Goal: Task Accomplishment & Management: Complete application form

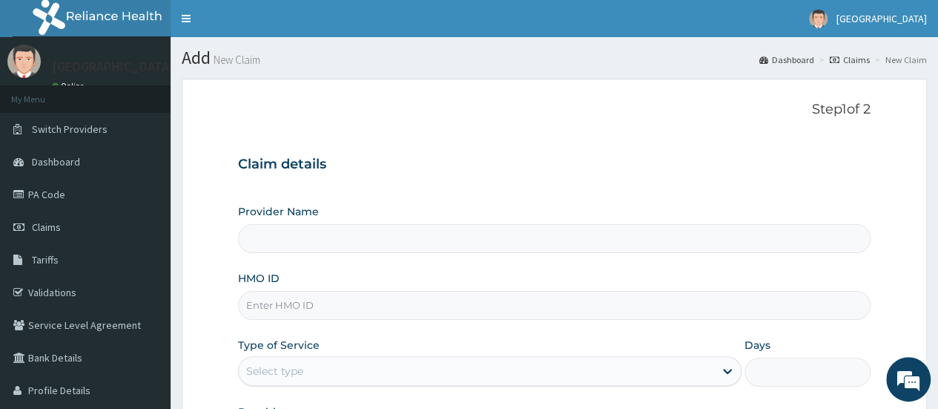
drag, startPoint x: 431, startPoint y: 234, endPoint x: 390, endPoint y: 296, distance: 74.8
click at [390, 296] on div "Provider Name HMO ID Type of Service Select type Days Practitioner" at bounding box center [554, 328] width 632 height 249
type input "Saglophil Specialist Hospital"
click at [390, 296] on input "HMO ID" at bounding box center [554, 305] width 632 height 29
click at [67, 191] on link "PA Code" at bounding box center [85, 194] width 171 height 33
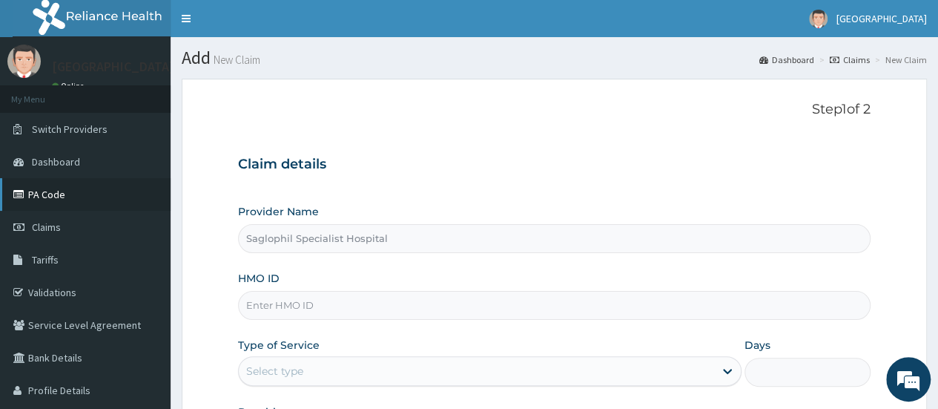
click at [67, 191] on link "PA Code" at bounding box center [85, 194] width 171 height 33
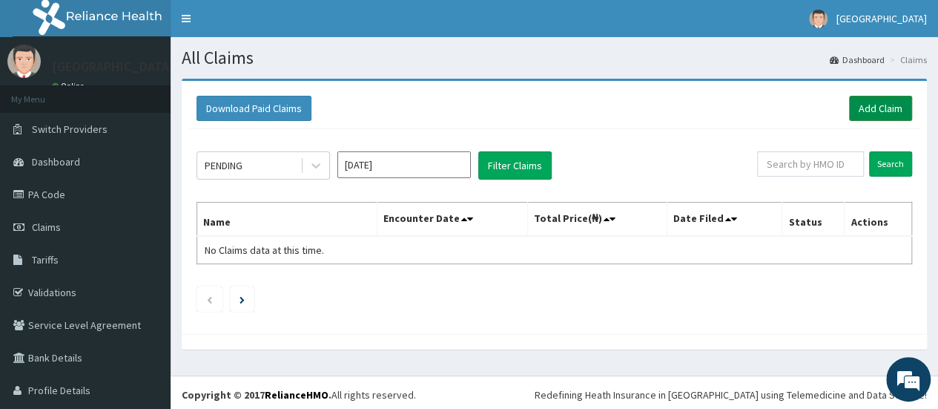
click at [876, 110] on link "Add Claim" at bounding box center [880, 108] width 63 height 25
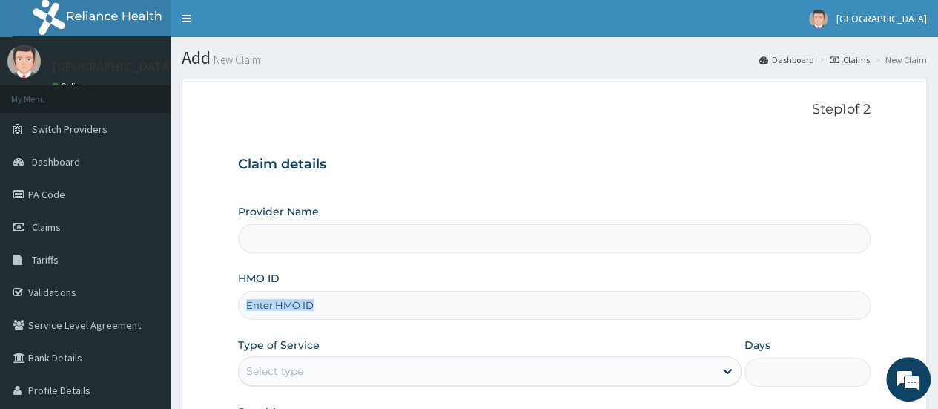
type input "Saglophil Specialist Hospital"
drag, startPoint x: 311, startPoint y: 334, endPoint x: 317, endPoint y: 294, distance: 39.9
click at [317, 294] on div "Provider Name Saglophil Specialist Hospital HMO ID Type of Service Select type …" at bounding box center [554, 328] width 632 height 249
click at [338, 303] on input "HMO ID" at bounding box center [554, 305] width 632 height 29
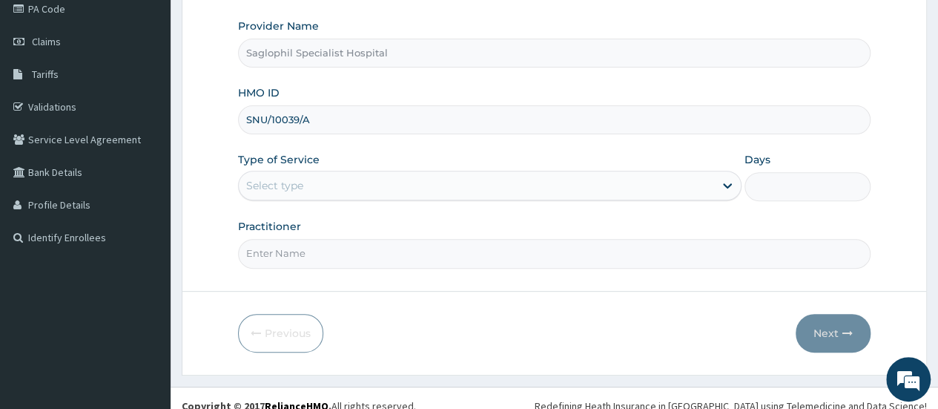
scroll to position [193, 0]
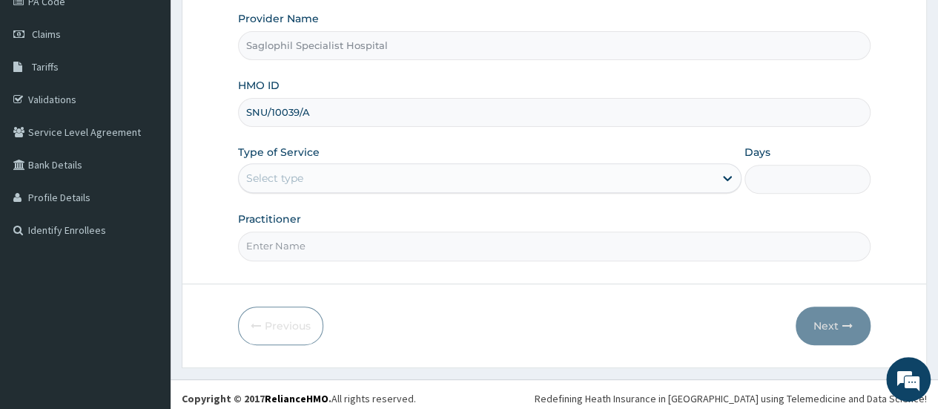
type input "SNU/10039/A"
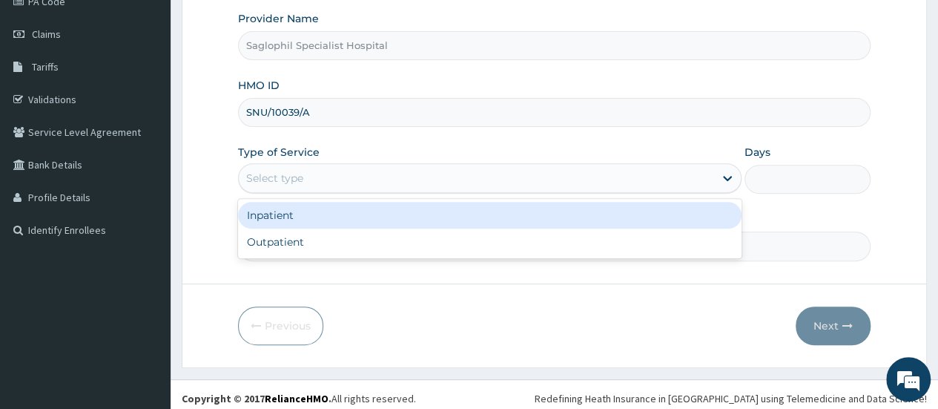
click at [485, 178] on div "Select type" at bounding box center [476, 178] width 475 height 24
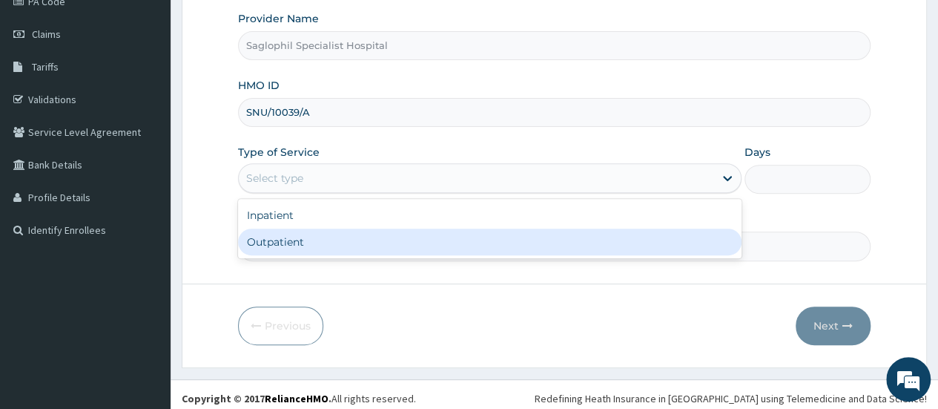
click at [388, 238] on div "Outpatient" at bounding box center [489, 241] width 503 height 27
type input "1"
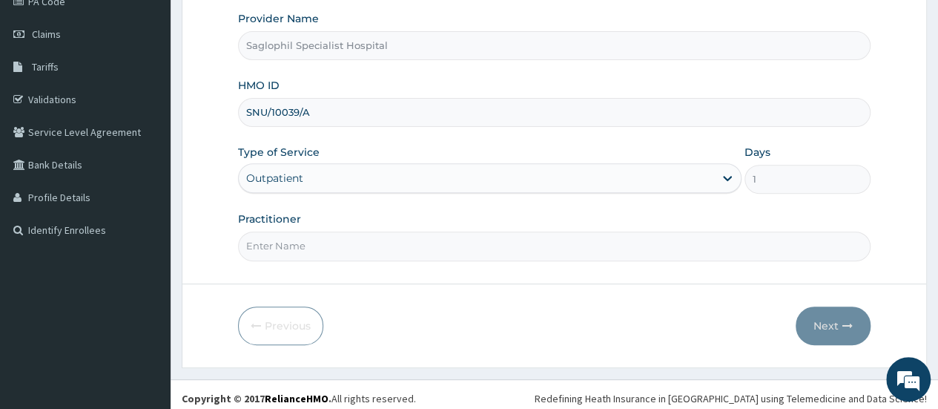
click at [520, 250] on input "Practitioner" at bounding box center [554, 245] width 632 height 29
type input "DR UDOH"
click at [836, 320] on button "Next" at bounding box center [833, 325] width 75 height 39
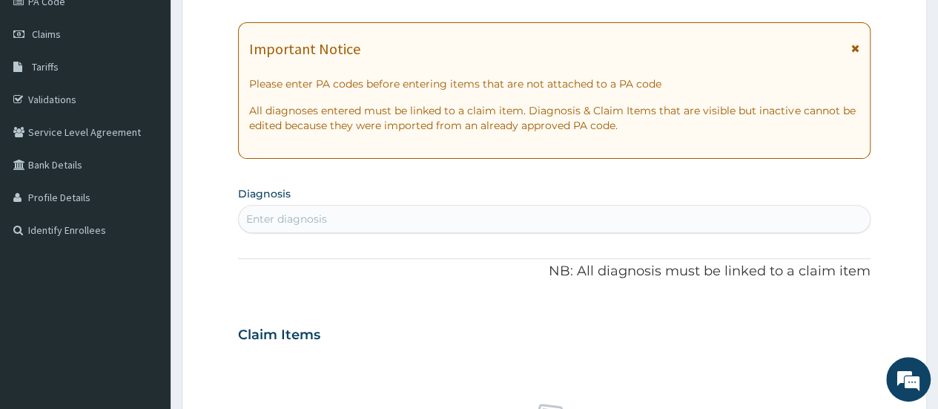
click at [836, 320] on div "Claim Items" at bounding box center [554, 331] width 632 height 39
click at [253, 125] on p "All diagnoses entered must be linked to a claim item. Diagnosis & Claim Items t…" at bounding box center [554, 118] width 610 height 30
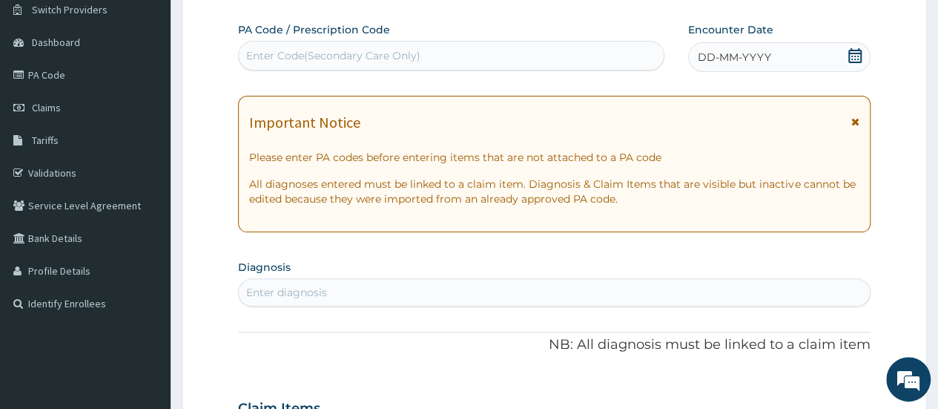
scroll to position [0, 0]
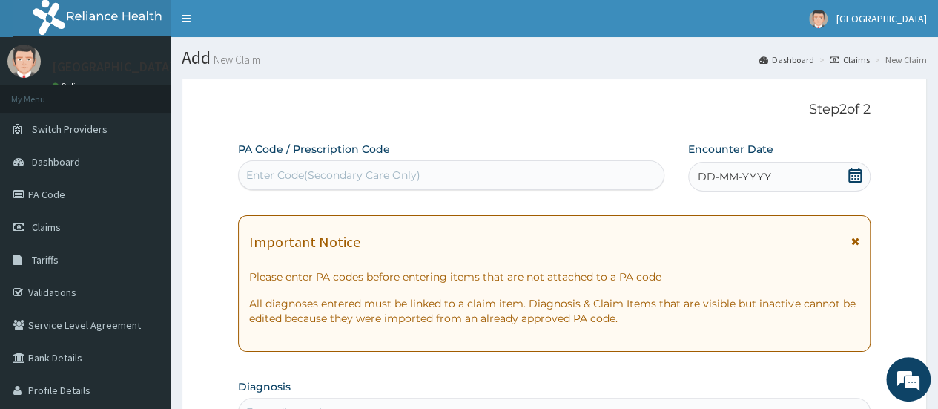
click at [596, 183] on div "Enter Code(Secondary Care Only)" at bounding box center [451, 175] width 424 height 24
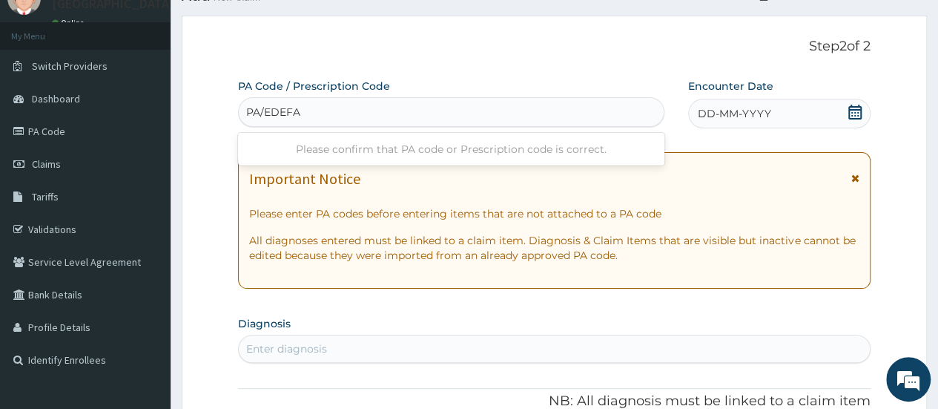
scroll to position [100, 0]
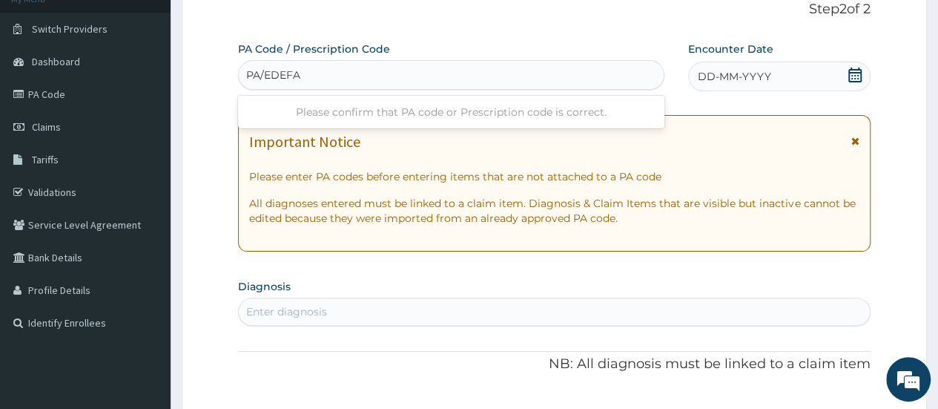
click at [262, 76] on input "PA/EDEFA" at bounding box center [274, 74] width 56 height 15
type input "PA/1EDEFA"
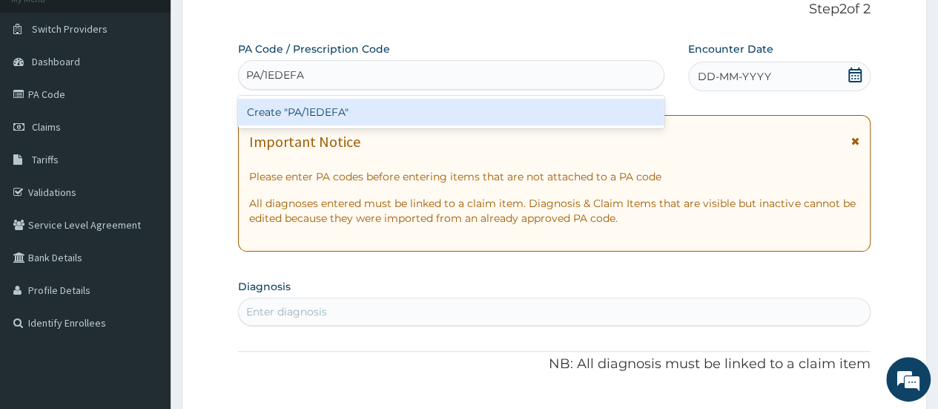
click at [322, 110] on div "Create "PA/1EDEFA"" at bounding box center [451, 112] width 426 height 27
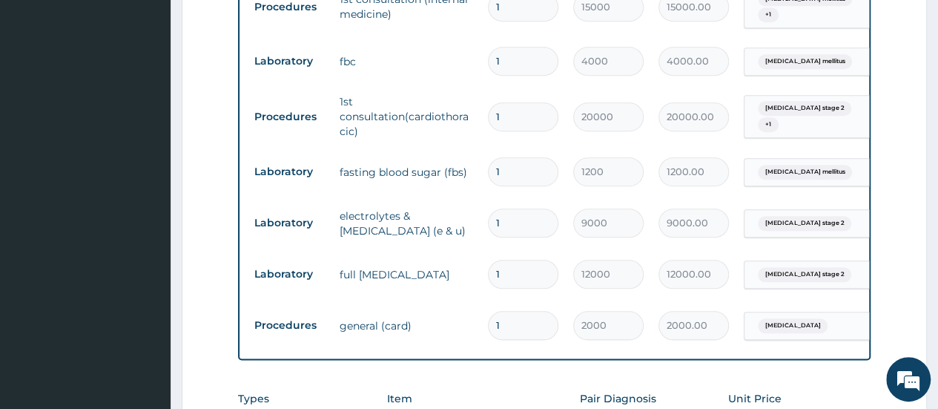
scroll to position [721, 0]
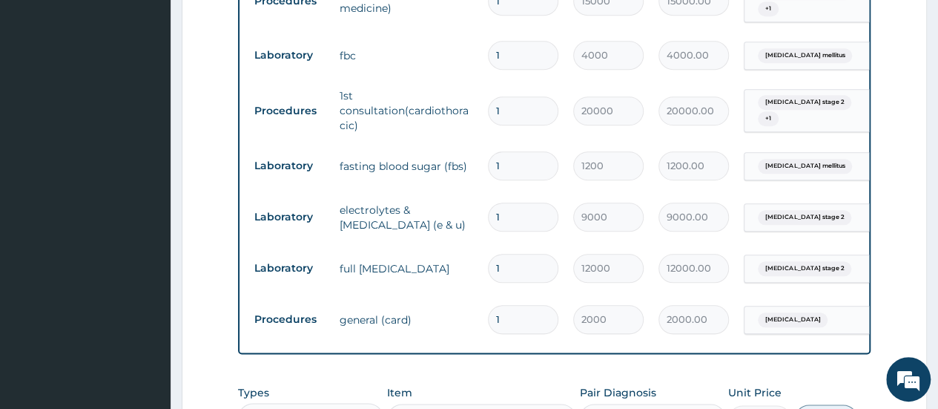
click at [351, 125] on td "1st consultation(cardiothoracic)" at bounding box center [406, 110] width 148 height 59
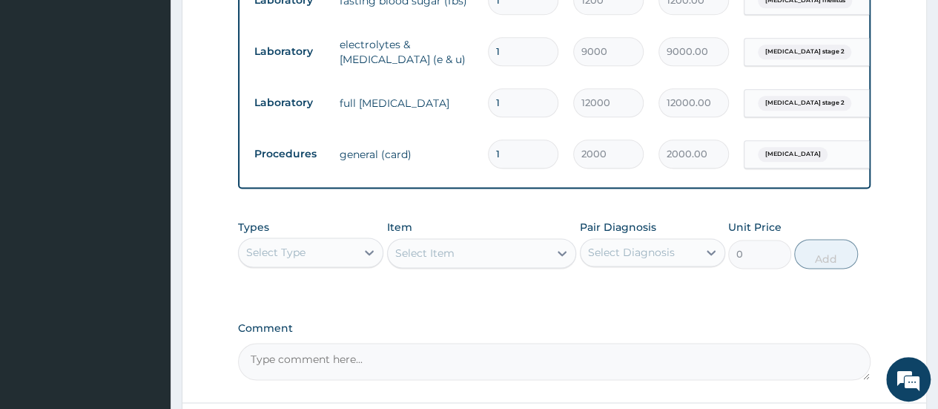
scroll to position [907, 0]
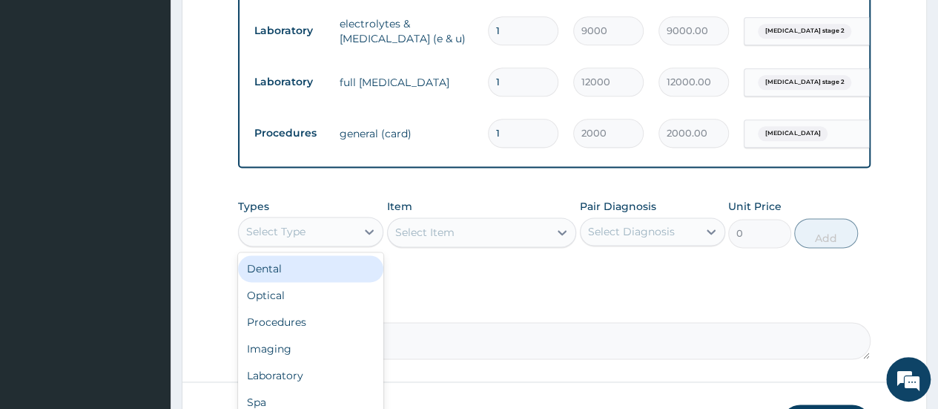
click at [348, 243] on div "Select Type" at bounding box center [297, 231] width 117 height 24
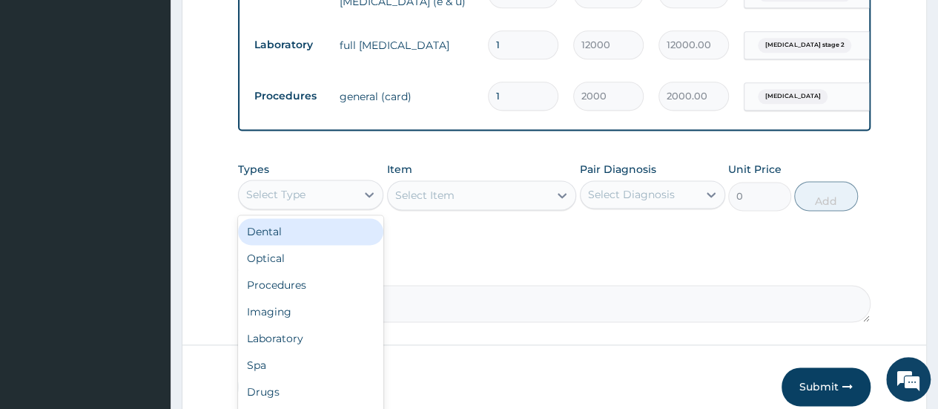
scroll to position [949, 0]
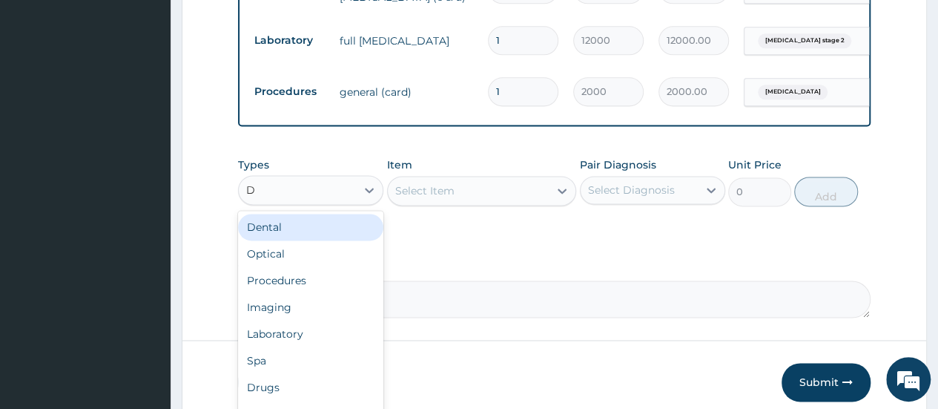
type input "DR"
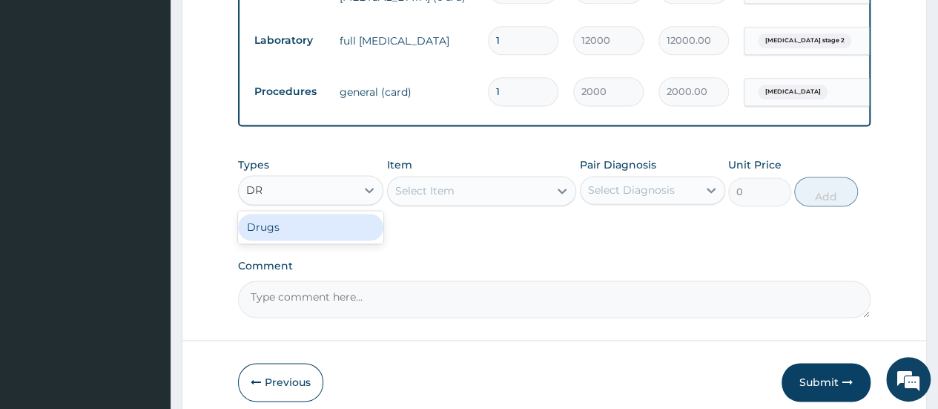
click at [297, 235] on div "Drugs" at bounding box center [310, 227] width 145 height 27
click at [488, 196] on div "Select Item" at bounding box center [482, 191] width 190 height 30
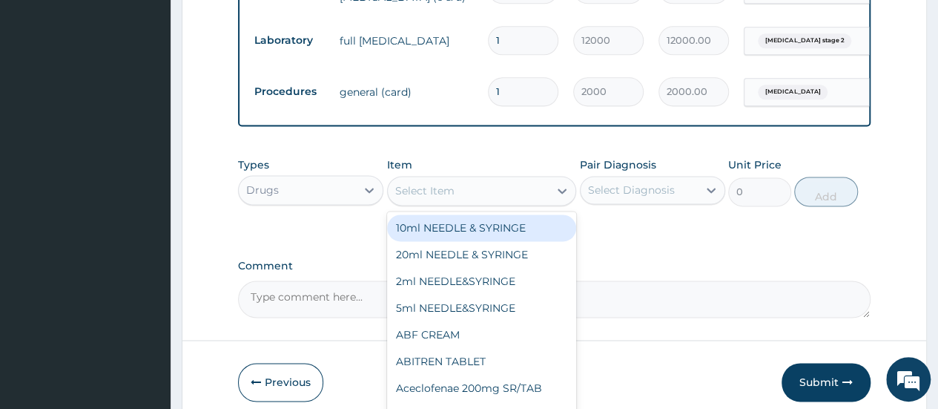
click at [528, 196] on div "Select Item" at bounding box center [469, 191] width 162 height 24
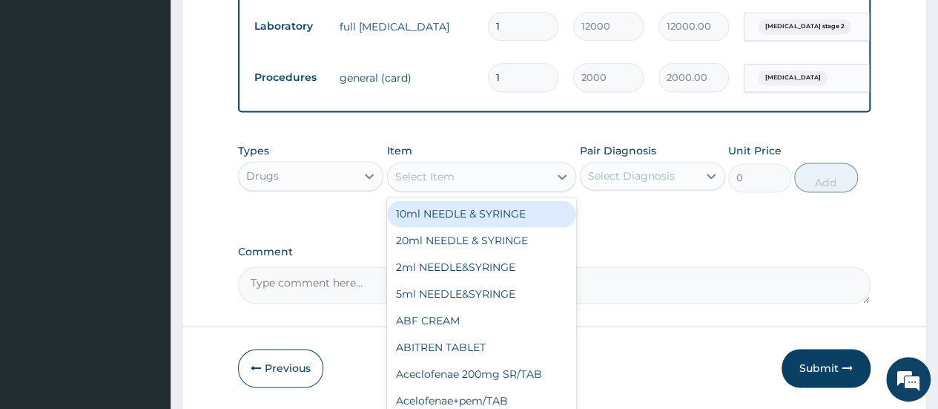
scroll to position [1018, 0]
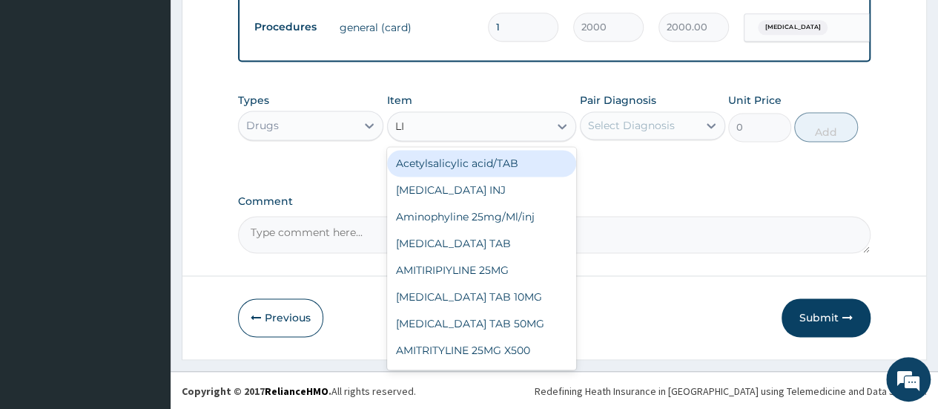
type input "LIP"
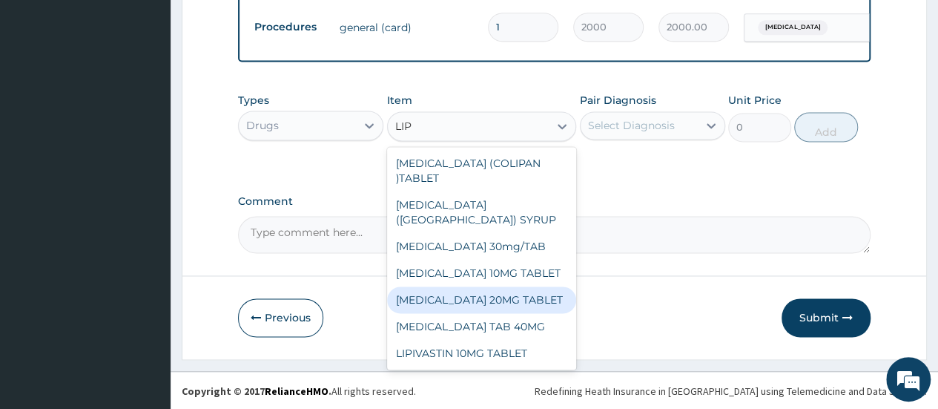
click at [478, 286] on div "[MEDICAL_DATA] 20MG TABLET" at bounding box center [482, 299] width 190 height 27
type input "600"
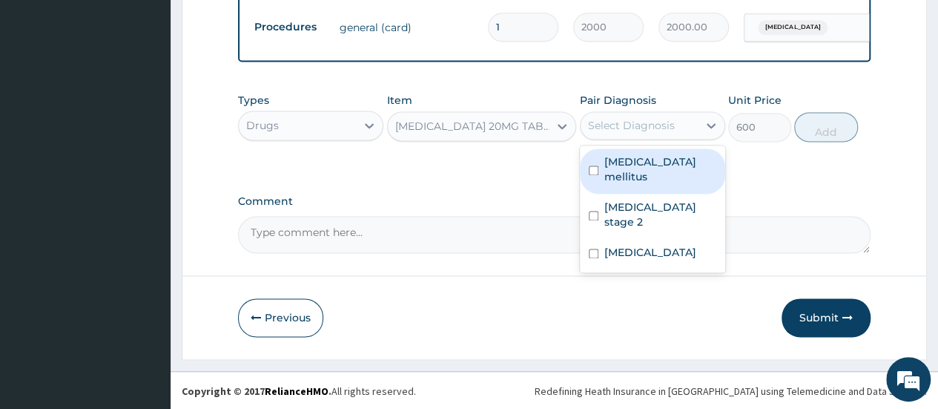
click at [614, 129] on div "Select Diagnosis" at bounding box center [631, 125] width 87 height 15
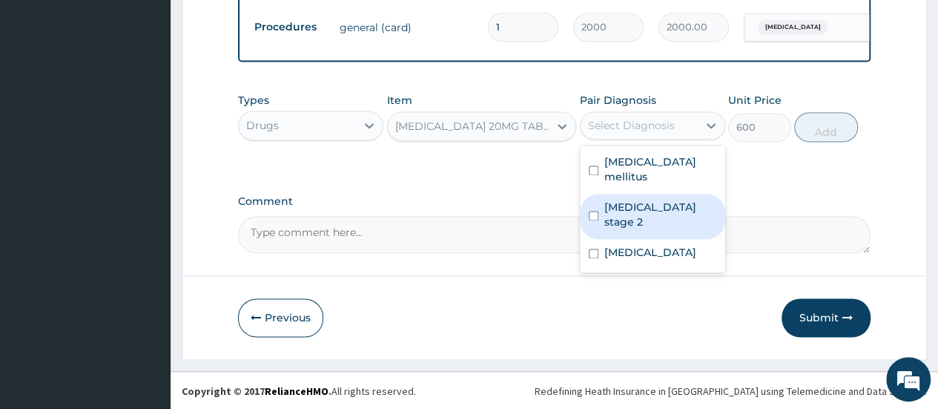
click at [595, 211] on input "checkbox" at bounding box center [594, 216] width 10 height 10
checkbox input "true"
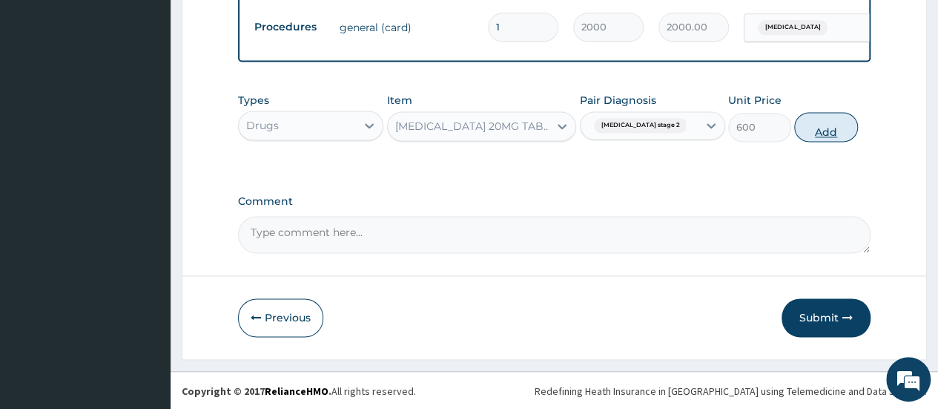
click at [824, 125] on button "Add" at bounding box center [825, 127] width 63 height 30
type input "0"
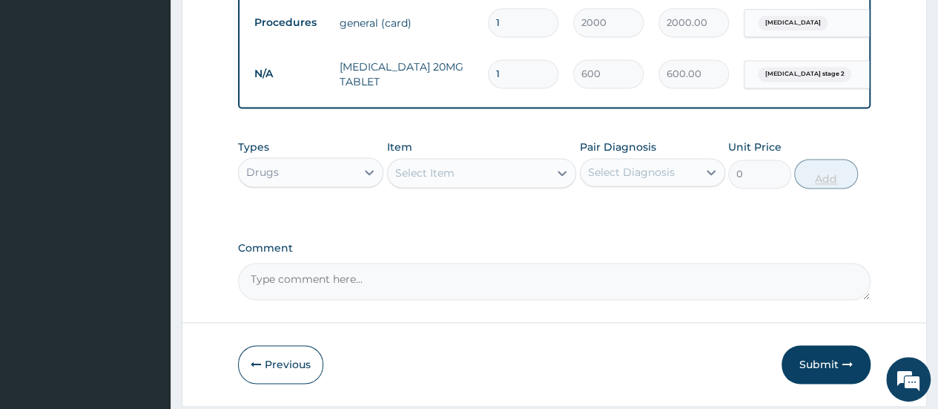
type input "0.00"
type input "3"
type input "1800.00"
type input "30"
type input "18000.00"
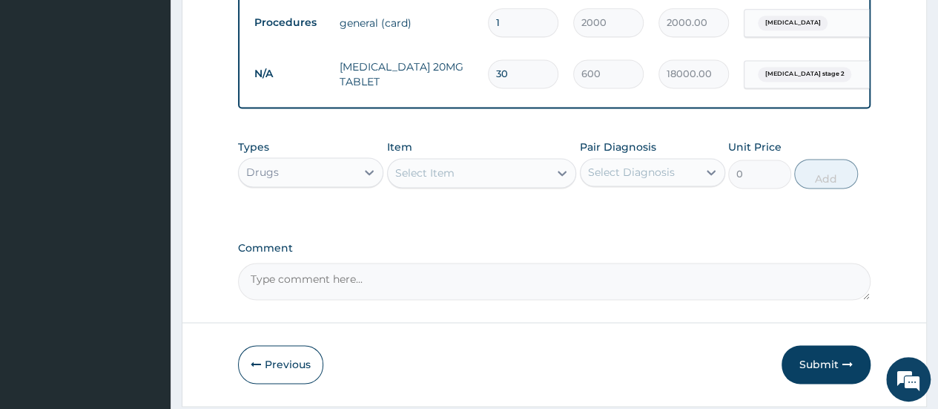
type input "30"
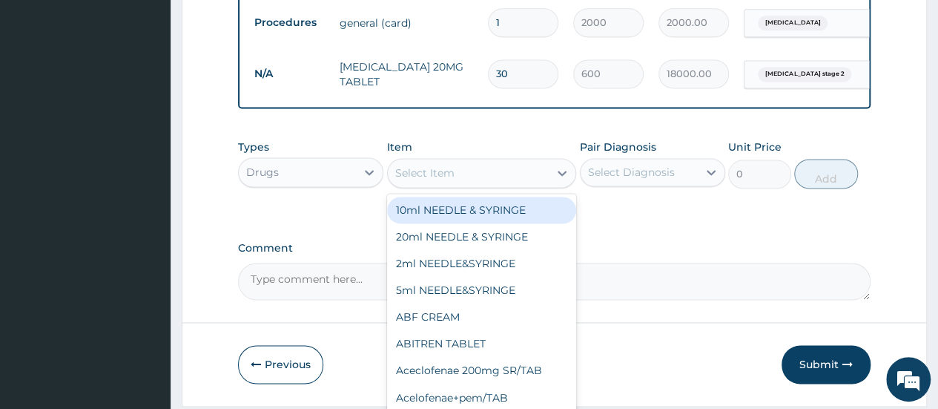
click at [532, 179] on div "Select Item" at bounding box center [469, 173] width 162 height 24
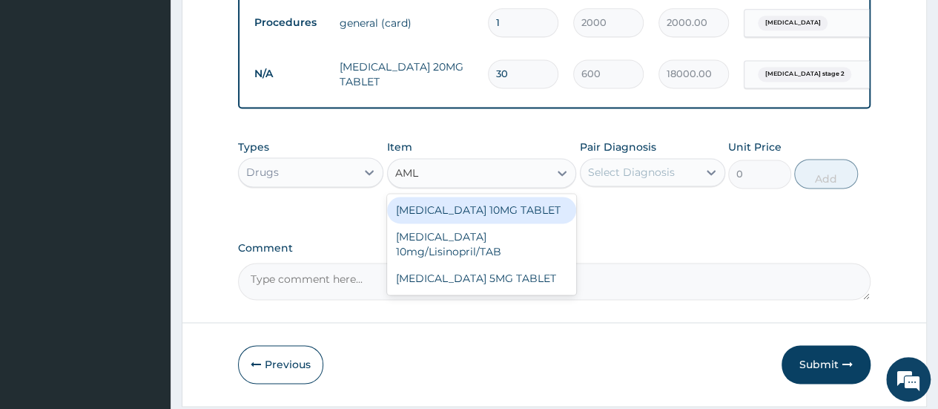
type input "AMLO"
click at [520, 209] on div "AMLODIPINE 10MG TABLET" at bounding box center [482, 209] width 190 height 27
type input "80"
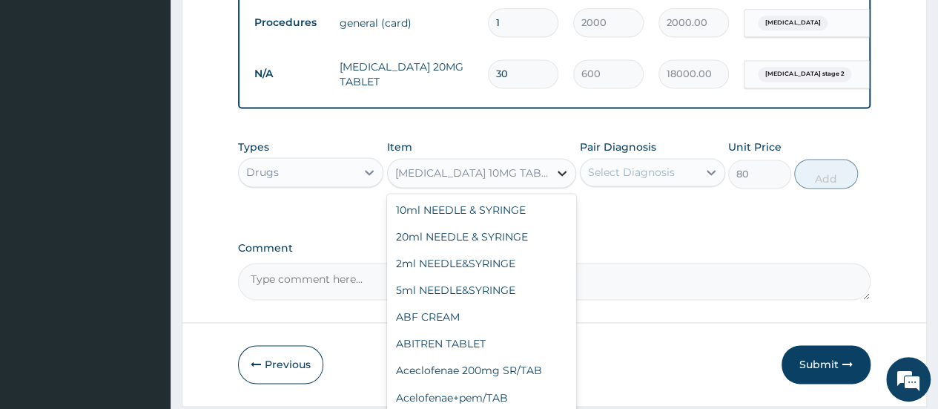
click at [550, 183] on div at bounding box center [562, 172] width 27 height 27
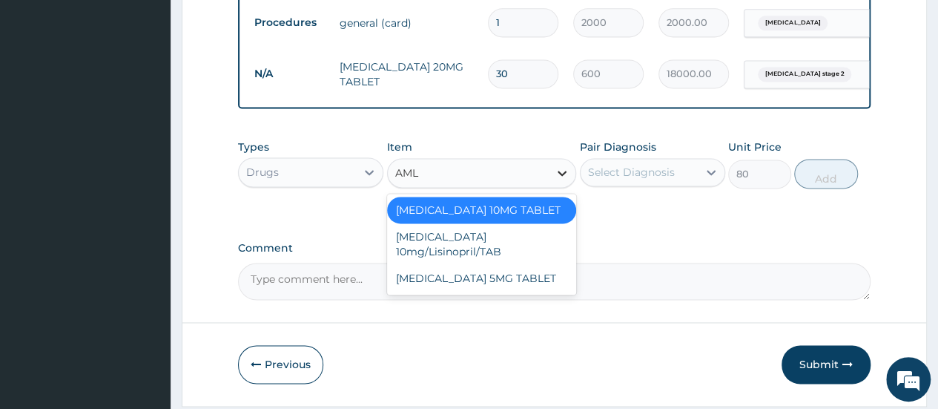
scroll to position [0, 0]
type input "AMLO"
click at [543, 277] on div "AMLODIPINE 5MG TABLET" at bounding box center [482, 278] width 190 height 27
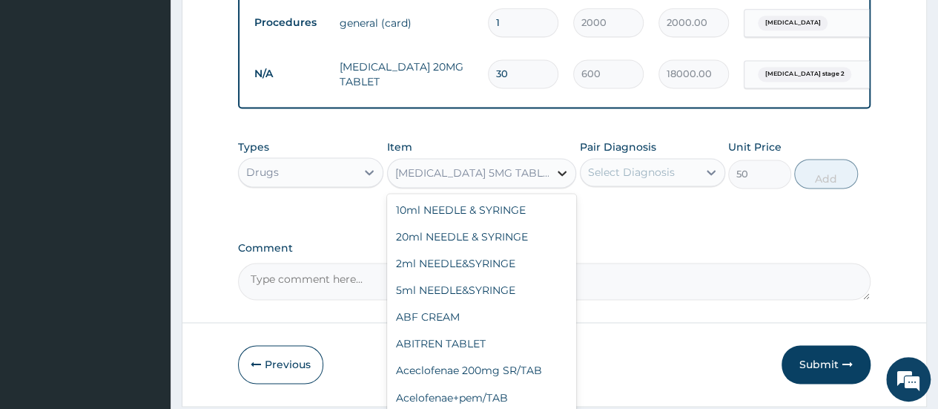
click at [560, 180] on icon at bounding box center [562, 172] width 15 height 15
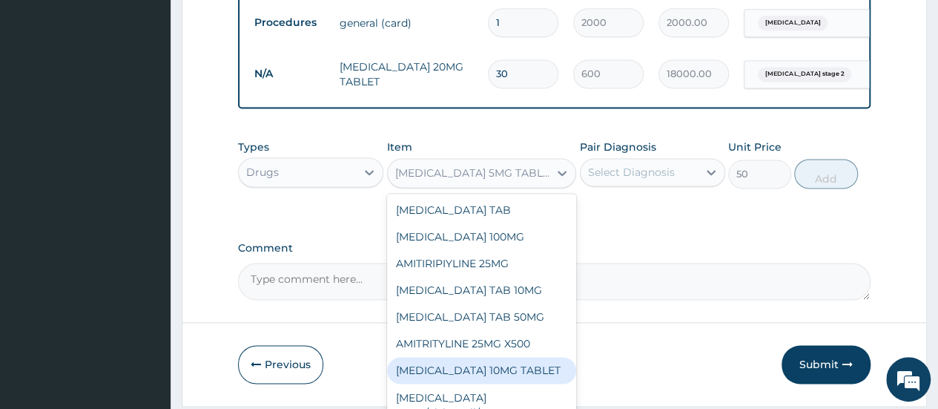
click at [535, 357] on div "[MEDICAL_DATA] 10MG TABLET" at bounding box center [482, 370] width 190 height 27
type input "80"
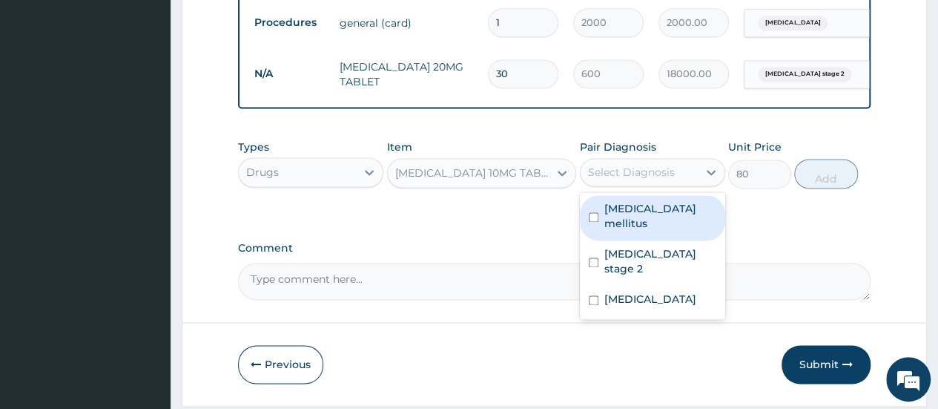
click at [672, 179] on div "Select Diagnosis" at bounding box center [631, 172] width 87 height 15
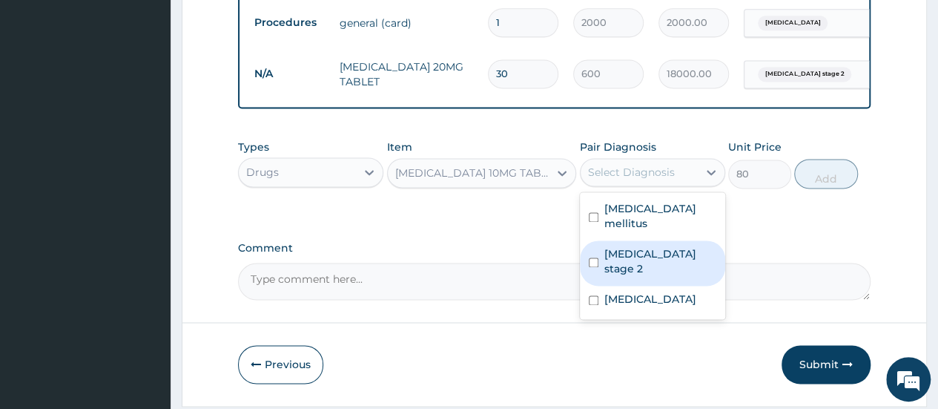
click at [592, 257] on input "checkbox" at bounding box center [594, 262] width 10 height 10
checkbox input "true"
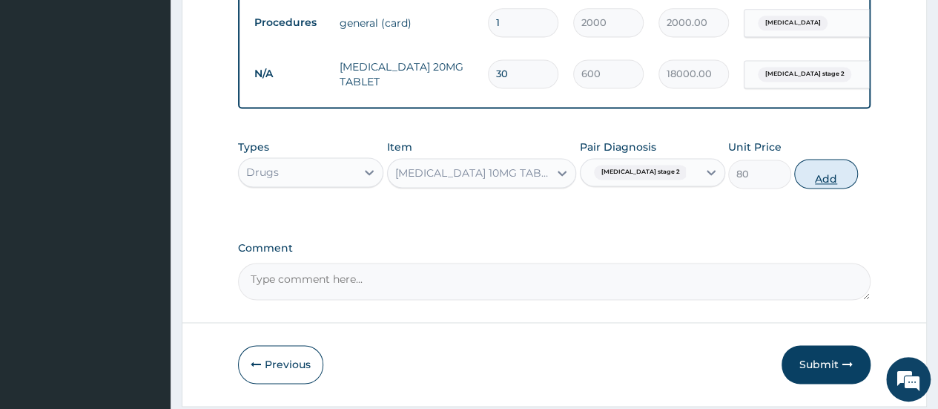
click at [824, 172] on button "Add" at bounding box center [825, 174] width 63 height 30
type input "0"
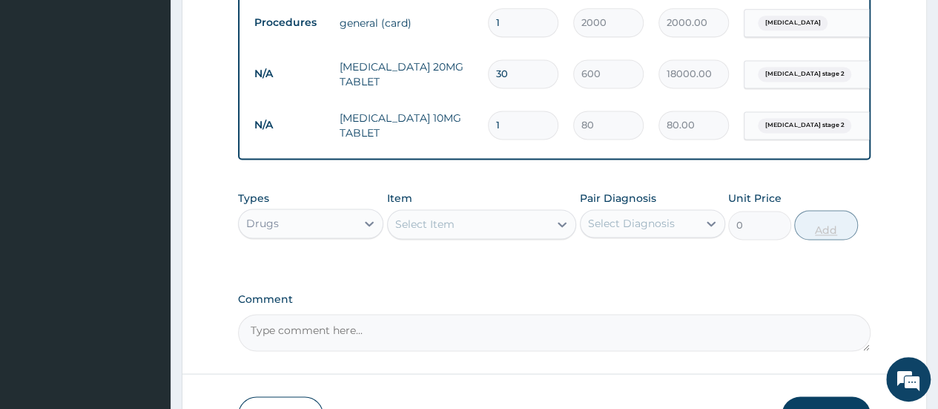
type input "0.00"
type input "3"
type input "240.00"
type input "30"
type input "2400.00"
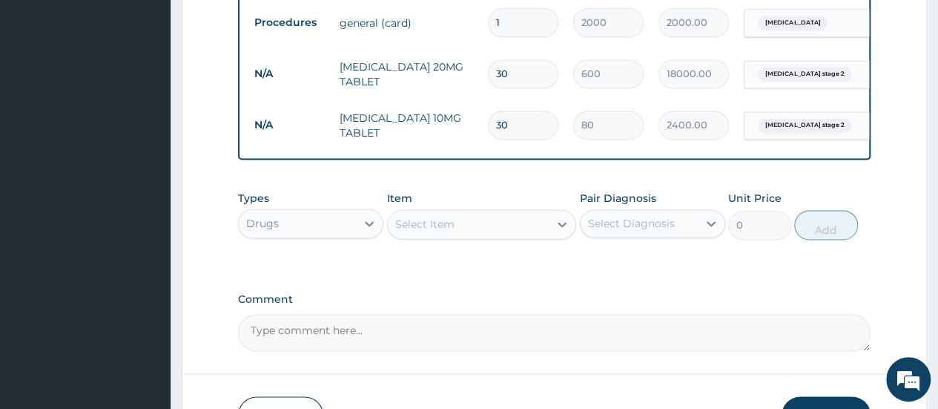
type input "30"
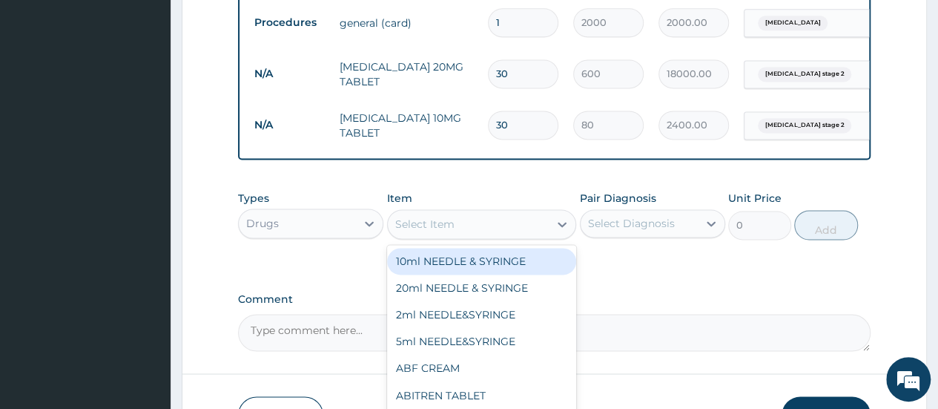
click at [504, 236] on div "Select Item" at bounding box center [469, 224] width 162 height 24
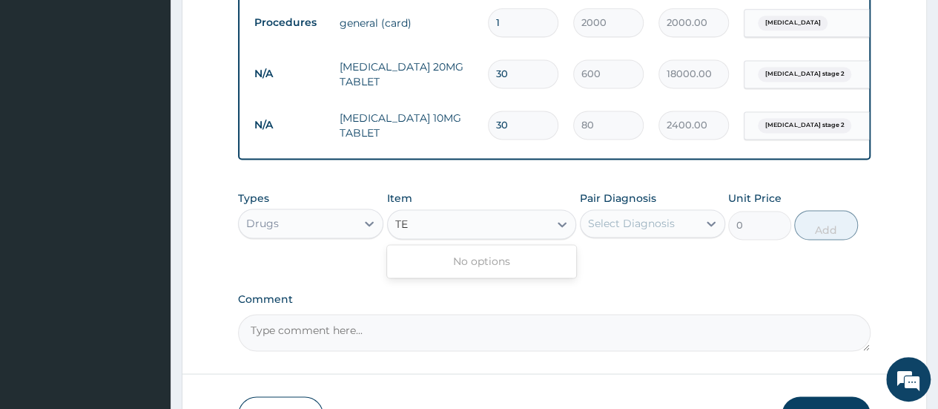
type input "T"
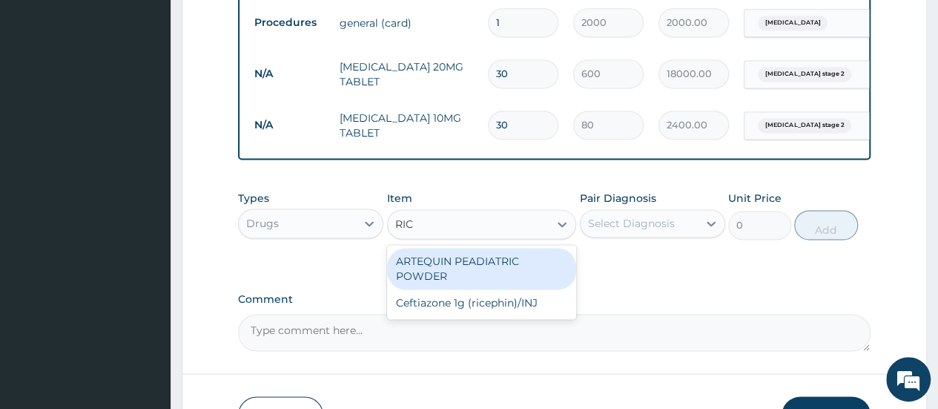
type input "RICE"
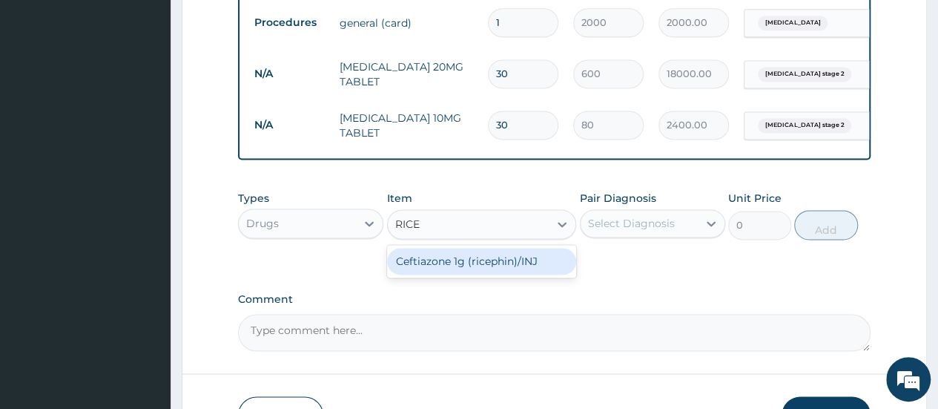
click at [485, 268] on div "Ceftiazone 1g (ricephin)/INJ" at bounding box center [482, 261] width 190 height 27
type input "8500"
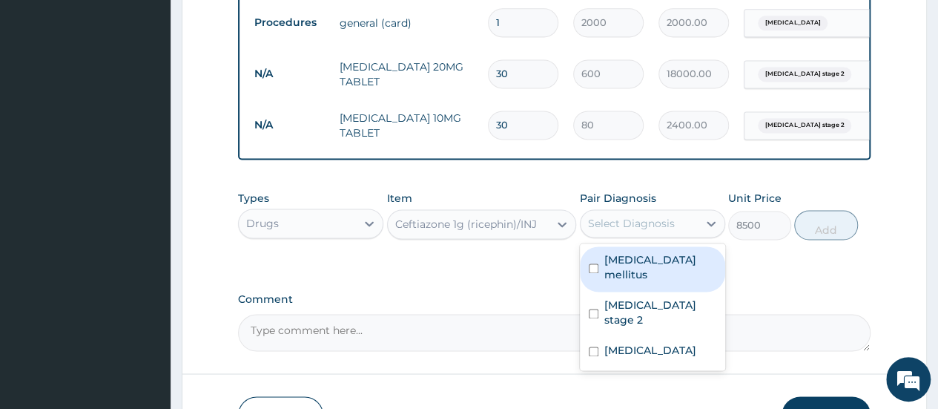
click at [627, 228] on div "Select Diagnosis" at bounding box center [631, 223] width 87 height 15
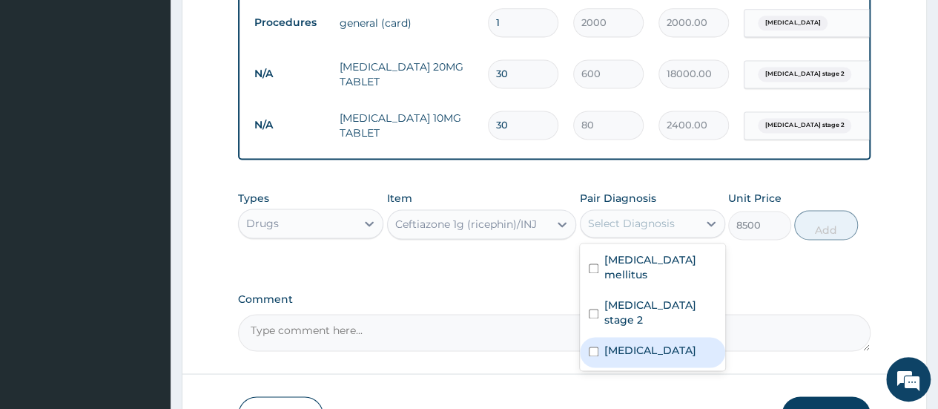
click at [593, 346] on input "checkbox" at bounding box center [594, 351] width 10 height 10
checkbox input "true"
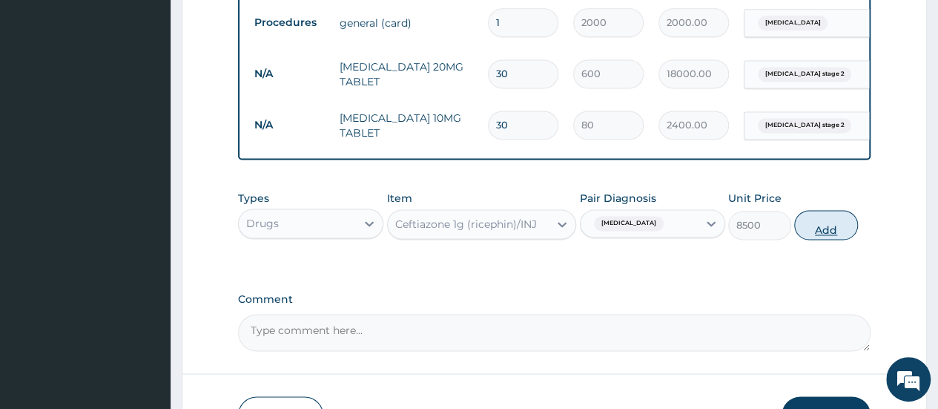
click at [834, 223] on button "Add" at bounding box center [825, 225] width 63 height 30
type input "0"
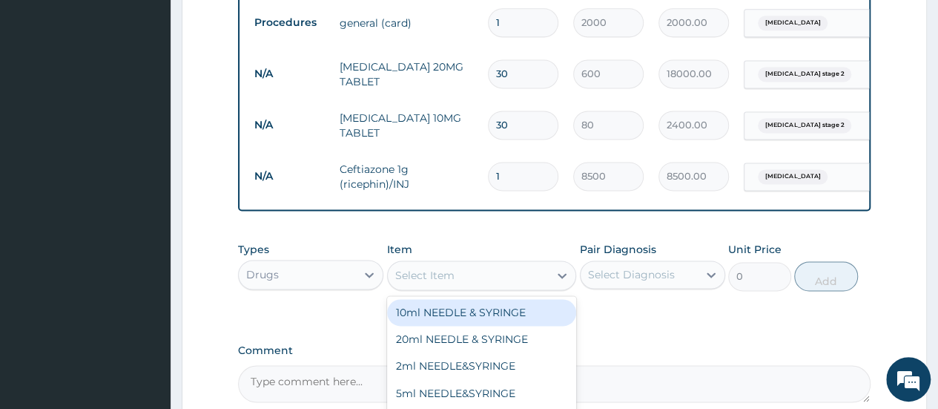
click at [460, 287] on div "Select Item" at bounding box center [469, 275] width 162 height 24
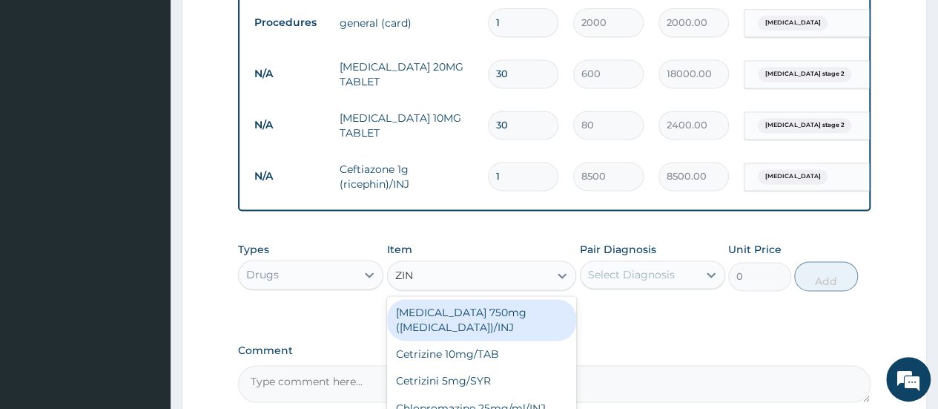
type input "ZINN"
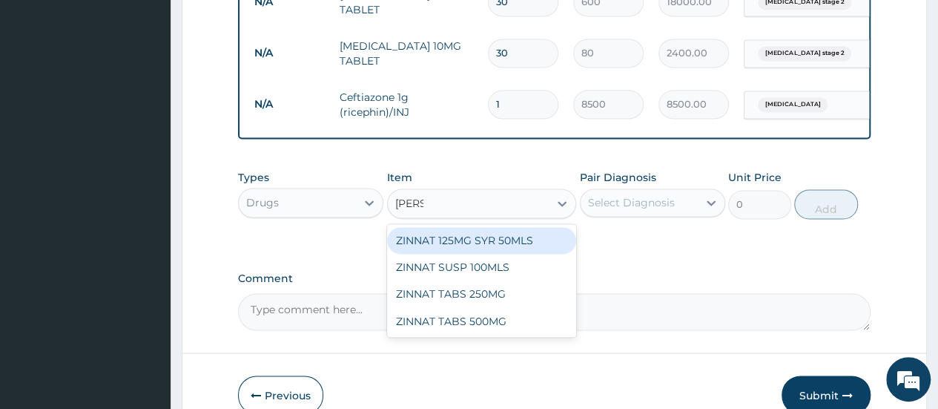
scroll to position [1094, 0]
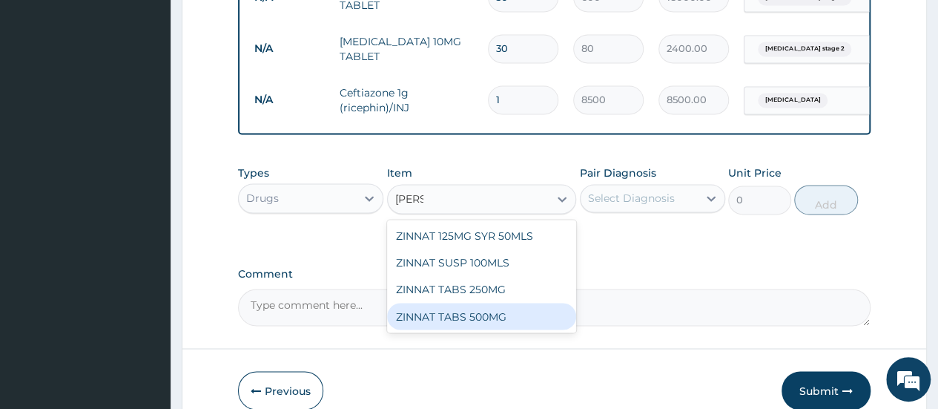
click at [522, 320] on div "ZINNAT TABS 500MG" at bounding box center [482, 315] width 190 height 27
type input "500"
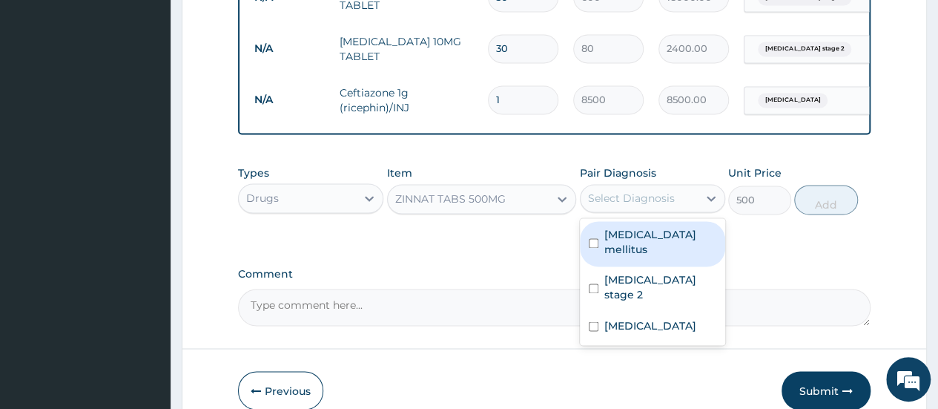
click at [627, 205] on div "Select Diagnosis" at bounding box center [631, 198] width 87 height 15
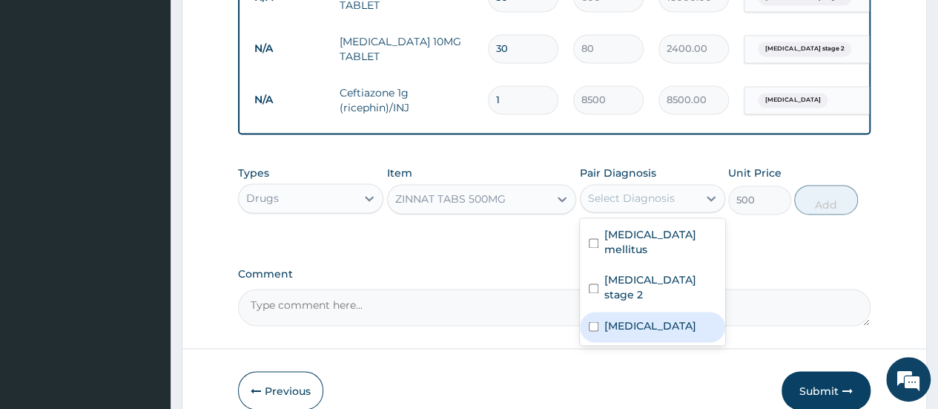
click at [595, 321] on input "checkbox" at bounding box center [594, 326] width 10 height 10
checkbox input "true"
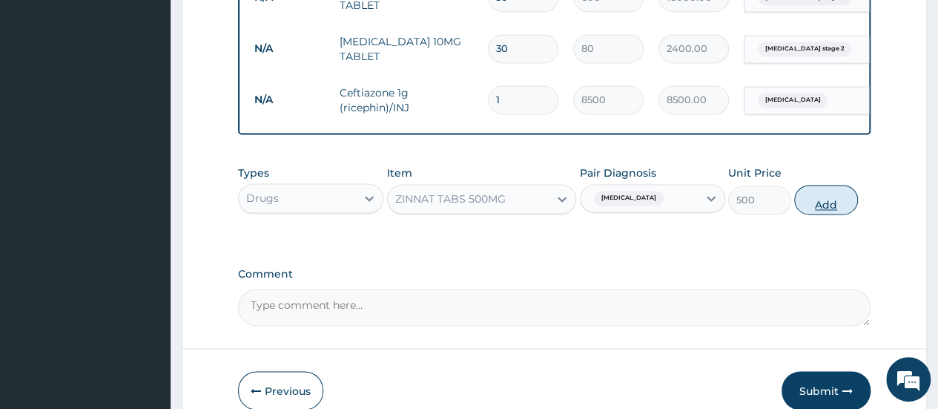
click at [818, 201] on button "Add" at bounding box center [825, 200] width 63 height 30
type input "0"
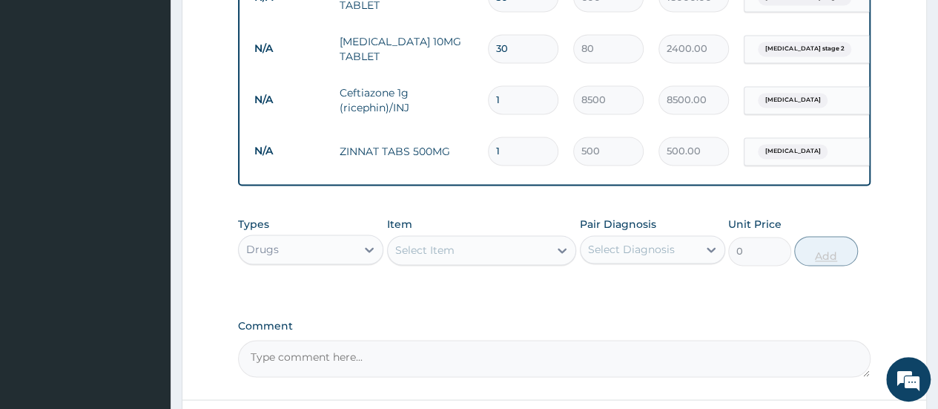
type input "0.00"
type input "1"
type input "500.00"
type input "14"
type input "7000.00"
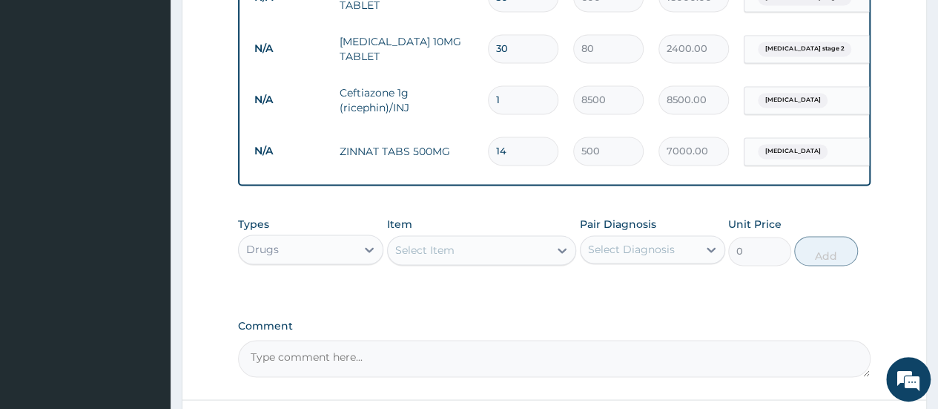
type input "14"
click at [504, 91] on input "1" at bounding box center [523, 99] width 70 height 29
type input "0.00"
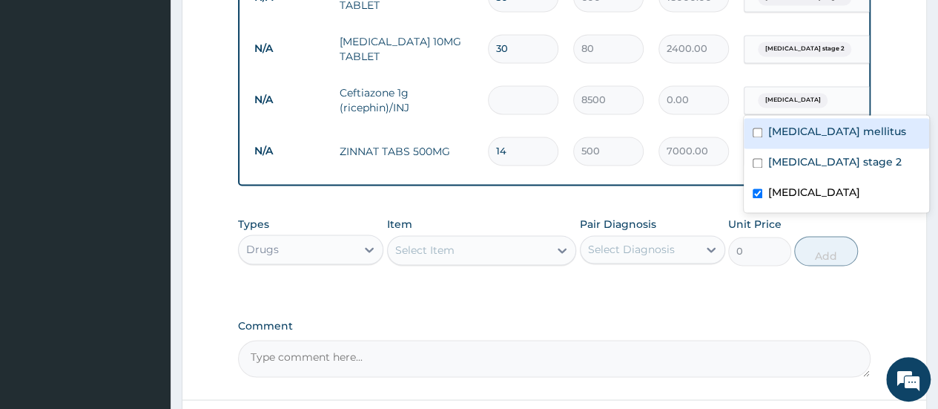
click at [807, 102] on span "Deep venous thrombosis" at bounding box center [793, 100] width 70 height 15
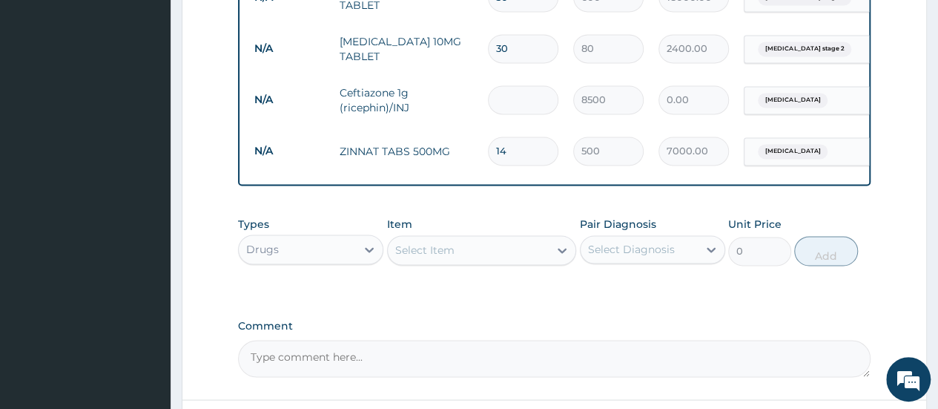
click at [525, 99] on input "number" at bounding box center [523, 99] width 70 height 29
type input "1"
type input "8500.00"
type input "1"
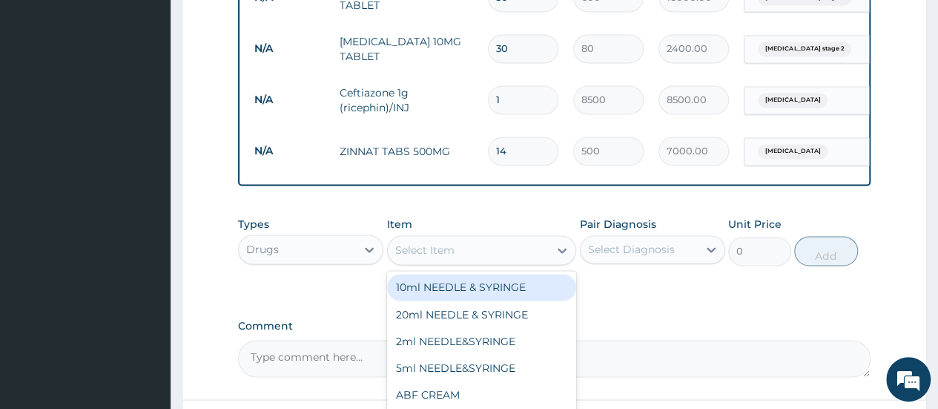
click at [430, 257] on div "Select Item" at bounding box center [424, 249] width 59 height 15
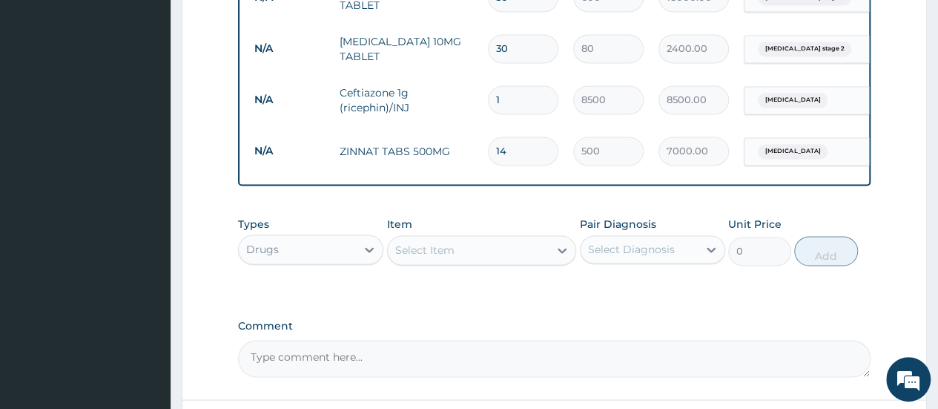
click at [452, 219] on div "Types Drugs Item Select Item Pair Diagnosis Select Diagnosis Unit Price 0 Add" at bounding box center [554, 241] width 632 height 64
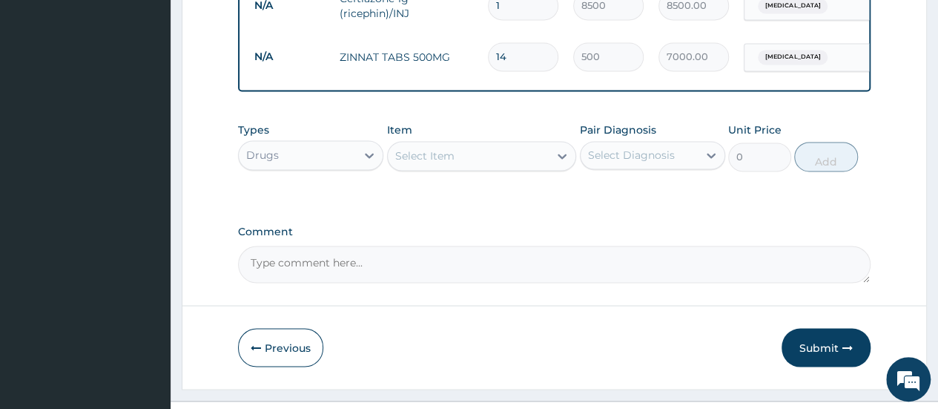
scroll to position [1188, 0]
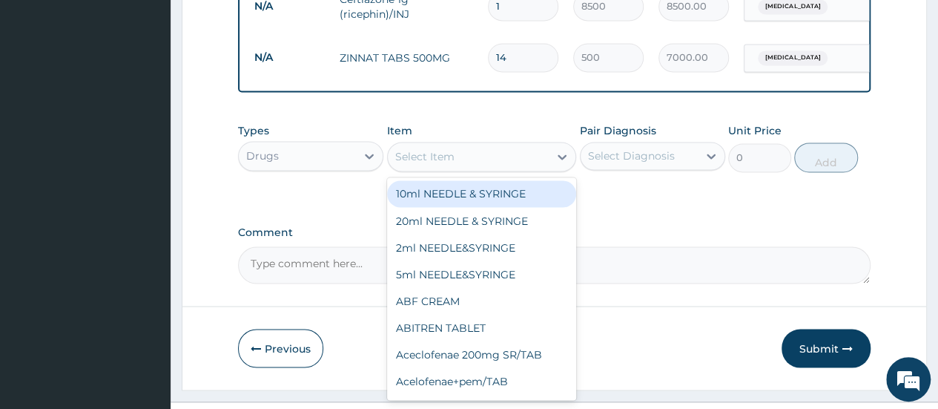
click at [440, 162] on div "Select Item" at bounding box center [424, 156] width 59 height 15
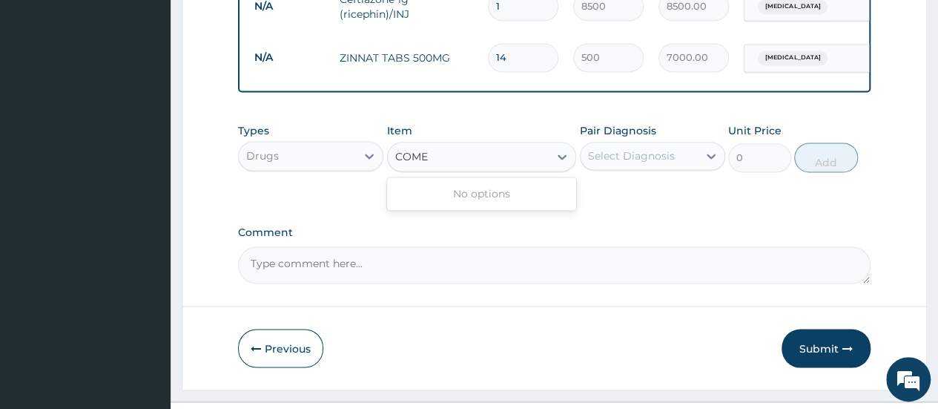
type input "CO-ME"
click at [432, 165] on div "Select Item" at bounding box center [469, 157] width 162 height 24
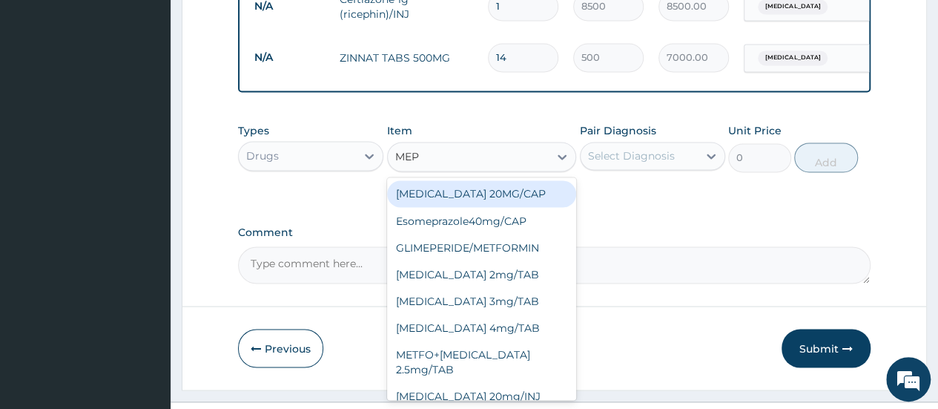
type input "MEPI"
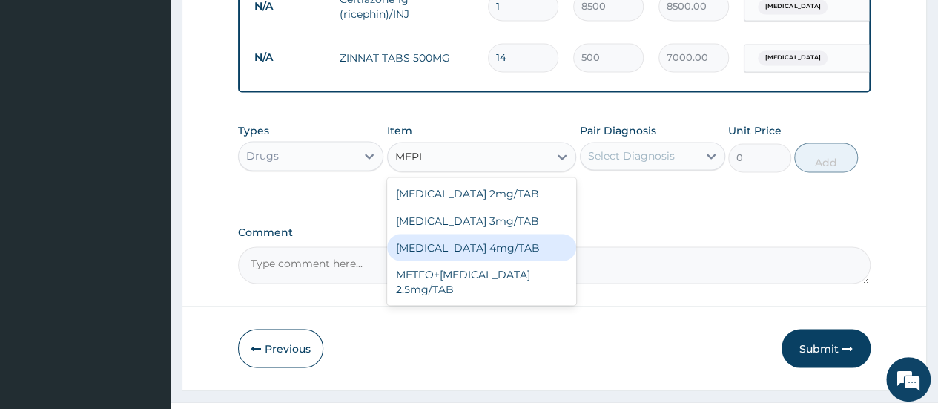
click at [491, 248] on div "GLIMEPIRIDE 4mg/TAB" at bounding box center [482, 247] width 190 height 27
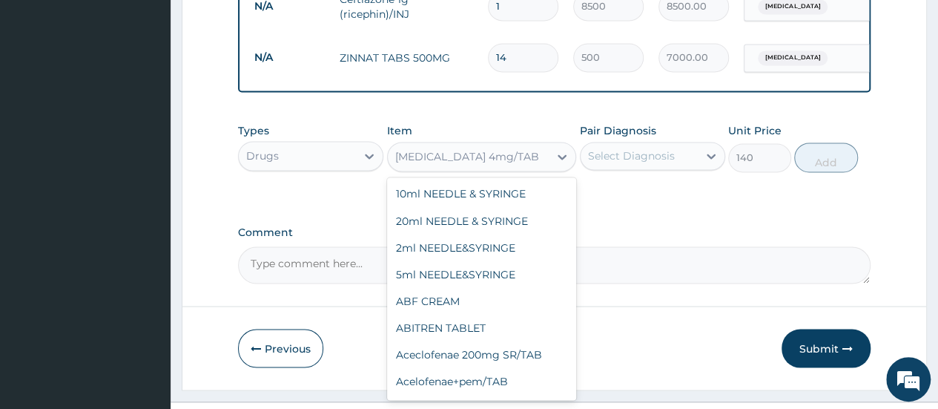
click at [511, 161] on div "GLIMEPIRIDE 4mg/TAB" at bounding box center [467, 156] width 144 height 15
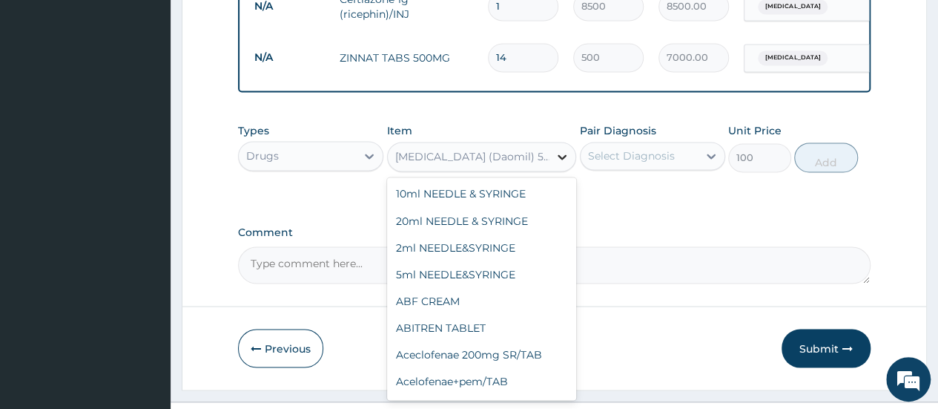
scroll to position [20049, 0]
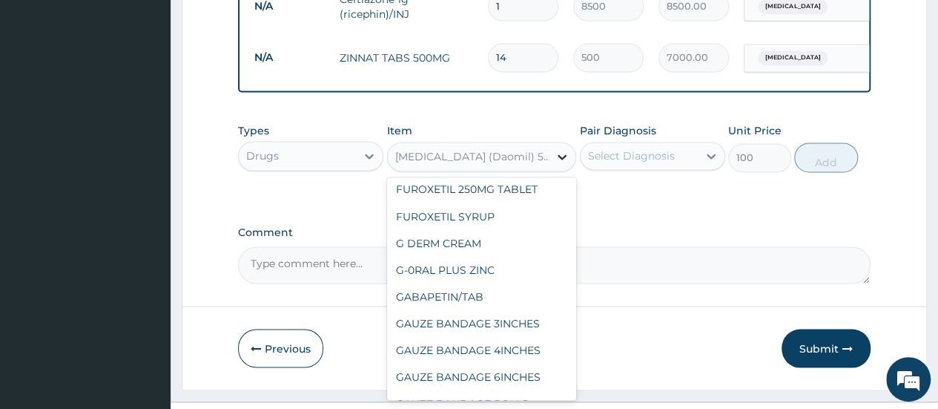
click at [559, 159] on icon at bounding box center [562, 156] width 15 height 15
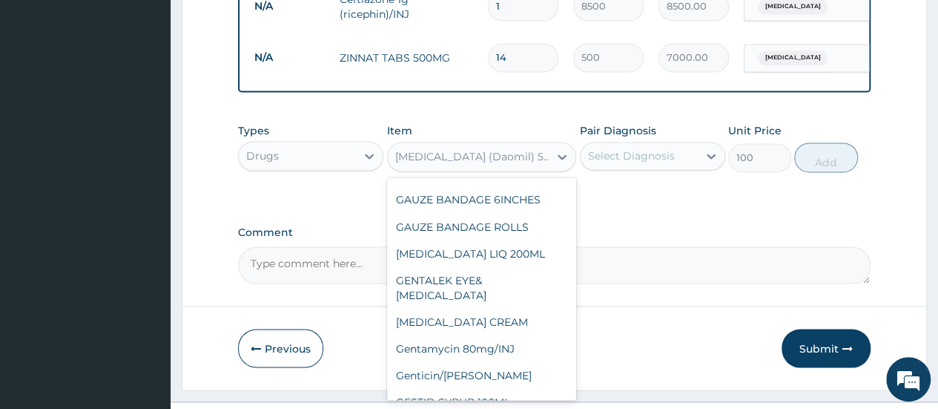
scroll to position [20233, 0]
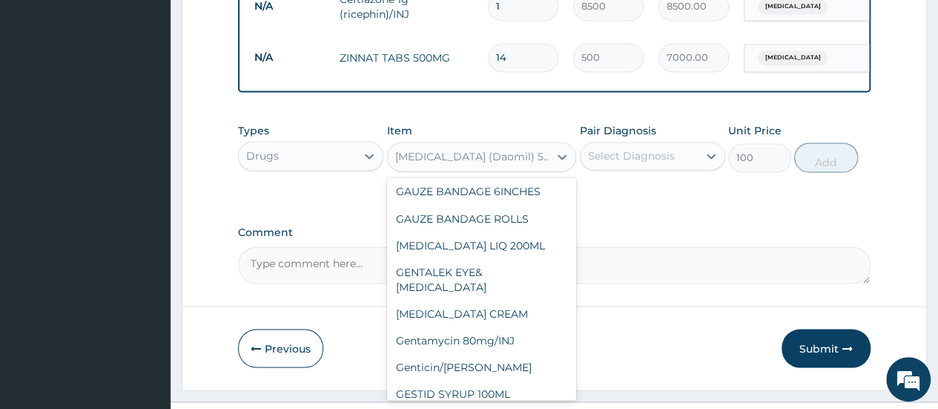
type input "140"
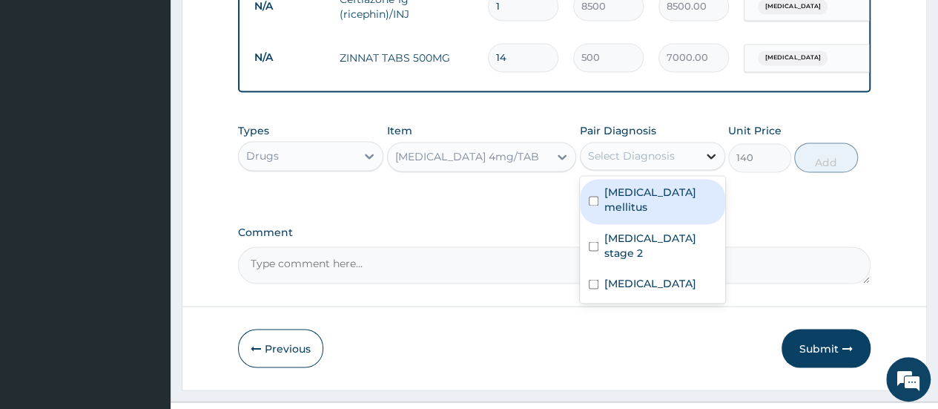
click at [704, 163] on icon at bounding box center [711, 155] width 15 height 15
click at [592, 196] on input "checkbox" at bounding box center [594, 201] width 10 height 10
checkbox input "true"
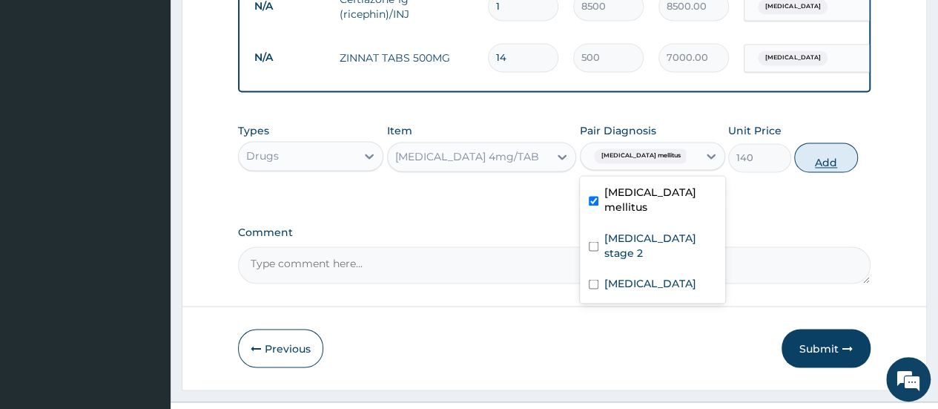
click at [817, 162] on button "Add" at bounding box center [825, 157] width 63 height 30
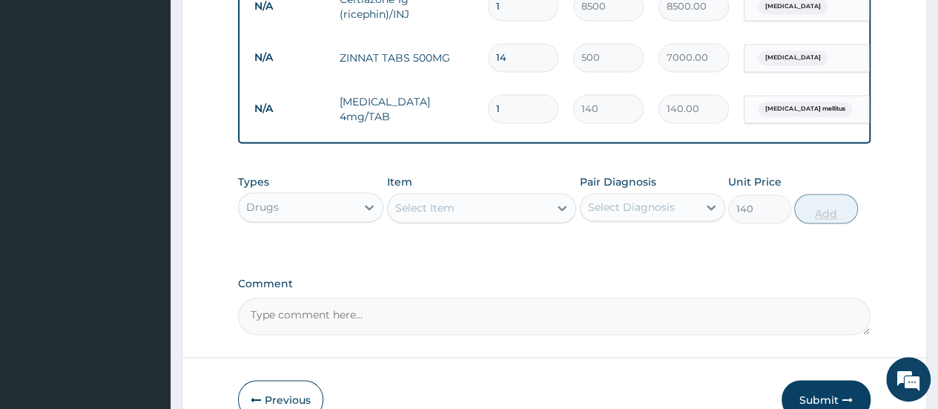
type input "0"
type input "0.00"
type input "3"
type input "420.00"
type input "30"
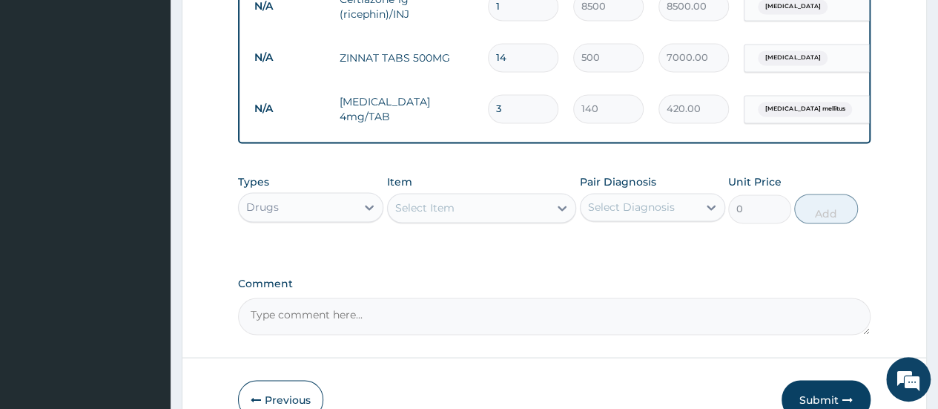
type input "4200.00"
type input "30"
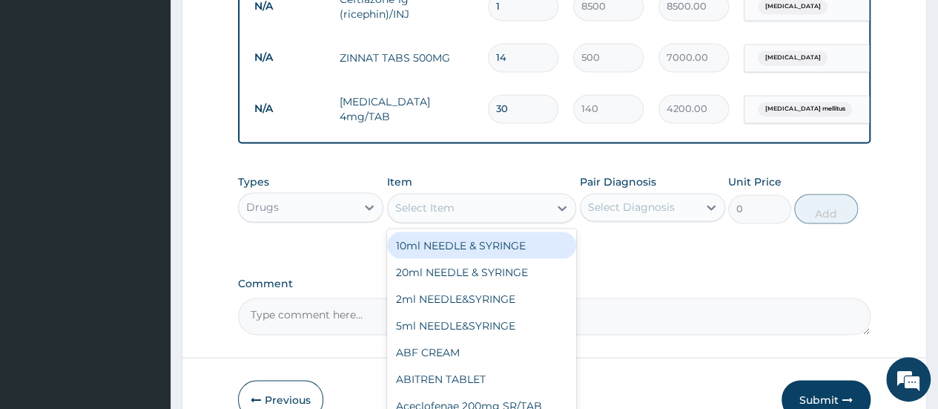
click at [504, 216] on div "Select Item" at bounding box center [469, 208] width 162 height 24
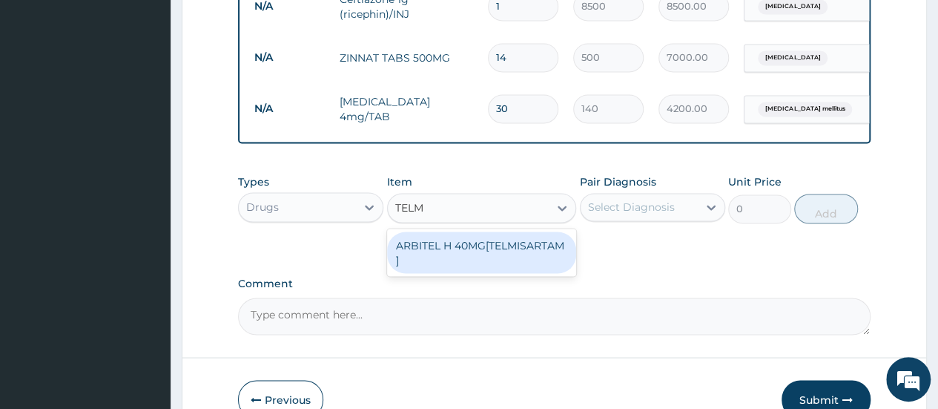
type input "TELMI"
click at [546, 248] on div "ARBITEL H 40MG[TELMISARTAM ]" at bounding box center [482, 252] width 190 height 42
type input "2625"
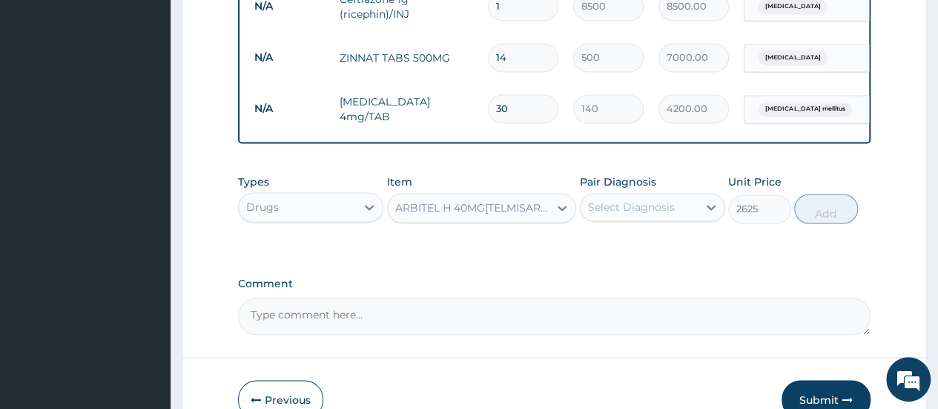
click at [616, 214] on div "Select Diagnosis" at bounding box center [631, 206] width 87 height 15
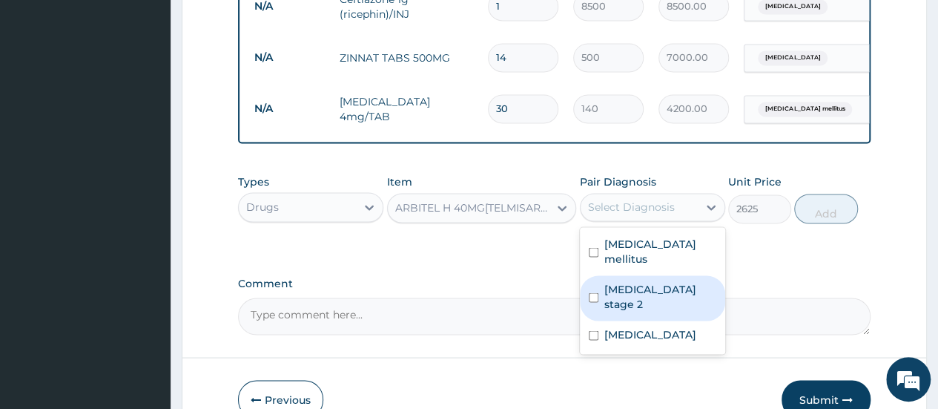
click at [595, 292] on input "checkbox" at bounding box center [594, 297] width 10 height 10
checkbox input "true"
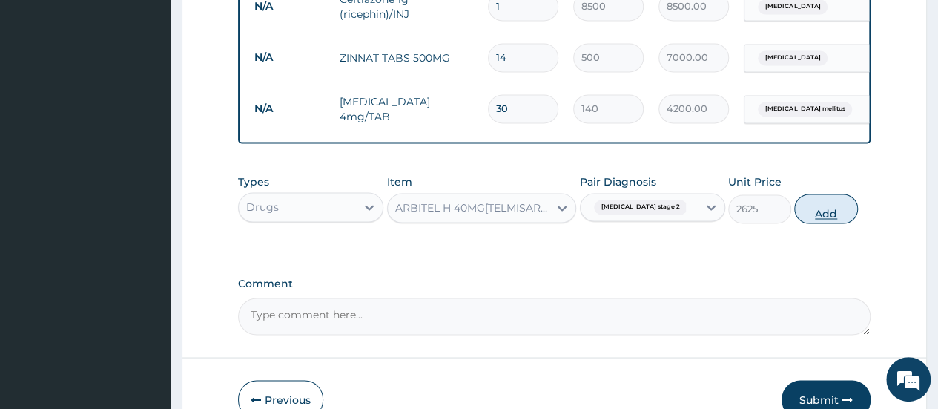
click at [818, 213] on button "Add" at bounding box center [825, 209] width 63 height 30
type input "0"
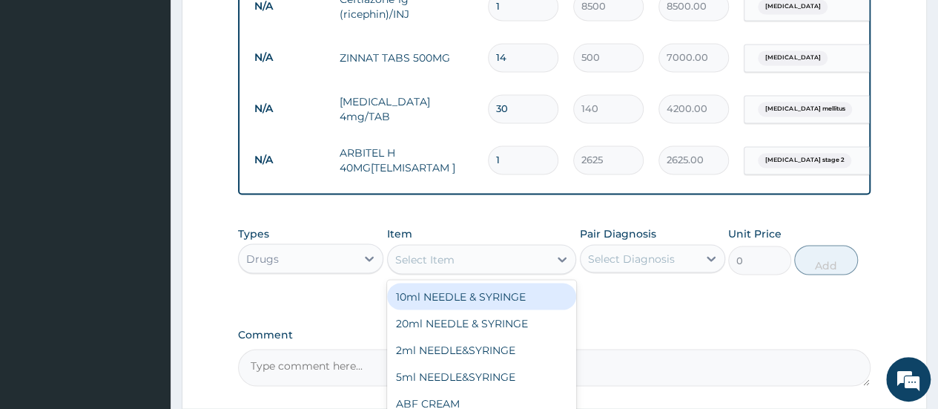
click at [522, 260] on div "Select Item" at bounding box center [469, 259] width 162 height 24
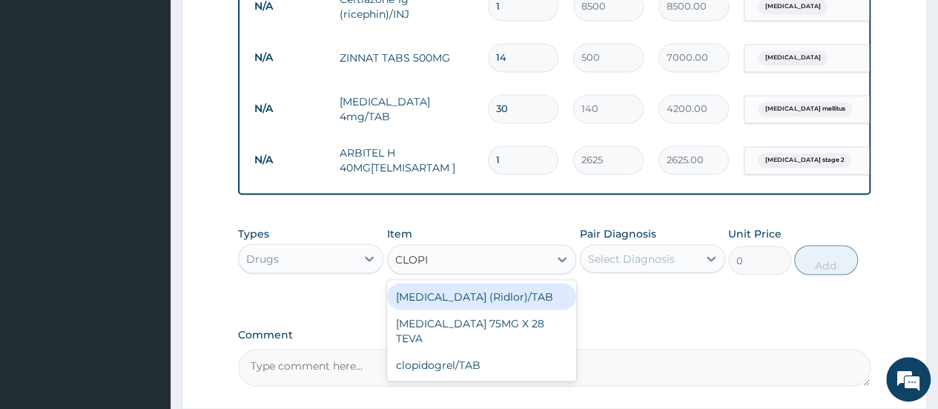
type input "CLOPID"
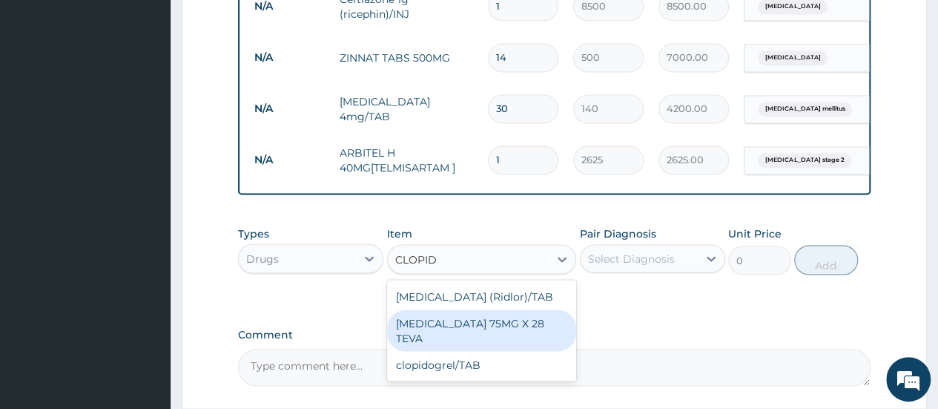
click at [530, 324] on div "CLOPIDOGREL 75MG X 28 TEVA" at bounding box center [482, 330] width 190 height 42
type input "190"
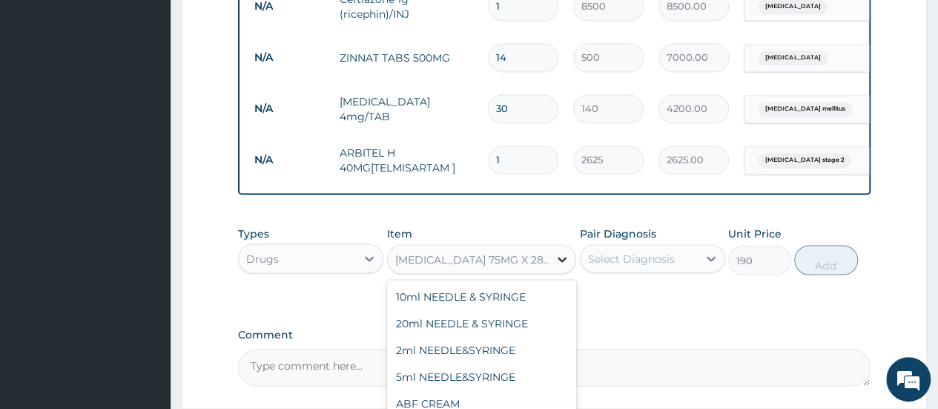
click at [564, 266] on icon at bounding box center [562, 258] width 15 height 15
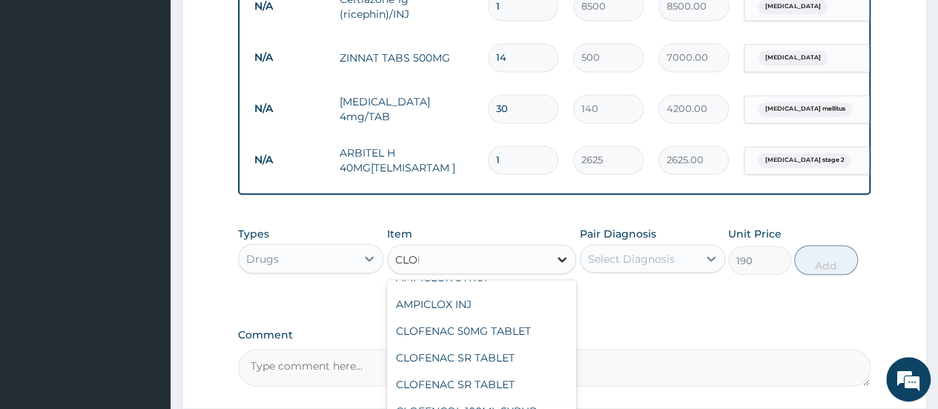
scroll to position [0, 0]
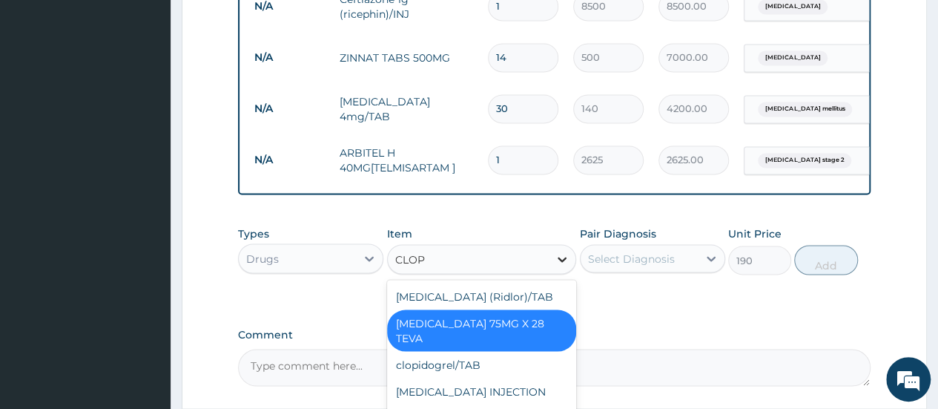
type input "CLOPI"
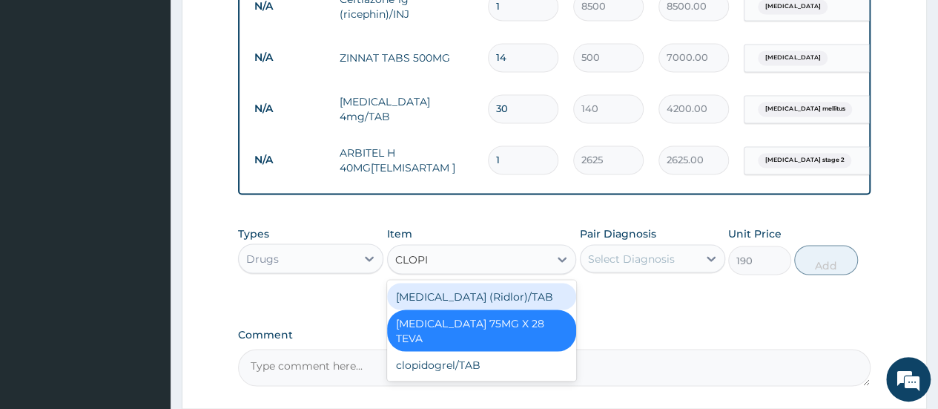
click at [508, 297] on div "clopidogrel (Ridlor)/TAB" at bounding box center [482, 295] width 190 height 27
type input "150"
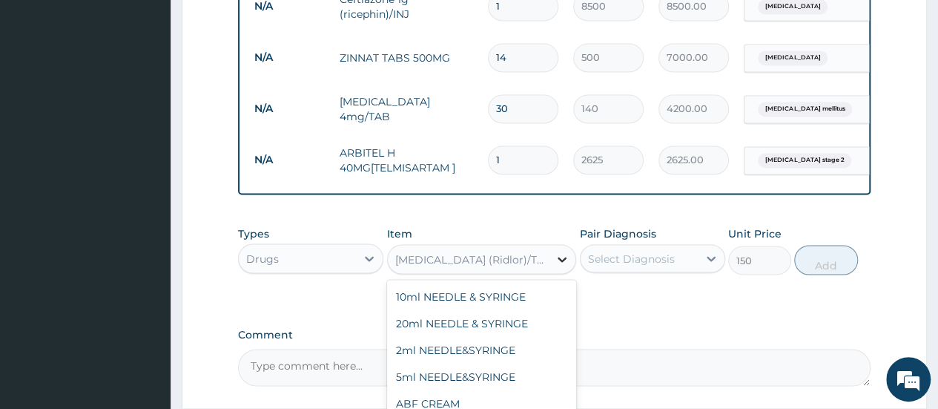
click at [560, 266] on icon at bounding box center [562, 258] width 15 height 15
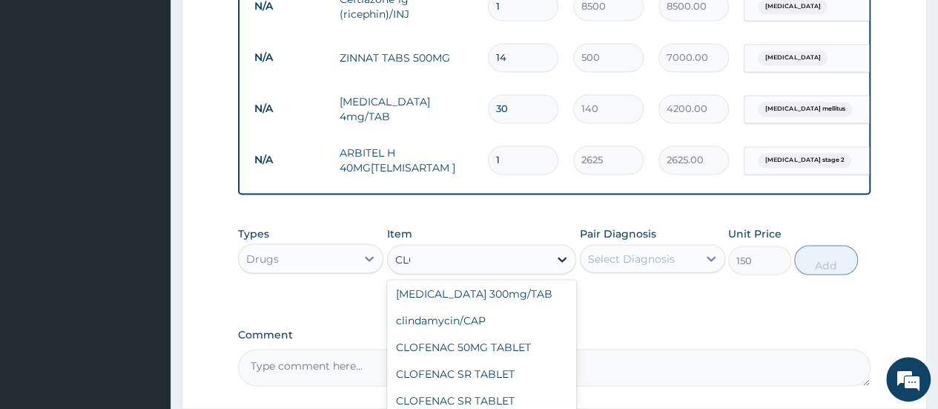
scroll to position [285, 0]
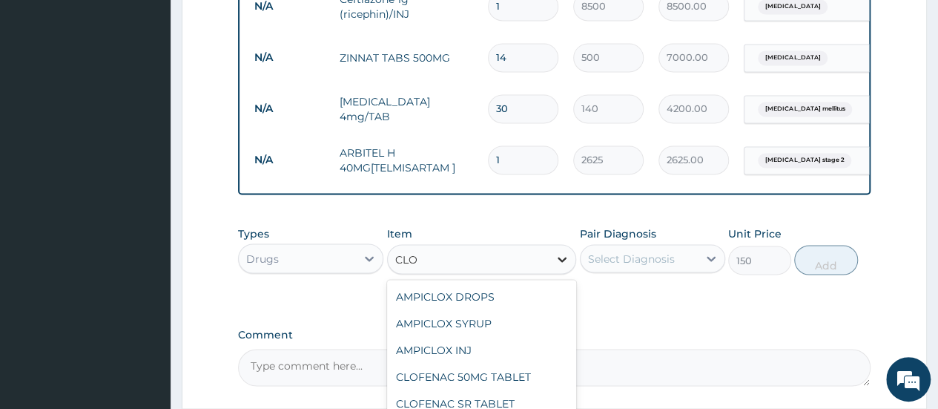
type input "CLOP"
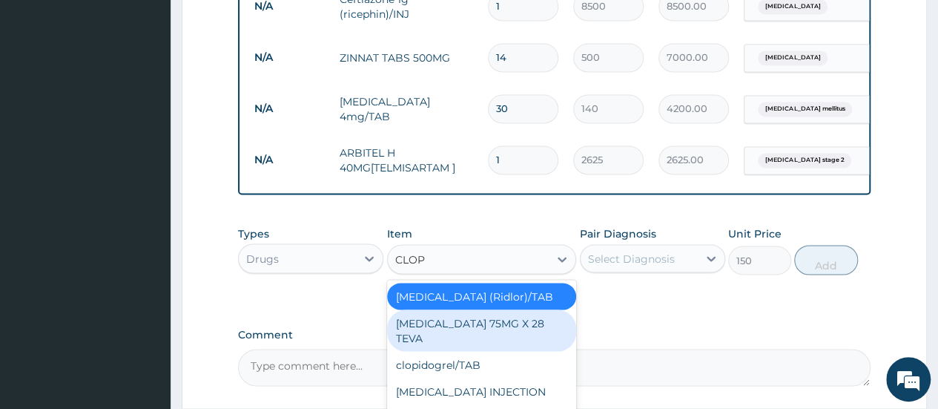
click at [562, 326] on div "CLOPIDOGREL 75MG X 28 TEVA" at bounding box center [482, 330] width 190 height 42
type input "190"
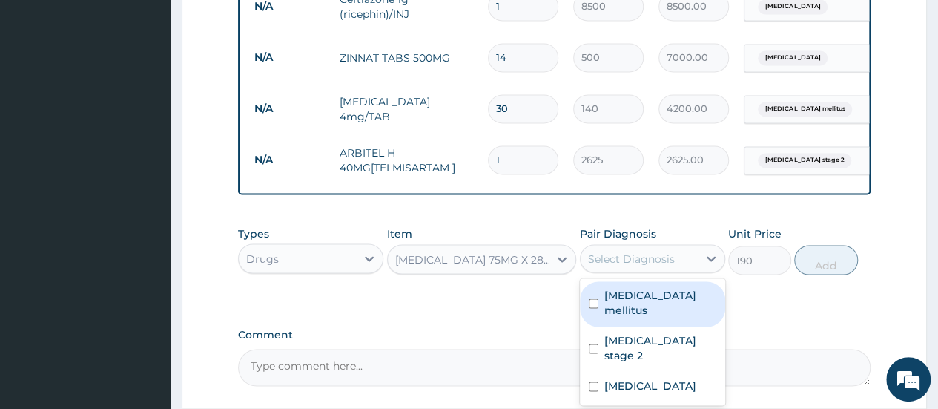
click at [648, 265] on div "Select Diagnosis" at bounding box center [631, 258] width 87 height 15
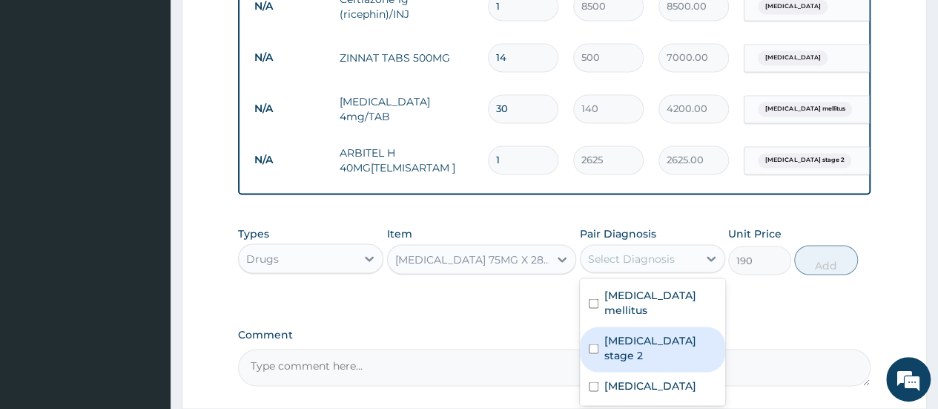
click at [595, 343] on input "checkbox" at bounding box center [594, 348] width 10 height 10
checkbox input "true"
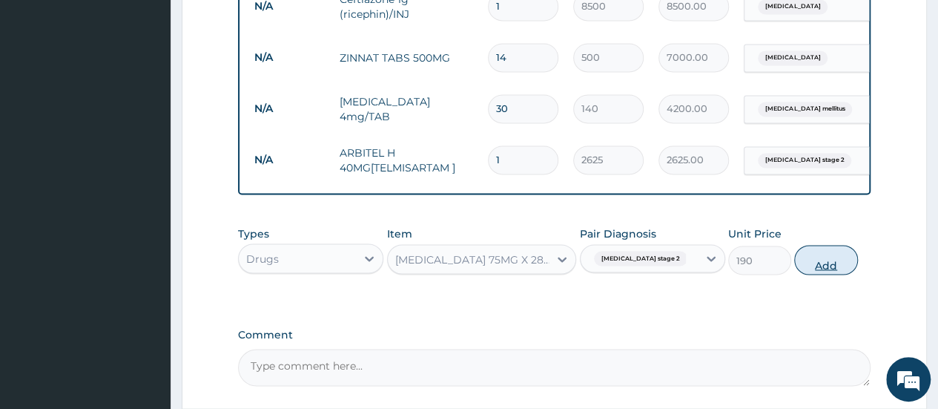
click at [832, 259] on button "Add" at bounding box center [825, 260] width 63 height 30
type input "0"
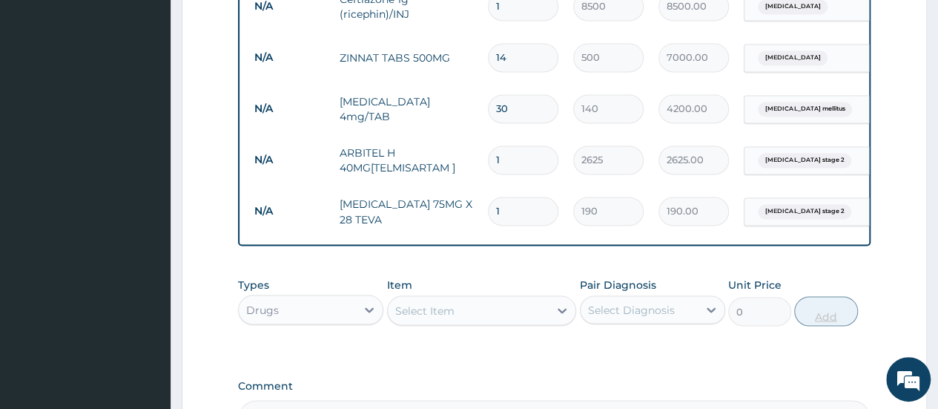
type input "0.00"
type input "3"
type input "570.00"
type input "30"
type input "5700.00"
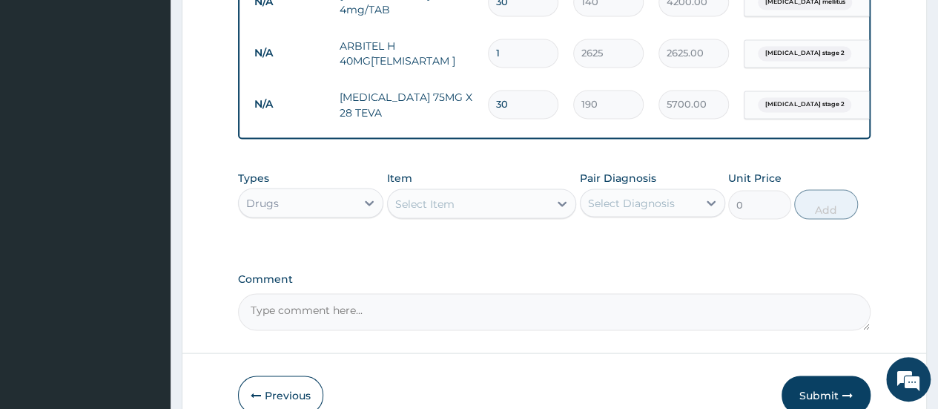
scroll to position [1377, 0]
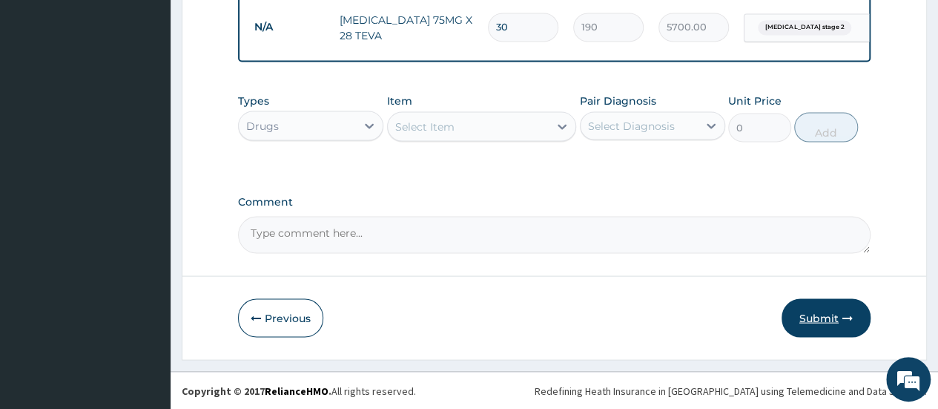
type input "30"
click at [830, 321] on button "Submit" at bounding box center [825, 317] width 89 height 39
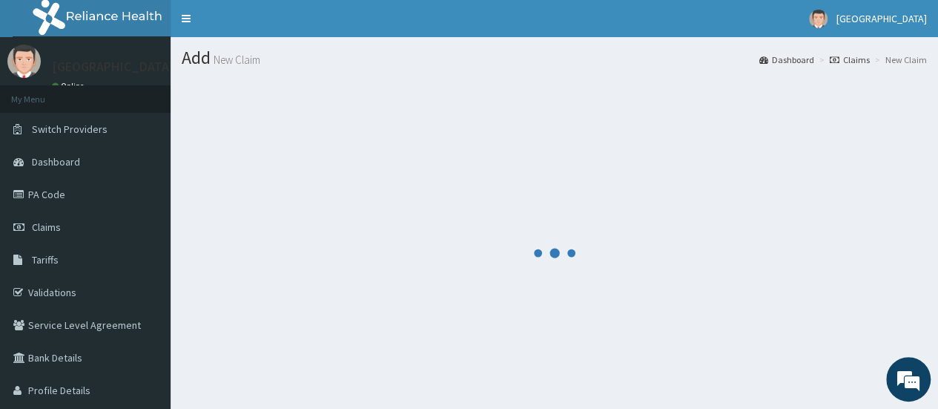
scroll to position [66, 0]
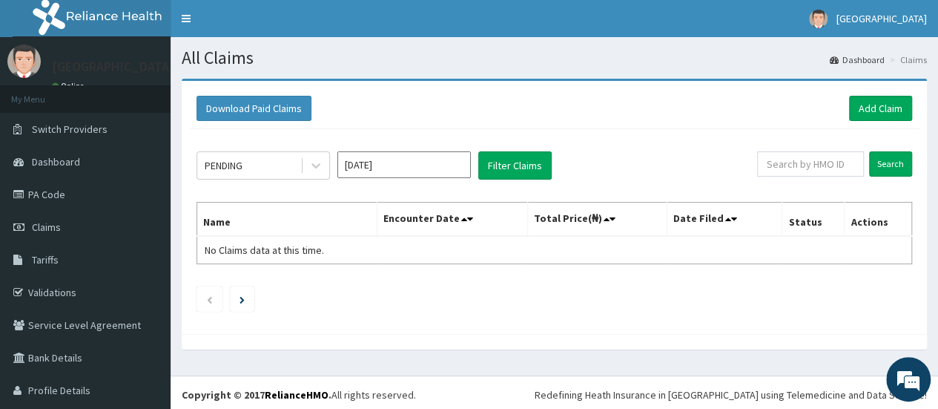
click at [528, 300] on ul at bounding box center [553, 298] width 715 height 25
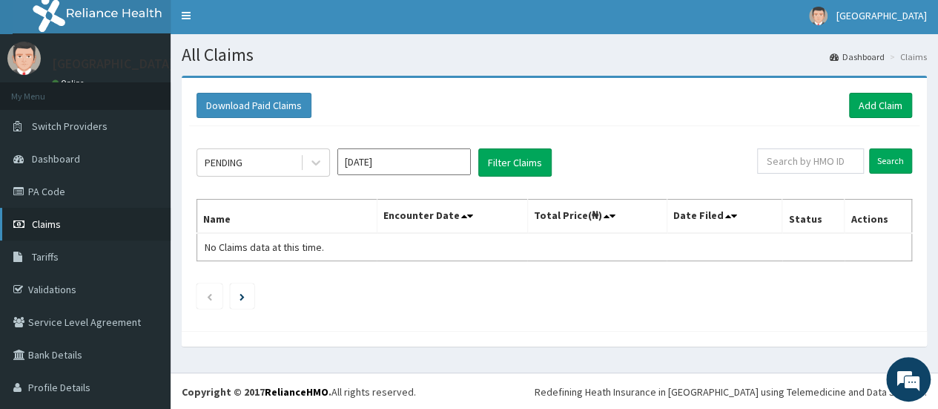
click at [71, 222] on link "Claims" at bounding box center [85, 224] width 171 height 33
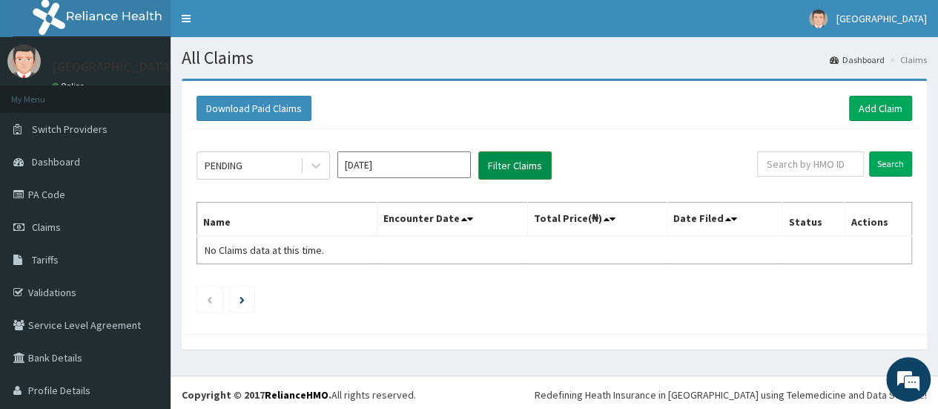
click at [510, 164] on button "Filter Claims" at bounding box center [514, 165] width 73 height 28
click at [319, 170] on icon at bounding box center [315, 165] width 15 height 15
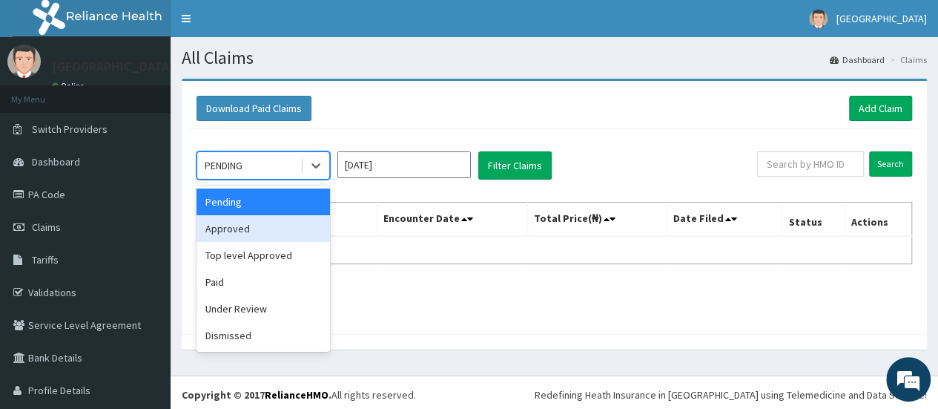
click at [277, 223] on div "Approved" at bounding box center [262, 228] width 133 height 27
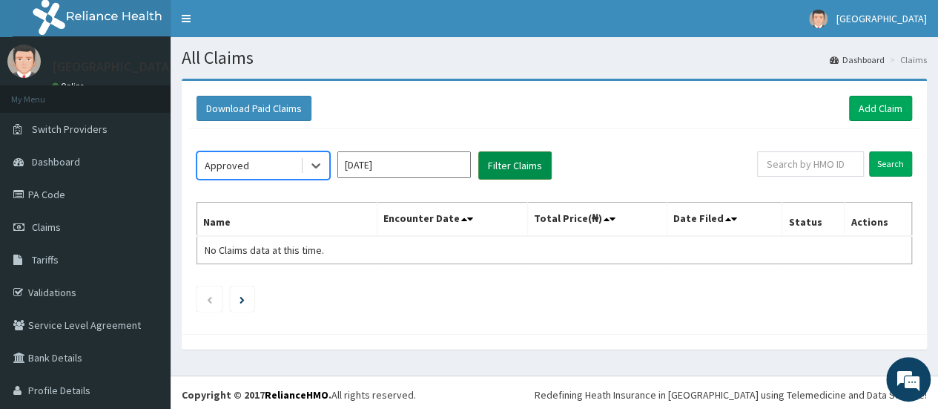
click at [491, 171] on button "Filter Claims" at bounding box center [514, 165] width 73 height 28
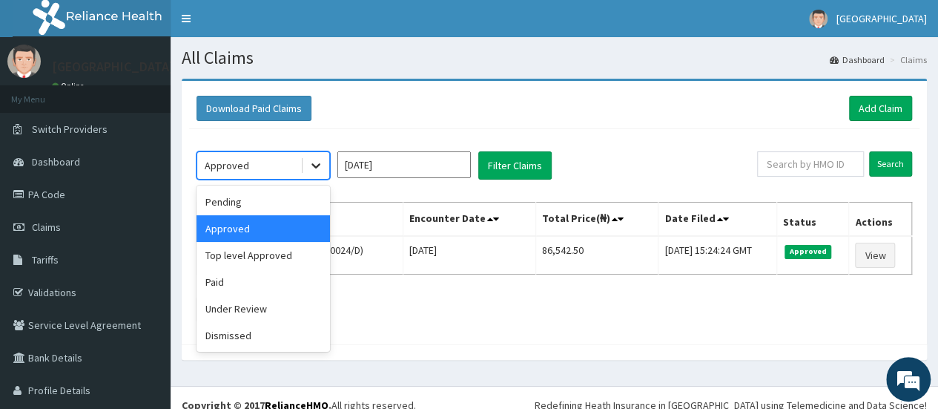
click at [319, 164] on icon at bounding box center [315, 166] width 9 height 5
click at [268, 307] on div "Under Review" at bounding box center [262, 308] width 133 height 27
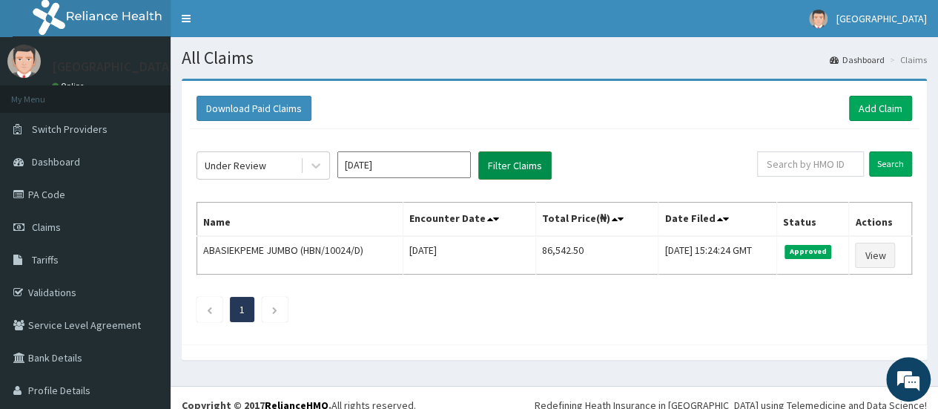
click at [517, 164] on button "Filter Claims" at bounding box center [514, 165] width 73 height 28
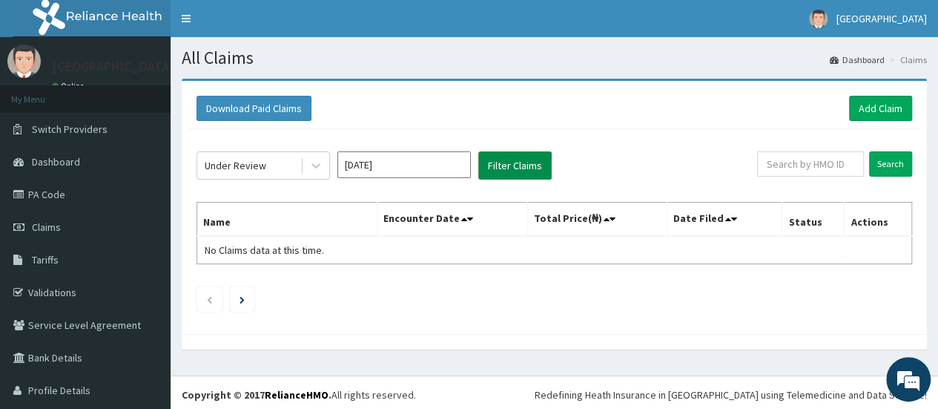
click at [517, 164] on button "Filter Claims" at bounding box center [514, 165] width 73 height 28
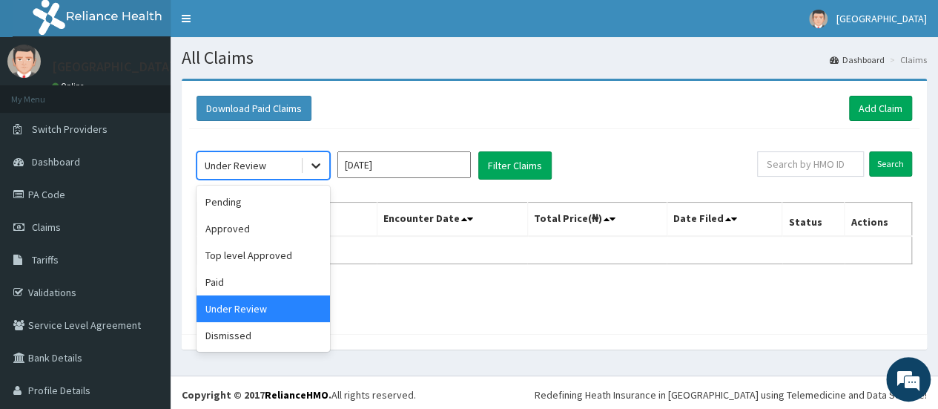
click at [320, 165] on icon at bounding box center [315, 165] width 15 height 15
click at [256, 200] on div "Pending" at bounding box center [262, 201] width 133 height 27
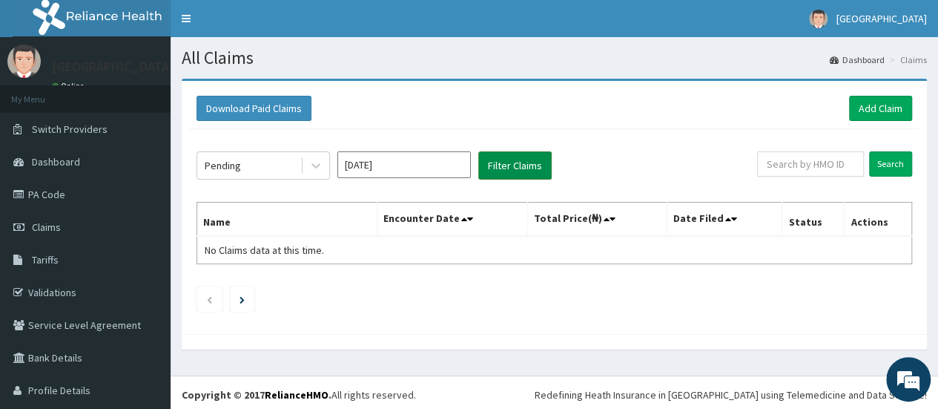
click at [511, 167] on button "Filter Claims" at bounding box center [514, 165] width 73 height 28
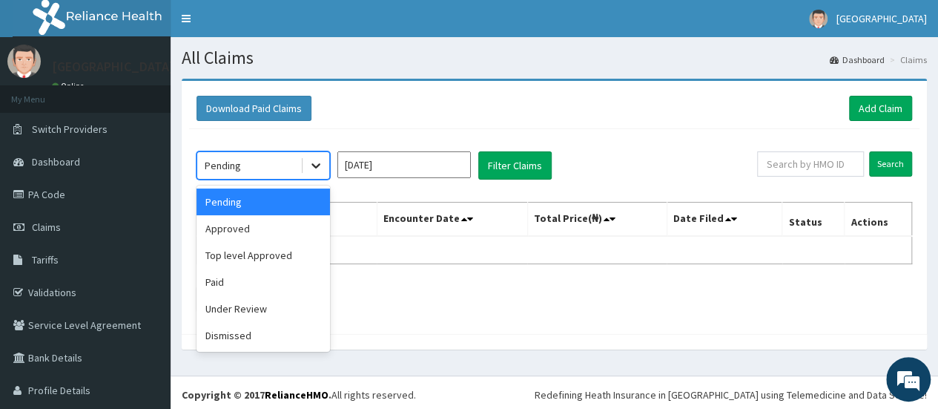
click at [314, 168] on icon at bounding box center [315, 165] width 15 height 15
click at [290, 222] on div "Approved" at bounding box center [262, 228] width 133 height 27
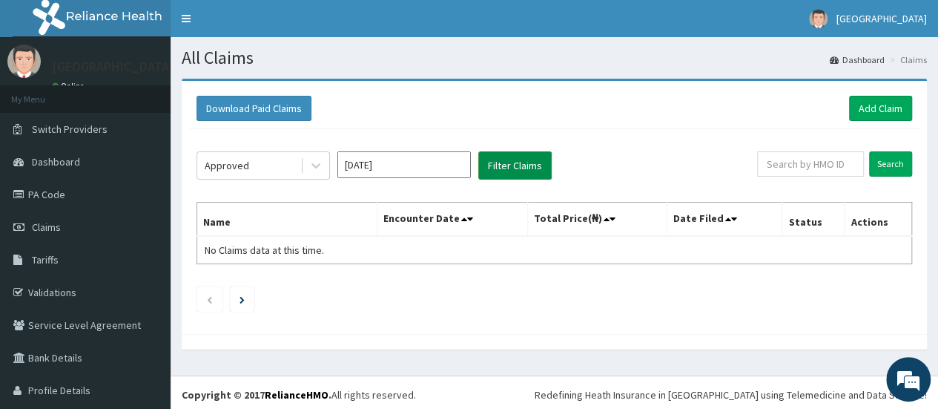
click at [513, 168] on button "Filter Claims" at bounding box center [514, 165] width 73 height 28
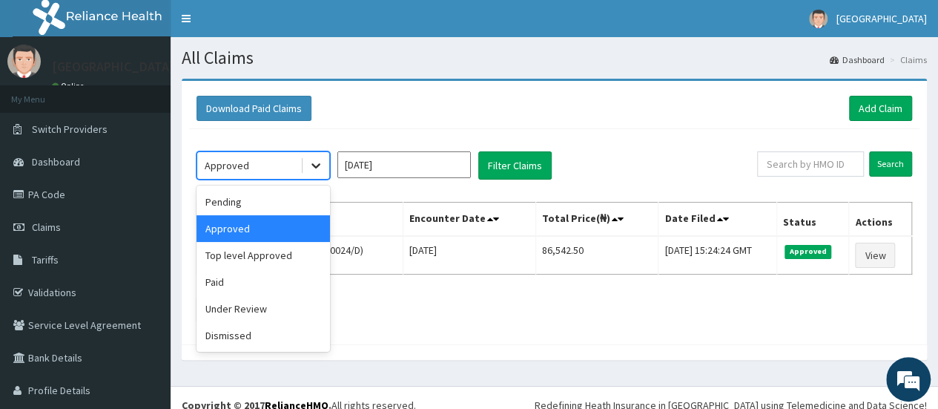
click at [322, 168] on icon at bounding box center [315, 165] width 15 height 15
click at [283, 254] on div "Top level Approved" at bounding box center [262, 255] width 133 height 27
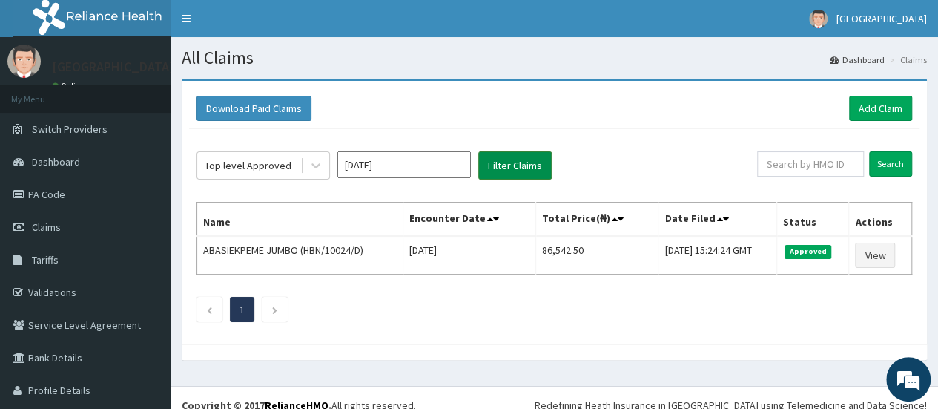
click at [529, 168] on button "Filter Claims" at bounding box center [514, 165] width 73 height 28
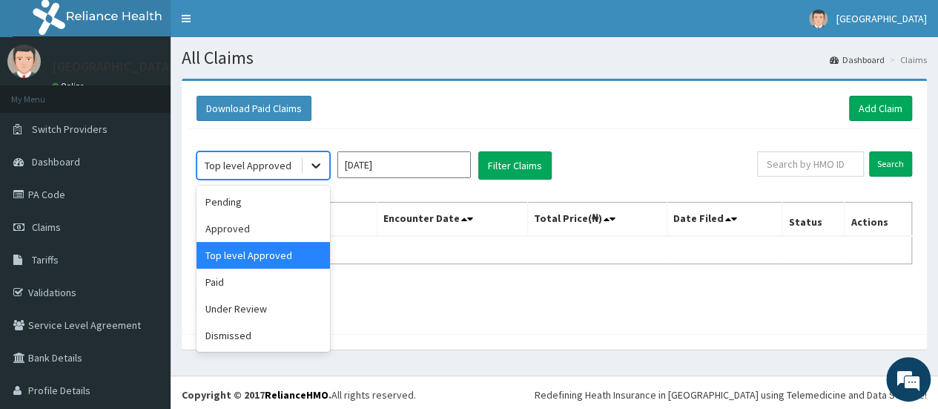
click at [317, 173] on div at bounding box center [315, 165] width 27 height 27
click at [249, 275] on div "Paid" at bounding box center [262, 281] width 133 height 27
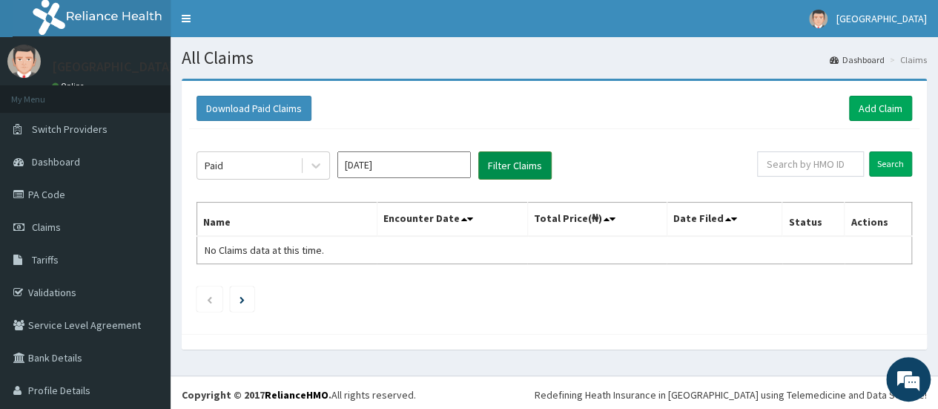
click at [523, 161] on button "Filter Claims" at bounding box center [514, 165] width 73 height 28
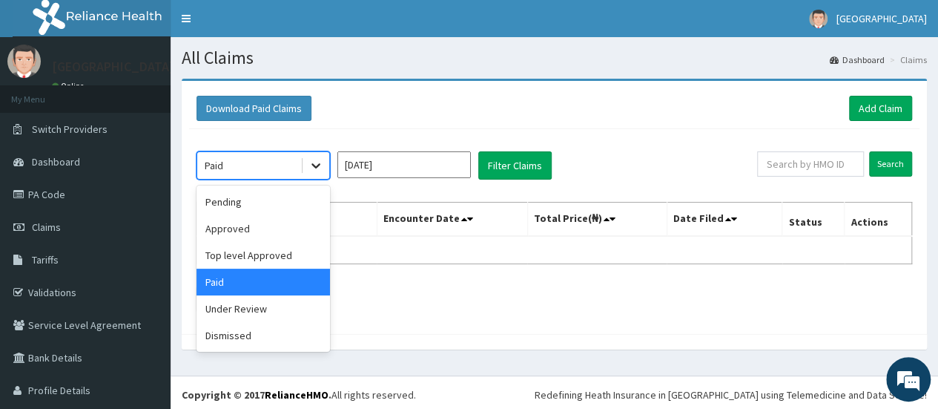
click at [319, 167] on icon at bounding box center [315, 165] width 15 height 15
click at [274, 302] on div "Under Review" at bounding box center [262, 308] width 133 height 27
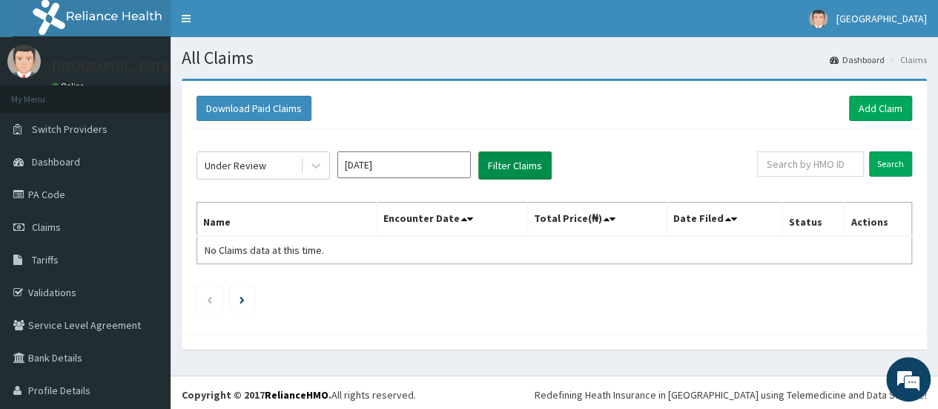
click at [523, 163] on button "Filter Claims" at bounding box center [514, 165] width 73 height 28
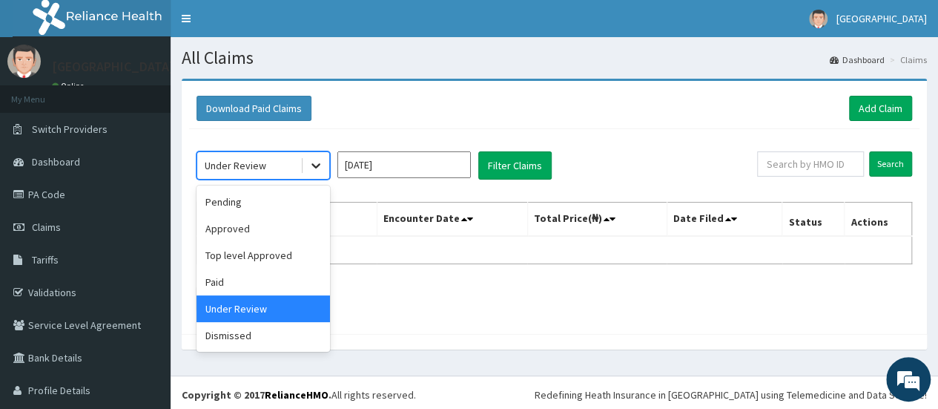
click at [320, 170] on icon at bounding box center [315, 165] width 15 height 15
click at [248, 340] on div "Dismissed" at bounding box center [262, 335] width 133 height 27
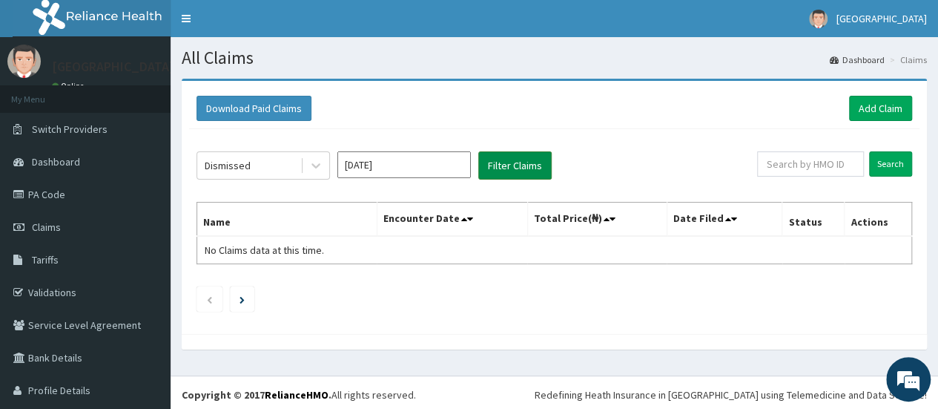
click at [515, 164] on button "Filter Claims" at bounding box center [514, 165] width 73 height 28
click at [872, 103] on link "Add Claim" at bounding box center [880, 108] width 63 height 25
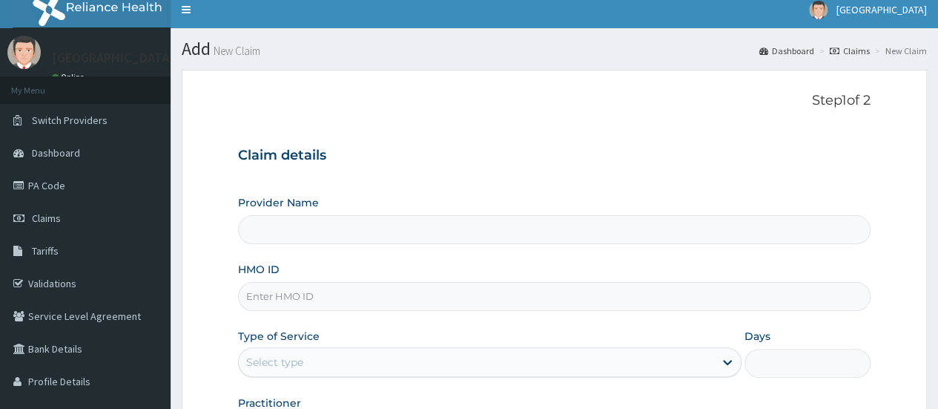
scroll to position [197, 0]
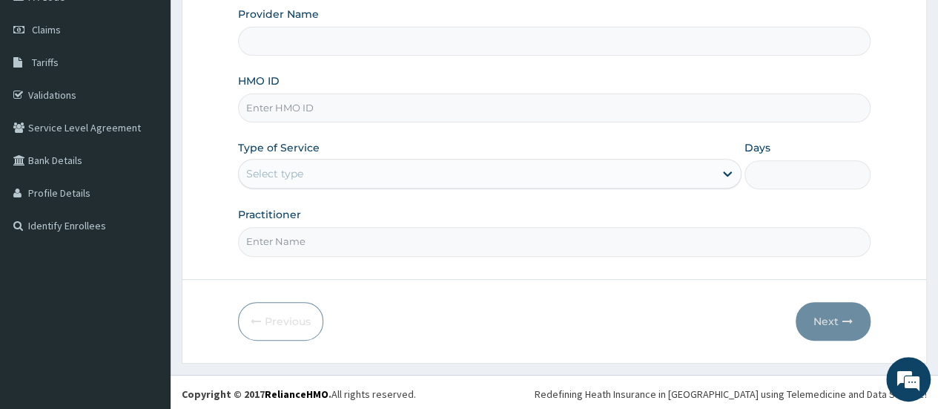
click at [578, 114] on input "HMO ID" at bounding box center [554, 107] width 632 height 29
type input "Saglophil Specialist Hospital"
type input "SNU/10039/A"
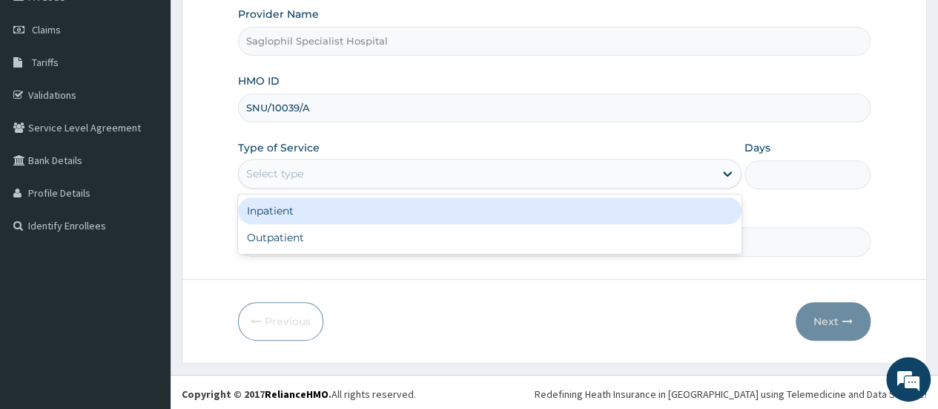
click at [513, 165] on div "Select type" at bounding box center [476, 174] width 475 height 24
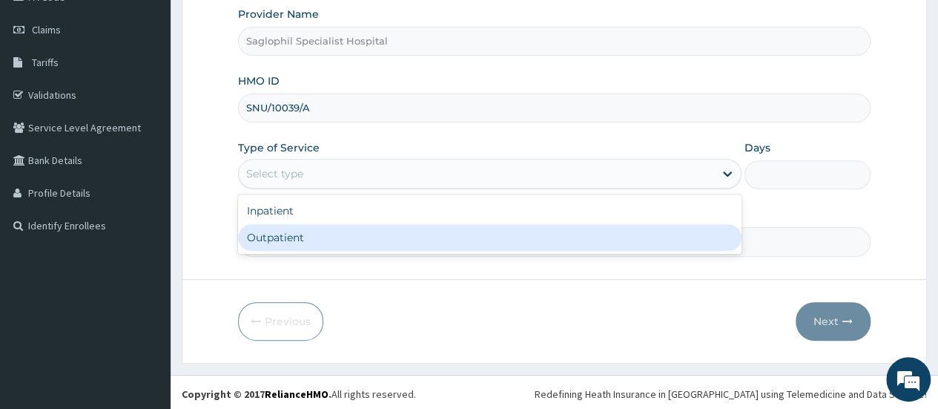
click at [488, 234] on div "Outpatient" at bounding box center [489, 237] width 503 height 27
type input "1"
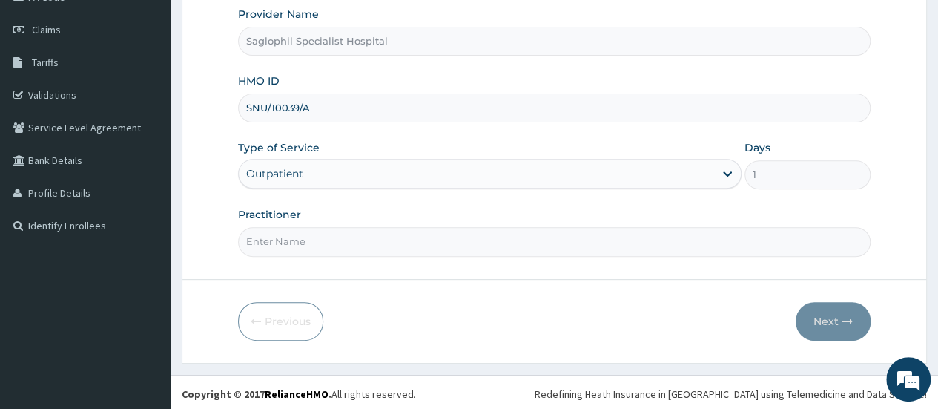
click at [523, 244] on input "Practitioner" at bounding box center [554, 241] width 632 height 29
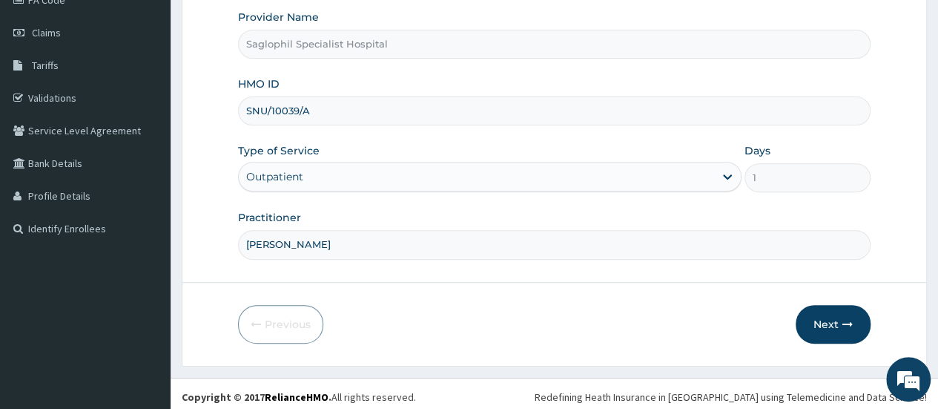
scroll to position [193, 0]
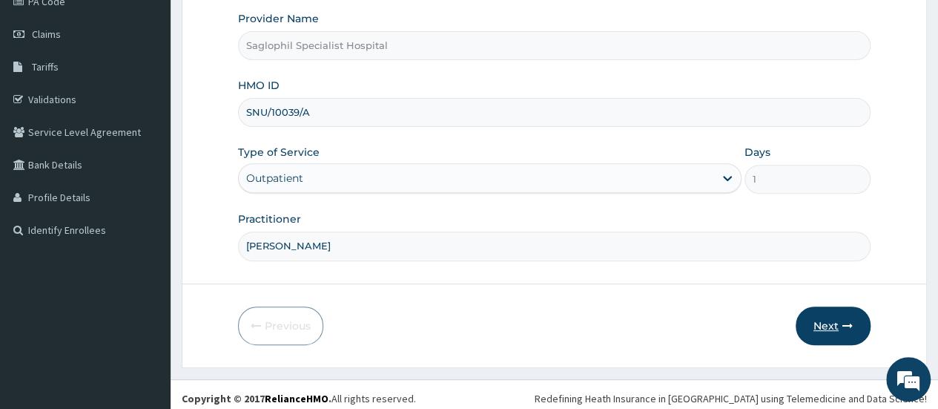
type input "[PERSON_NAME]"
click at [821, 316] on button "Next" at bounding box center [833, 325] width 75 height 39
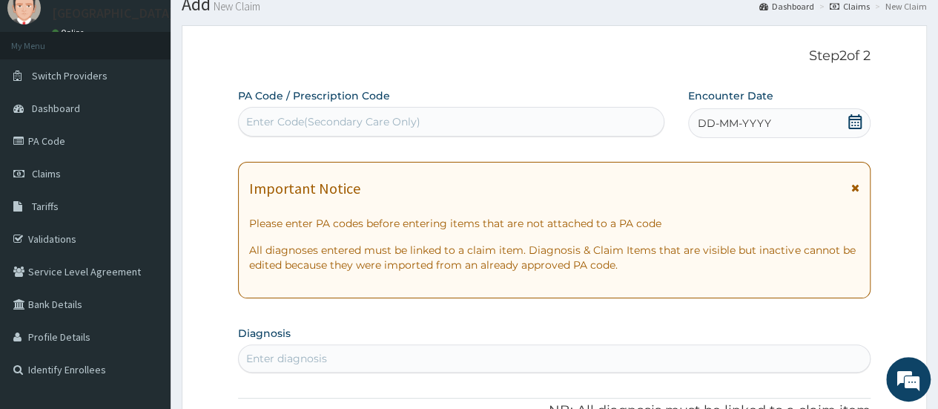
scroll to position [0, 0]
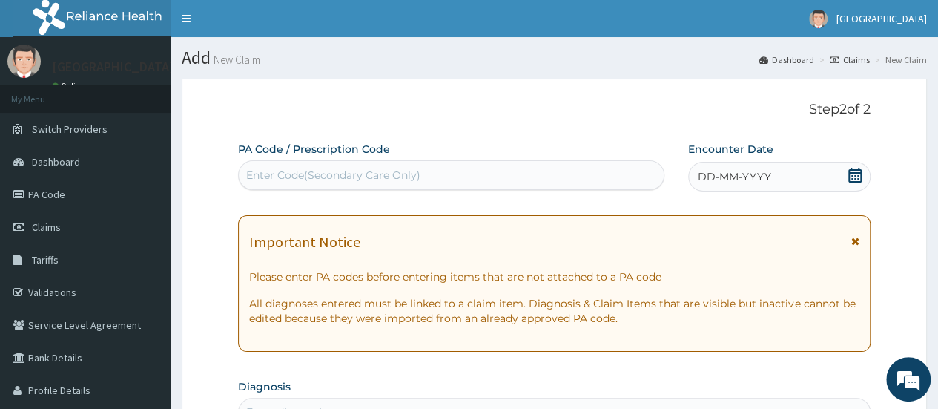
click at [510, 172] on div "Enter Code(Secondary Care Only)" at bounding box center [451, 175] width 424 height 24
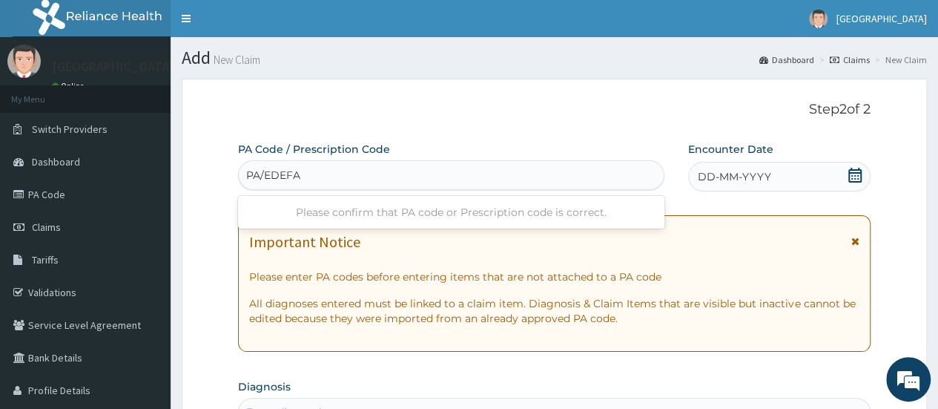
type input "PA/1EDEFA"
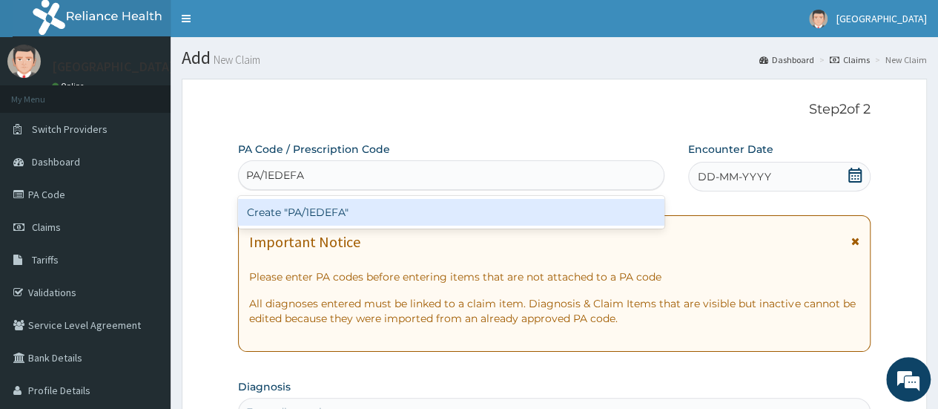
click at [535, 216] on div "Create "PA/1EDEFA"" at bounding box center [451, 212] width 426 height 27
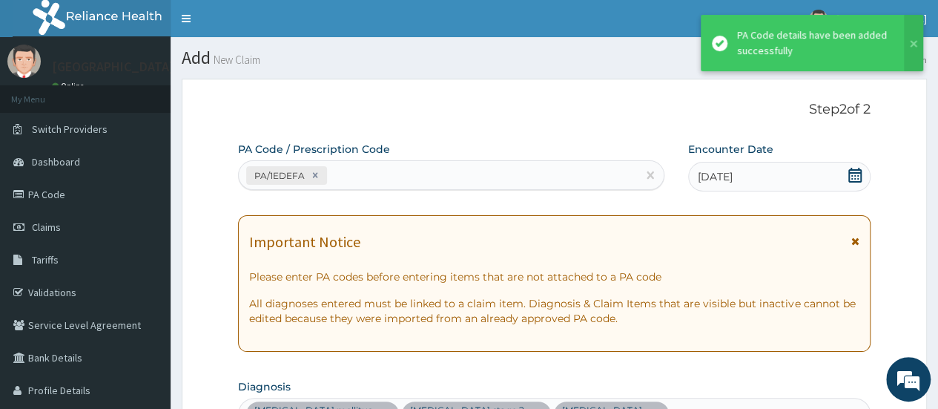
scroll to position [830, 0]
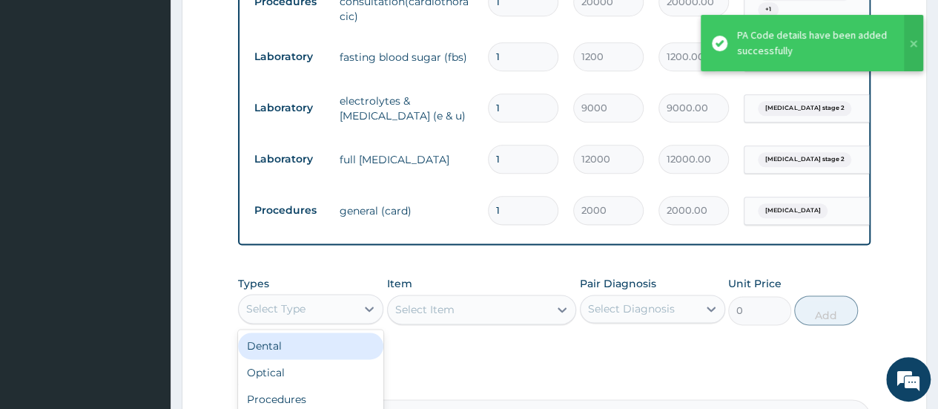
click at [348, 307] on div "Select Type" at bounding box center [297, 309] width 117 height 24
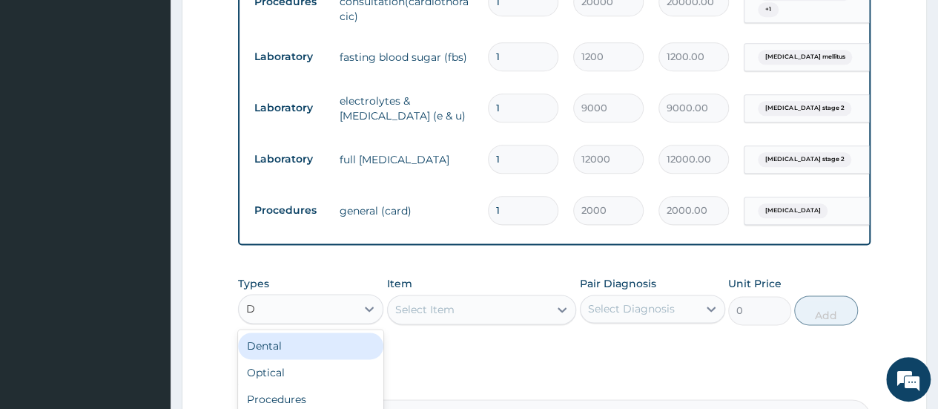
type input "DR"
click at [354, 351] on div "Drugs" at bounding box center [310, 345] width 145 height 27
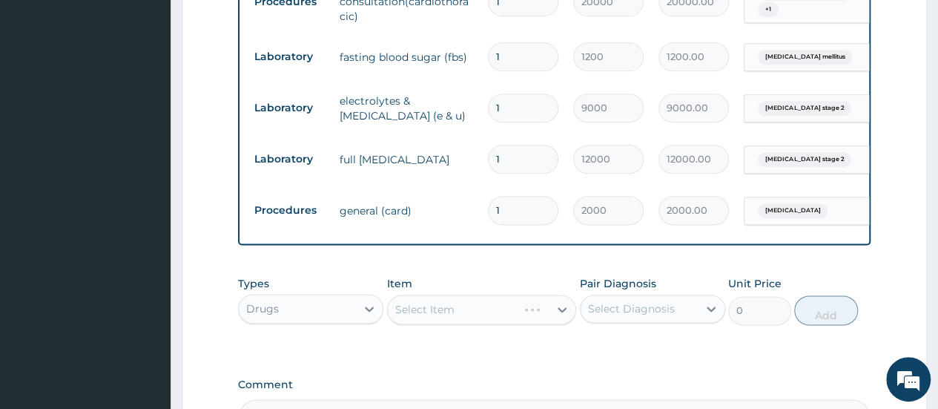
click at [448, 317] on div "Select Item" at bounding box center [482, 309] width 190 height 30
click at [470, 317] on div "Select Item" at bounding box center [482, 309] width 190 height 30
click at [485, 317] on div "Select Item" at bounding box center [482, 309] width 190 height 30
click at [505, 314] on div "Select Item" at bounding box center [482, 309] width 190 height 30
click at [538, 311] on div "Select Item" at bounding box center [482, 309] width 190 height 30
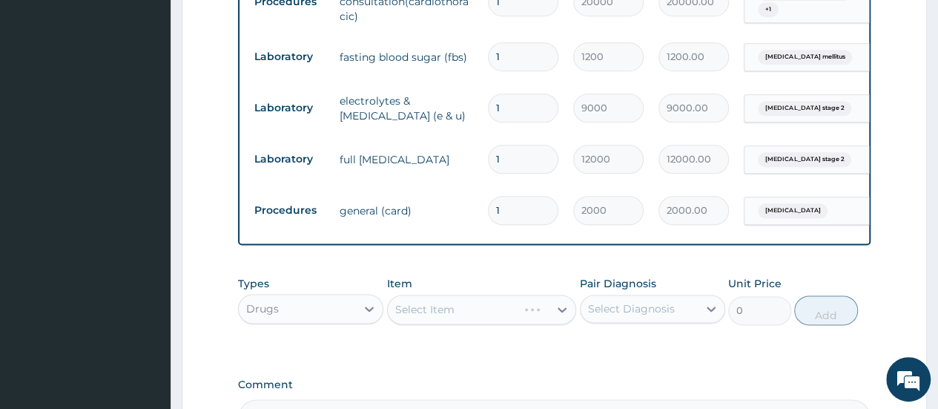
click at [538, 311] on div "Select Item" at bounding box center [482, 309] width 190 height 30
click at [538, 311] on div "Select Item" at bounding box center [469, 309] width 162 height 24
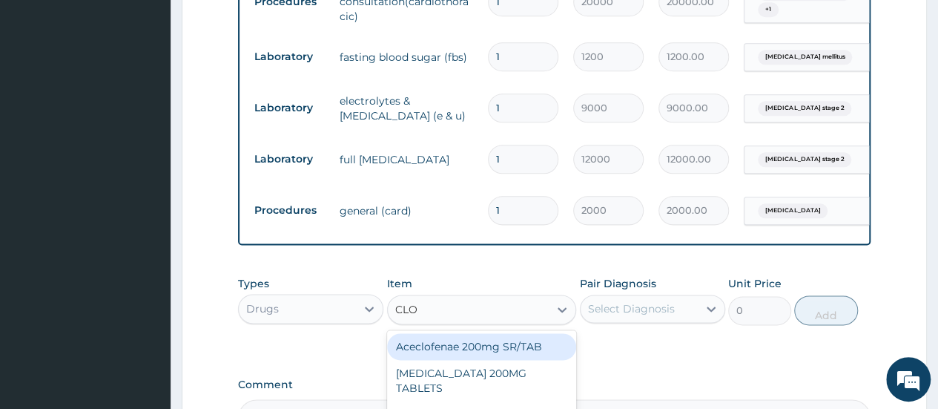
type input "CLOP"
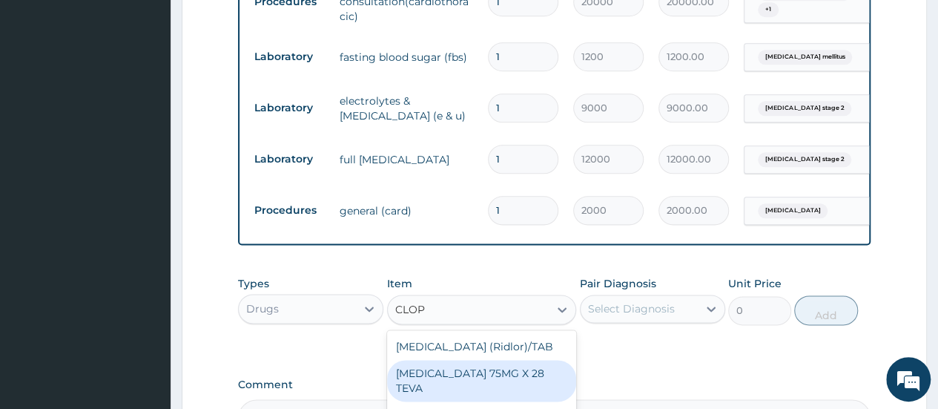
click at [543, 380] on div "CLOPIDOGREL 75MG X 28 TEVA" at bounding box center [482, 381] width 190 height 42
type input "190"
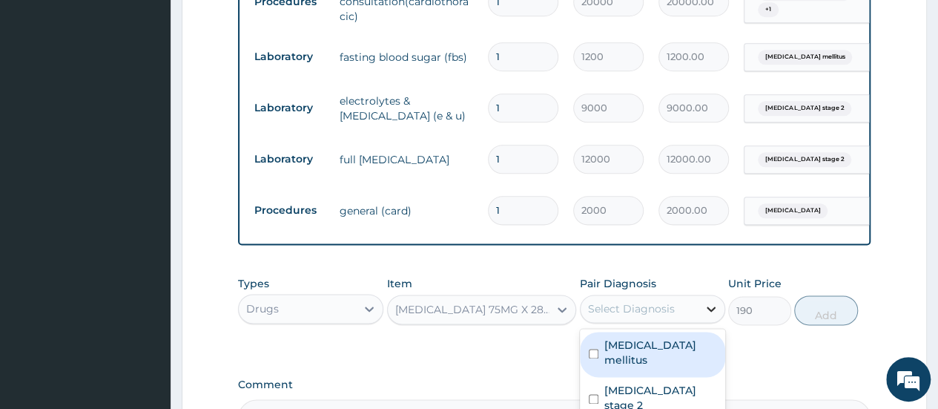
click at [711, 316] on icon at bounding box center [711, 308] width 15 height 15
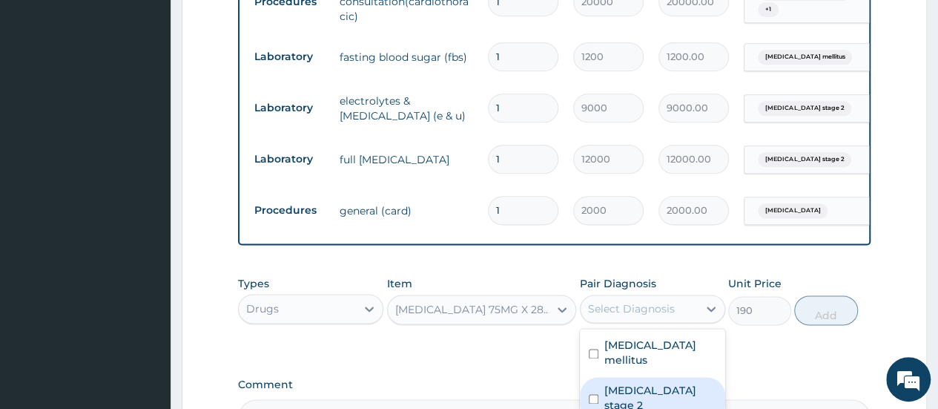
click at [703, 383] on label "Hypertension stage 2" at bounding box center [660, 398] width 112 height 30
checkbox input "true"
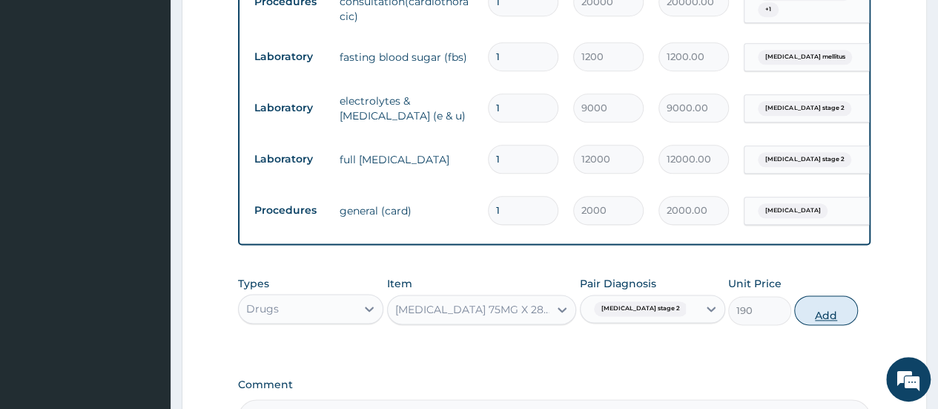
click at [816, 311] on button "Add" at bounding box center [825, 310] width 63 height 30
type input "0"
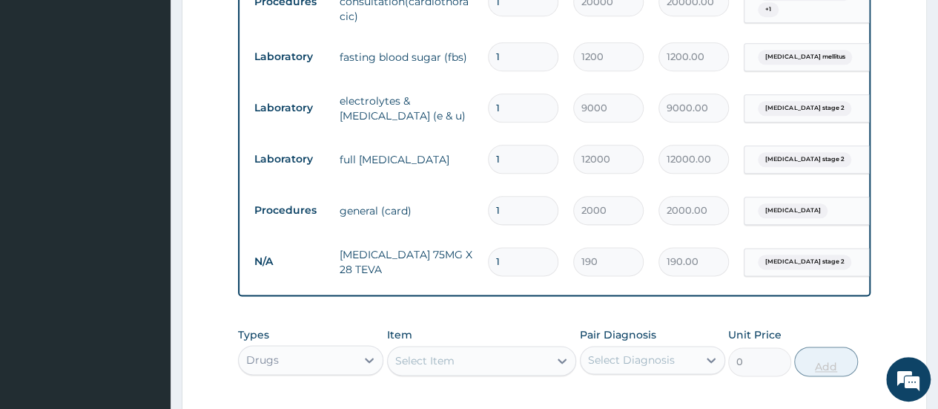
type input "0.00"
type input "2"
type input "380.00"
type input "28"
type input "5320.00"
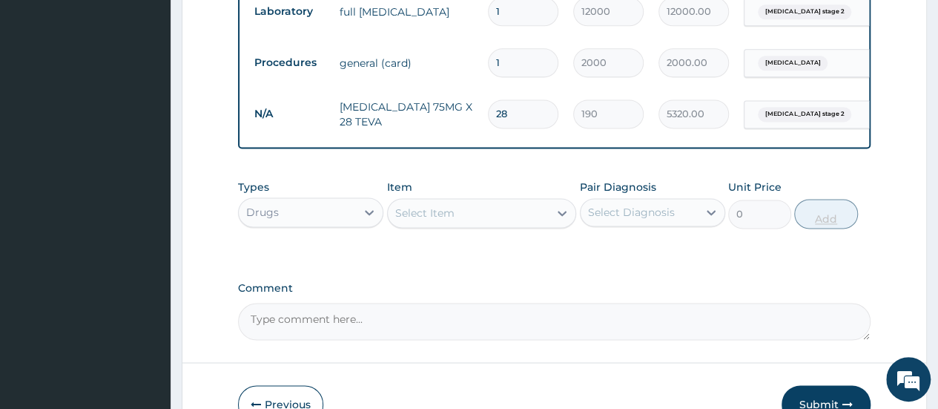
scroll to position [979, 0]
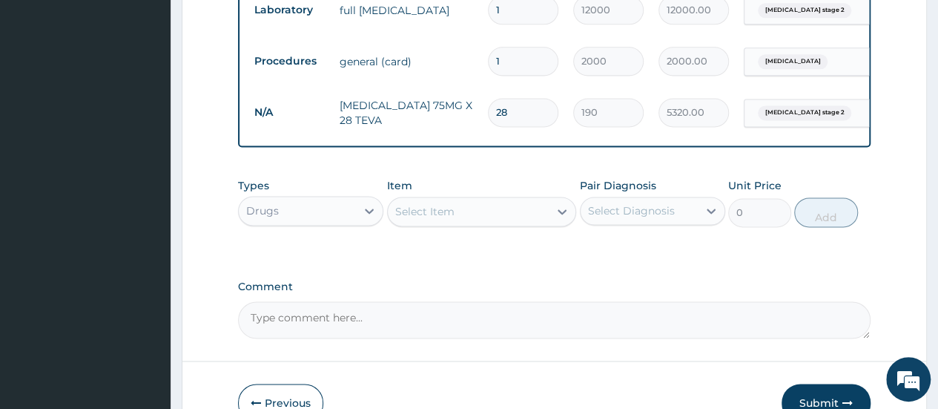
type input "28"
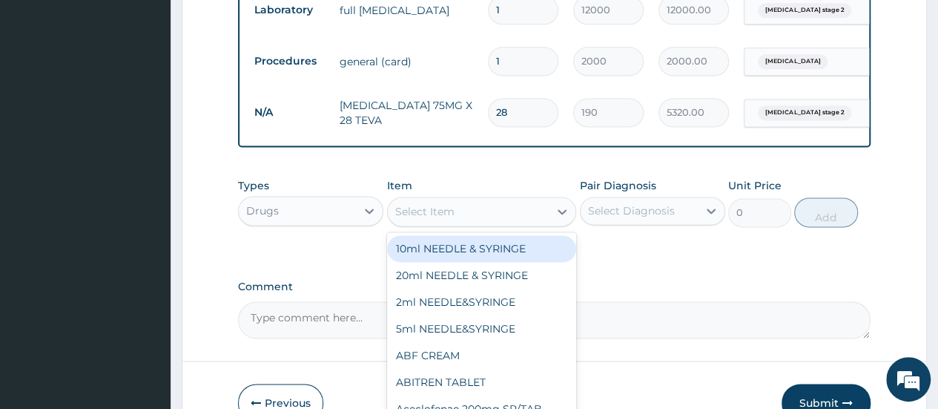
click at [476, 214] on div "Select Item" at bounding box center [469, 211] width 162 height 24
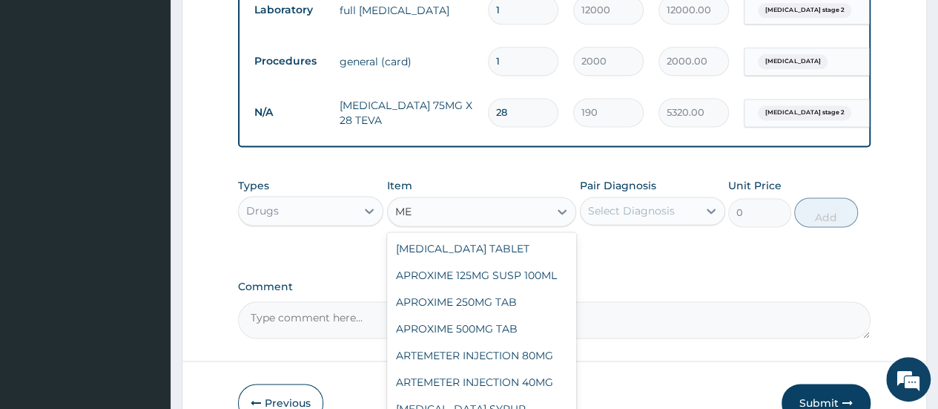
type input "M"
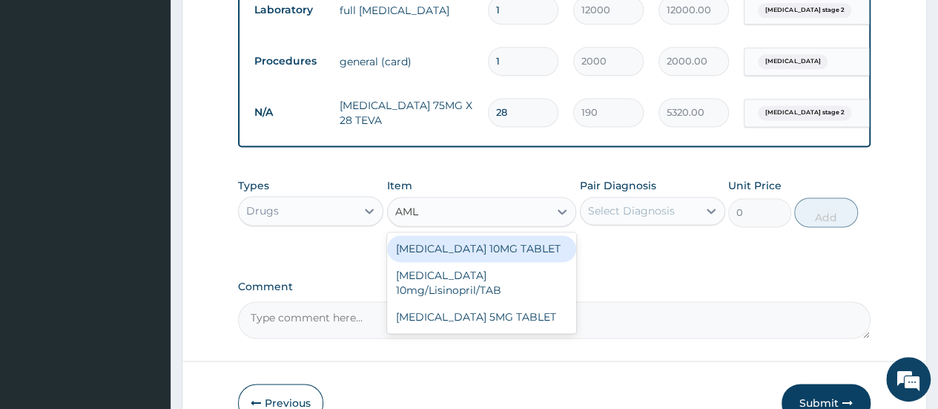
type input "AMLO"
click at [491, 251] on div "AMLODIPINE 10MG TABLET" at bounding box center [482, 248] width 190 height 27
type input "80"
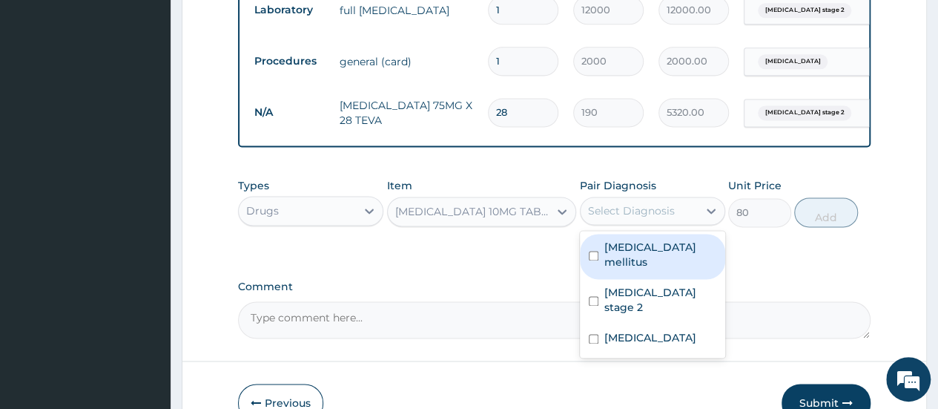
click at [610, 211] on div "Select Diagnosis" at bounding box center [631, 210] width 87 height 15
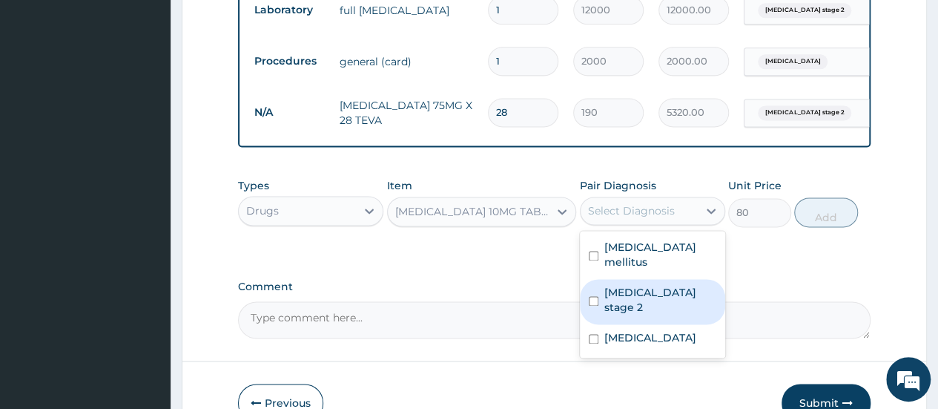
click at [626, 285] on label "Hypertension stage 2" at bounding box center [660, 300] width 112 height 30
checkbox input "true"
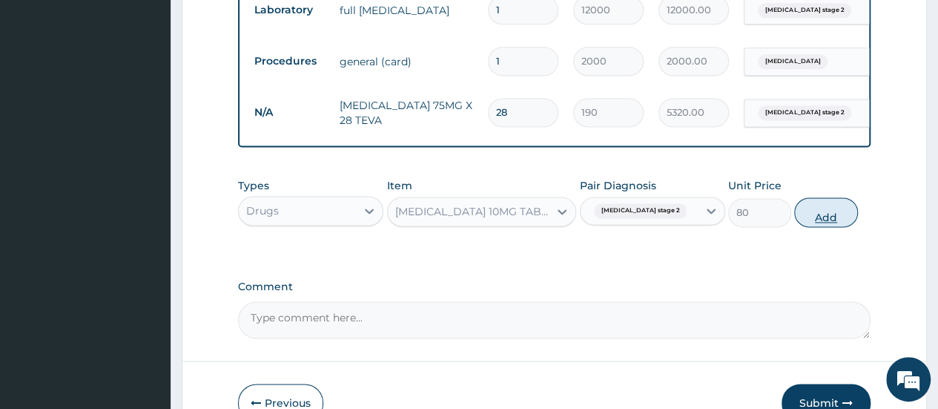
click at [838, 219] on button "Add" at bounding box center [825, 212] width 63 height 30
type input "0"
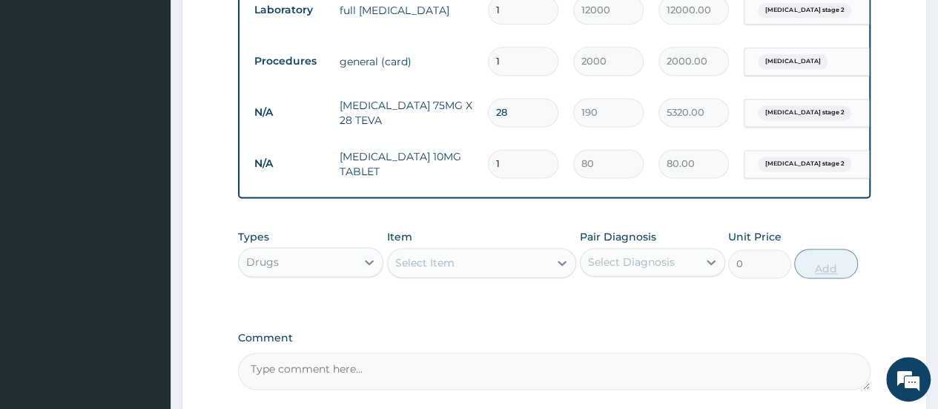
type input "0.00"
type input "3"
type input "240.00"
type input "30"
type input "2400.00"
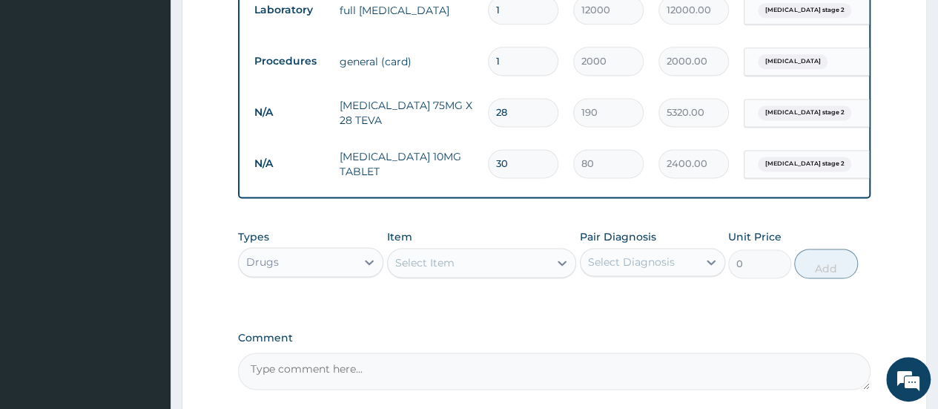
type input "30"
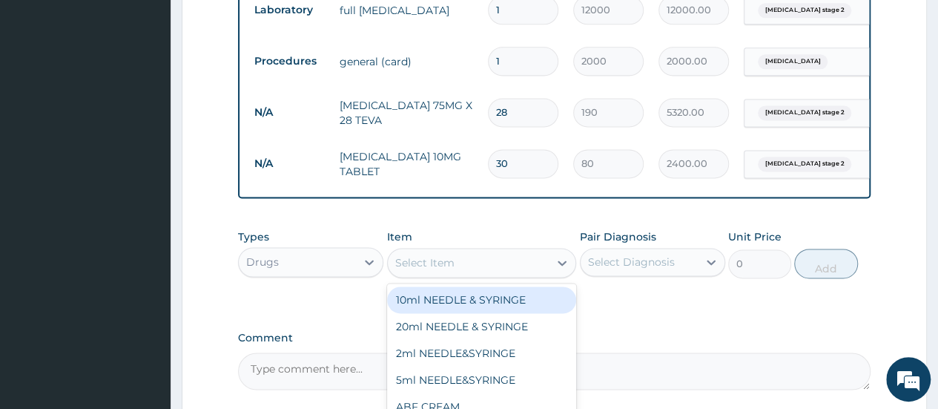
click at [532, 270] on div "Select Item" at bounding box center [469, 263] width 162 height 24
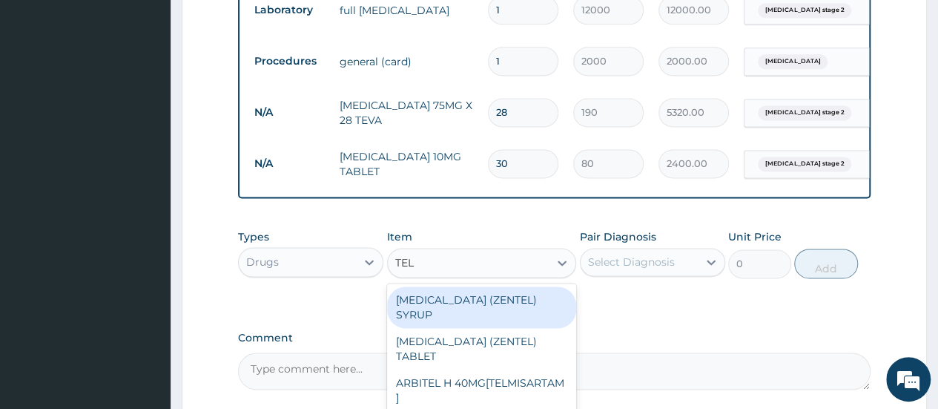
type input "TELM"
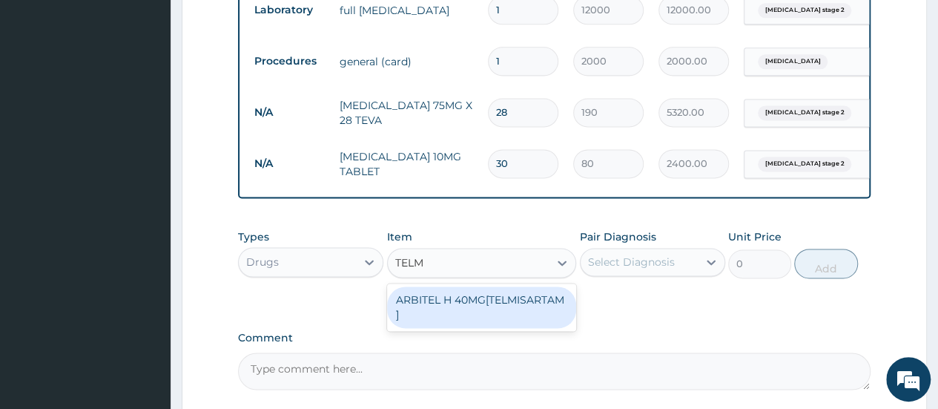
click at [529, 306] on div "ARBITEL H 40MG[TELMISARTAM ]" at bounding box center [482, 307] width 190 height 42
type input "2625"
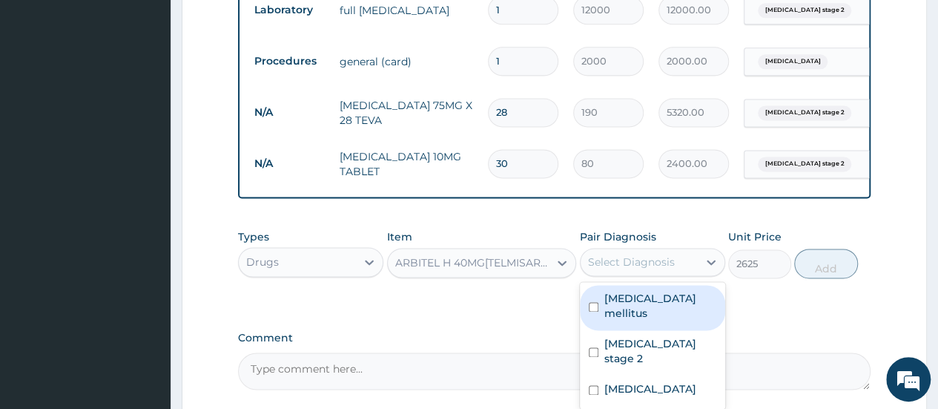
click at [620, 267] on div "Select Diagnosis" at bounding box center [631, 261] width 87 height 15
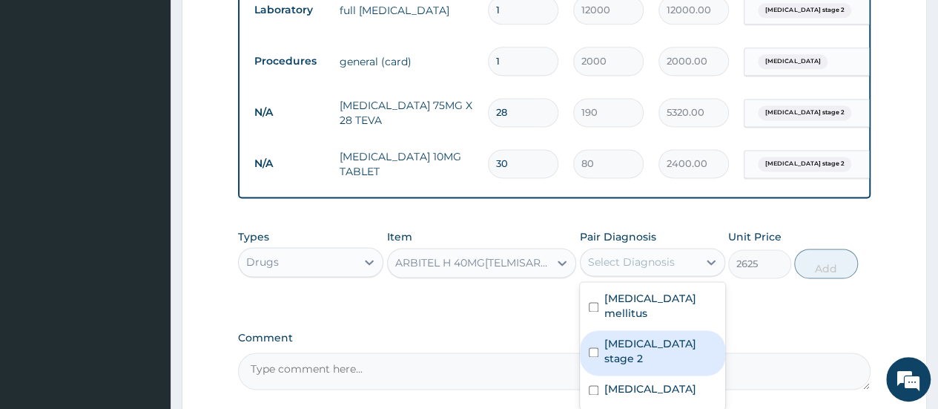
click at [593, 330] on div "Hypertension stage 2" at bounding box center [652, 352] width 145 height 45
checkbox input "true"
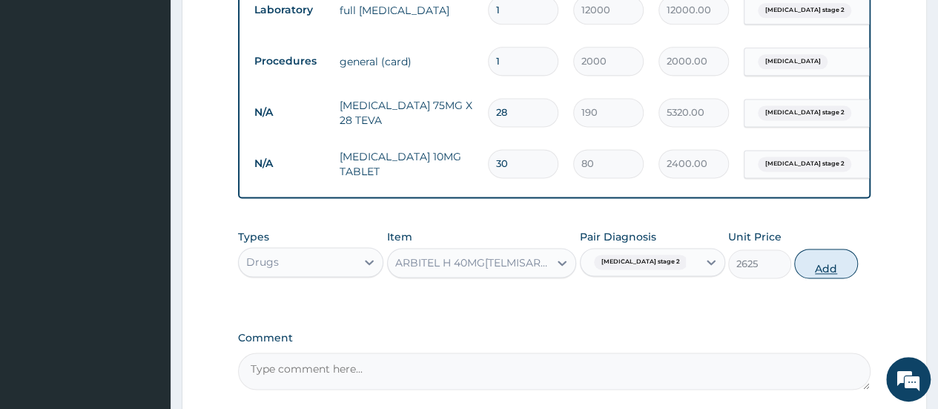
click at [820, 272] on button "Add" at bounding box center [825, 263] width 63 height 30
type input "0"
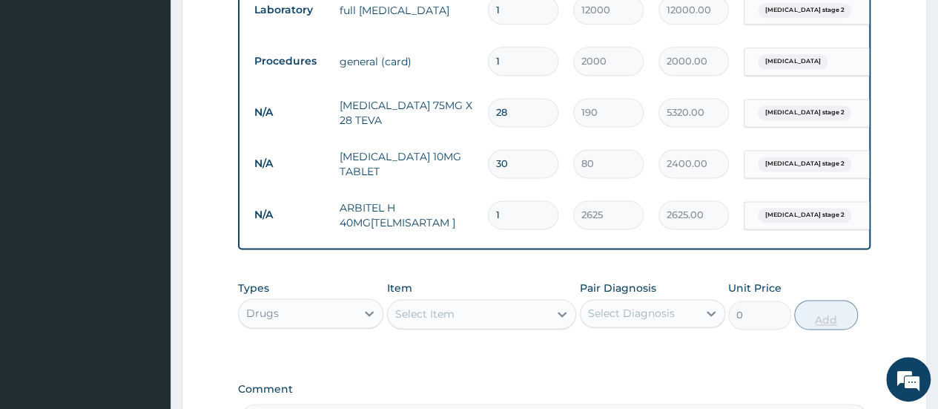
type input "0.00"
type input "2"
type input "5250.00"
type input "2"
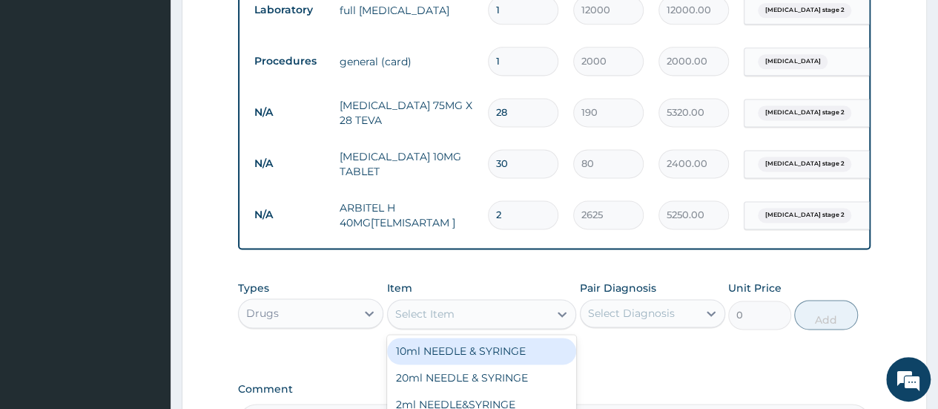
click at [524, 325] on div "Select Item" at bounding box center [469, 314] width 162 height 24
click at [517, 320] on div "Select Item" at bounding box center [469, 314] width 162 height 24
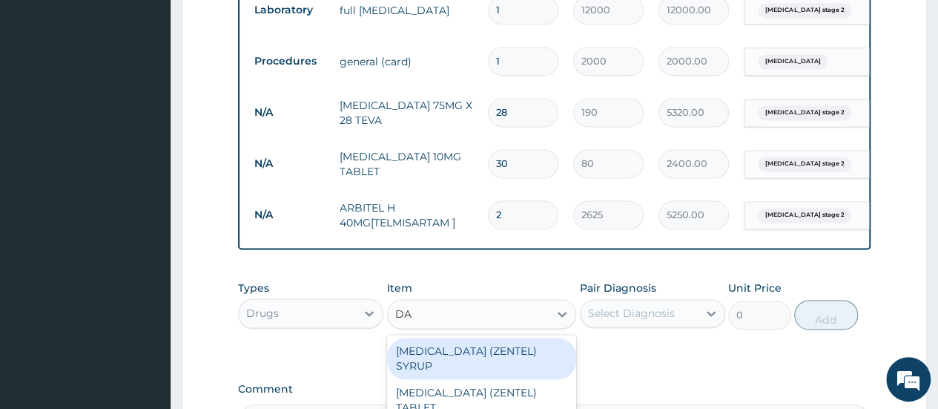
type input "DAO"
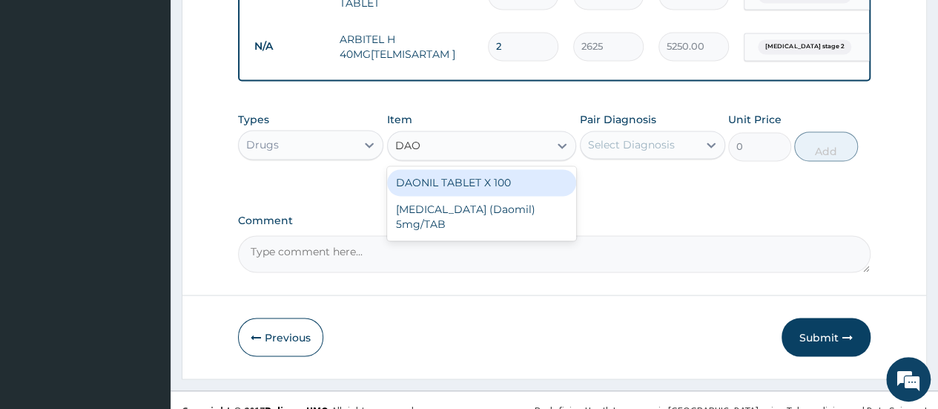
scroll to position [1154, 0]
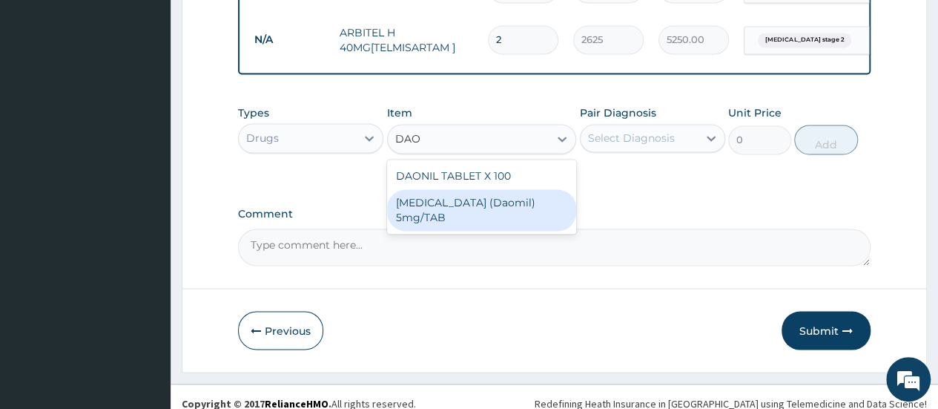
click at [495, 223] on div "GLIBENCLAMIDE (Daomil) 5mg/TAB" at bounding box center [482, 210] width 190 height 42
type input "100"
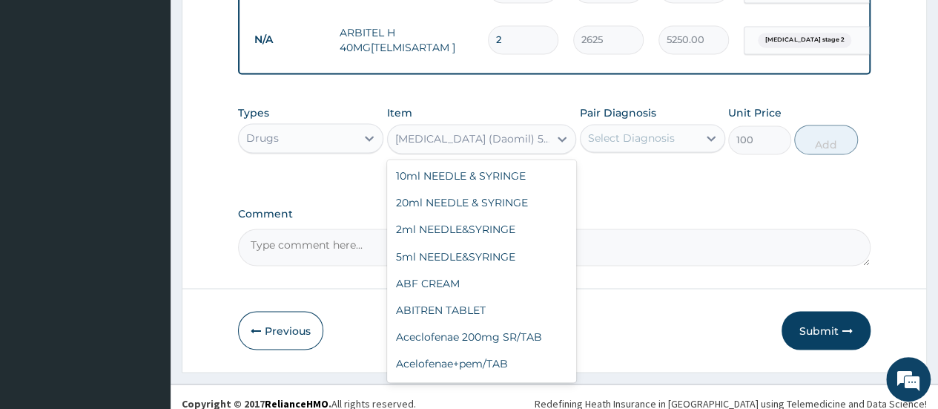
click at [530, 142] on div "GLIBENCLAMIDE (Daomil) 5mg/TAB" at bounding box center [473, 138] width 156 height 15
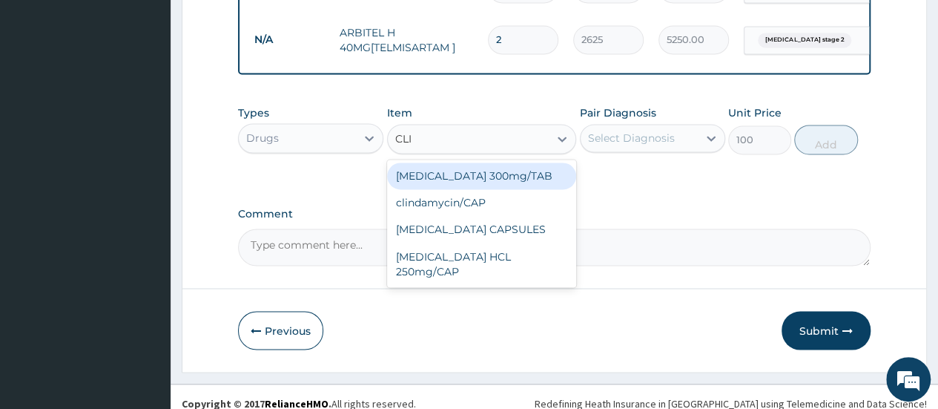
scroll to position [0, 0]
type input "C"
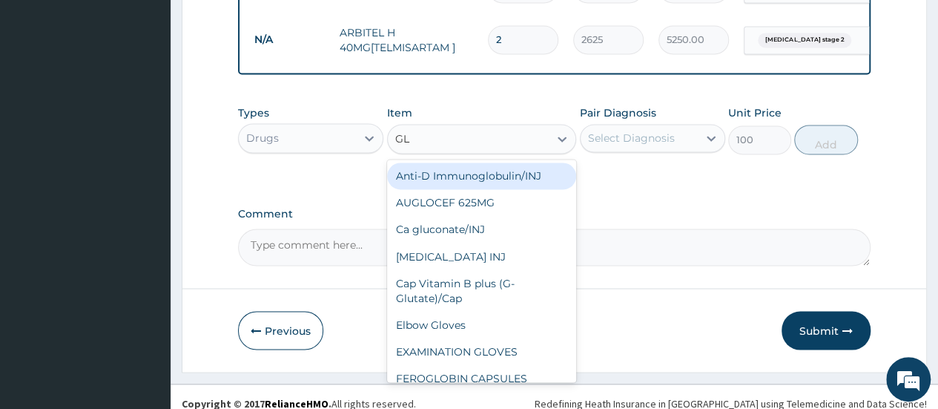
type input "GLI"
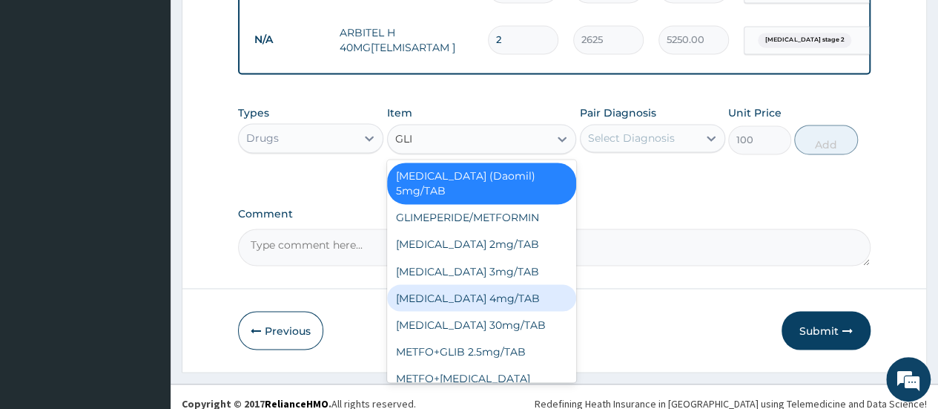
click at [512, 306] on div "GLIMEPIRIDE 4mg/TAB" at bounding box center [482, 297] width 190 height 27
type input "140"
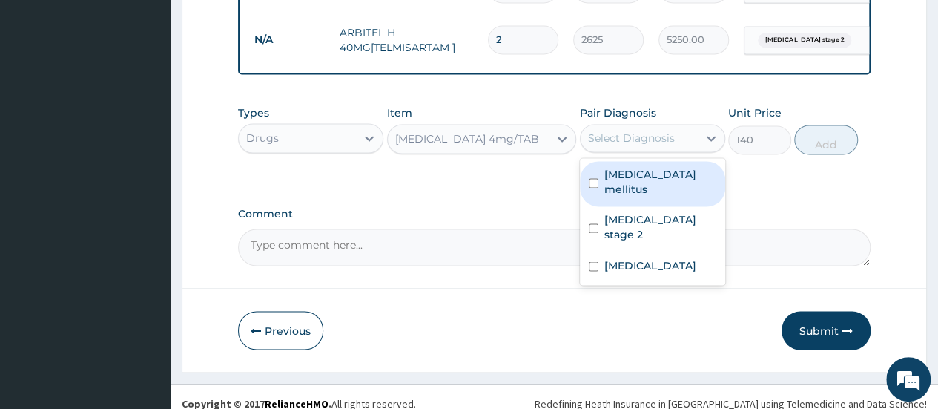
click at [632, 142] on div "Select Diagnosis" at bounding box center [631, 137] width 87 height 15
click at [589, 182] on input "checkbox" at bounding box center [594, 183] width 10 height 10
checkbox input "true"
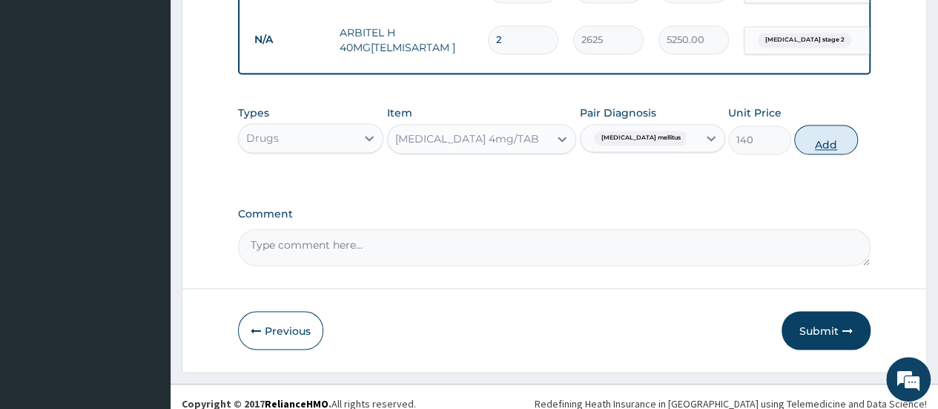
click at [833, 146] on button "Add" at bounding box center [825, 140] width 63 height 30
type input "0"
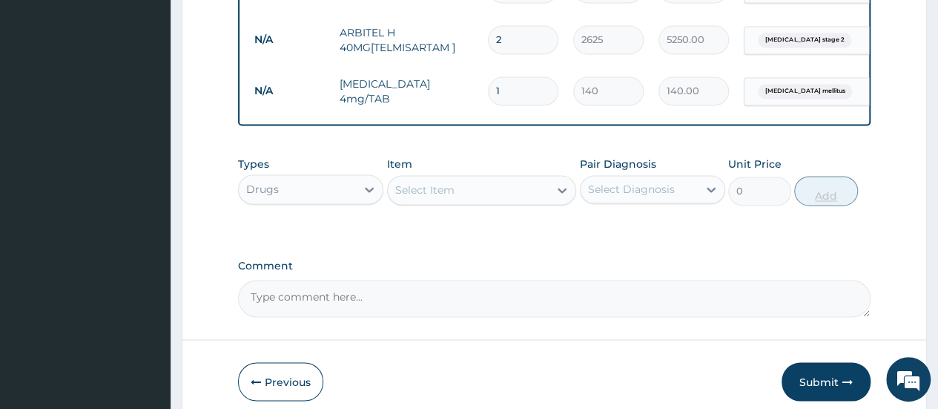
type input "0.00"
type input "3"
type input "420.00"
type input "30"
type input "4200.00"
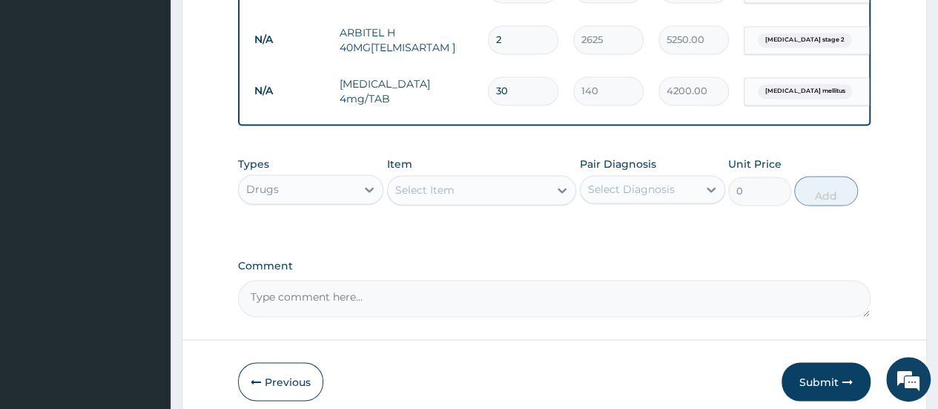
type input "30"
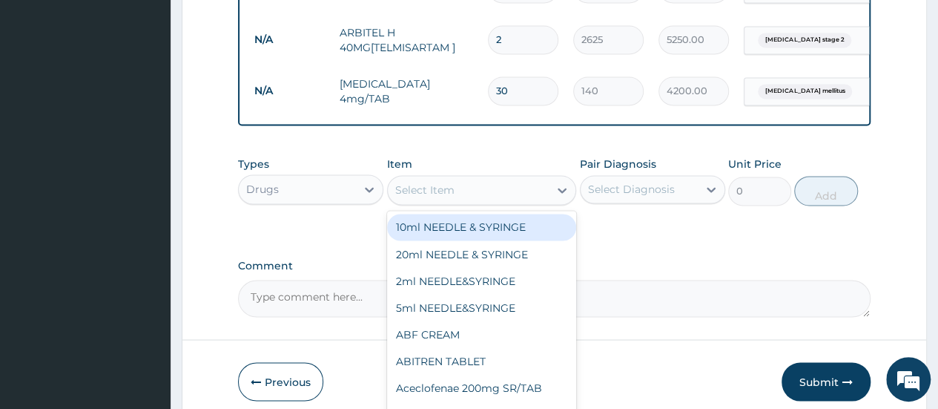
click at [527, 196] on div "Select Item" at bounding box center [469, 190] width 162 height 24
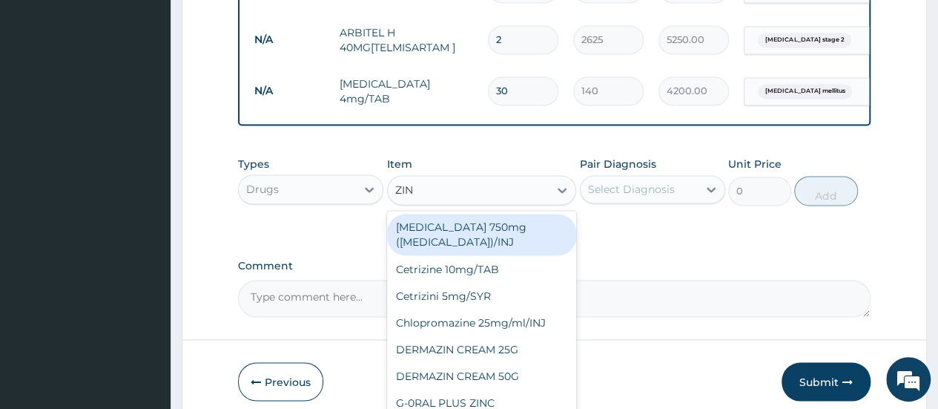
type input "ZINN"
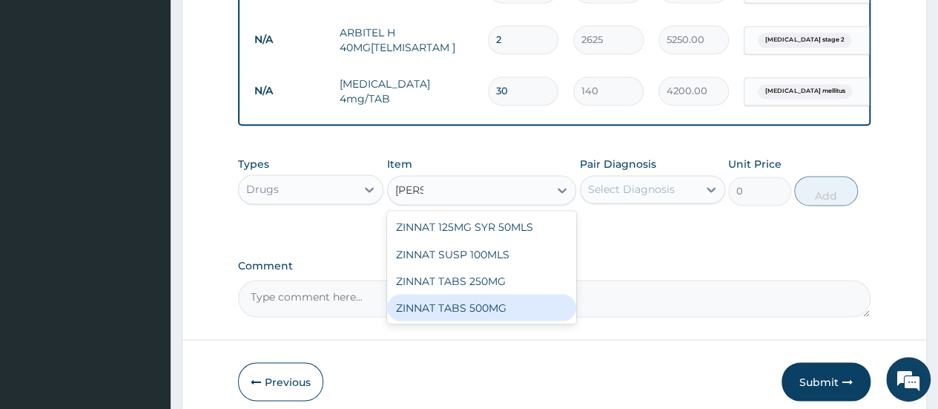
click at [483, 317] on div "ZINNAT TABS 500MG" at bounding box center [482, 307] width 190 height 27
type input "500"
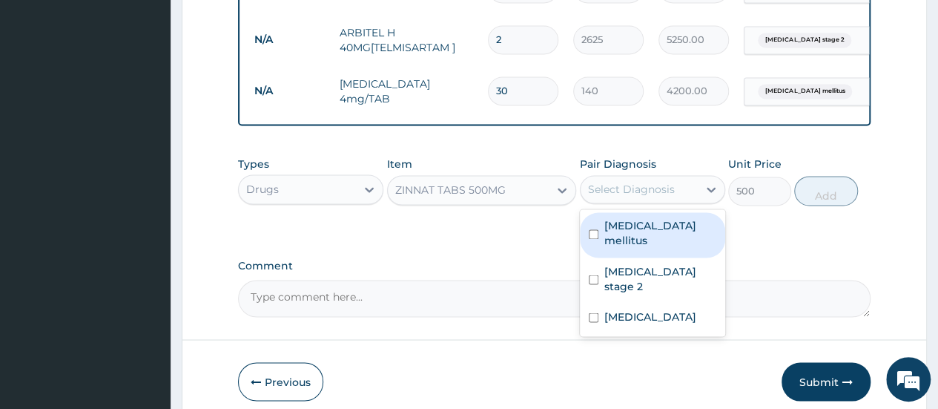
click at [670, 196] on div "Select Diagnosis" at bounding box center [631, 189] width 87 height 15
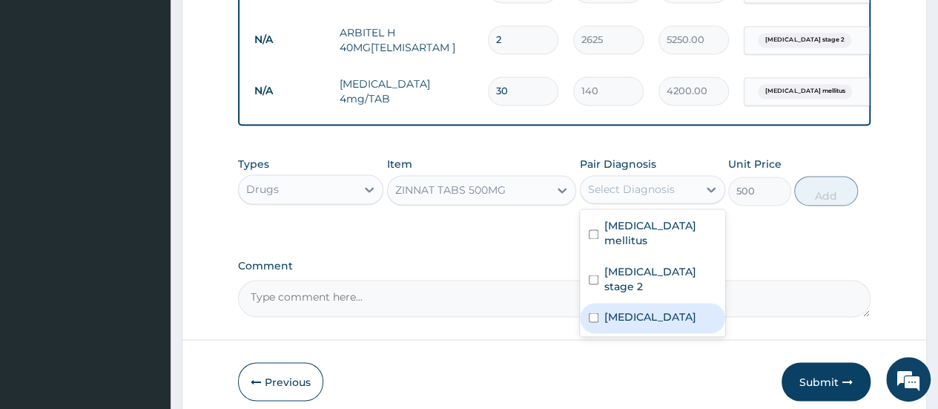
click at [646, 313] on label "Deep venous thrombosis" at bounding box center [650, 315] width 92 height 15
checkbox input "true"
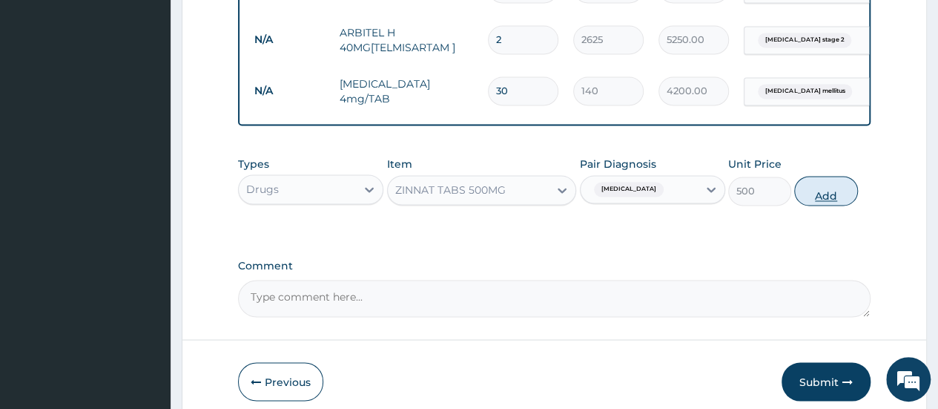
click at [839, 195] on button "Add" at bounding box center [825, 191] width 63 height 30
type input "0"
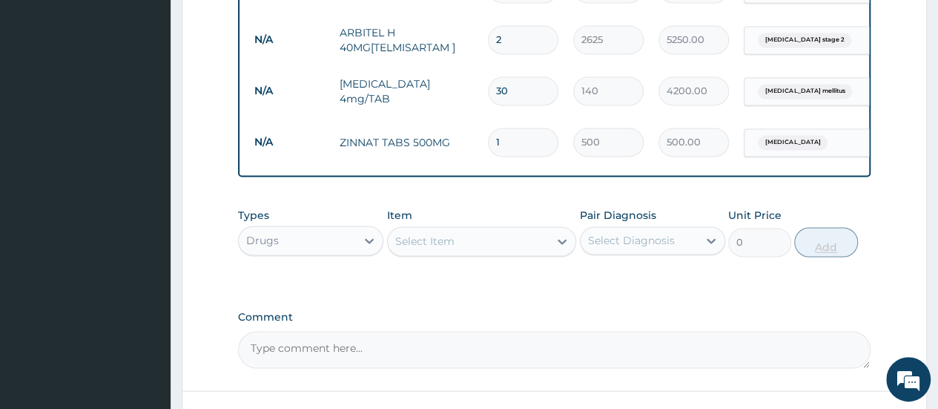
type input "14"
type input "7000.00"
type input "14"
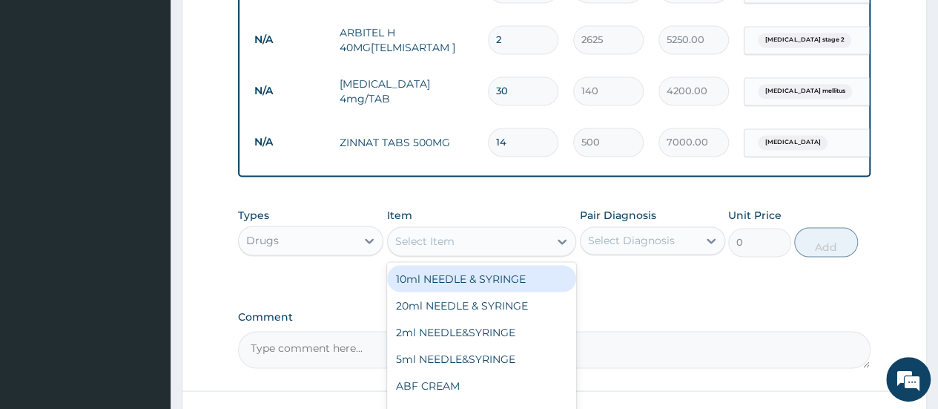
click at [521, 243] on div "Select Item" at bounding box center [469, 241] width 162 height 24
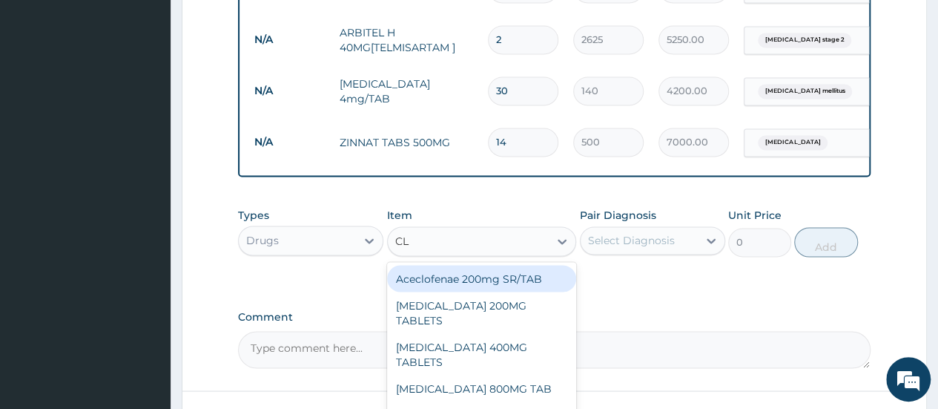
type input "C"
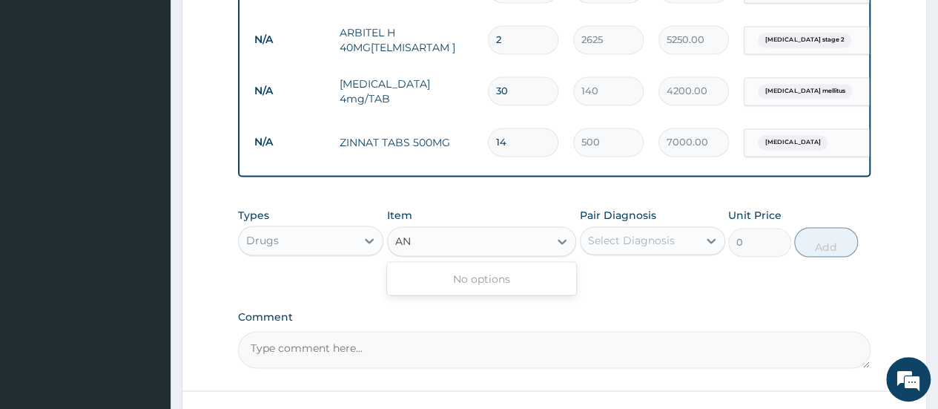
type input "A"
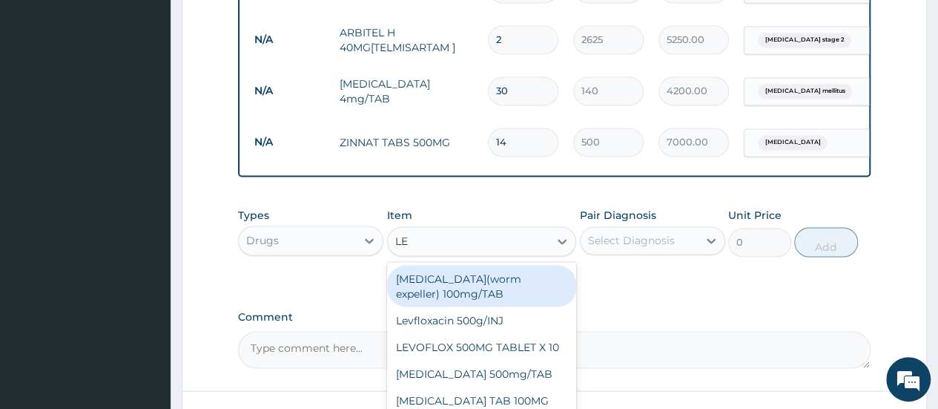
type input "L"
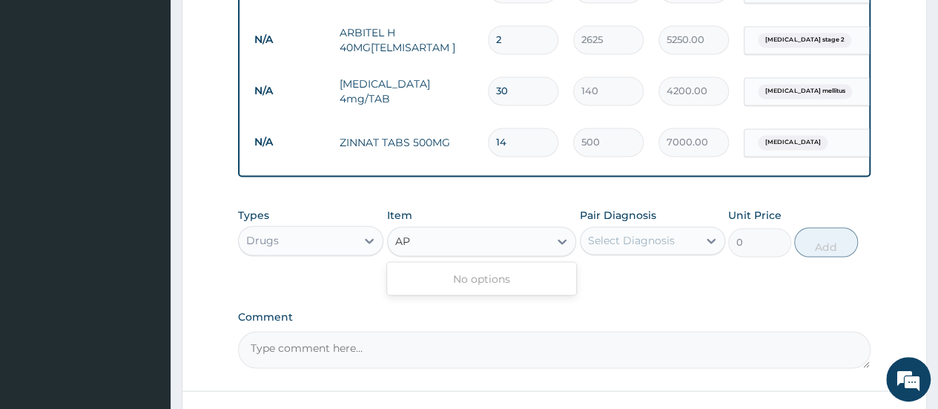
type input "A"
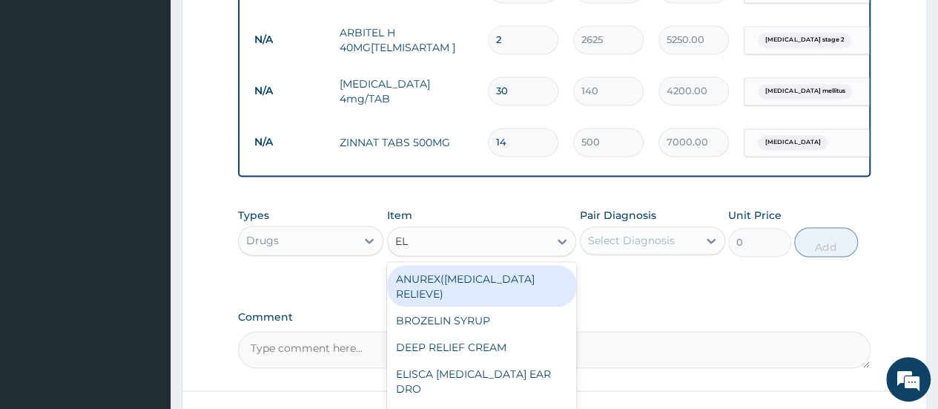
type input "E"
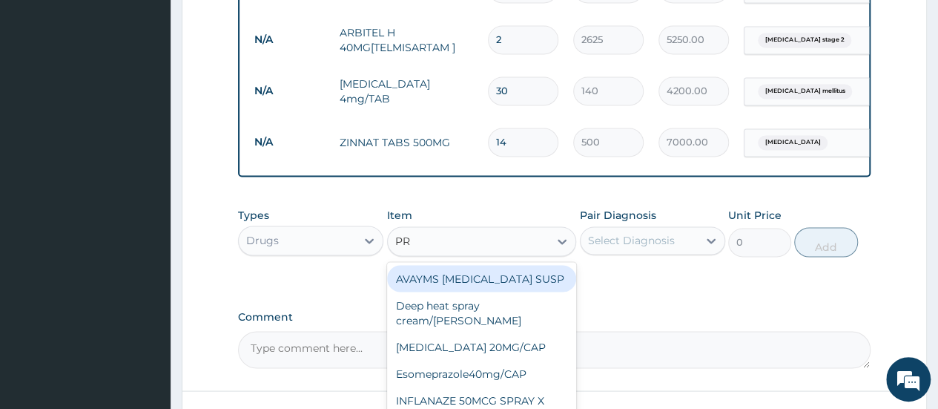
type input "P"
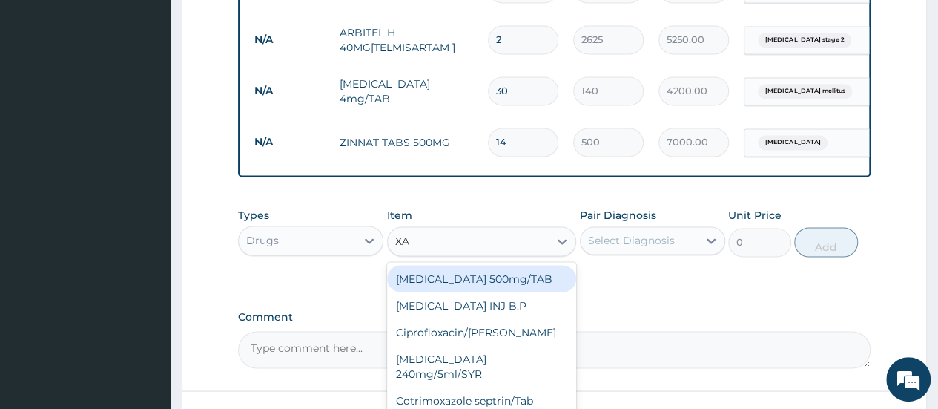
type input "X"
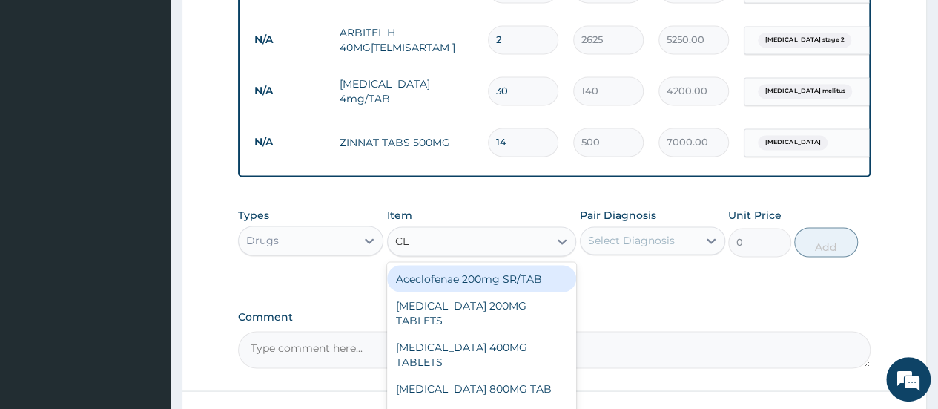
type input "C"
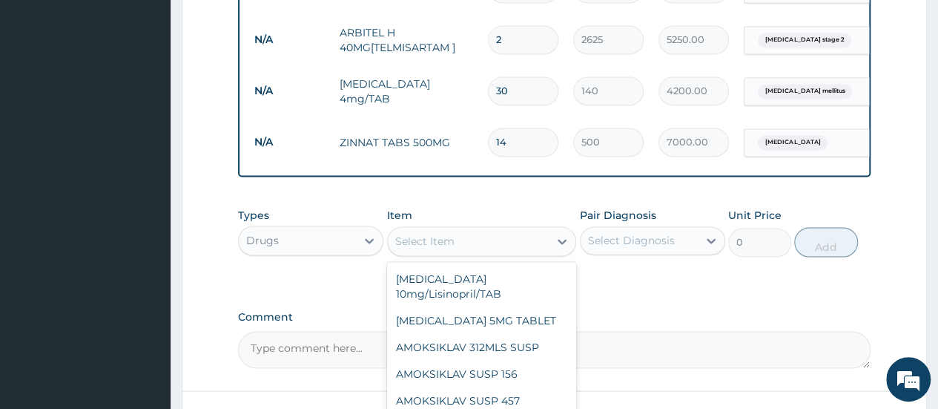
scroll to position [1681, 0]
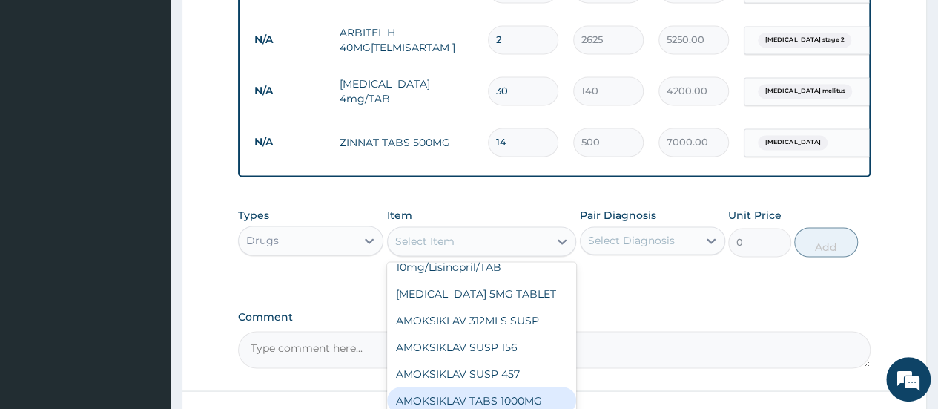
click at [547, 386] on div "AMOKSIKLAV TABS 1000MG" at bounding box center [482, 399] width 190 height 27
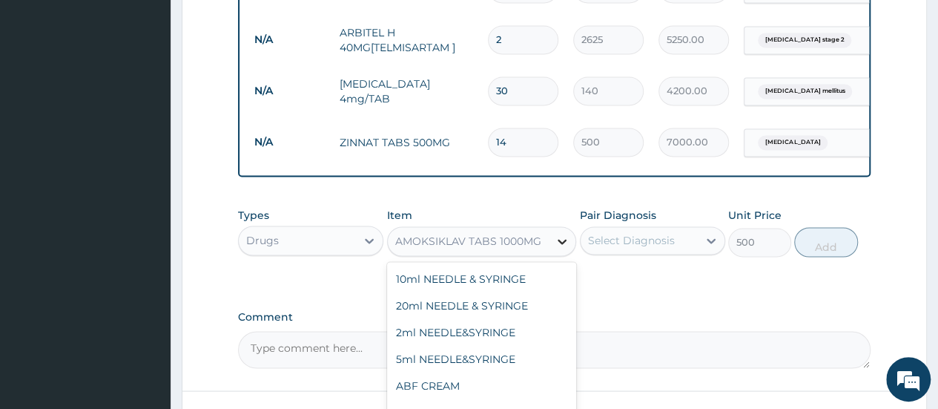
click at [561, 247] on icon at bounding box center [562, 241] width 15 height 15
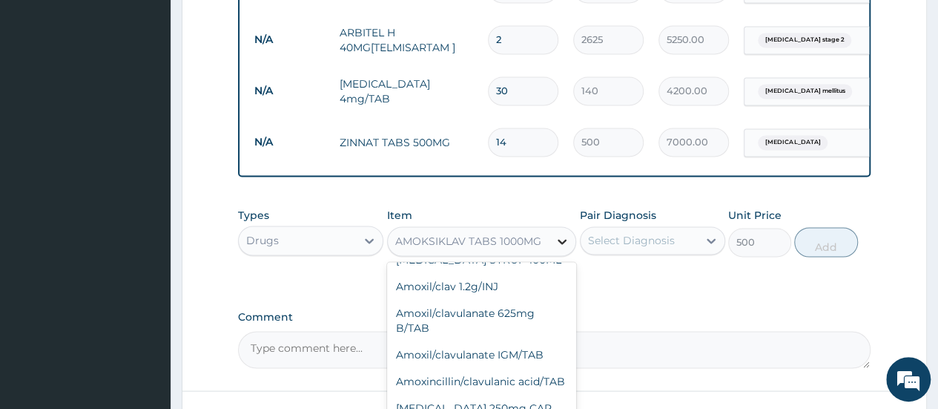
scroll to position [2426, 0]
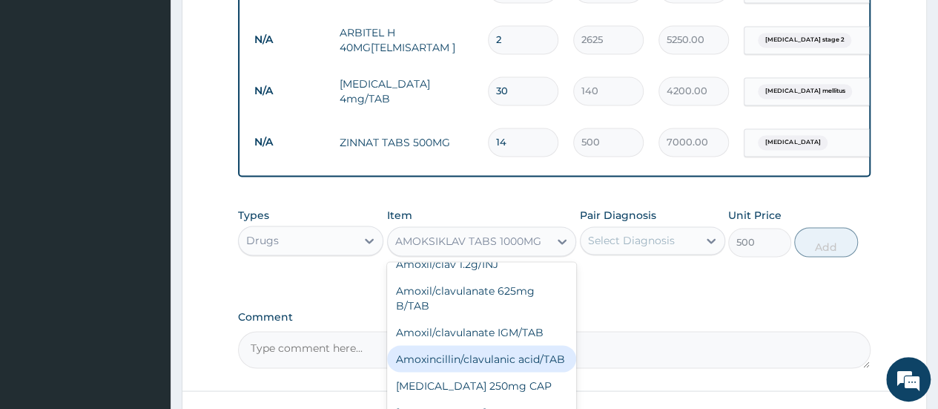
click at [490, 345] on div "Amoxincillin/clavulanic acid/TAB" at bounding box center [482, 358] width 190 height 27
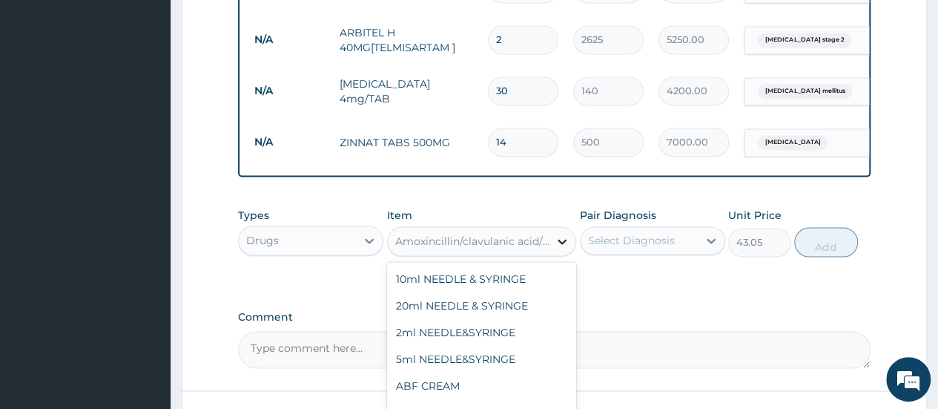
click at [560, 248] on icon at bounding box center [562, 241] width 15 height 15
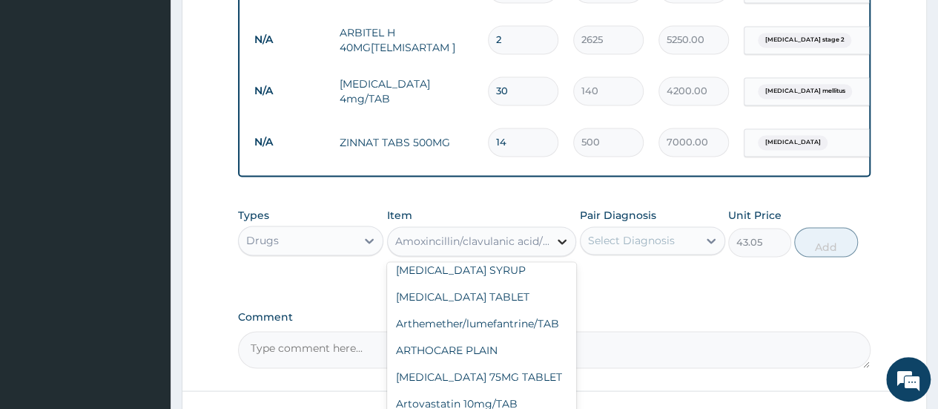
scroll to position [4321, 0]
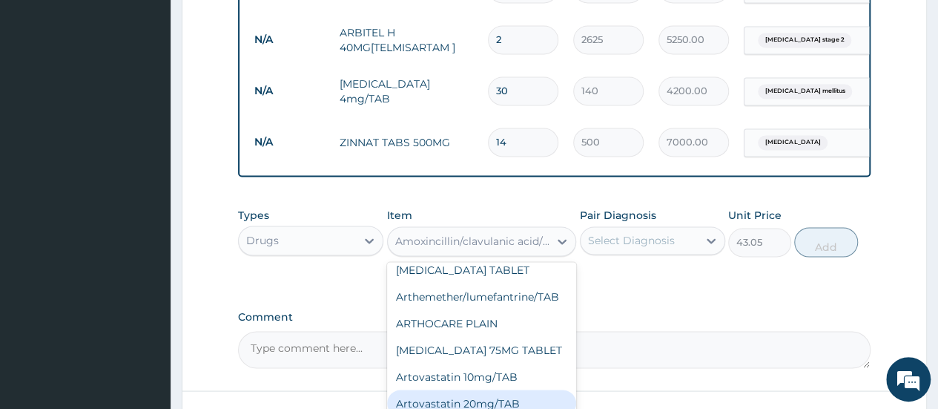
click at [497, 389] on div "Artovastatin 20mg/TAB" at bounding box center [482, 402] width 190 height 27
type input "360"
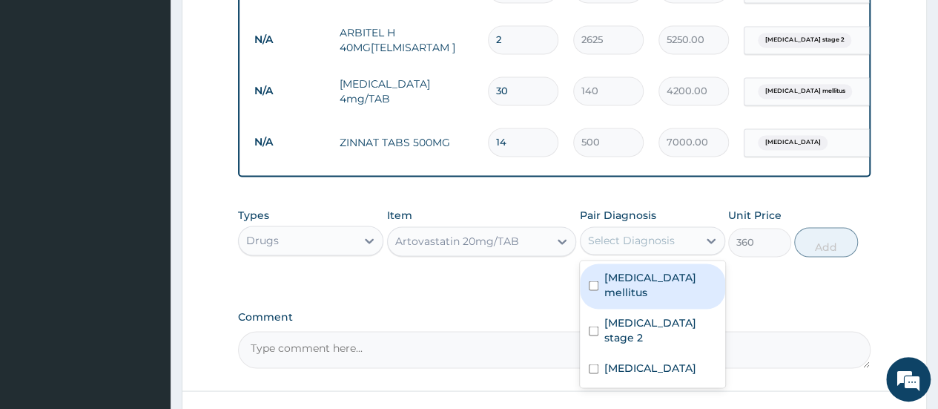
click at [654, 248] on div "Select Diagnosis" at bounding box center [631, 240] width 87 height 15
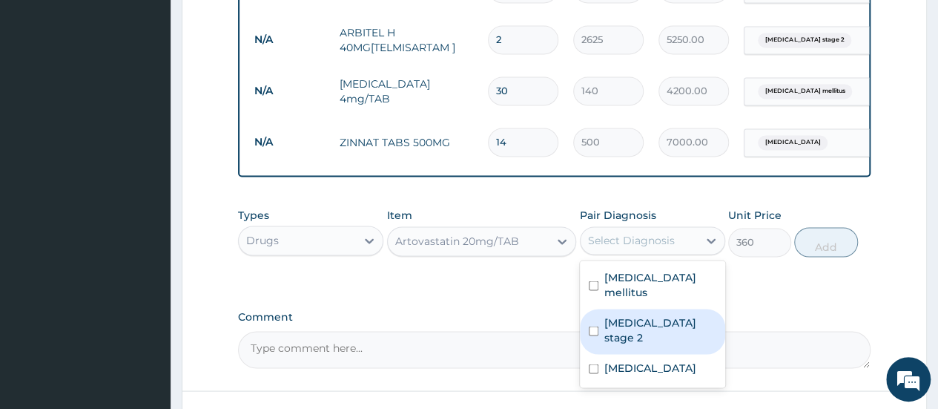
click at [591, 325] on input "checkbox" at bounding box center [594, 330] width 10 height 10
checkbox input "true"
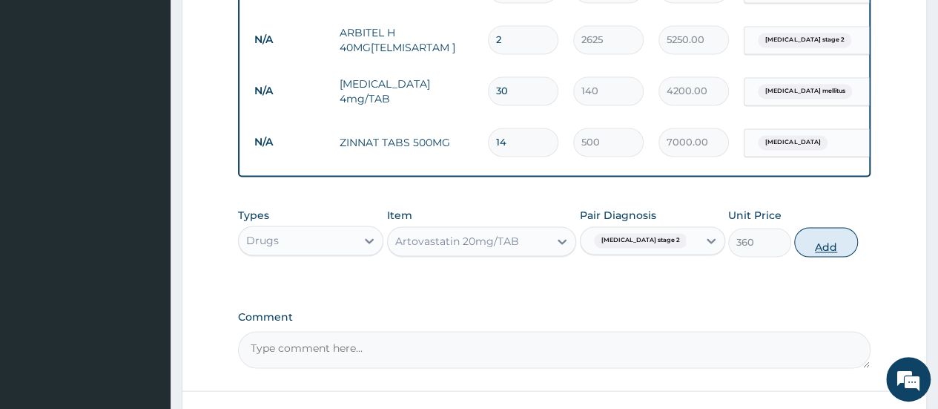
click at [836, 242] on button "Add" at bounding box center [825, 242] width 63 height 30
type input "0"
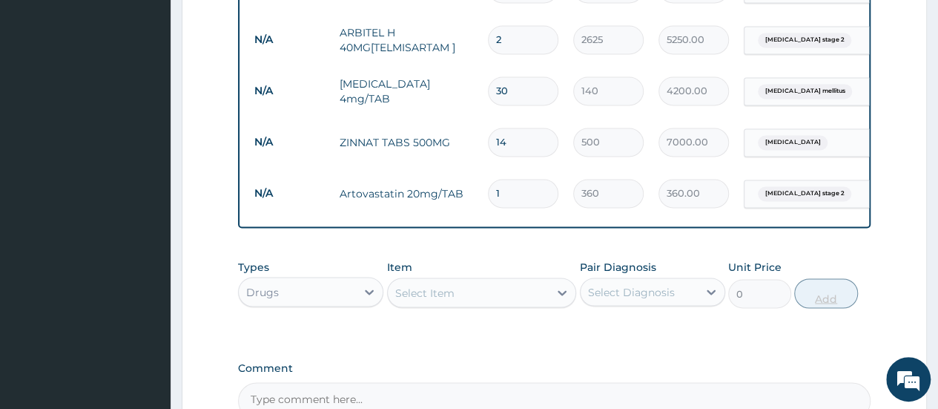
type input "0.00"
type input "3"
type input "1080.00"
type input "30"
type input "10800.00"
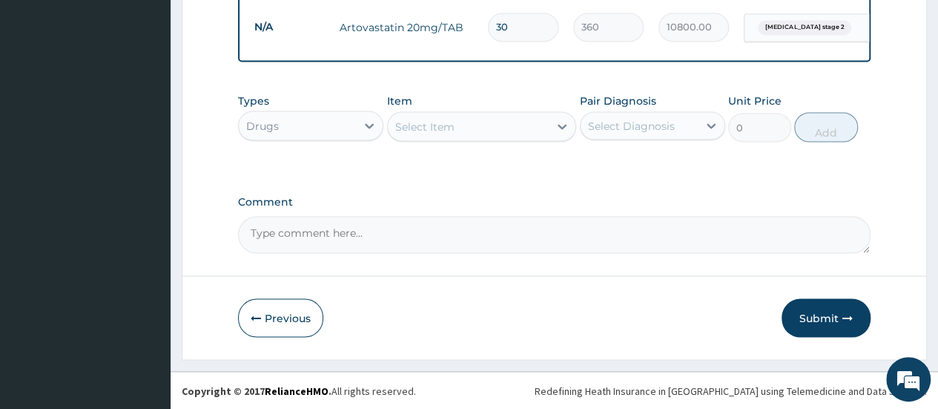
scroll to position [1326, 0]
type input "30"
click at [816, 306] on button "Submit" at bounding box center [825, 317] width 89 height 39
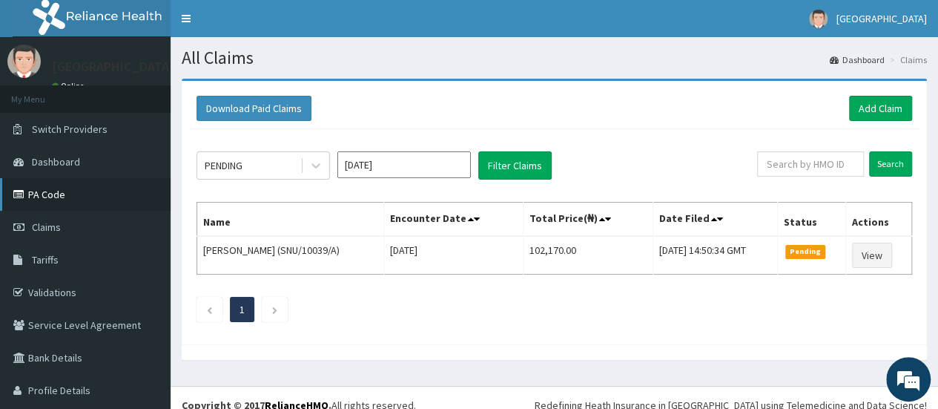
click at [87, 191] on link "PA Code" at bounding box center [85, 194] width 171 height 33
click at [867, 108] on link "Add Claim" at bounding box center [880, 108] width 63 height 25
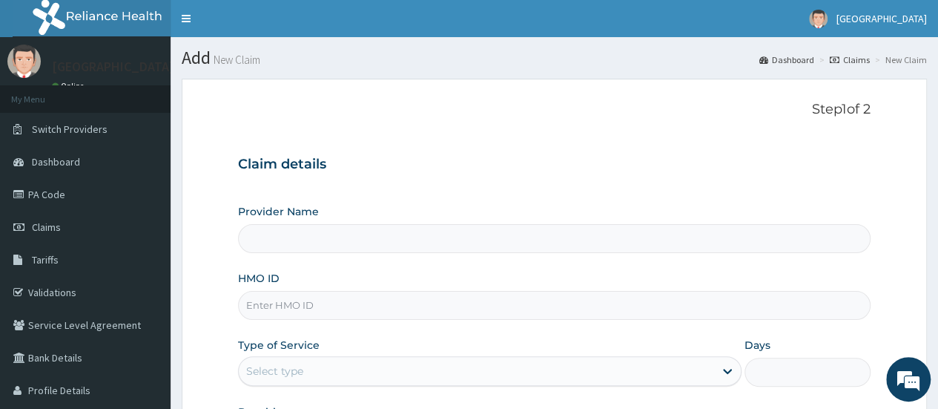
type input "Saglophil Specialist Hospital"
click at [384, 300] on input "HMO ID" at bounding box center [554, 305] width 632 height 29
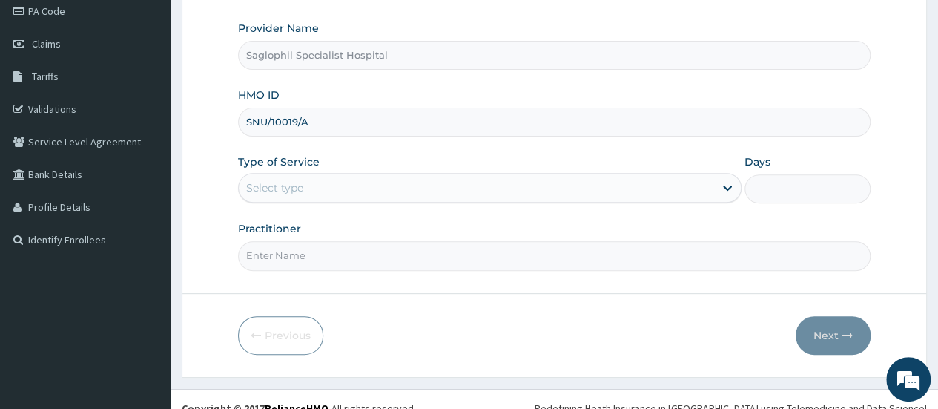
scroll to position [197, 0]
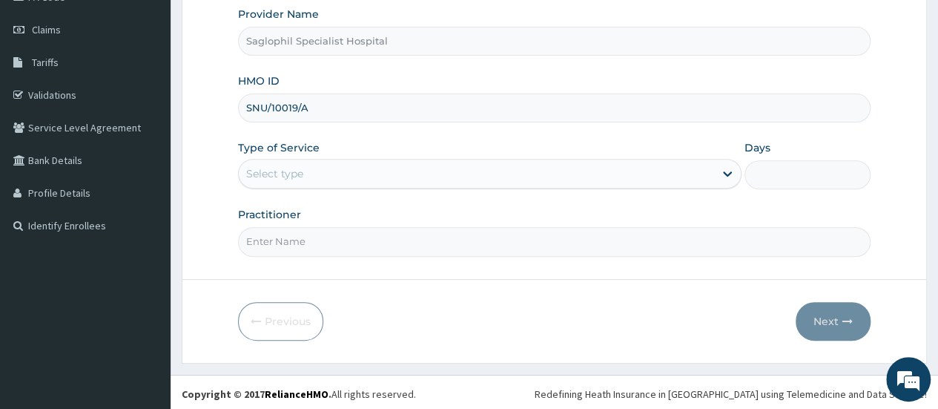
type input "SNU/10019/A"
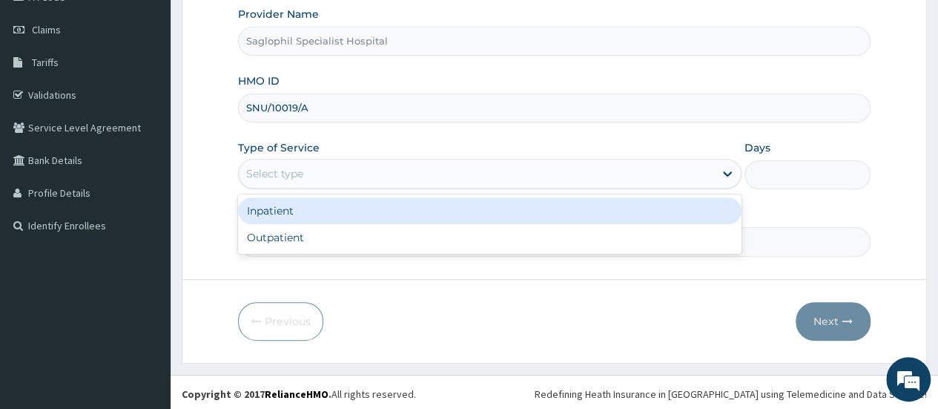
click at [707, 176] on div "Select type" at bounding box center [476, 174] width 475 height 24
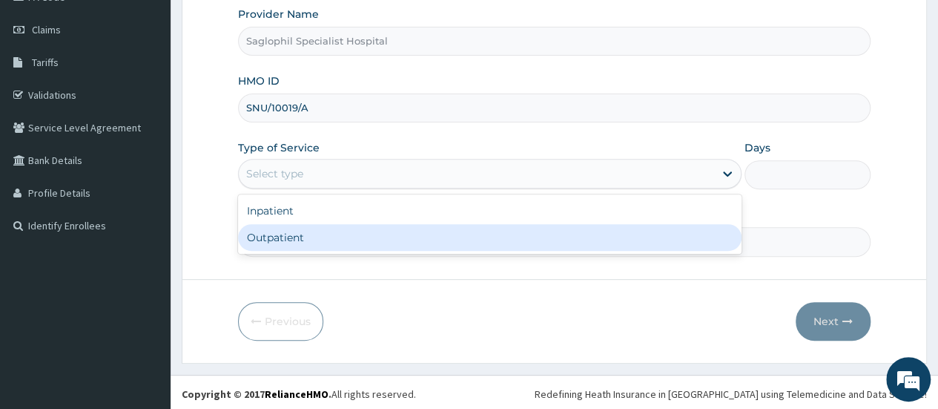
click at [606, 234] on div "Outpatient" at bounding box center [489, 237] width 503 height 27
type input "1"
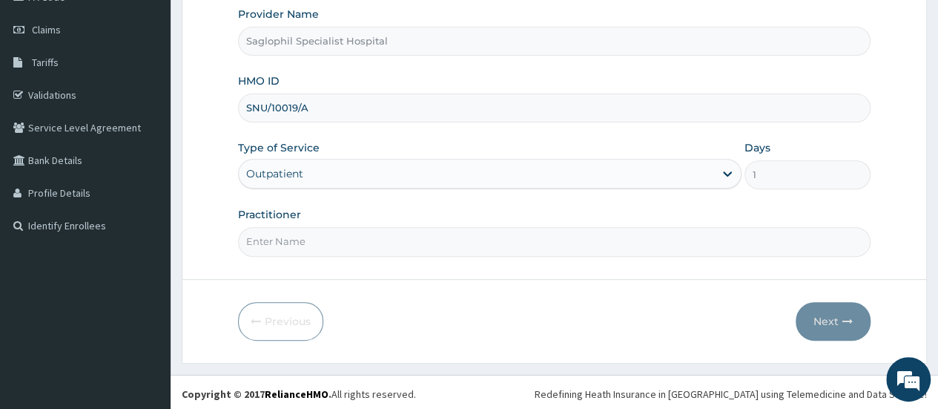
click at [552, 247] on input "Practitioner" at bounding box center [554, 241] width 632 height 29
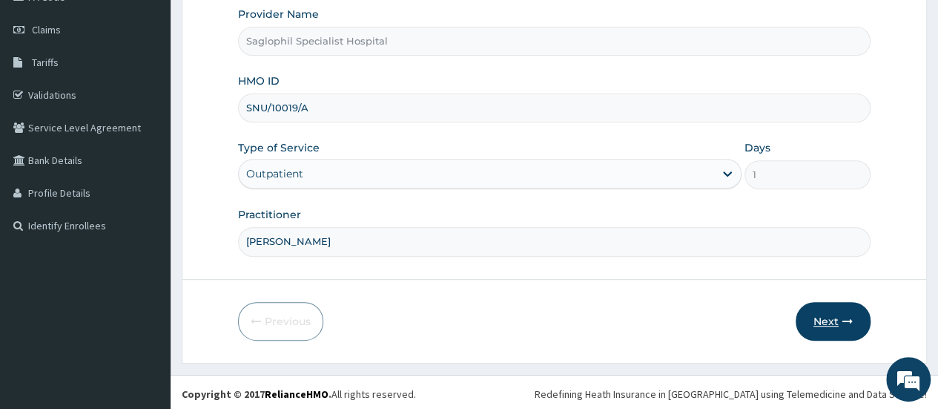
type input "DR UDOH"
click at [848, 316] on icon "button" at bounding box center [847, 321] width 10 height 10
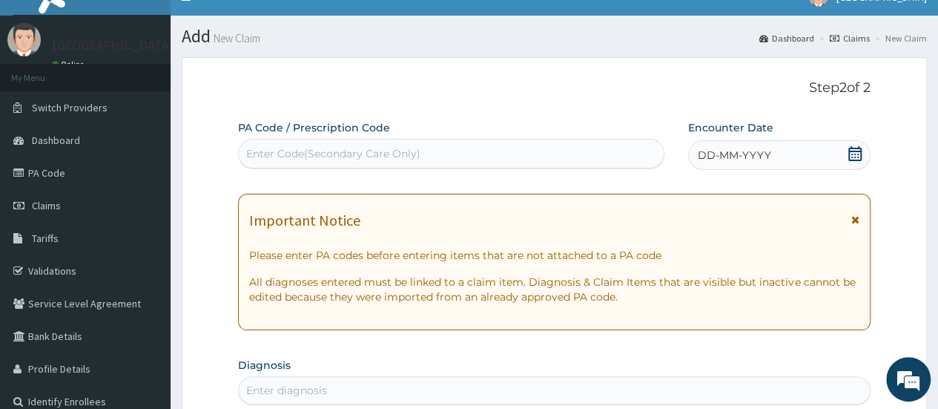
scroll to position [0, 0]
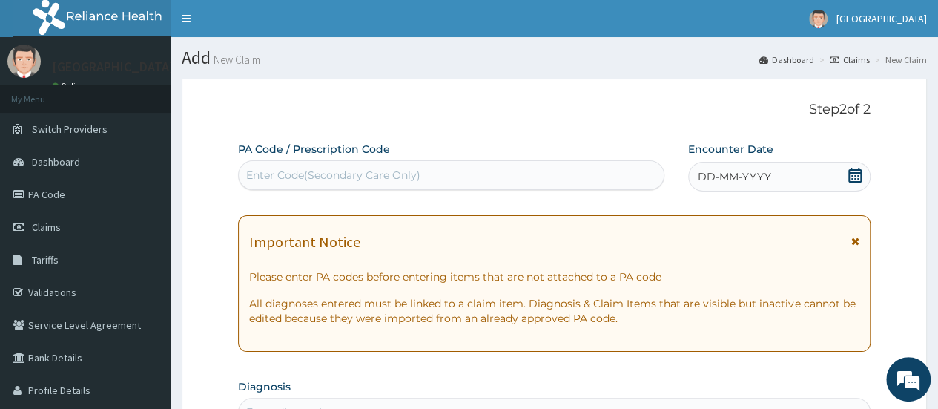
click at [471, 187] on div "Enter Code(Secondary Care Only)" at bounding box center [451, 175] width 426 height 30
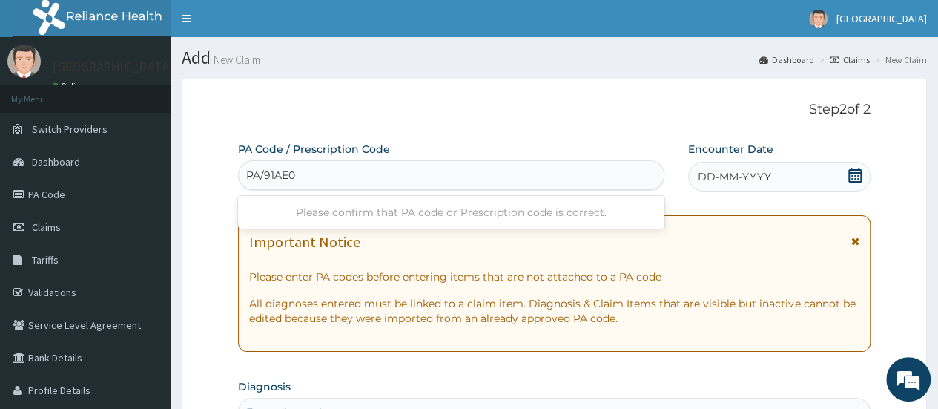
type input "PA/91AE02"
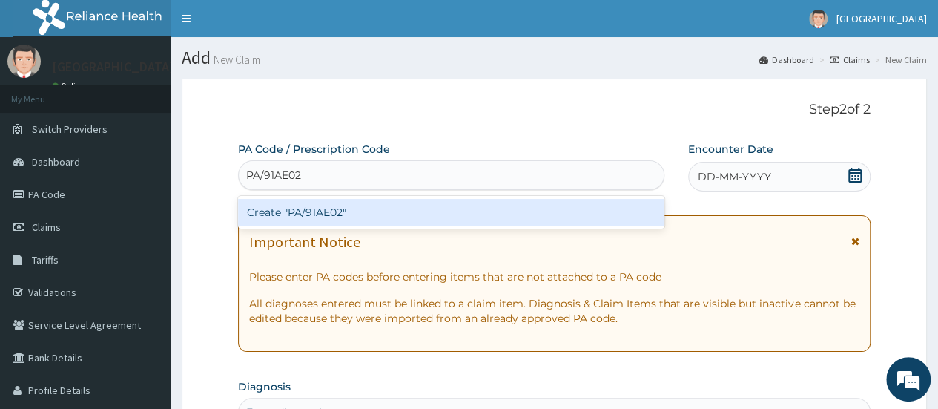
click at [468, 217] on div "Create "PA/91AE02"" at bounding box center [451, 212] width 426 height 27
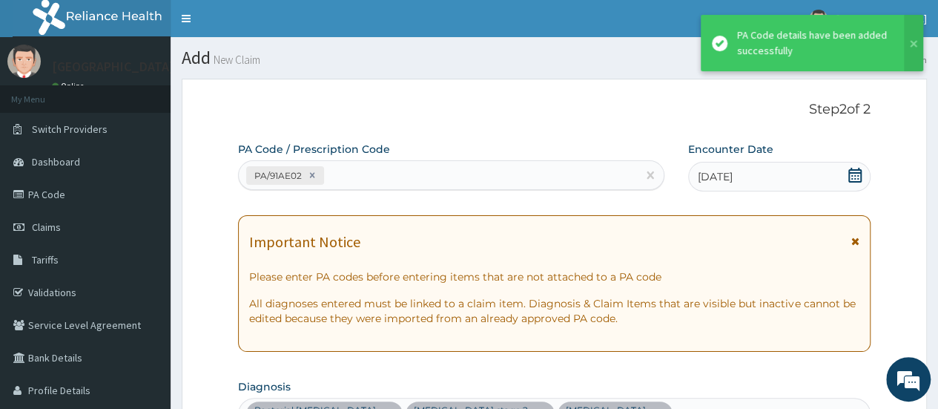
scroll to position [925, 0]
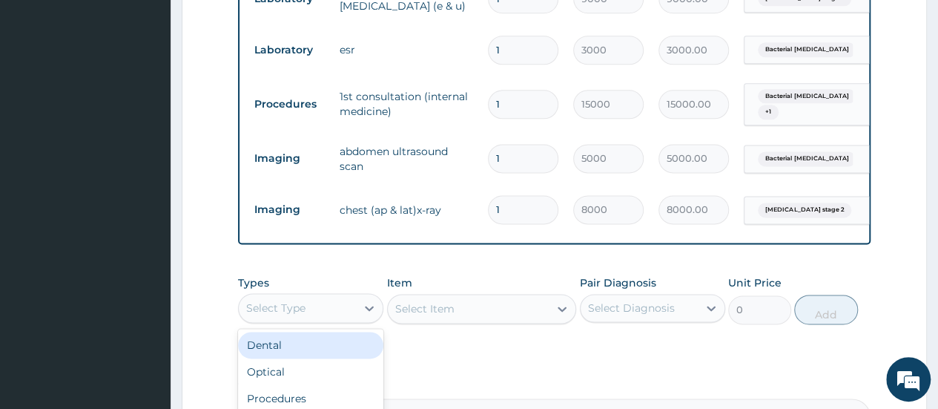
click at [350, 311] on div "Select Type" at bounding box center [297, 308] width 117 height 24
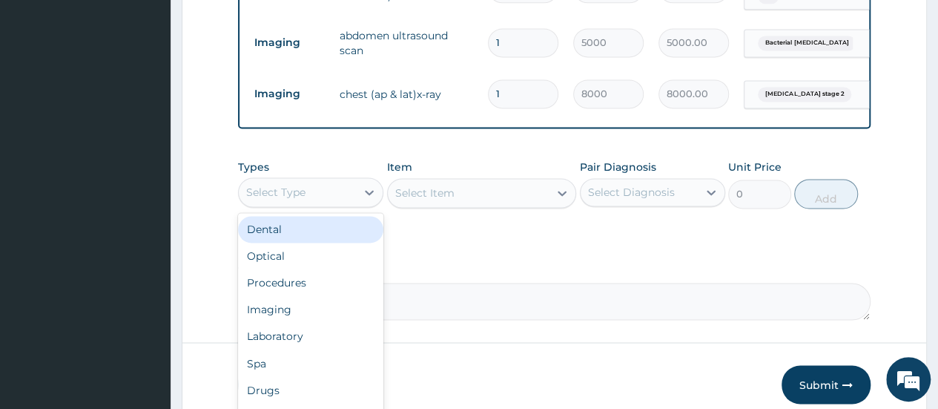
scroll to position [1113, 0]
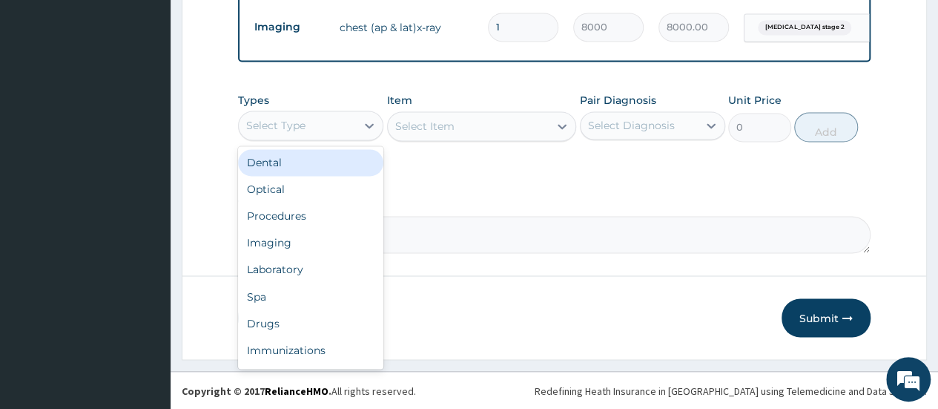
click at [328, 121] on div "Select Type" at bounding box center [297, 125] width 117 height 24
click at [319, 114] on div "Select Type" at bounding box center [297, 125] width 117 height 24
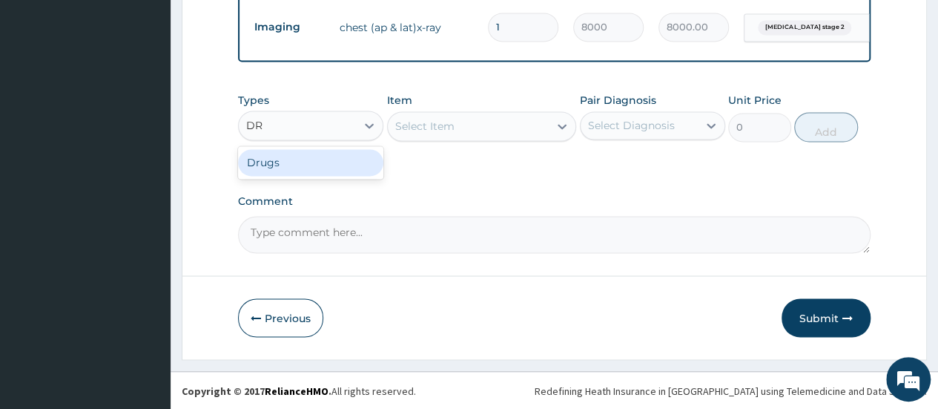
type input "DRU"
click at [319, 165] on div "Drugs" at bounding box center [310, 162] width 145 height 27
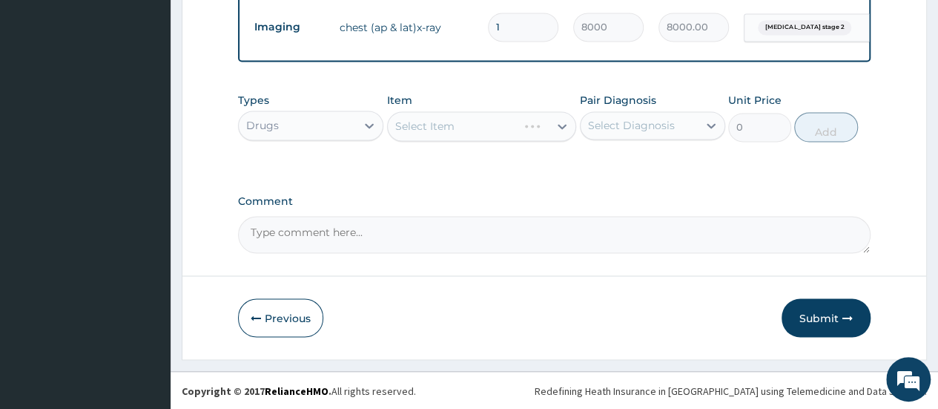
click at [429, 129] on div "Select Item" at bounding box center [482, 126] width 190 height 30
click at [433, 129] on div "Select Item" at bounding box center [482, 126] width 190 height 30
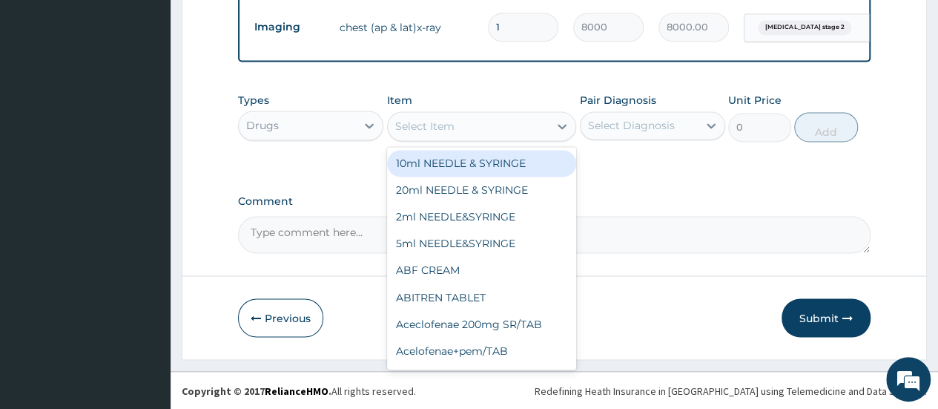
click at [458, 134] on div "Select Item" at bounding box center [469, 126] width 162 height 24
type input "RIC"
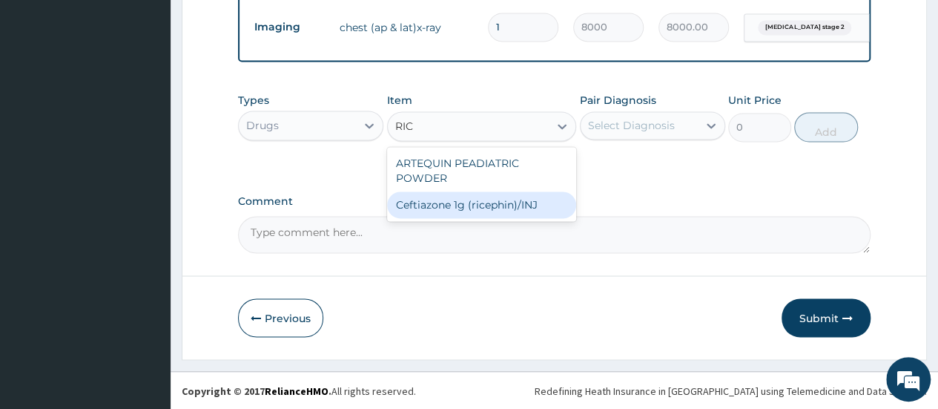
click at [477, 206] on div "Ceftiazone 1g (ricephin)/INJ" at bounding box center [482, 204] width 190 height 27
type input "8500"
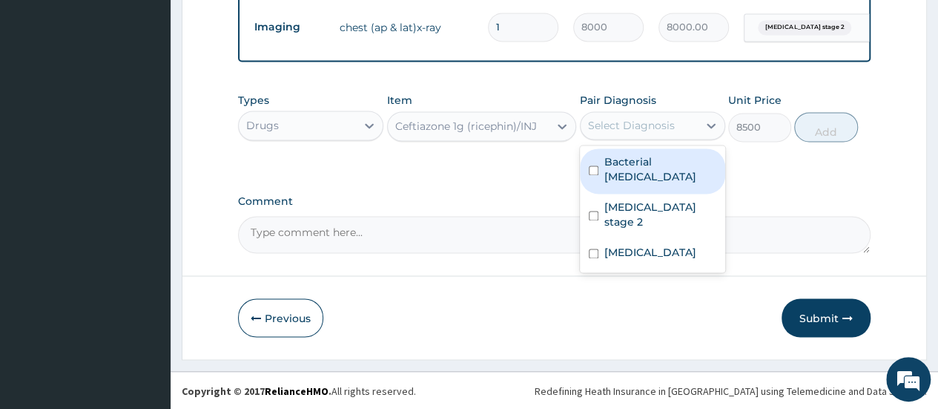
click at [651, 133] on div "Select Diagnosis" at bounding box center [631, 125] width 87 height 15
click at [598, 162] on div "Bacterial pyuria" at bounding box center [652, 170] width 145 height 45
checkbox input "true"
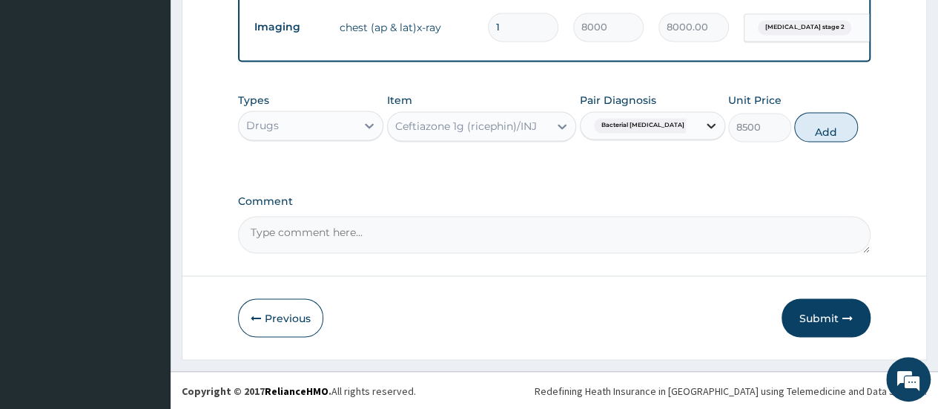
click at [704, 129] on icon at bounding box center [711, 125] width 15 height 15
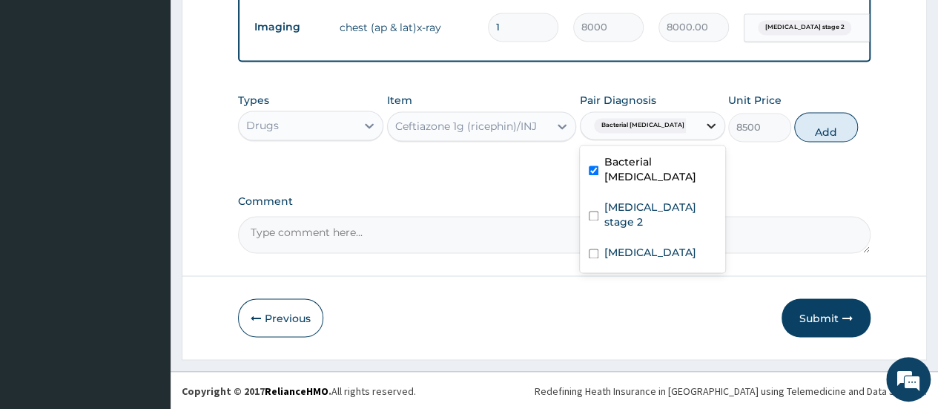
click at [718, 128] on icon at bounding box center [711, 125] width 15 height 15
click at [596, 248] on input "checkbox" at bounding box center [594, 253] width 10 height 10
checkbox input "true"
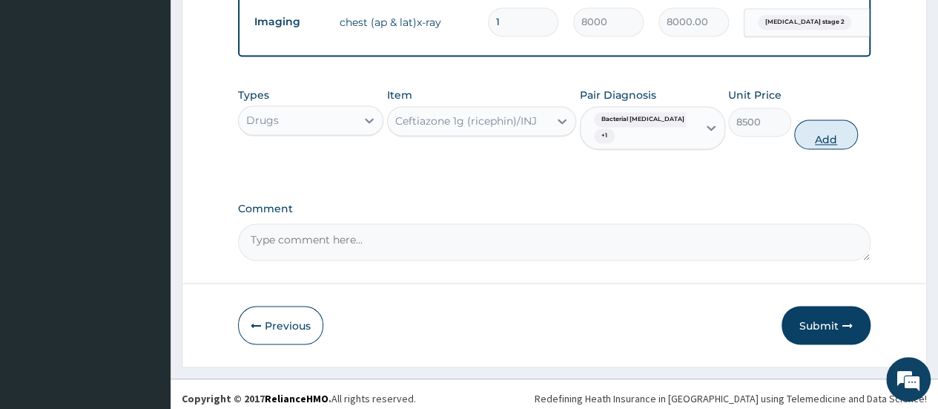
click at [824, 123] on button "Add" at bounding box center [825, 134] width 63 height 30
type input "0"
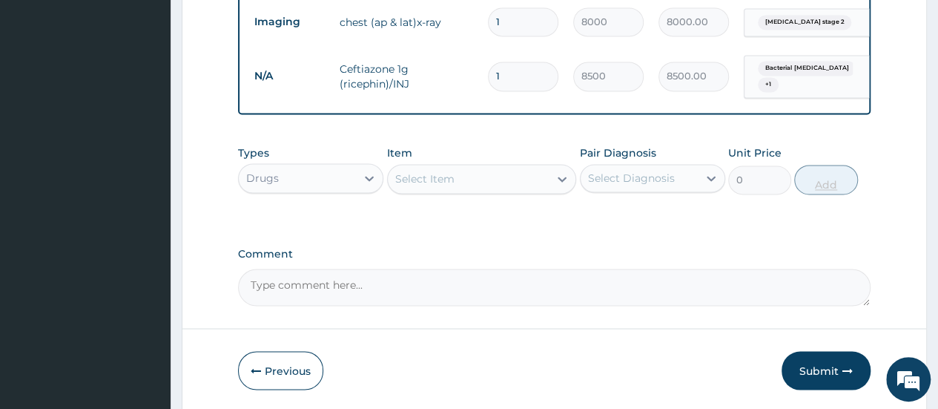
type input "0.00"
type input "2"
type input "17000.00"
type input "2"
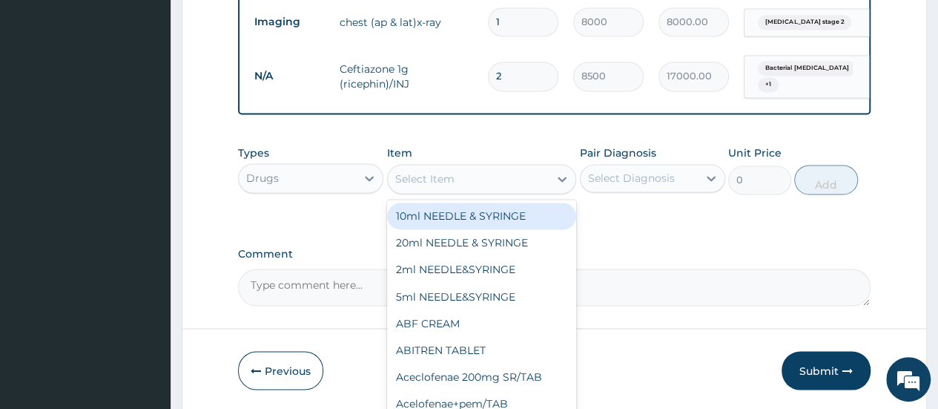
click at [449, 172] on div "Select Item" at bounding box center [424, 178] width 59 height 15
click at [449, 211] on div "10ml NEEDLE & SYRINGE" at bounding box center [482, 215] width 190 height 27
type input "100"
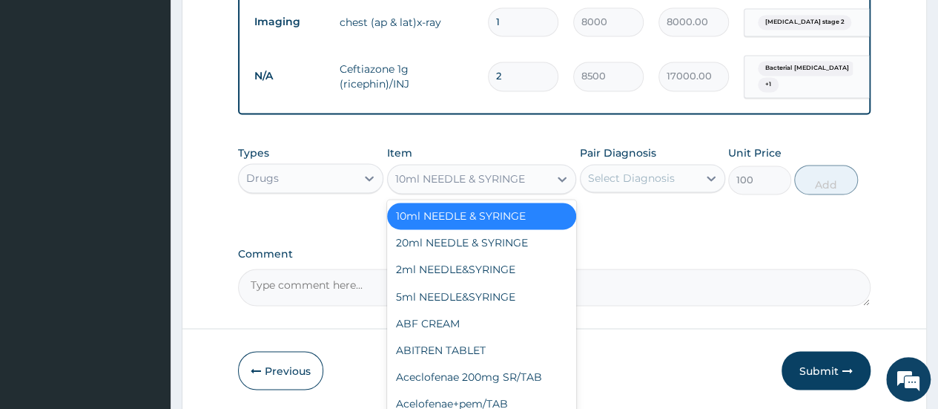
click at [513, 179] on div "10ml NEEDLE & SYRINGE" at bounding box center [460, 178] width 130 height 15
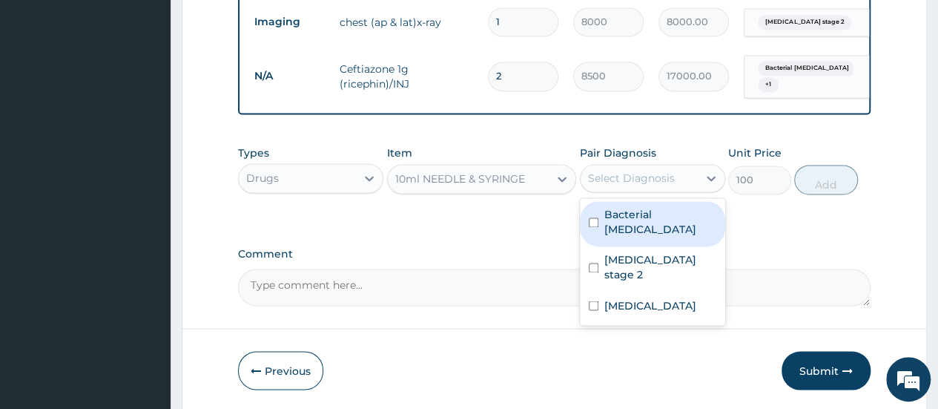
click at [618, 174] on div "Select Diagnosis" at bounding box center [631, 178] width 87 height 15
click at [583, 213] on div "Bacterial pyuria" at bounding box center [652, 223] width 145 height 45
checkbox input "true"
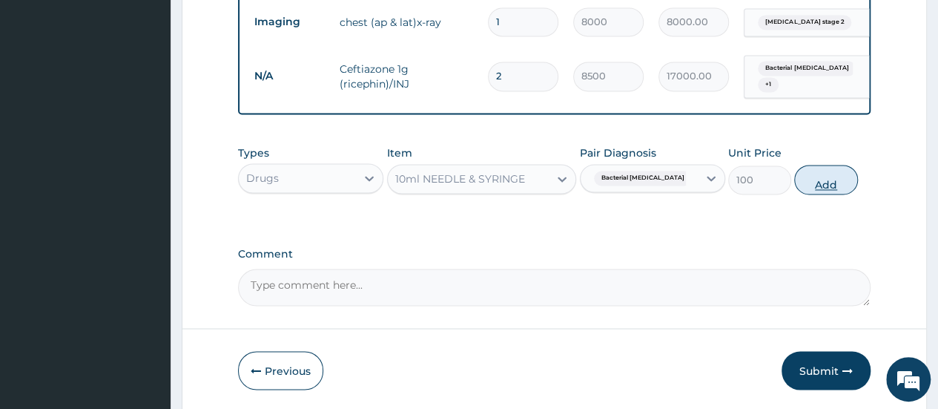
click at [821, 185] on button "Add" at bounding box center [825, 180] width 63 height 30
type input "0"
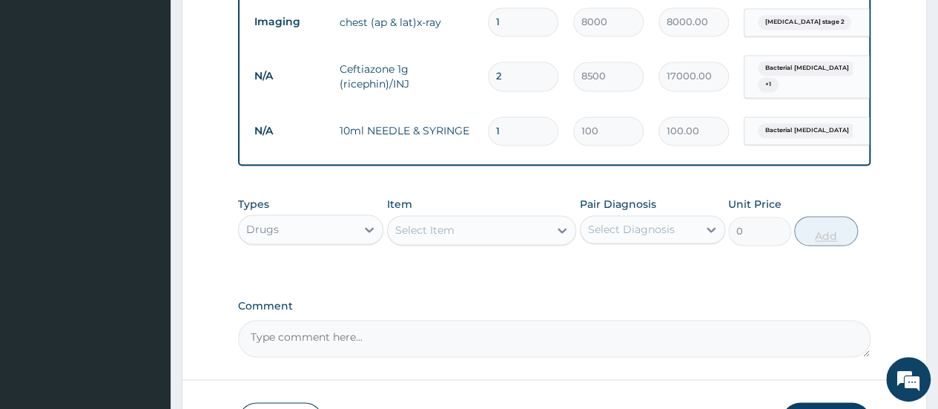
type input "0.00"
type input "2"
type input "200.00"
type input "2"
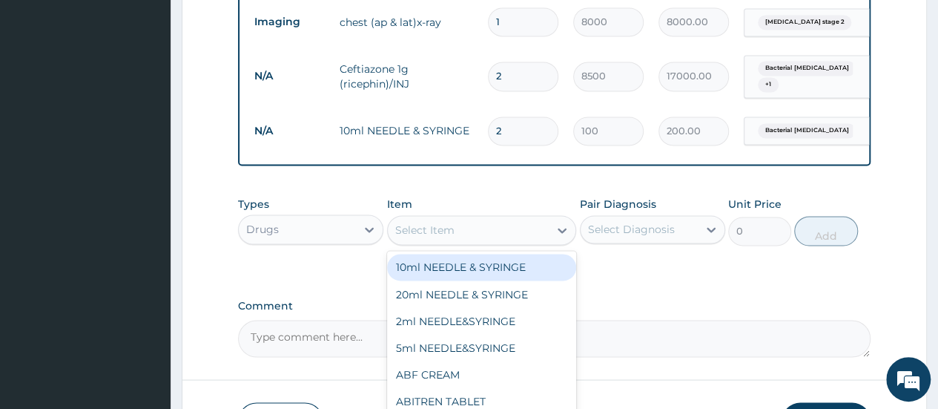
click at [515, 231] on div "Select Item" at bounding box center [469, 230] width 162 height 24
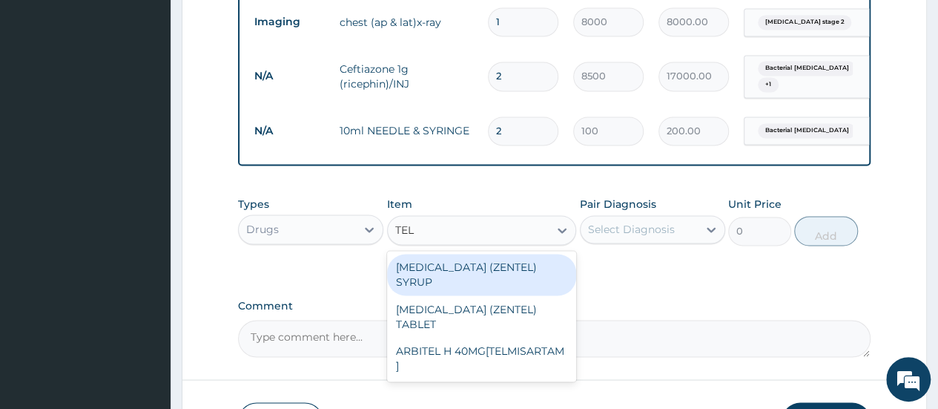
type input "TELM"
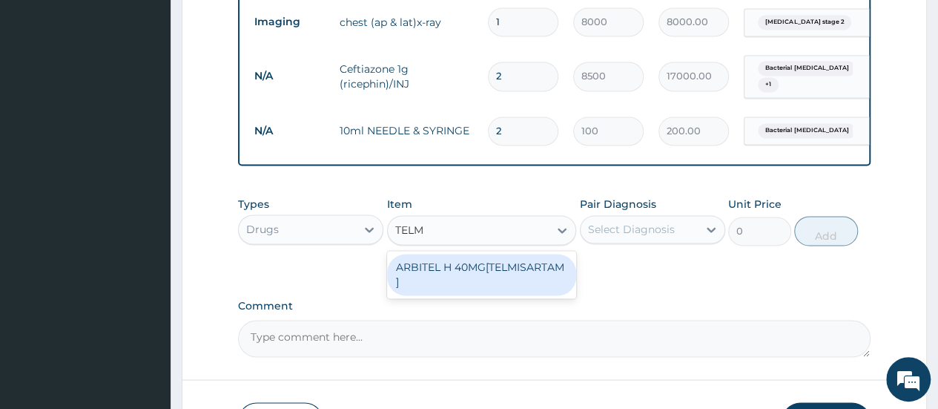
click at [526, 265] on div "ARBITEL H 40MG[TELMISARTAM ]" at bounding box center [482, 275] width 190 height 42
type input "2625"
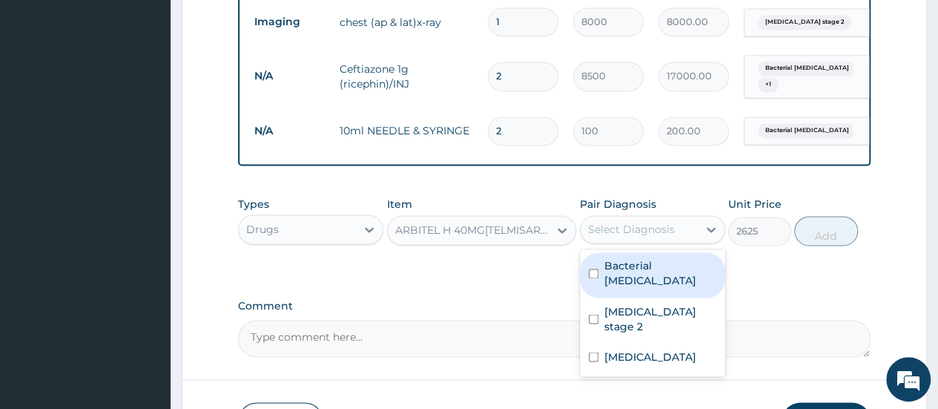
click at [647, 229] on div "Select Diagnosis" at bounding box center [631, 229] width 87 height 15
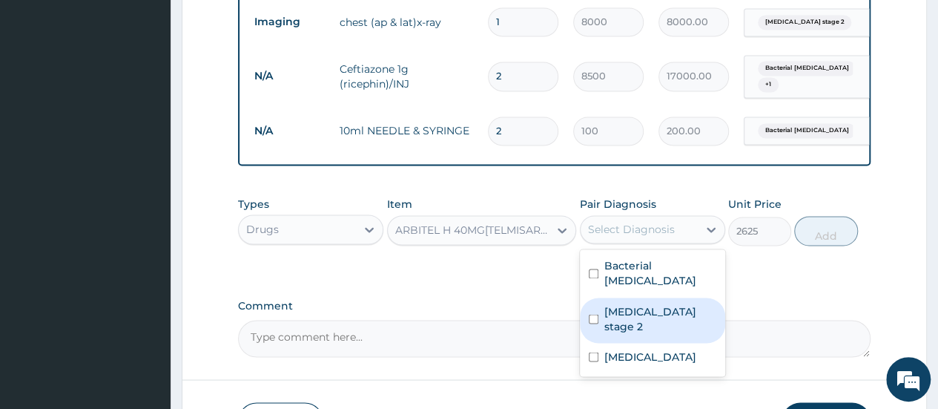
click at [595, 314] on input "checkbox" at bounding box center [594, 319] width 10 height 10
checkbox input "true"
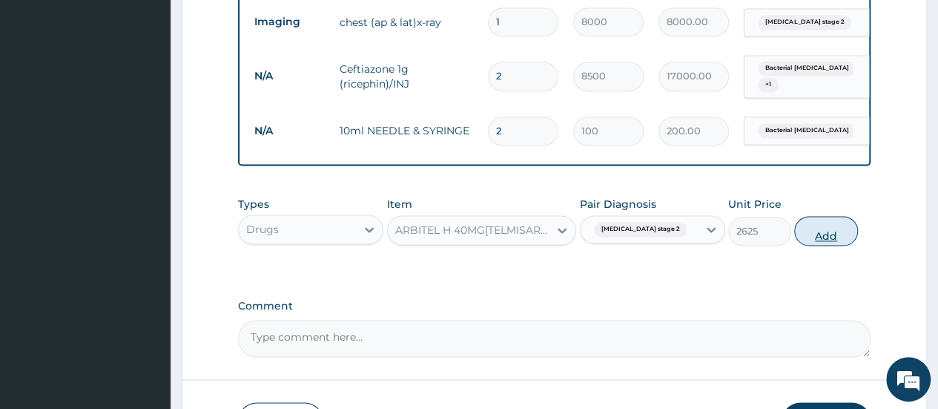
click at [821, 237] on button "Add" at bounding box center [825, 231] width 63 height 30
type input "0"
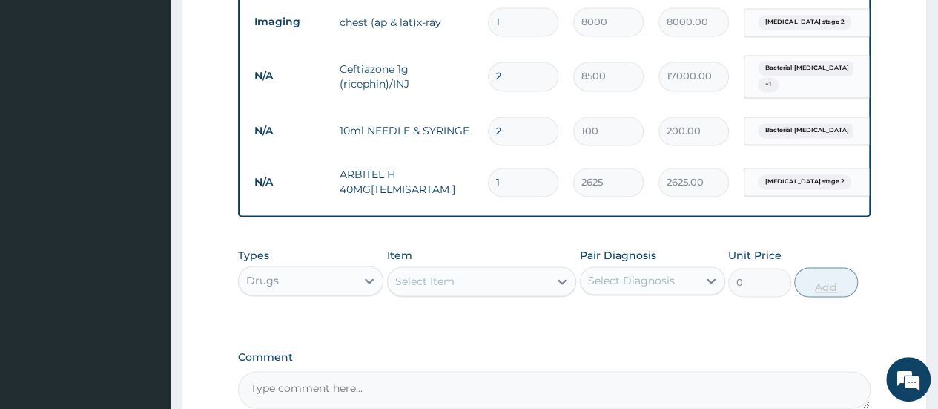
type input "0.00"
type input "2"
type input "5250.00"
type input "2"
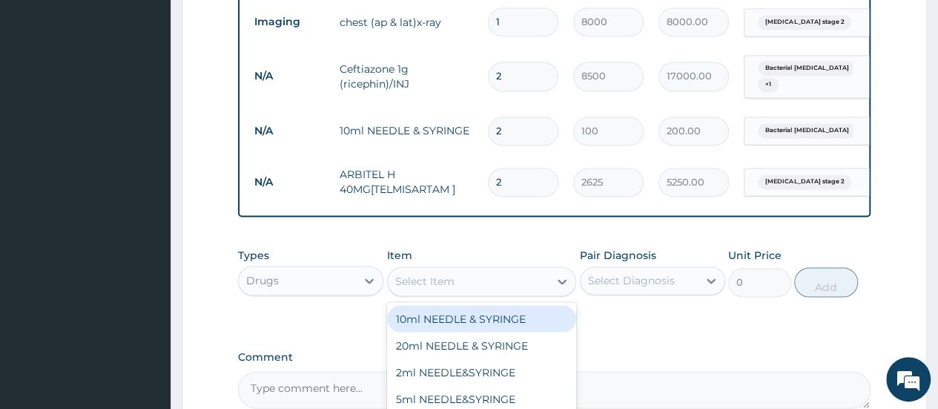
click at [528, 286] on div "Select Item" at bounding box center [469, 281] width 162 height 24
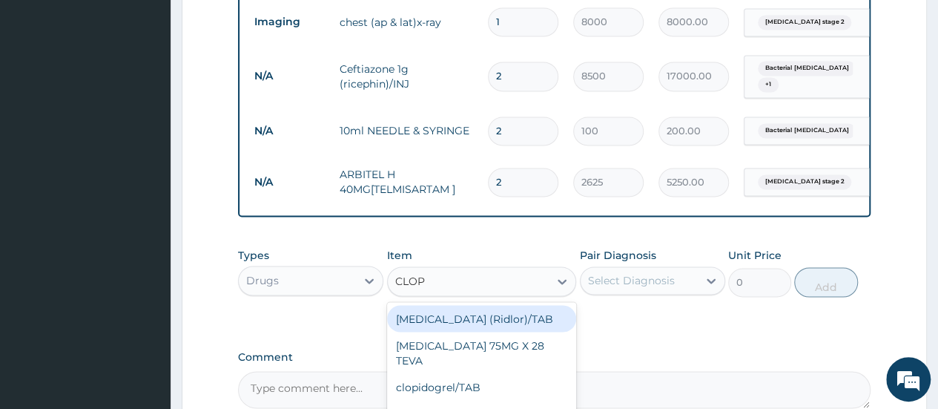
type input "CLOPI"
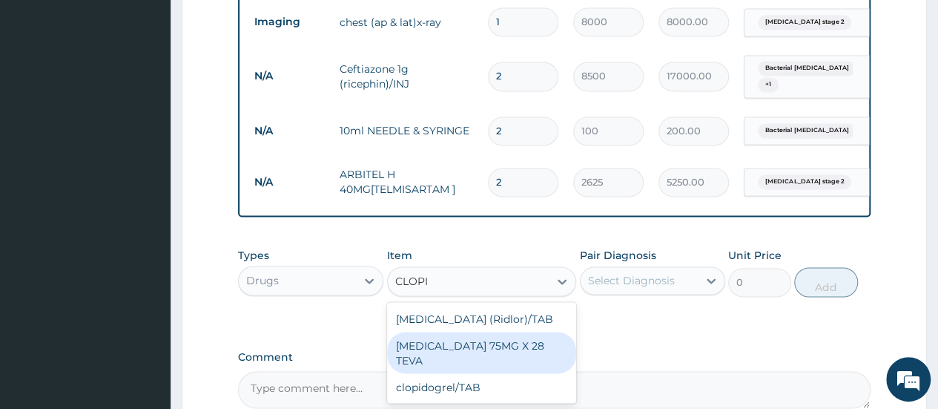
click at [516, 345] on div "CLOPIDOGREL 75MG X 28 TEVA" at bounding box center [482, 352] width 190 height 42
type input "190"
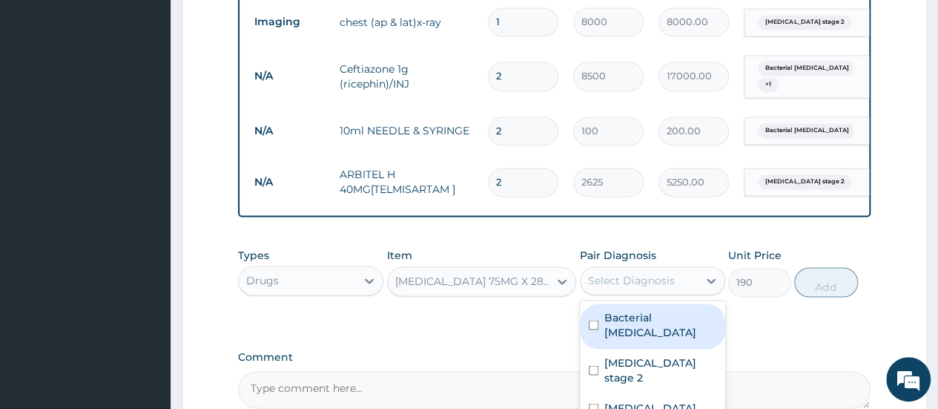
click at [624, 282] on div "Select Diagnosis" at bounding box center [631, 280] width 87 height 15
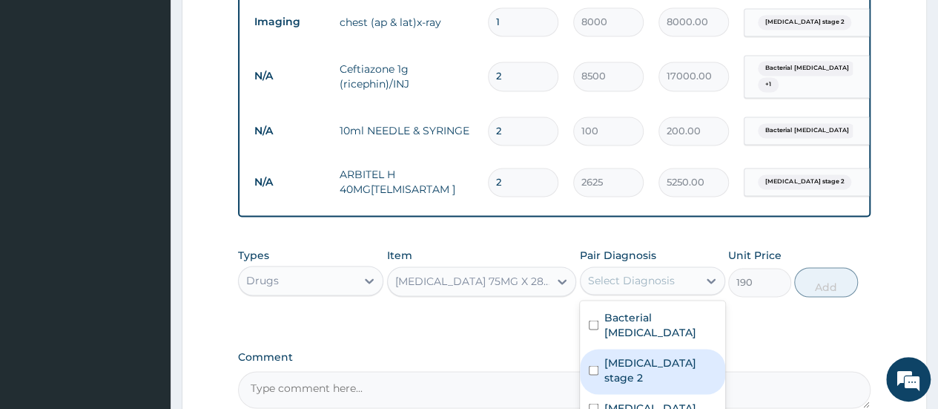
click at [593, 365] on input "checkbox" at bounding box center [594, 370] width 10 height 10
checkbox input "true"
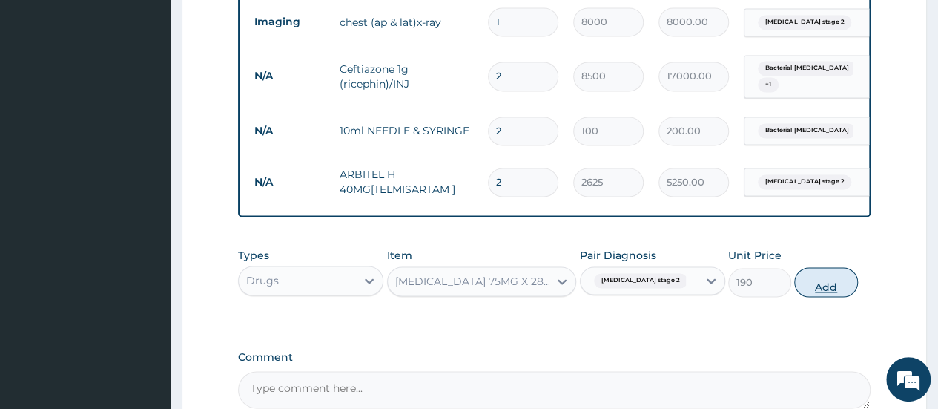
click at [842, 268] on button "Add" at bounding box center [825, 282] width 63 height 30
type input "0"
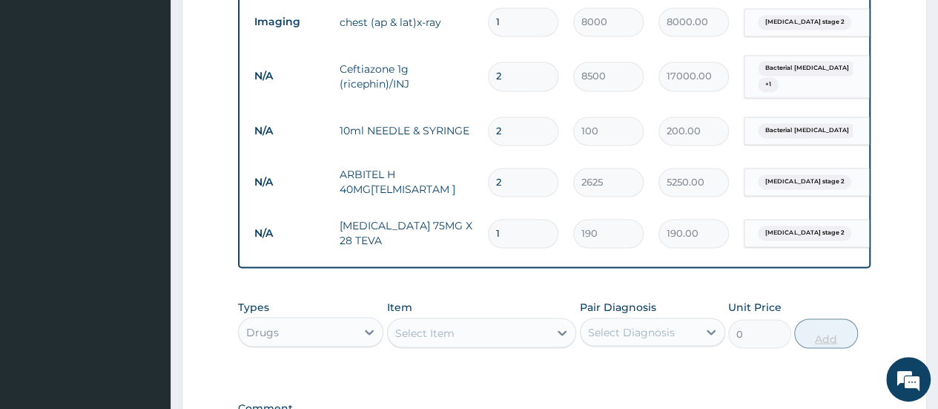
type input "0.00"
type input "3"
type input "570.00"
type input "30"
type input "5700.00"
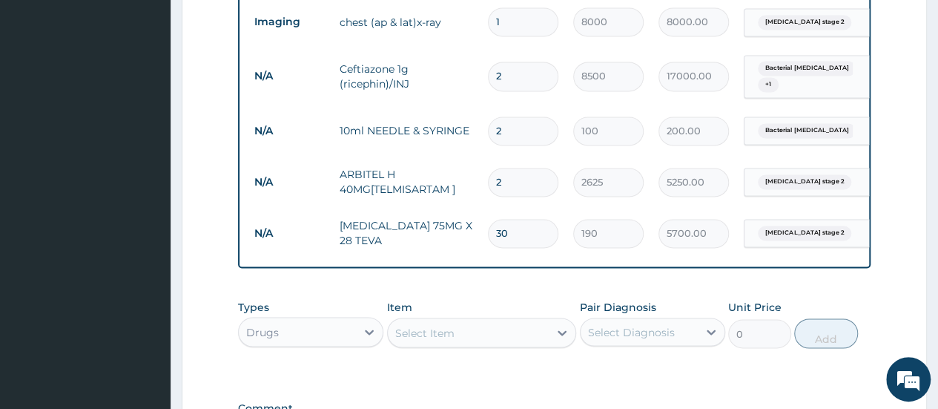
type input "30"
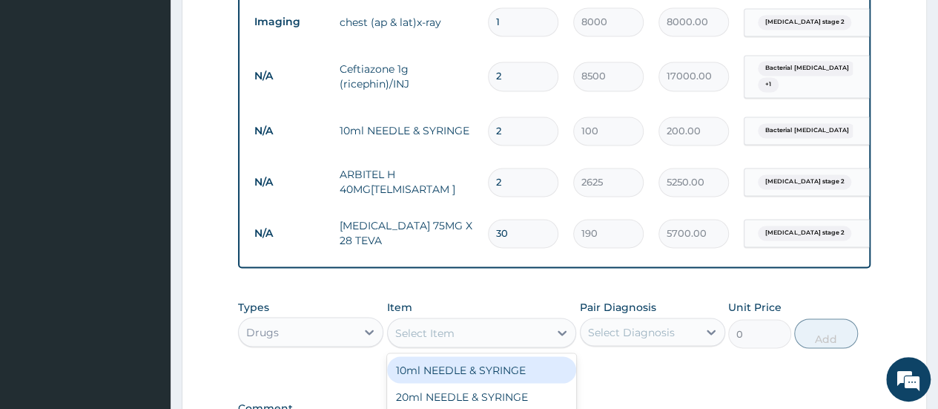
click at [517, 333] on div "Select Item" at bounding box center [469, 332] width 162 height 24
type input "AMLO"
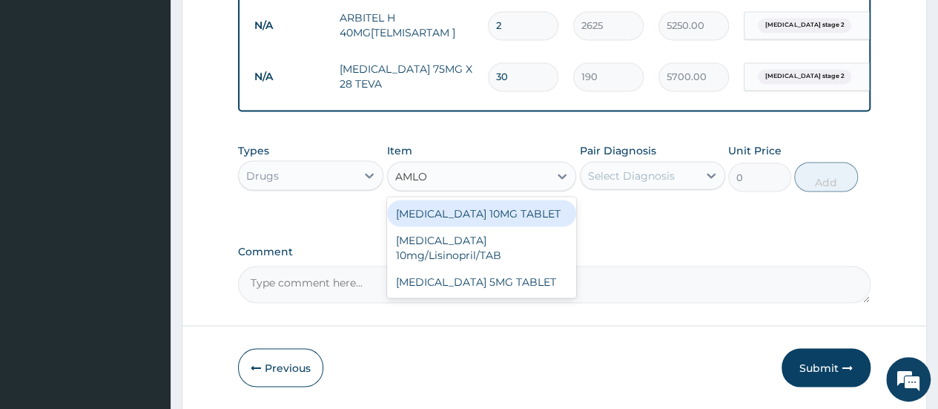
scroll to position [1270, 0]
click at [501, 208] on div "AMLODIPINE 10MG TABLET" at bounding box center [482, 212] width 190 height 27
type input "80"
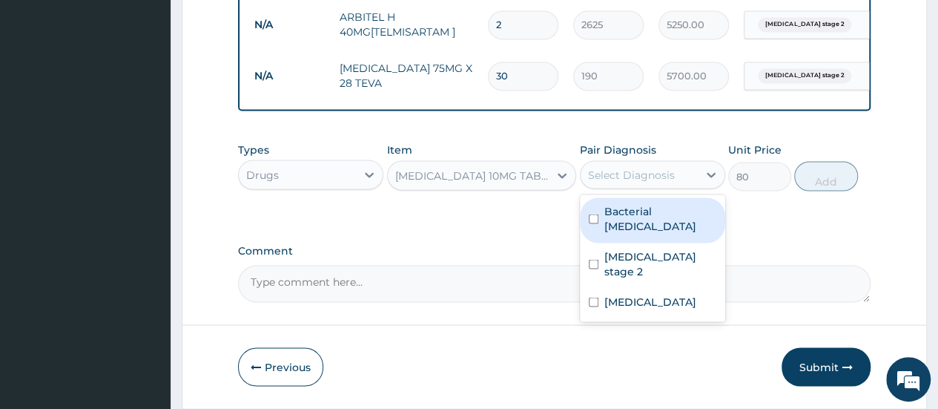
click at [642, 177] on div "Select Diagnosis" at bounding box center [631, 174] width 87 height 15
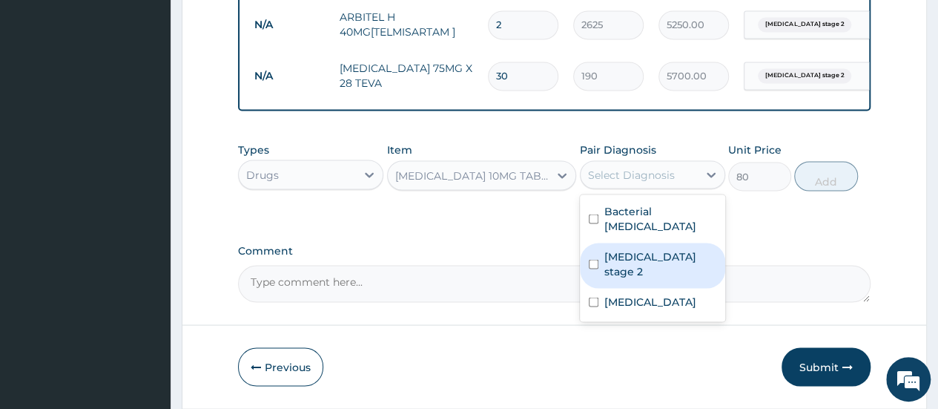
click at [593, 259] on input "checkbox" at bounding box center [594, 264] width 10 height 10
checkbox input "true"
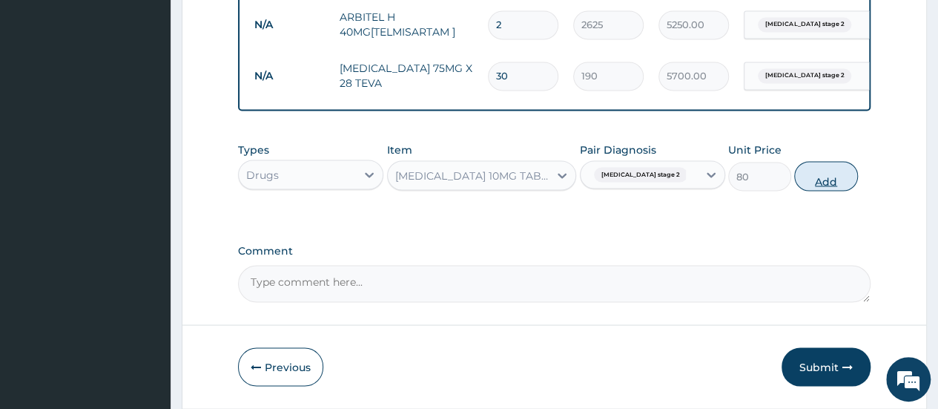
click at [826, 176] on button "Add" at bounding box center [825, 176] width 63 height 30
type input "0"
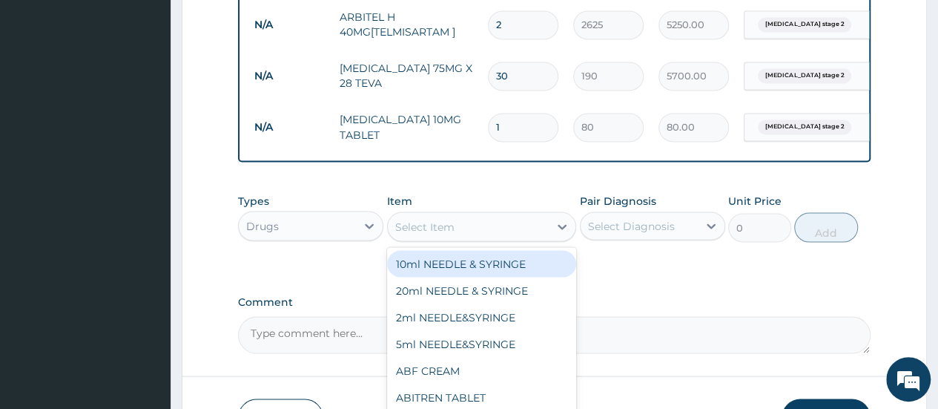
click at [449, 228] on div "Select Item" at bounding box center [424, 226] width 59 height 15
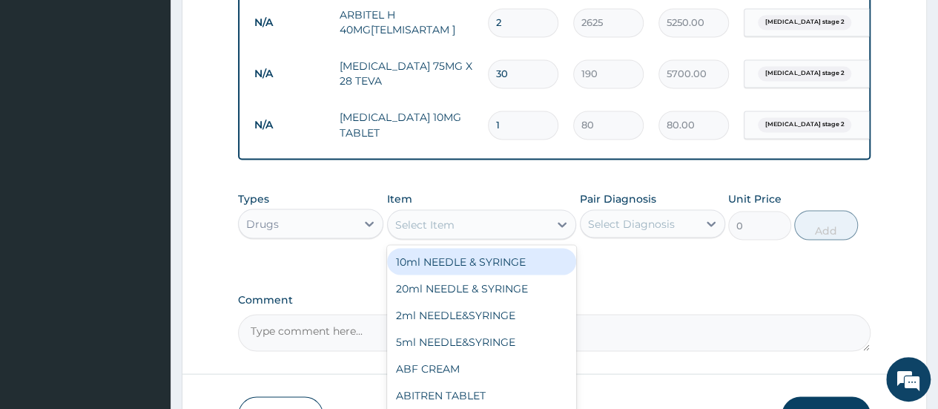
scroll to position [1370, 0]
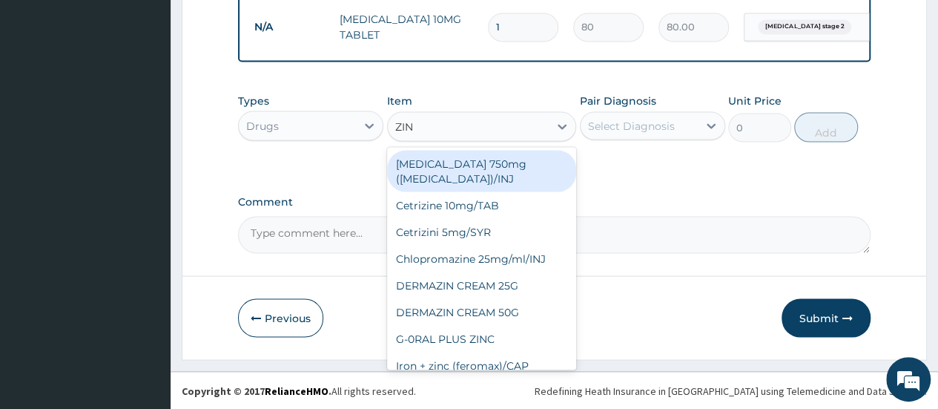
type input "ZINN"
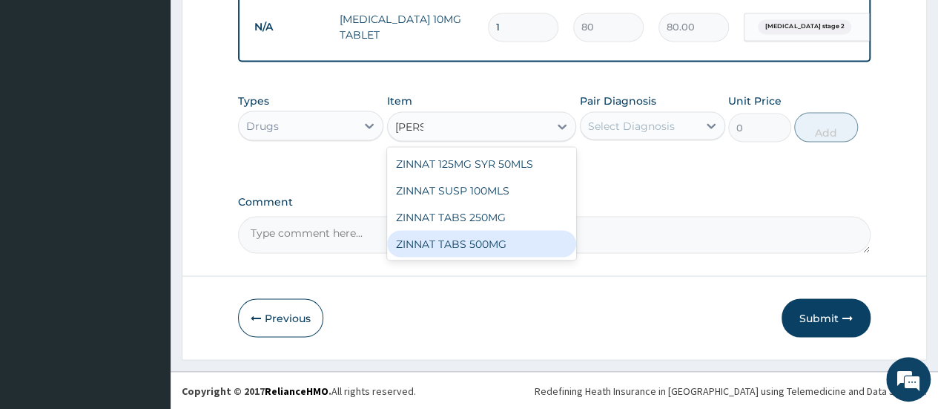
click at [460, 245] on div "ZINNAT TABS 500MG" at bounding box center [482, 243] width 190 height 27
type input "500"
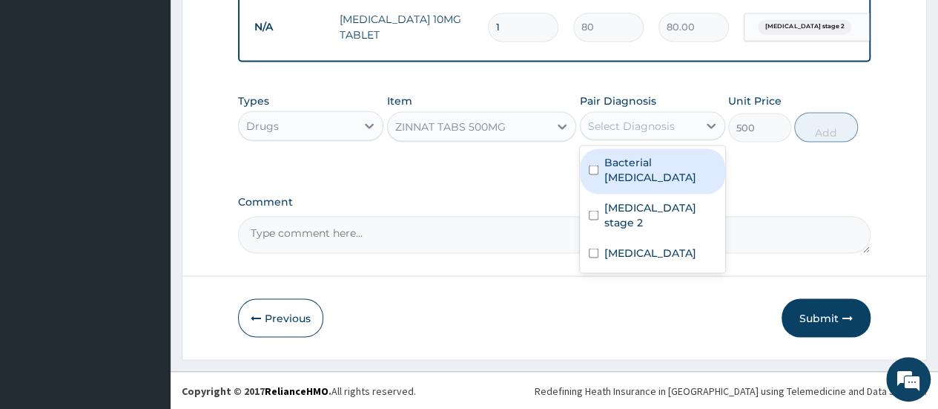
click at [648, 124] on div "Select Diagnosis" at bounding box center [631, 125] width 87 height 15
click at [595, 165] on input "checkbox" at bounding box center [594, 170] width 10 height 10
checkbox input "true"
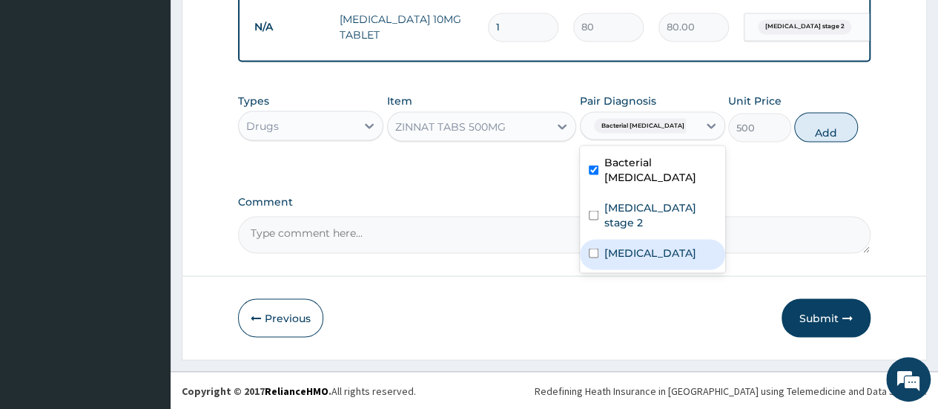
click at [595, 248] on input "checkbox" at bounding box center [594, 253] width 10 height 10
checkbox input "true"
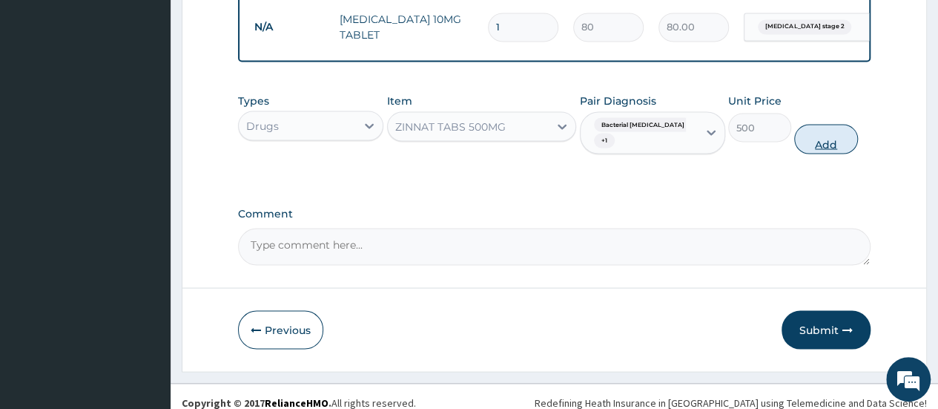
click at [820, 127] on button "Add" at bounding box center [825, 139] width 63 height 30
type input "0"
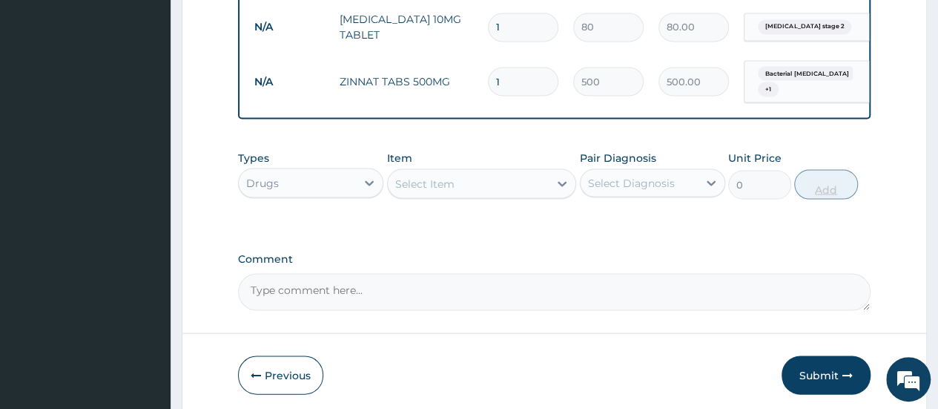
type input "0.00"
type input "1"
type input "500.00"
type input "14"
type input "7000.00"
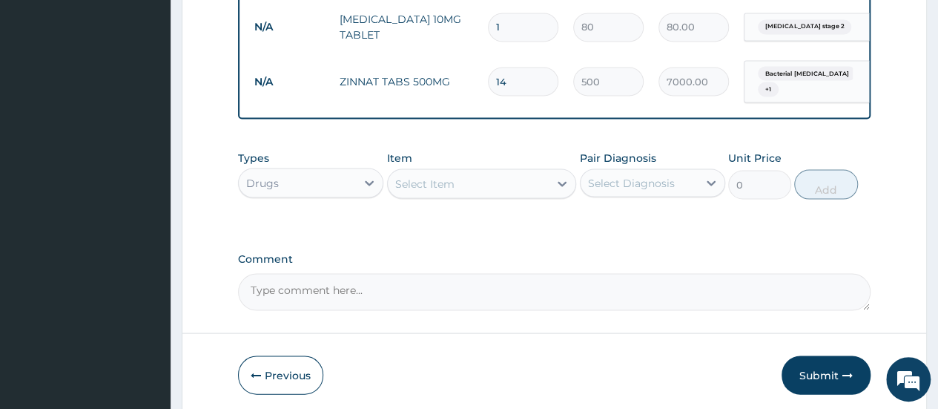
type input "14"
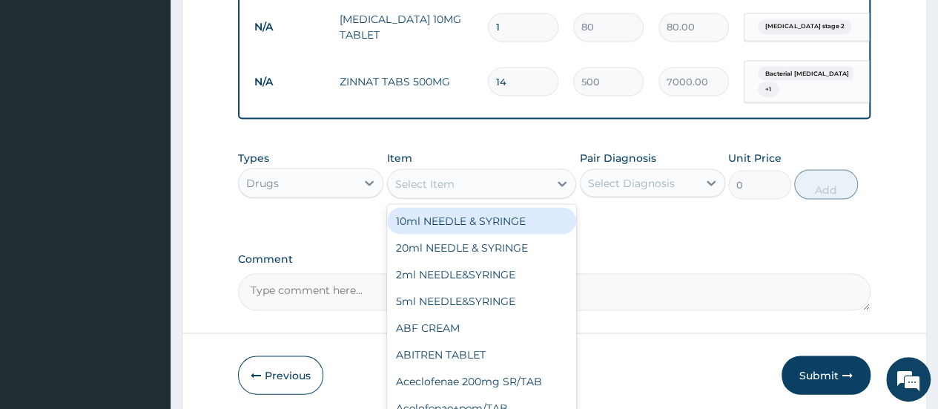
click at [474, 184] on div "Select Item" at bounding box center [469, 183] width 162 height 24
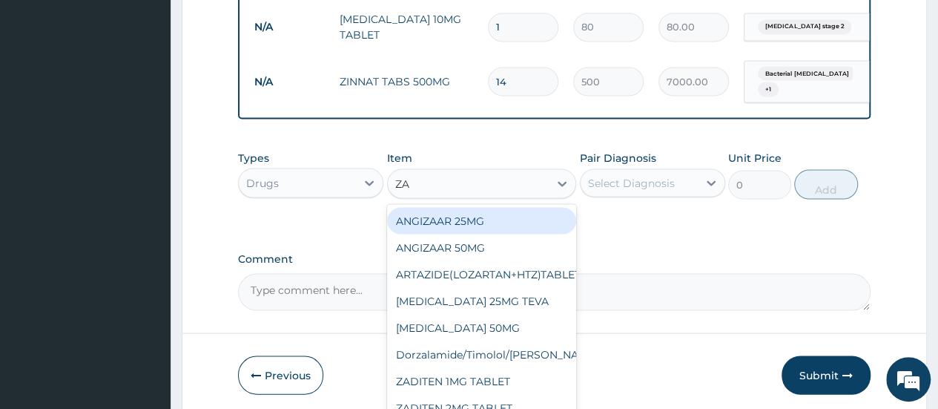
type input "ZAD"
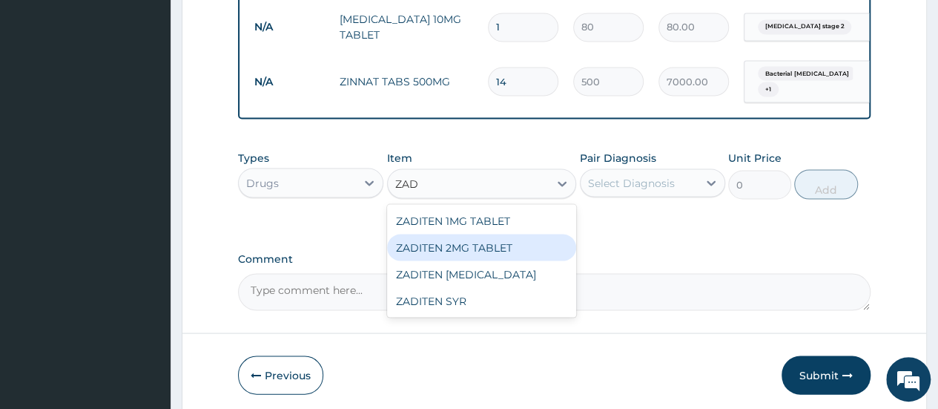
click at [489, 237] on div "ZADITEN 2MG TABLET" at bounding box center [482, 247] width 190 height 27
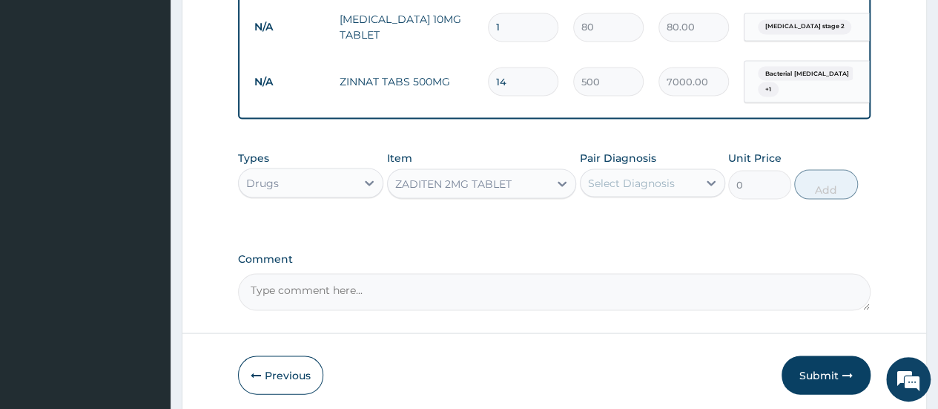
type input "189"
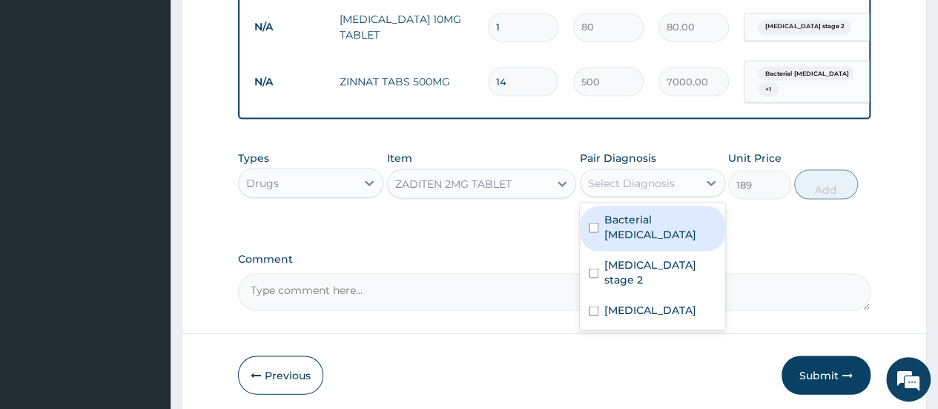
click at [609, 176] on div "Select Diagnosis" at bounding box center [631, 182] width 87 height 15
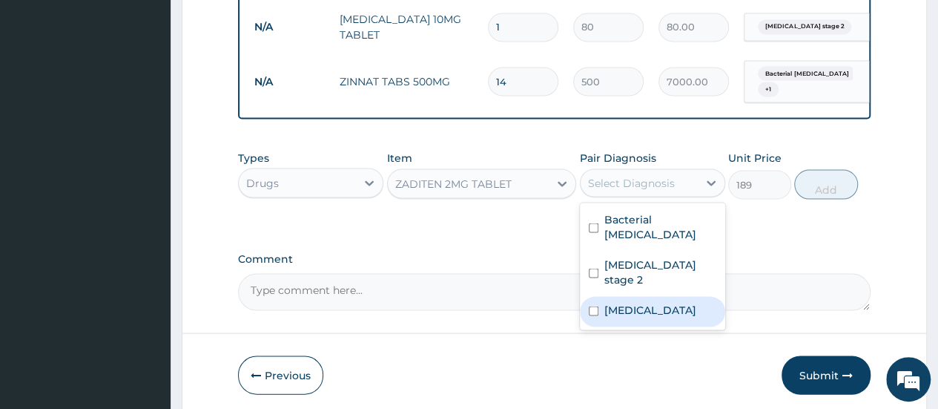
click at [592, 305] on input "checkbox" at bounding box center [594, 310] width 10 height 10
checkbox input "true"
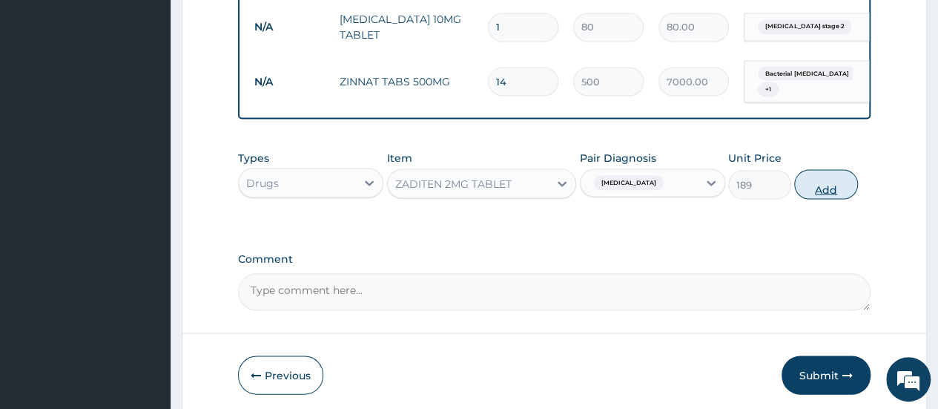
click at [813, 175] on button "Add" at bounding box center [825, 184] width 63 height 30
type input "0"
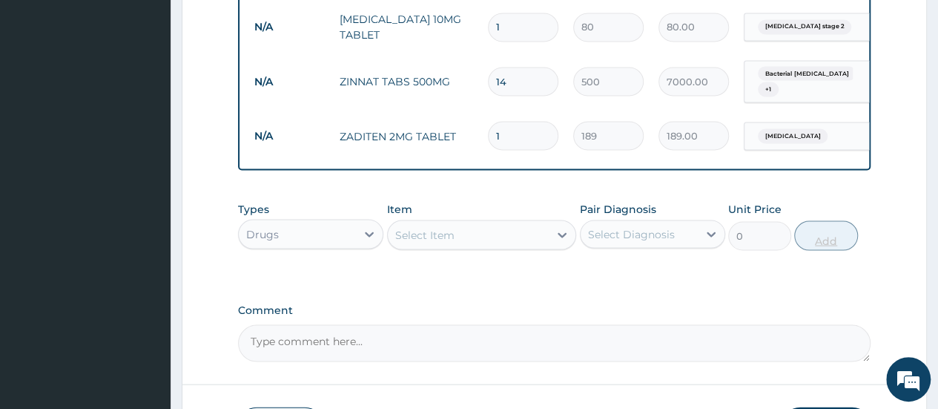
type input "0.00"
type input "1"
type input "189.00"
type input "10"
type input "1890.00"
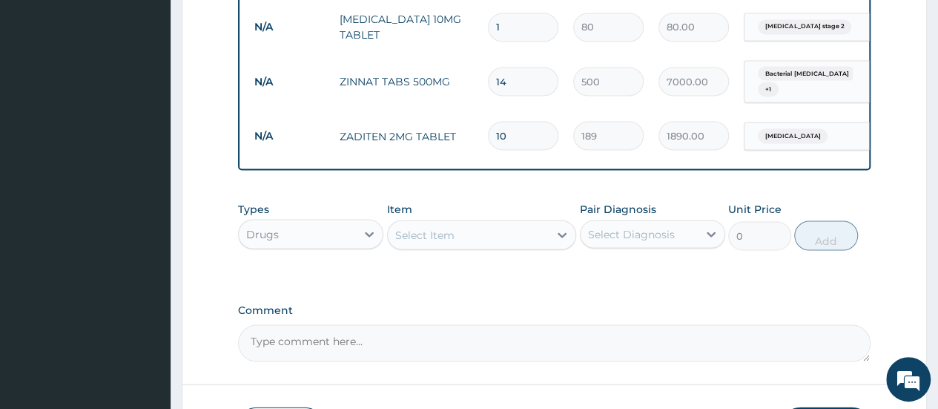
type input "10"
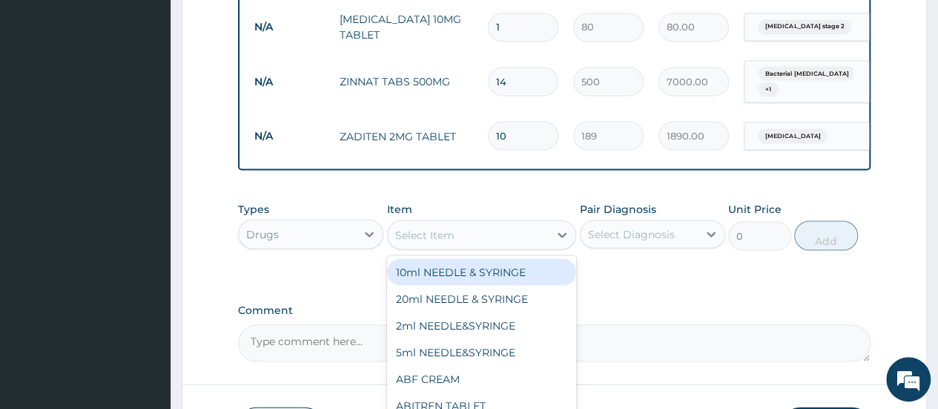
click at [523, 225] on div "Select Item" at bounding box center [469, 234] width 162 height 24
type input "CREA"
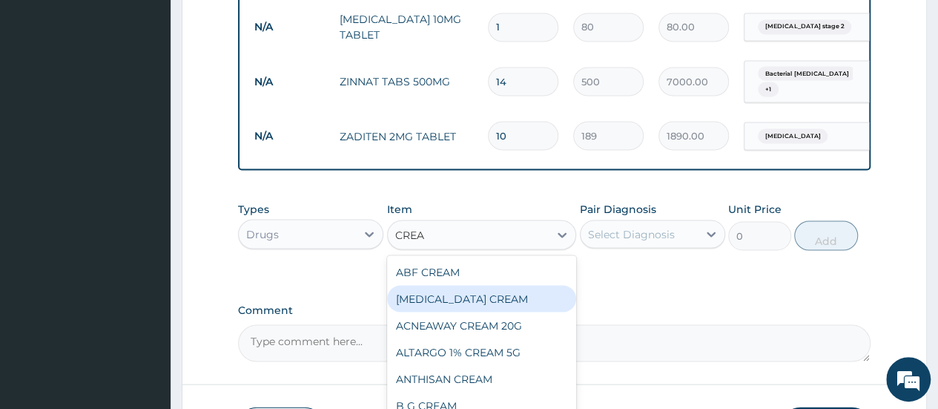
click at [510, 290] on div "ACICLOVIR CREAM" at bounding box center [482, 298] width 190 height 27
type input "1500"
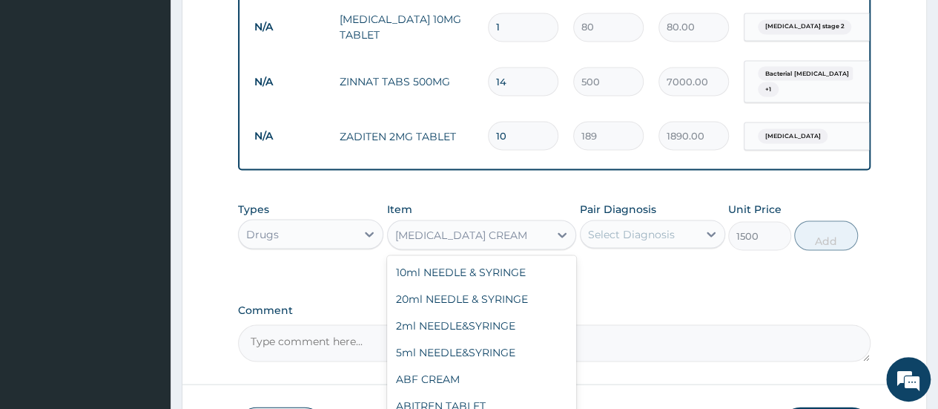
click at [526, 233] on div "ACICLOVIR CREAM" at bounding box center [469, 234] width 162 height 24
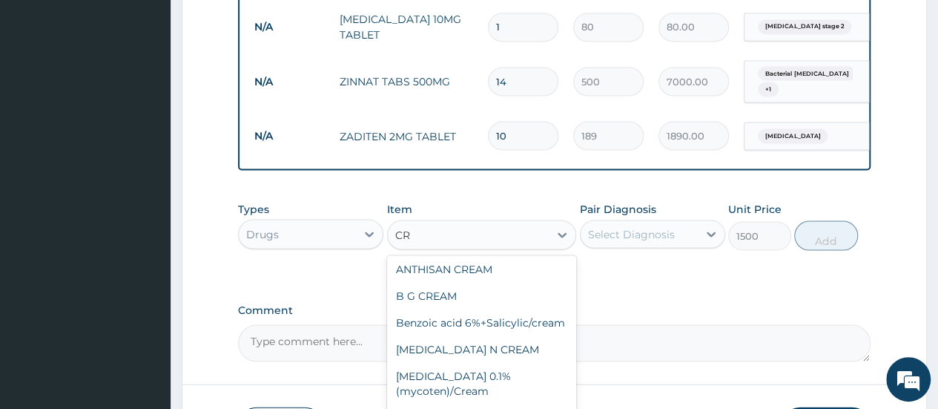
scroll to position [0, 0]
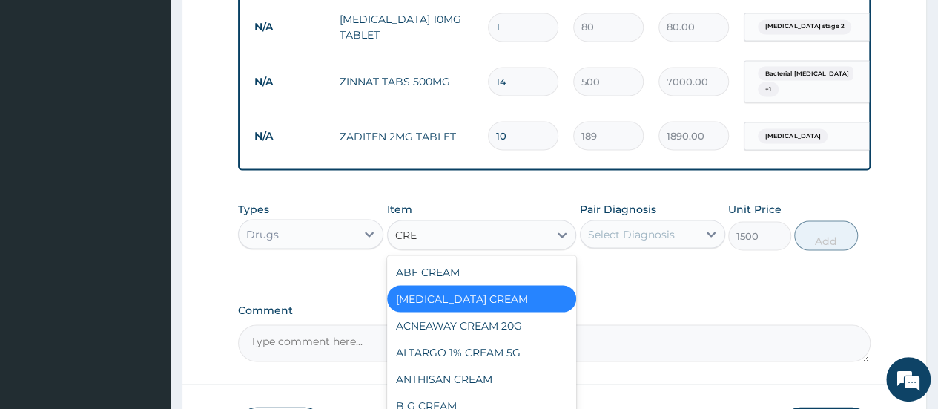
type input "CREA"
click at [506, 339] on div "ALTARGO 1% CREAM 5G" at bounding box center [482, 351] width 190 height 27
type input "1842.75"
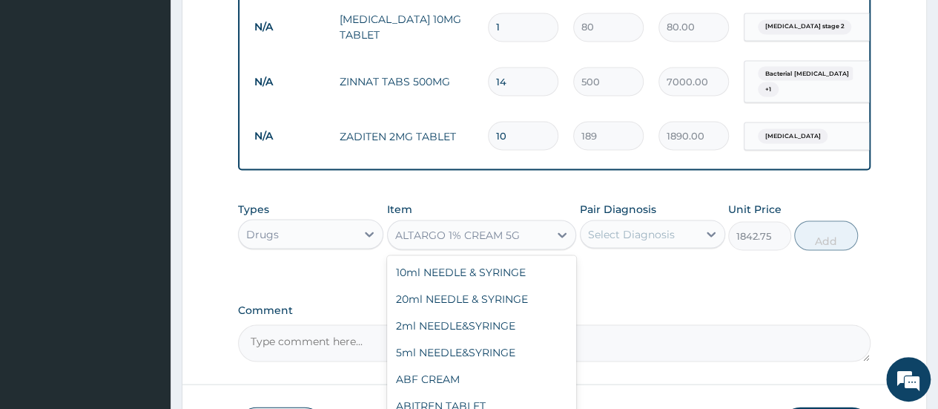
click at [538, 228] on div "ALTARGO 1% CREAM 5G" at bounding box center [469, 234] width 162 height 24
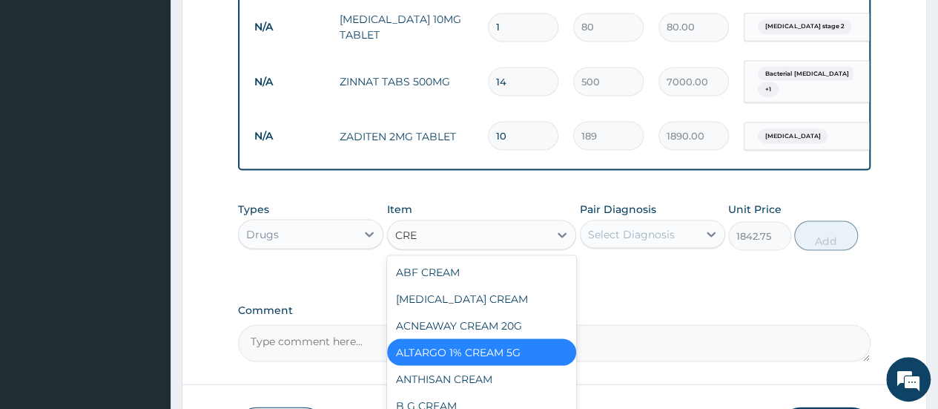
type input "CREA"
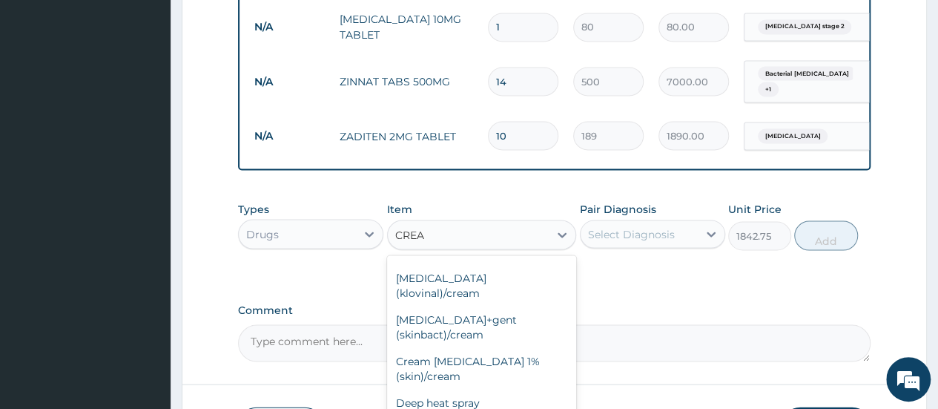
scroll to position [507, 0]
click at [526, 311] on div "clotrimazole+gent (skinbact)/cream" at bounding box center [482, 323] width 190 height 42
type input "1900"
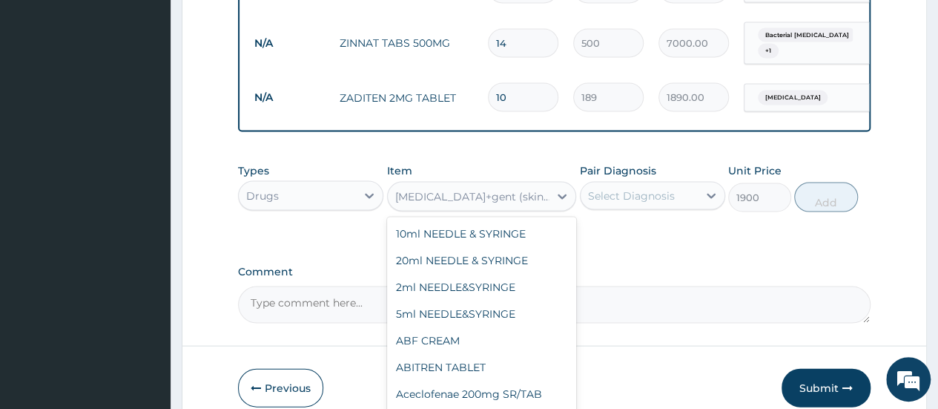
scroll to position [14200, 0]
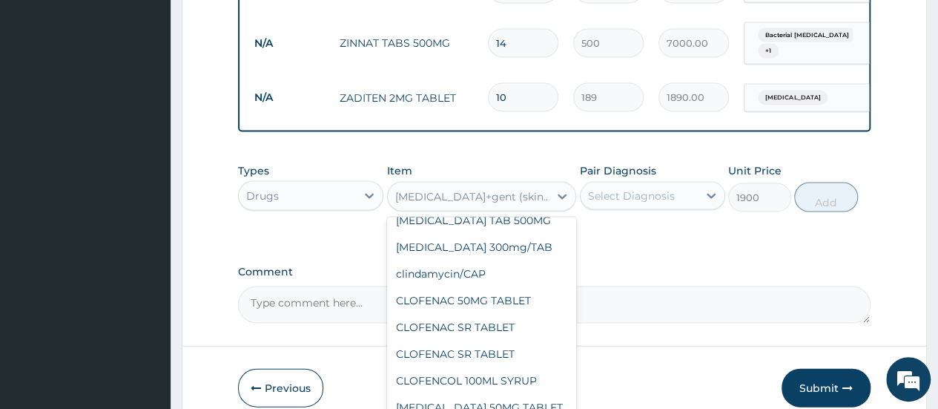
type input "R"
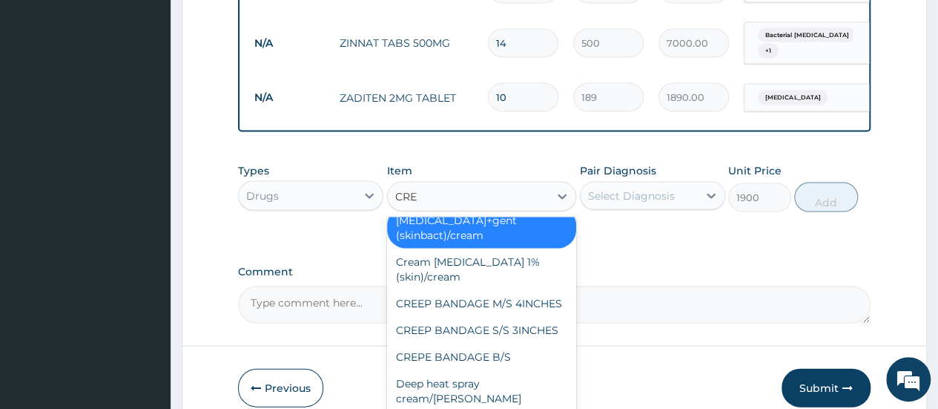
scroll to position [470, 0]
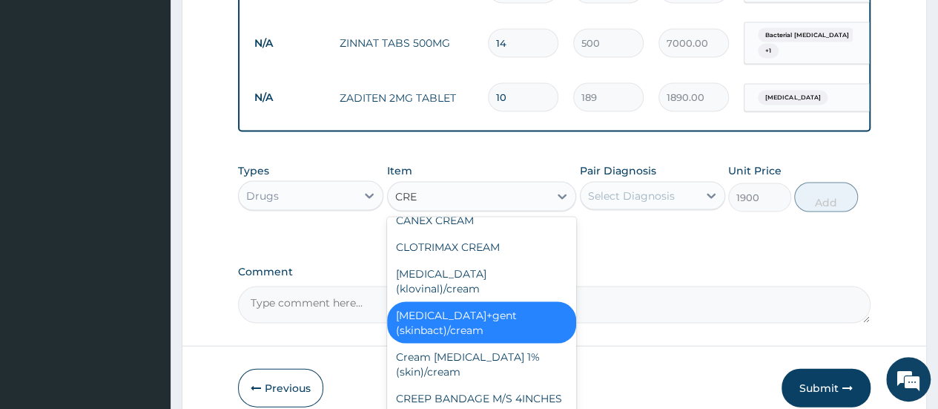
type input "CREA"
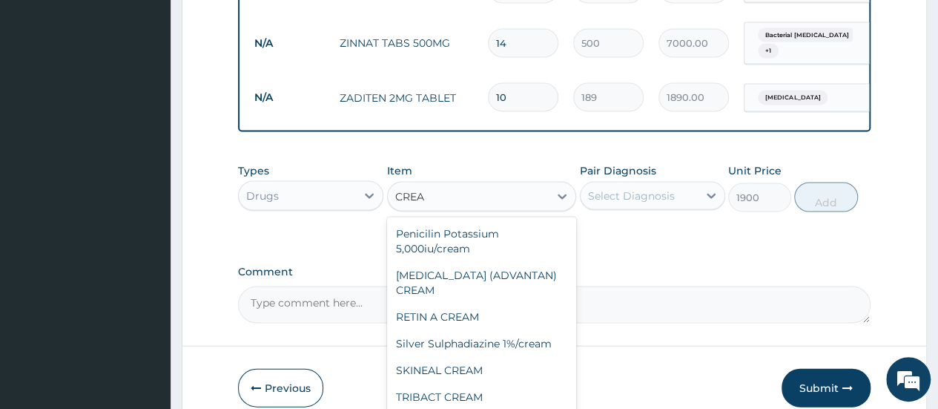
scroll to position [0, 0]
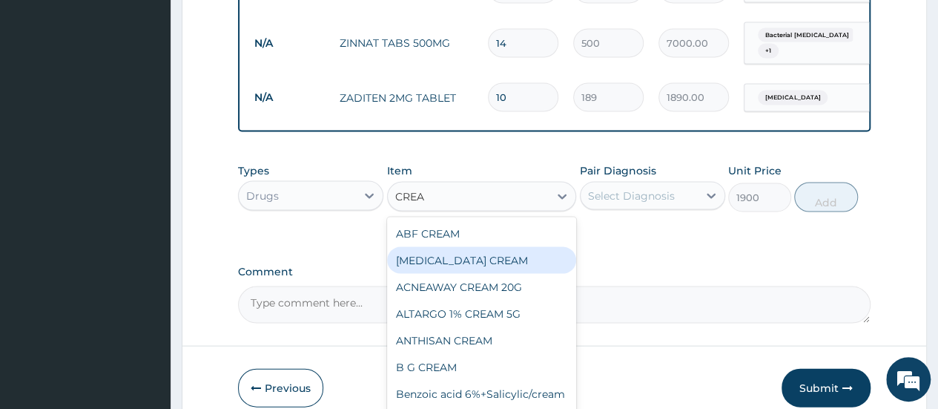
click at [506, 247] on div "ACICLOVIR CREAM" at bounding box center [482, 260] width 190 height 27
type input "1500"
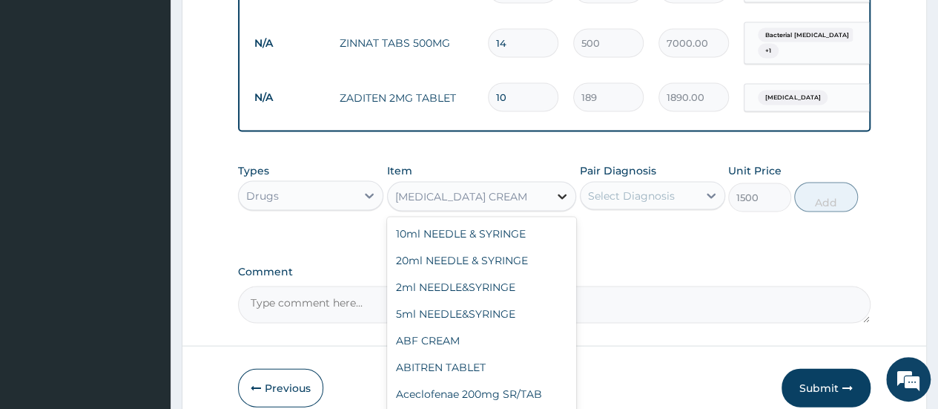
click at [567, 189] on icon at bounding box center [562, 196] width 15 height 15
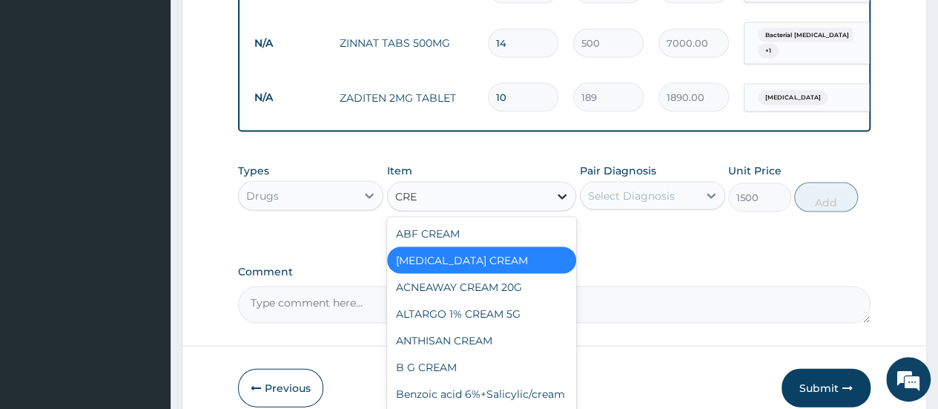
type input "CREA"
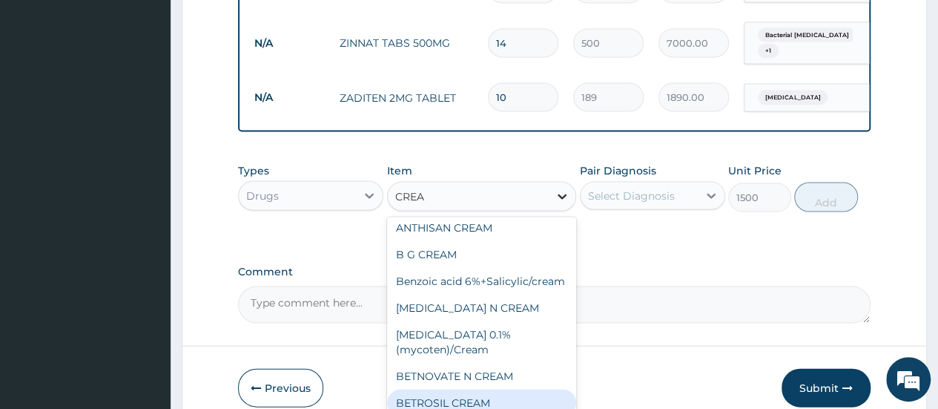
scroll to position [139, 0]
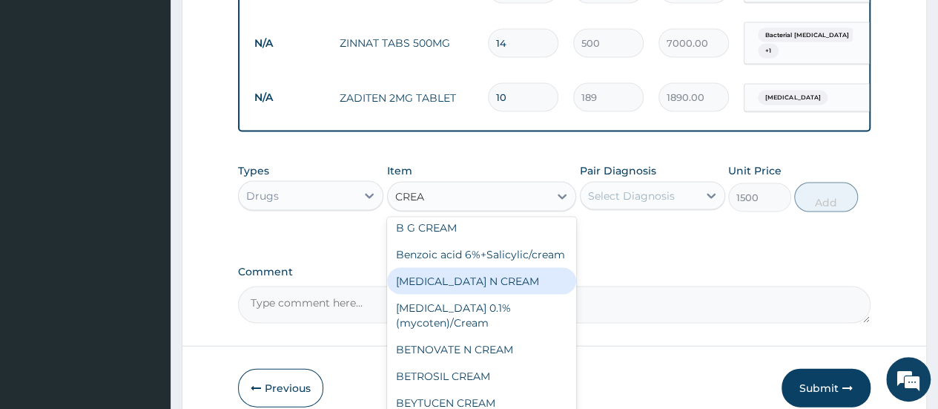
click at [527, 283] on div "BETAMETHASONE N CREAM" at bounding box center [482, 281] width 190 height 27
type input "900"
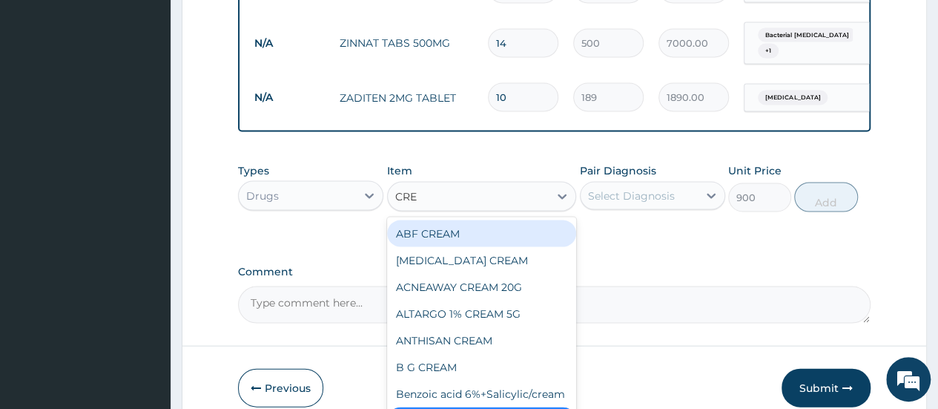
type input "CREA"
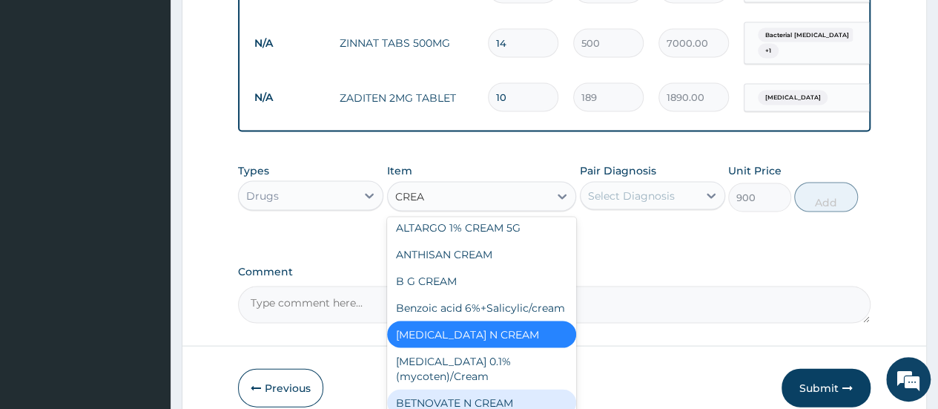
scroll to position [113, 0]
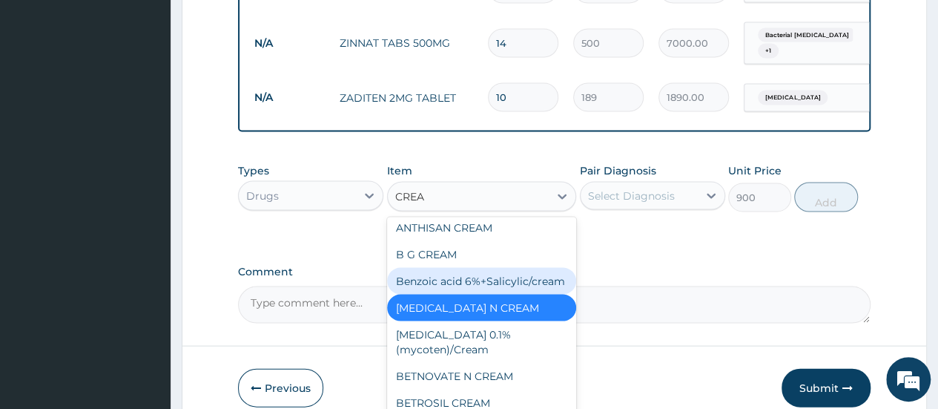
click at [492, 280] on div "Benzoic acid 6%+Salicylic/cream" at bounding box center [482, 281] width 190 height 27
type input "870"
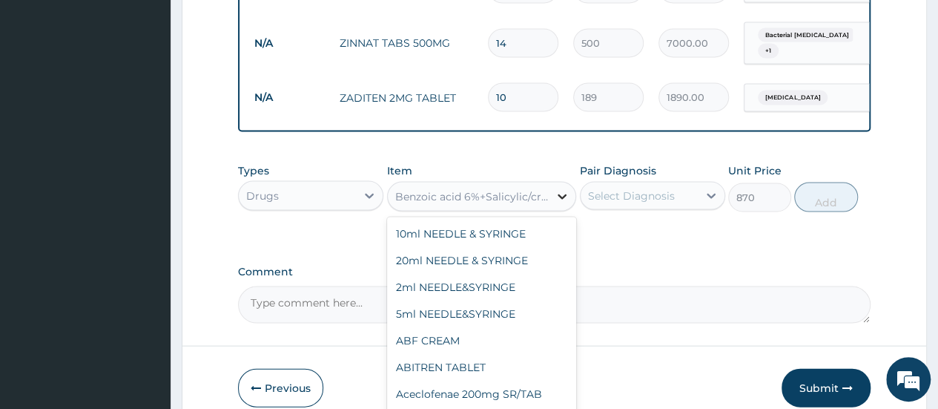
click at [560, 195] on icon at bounding box center [562, 196] width 15 height 15
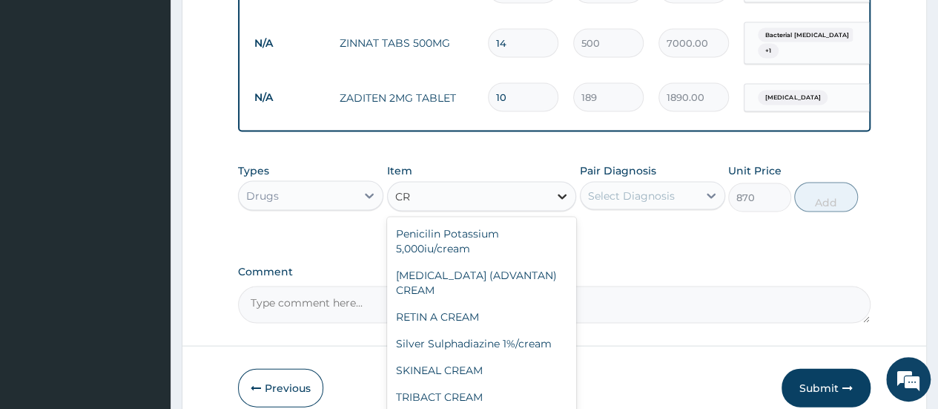
scroll to position [0, 0]
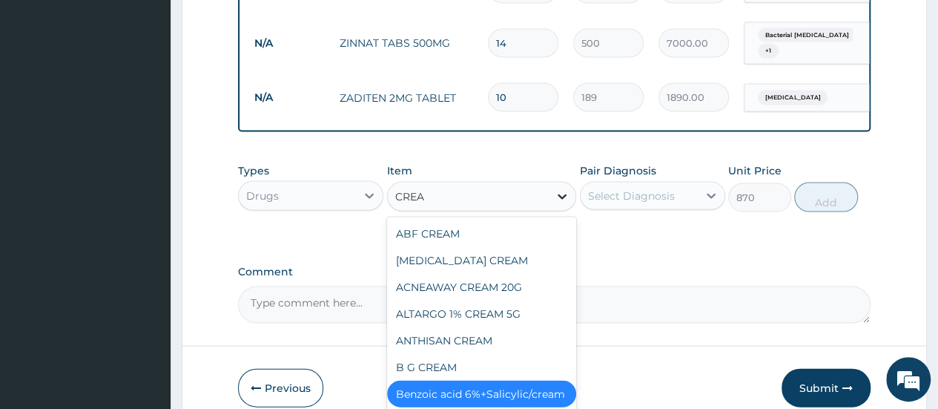
type input "CREAM"
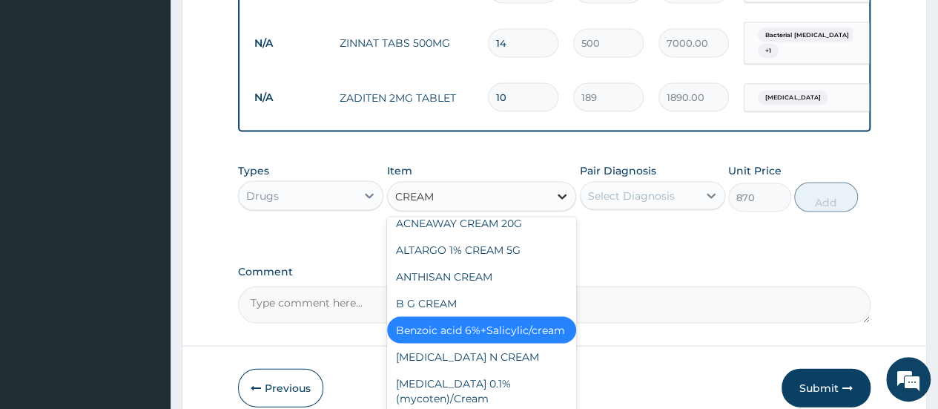
scroll to position [86, 0]
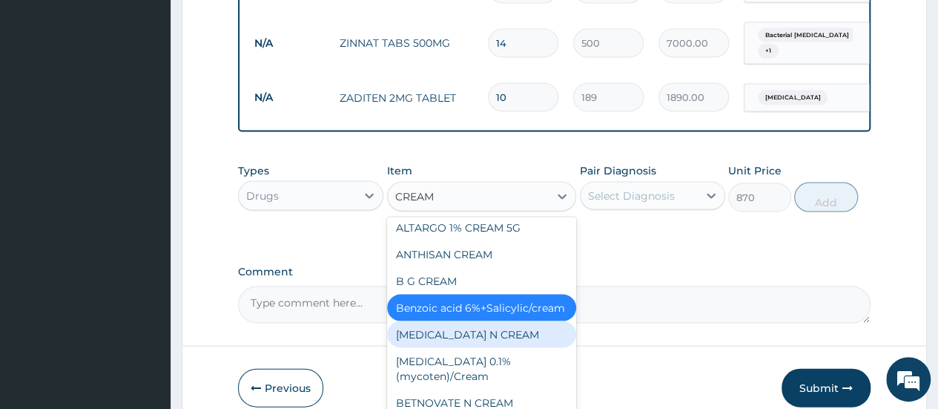
click at [535, 341] on div "BETAMETHASONE N CREAM" at bounding box center [482, 334] width 190 height 27
type input "900"
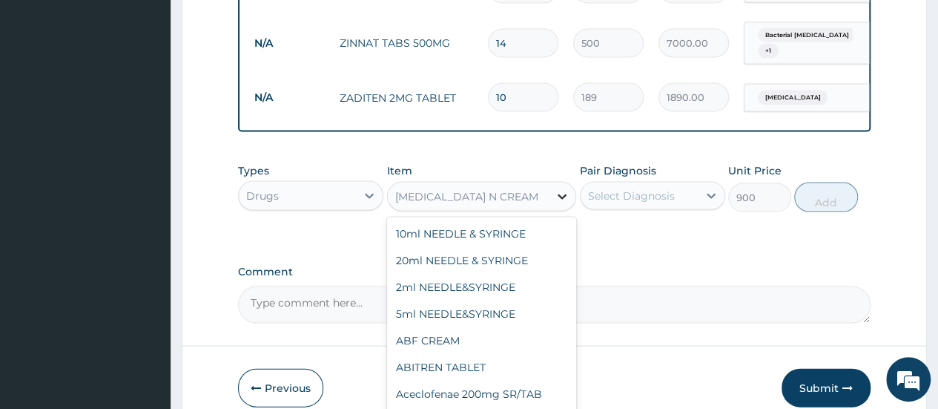
click at [563, 200] on div at bounding box center [562, 196] width 27 height 27
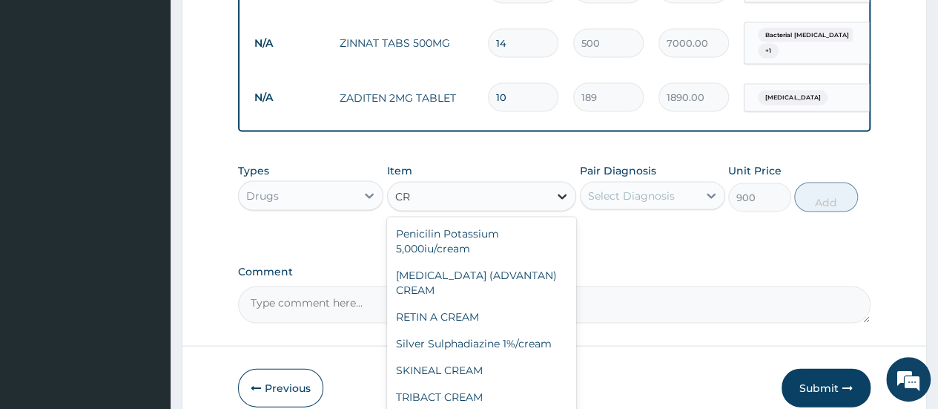
scroll to position [178, 0]
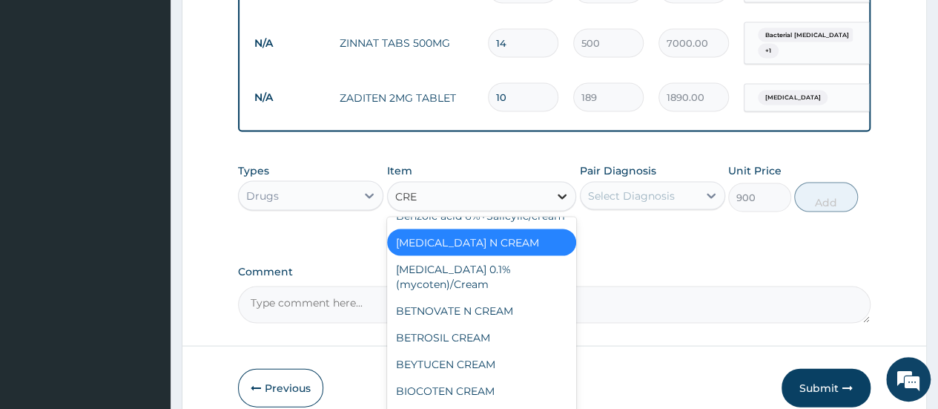
type input "CREA"
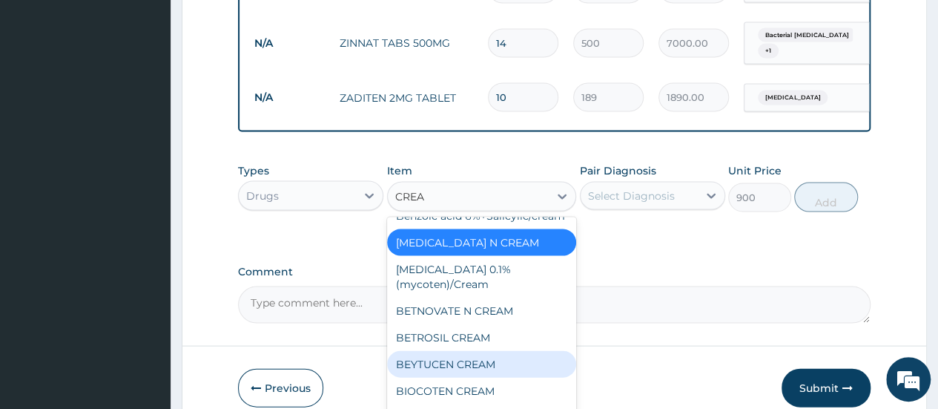
click at [510, 370] on div "BEYTUCEN CREAM" at bounding box center [482, 364] width 190 height 27
type input "1000"
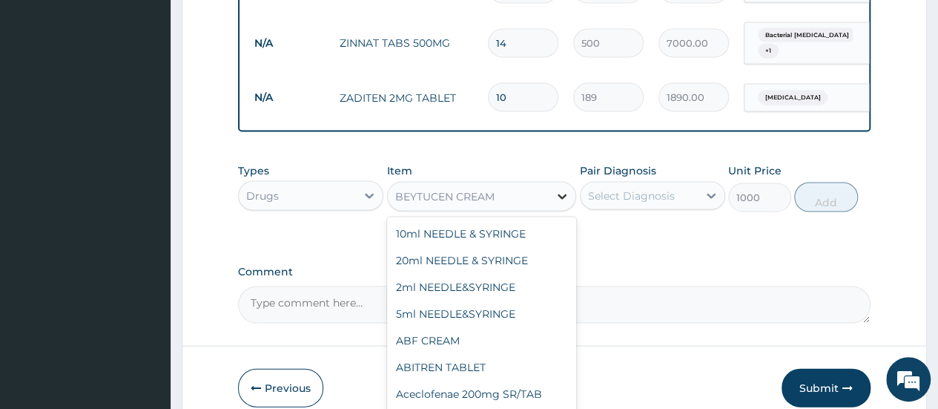
click at [563, 194] on icon at bounding box center [562, 196] width 15 height 15
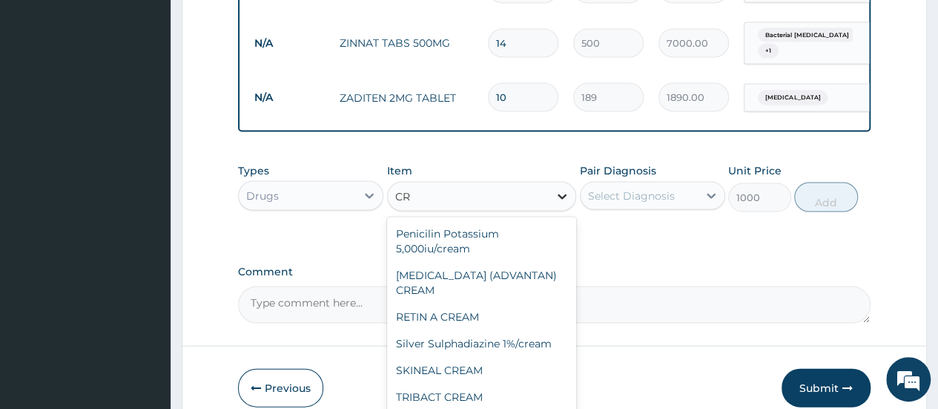
scroll to position [208, 0]
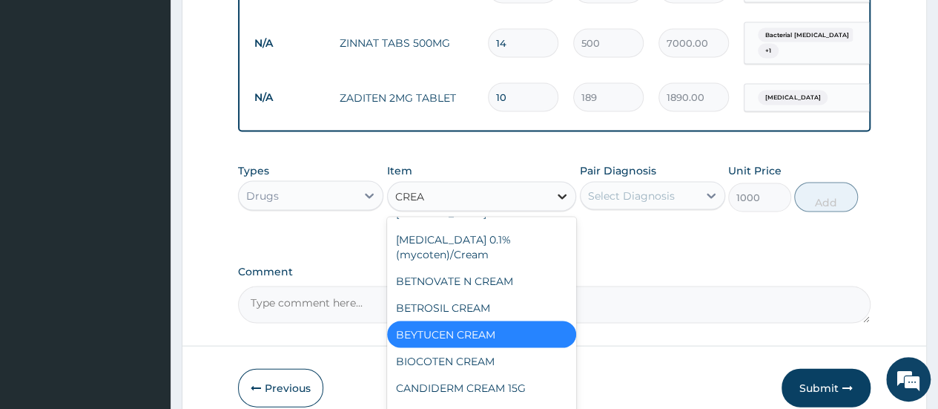
type input "CREAM"
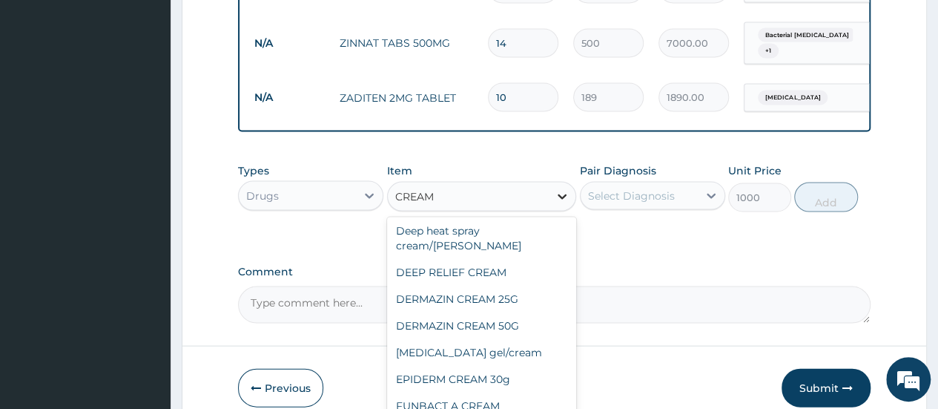
scroll to position [664, 0]
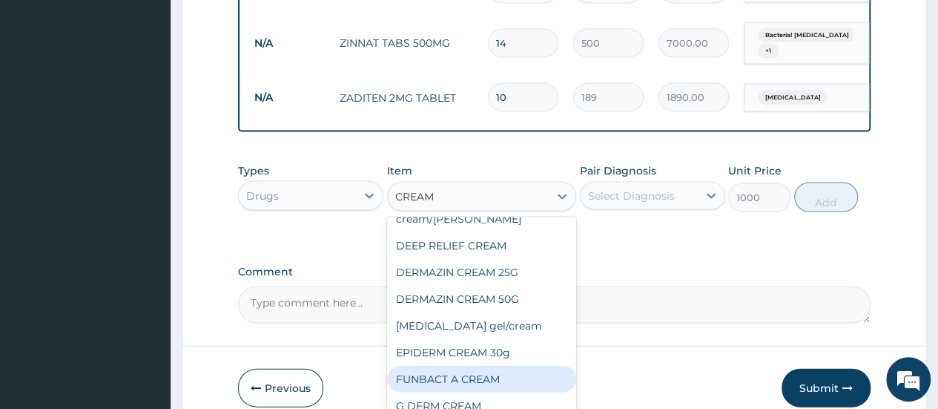
click at [494, 366] on div "FUNBACT A CREAM" at bounding box center [482, 379] width 190 height 27
type input "1200"
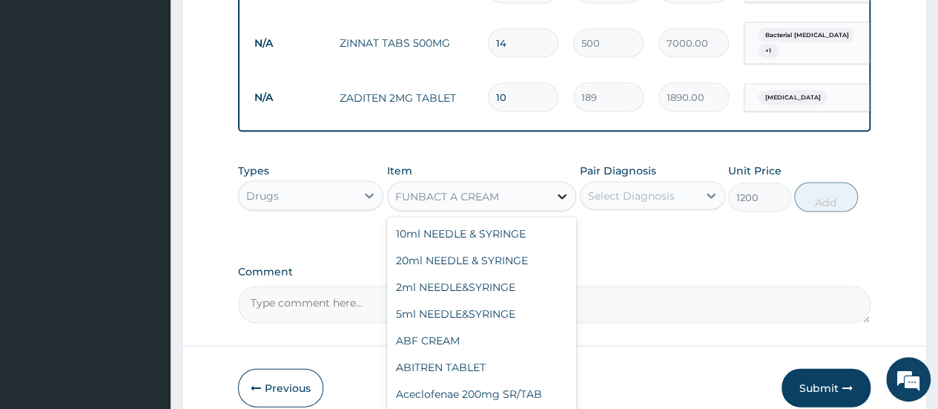
click at [566, 195] on icon at bounding box center [562, 196] width 15 height 15
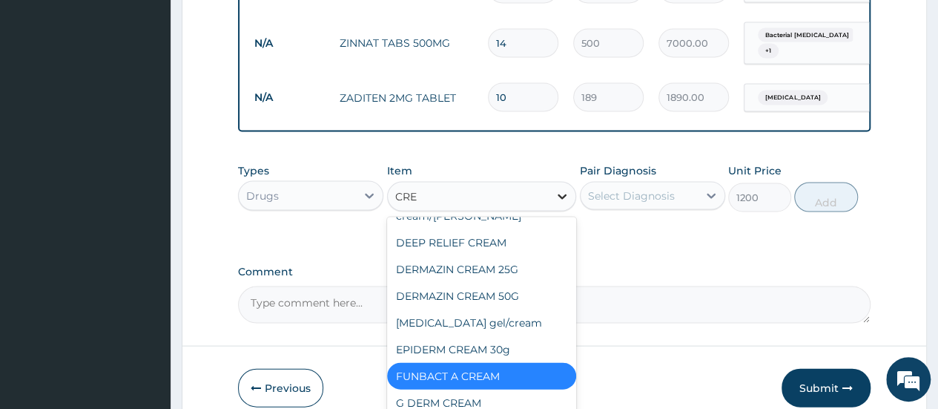
type input "CREA"
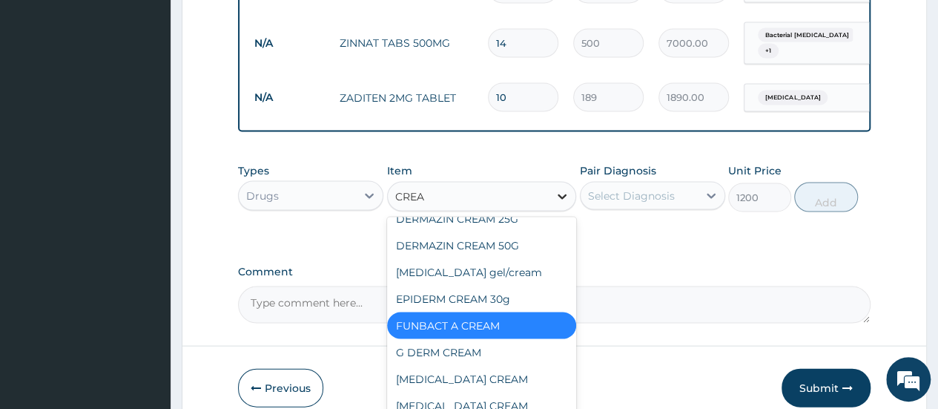
scroll to position [744, 0]
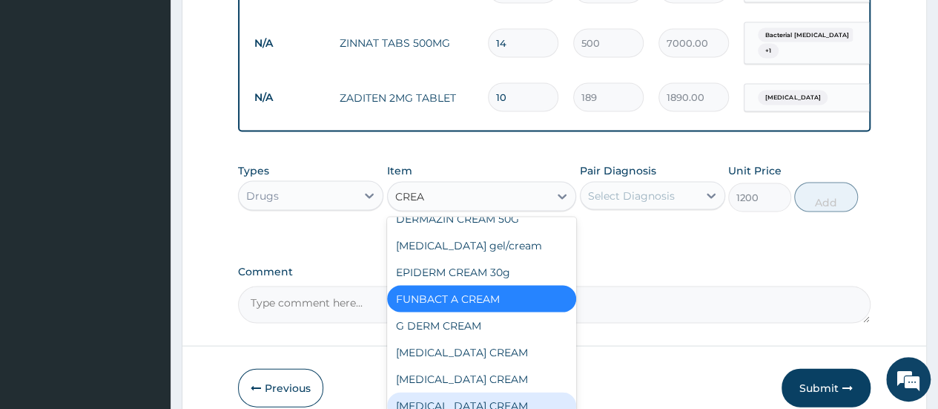
click at [522, 392] on div "KETOCONAZOLE CREAM" at bounding box center [482, 405] width 190 height 27
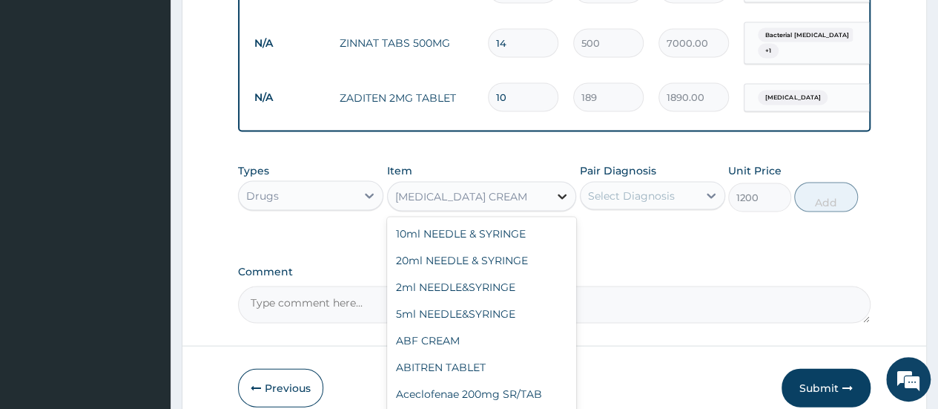
click at [562, 196] on icon at bounding box center [562, 196] width 15 height 15
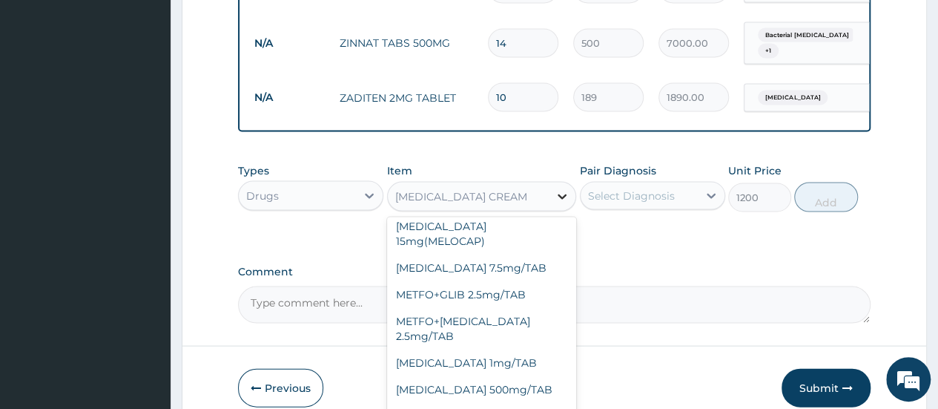
scroll to position [23954, 0]
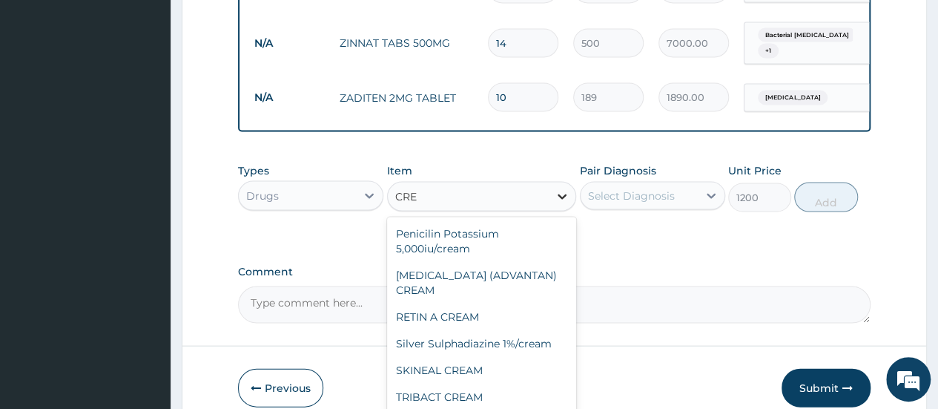
type input "CREA"
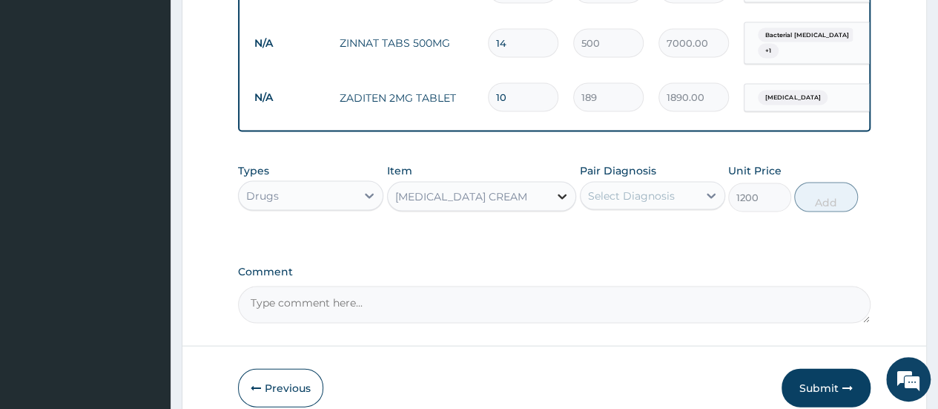
click at [562, 196] on icon at bounding box center [562, 196] width 15 height 15
click at [563, 194] on icon at bounding box center [562, 196] width 9 height 5
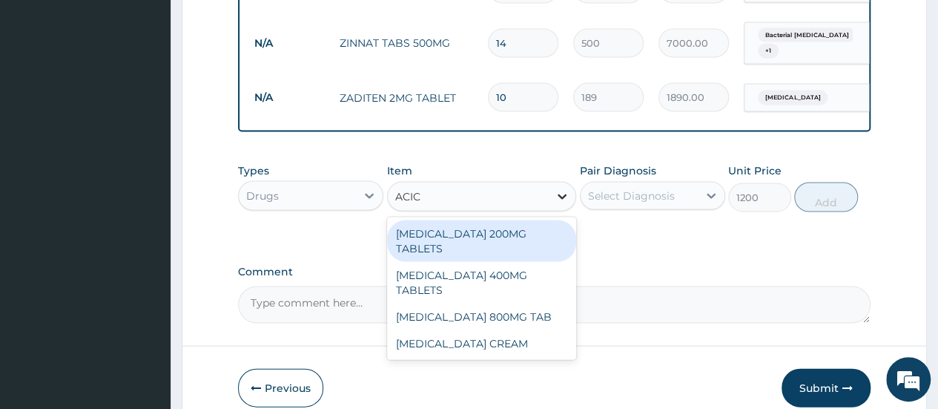
scroll to position [0, 0]
type input "ACICL"
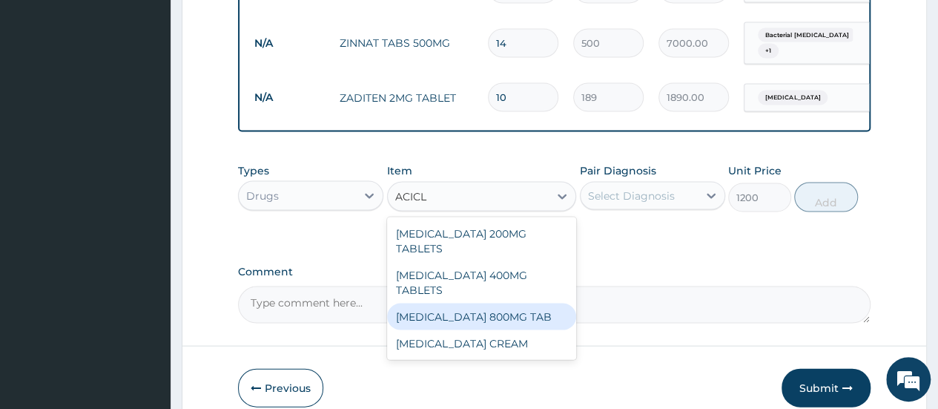
click at [532, 303] on div "ACICLOVIR 800MG TAB" at bounding box center [482, 316] width 190 height 27
type input "200"
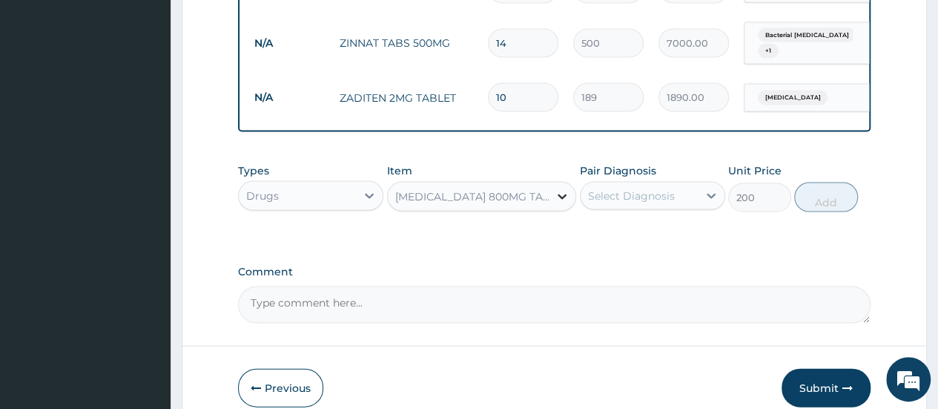
click at [565, 194] on icon at bounding box center [562, 196] width 15 height 15
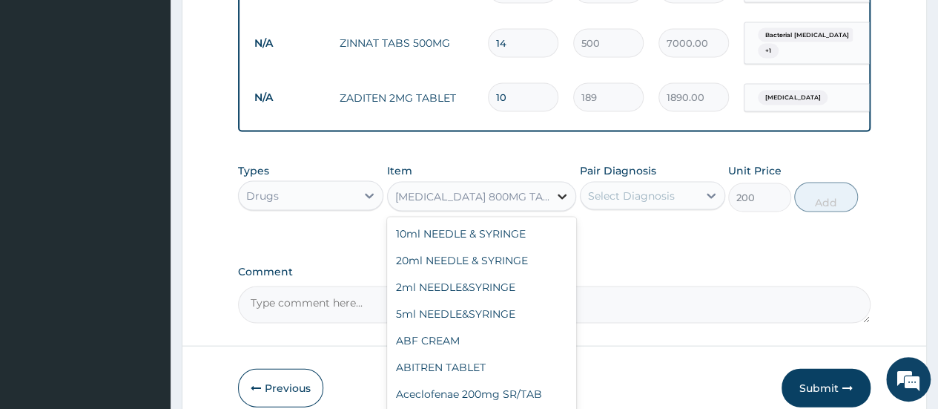
scroll to position [216, 0]
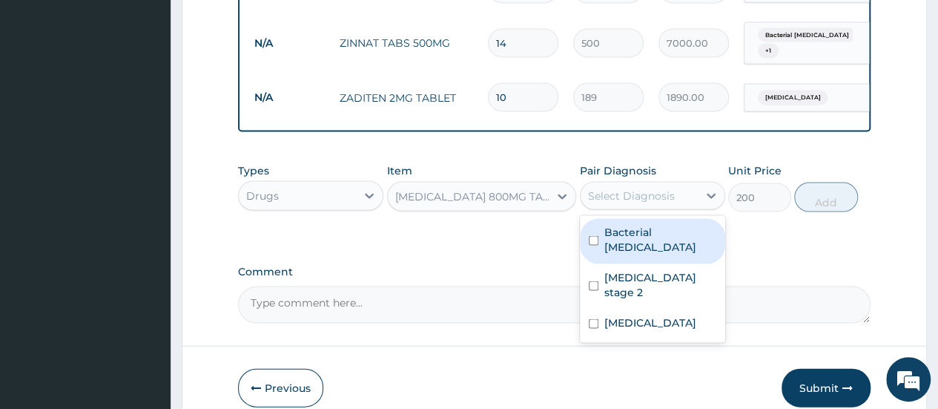
click at [664, 188] on div "Select Diagnosis" at bounding box center [631, 195] width 87 height 15
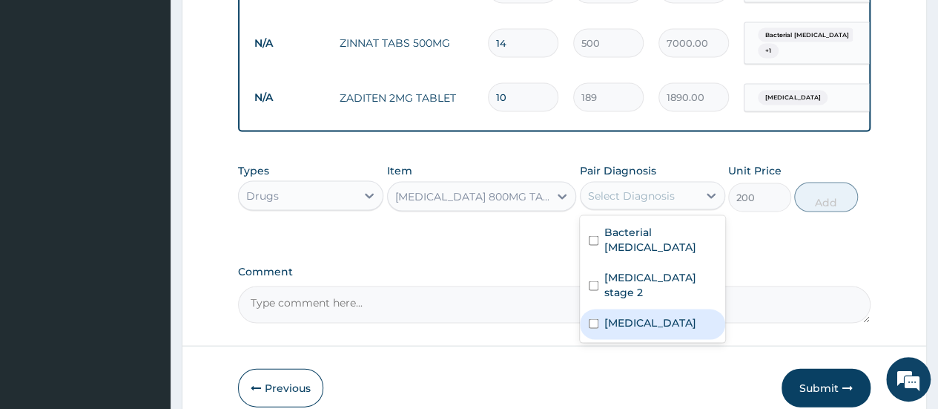
click at [593, 319] on input "checkbox" at bounding box center [594, 324] width 10 height 10
checkbox input "true"
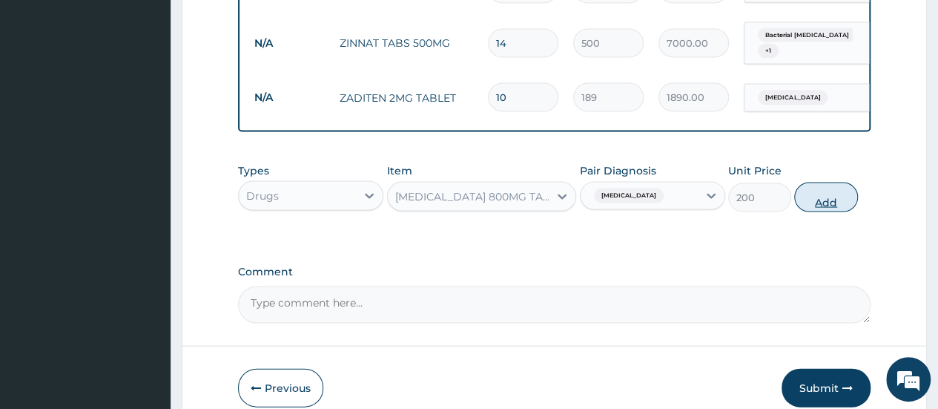
click at [827, 191] on button "Add" at bounding box center [825, 197] width 63 height 30
type input "0"
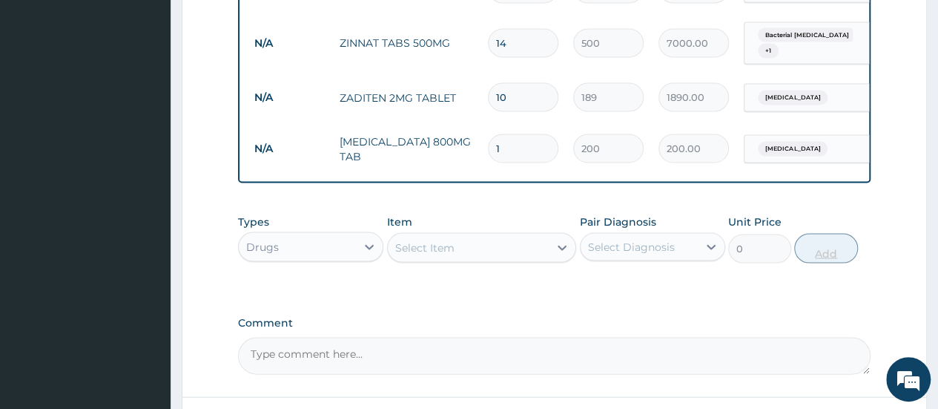
type input "0.00"
type input "3"
type input "600.00"
type input "30"
type input "6000.00"
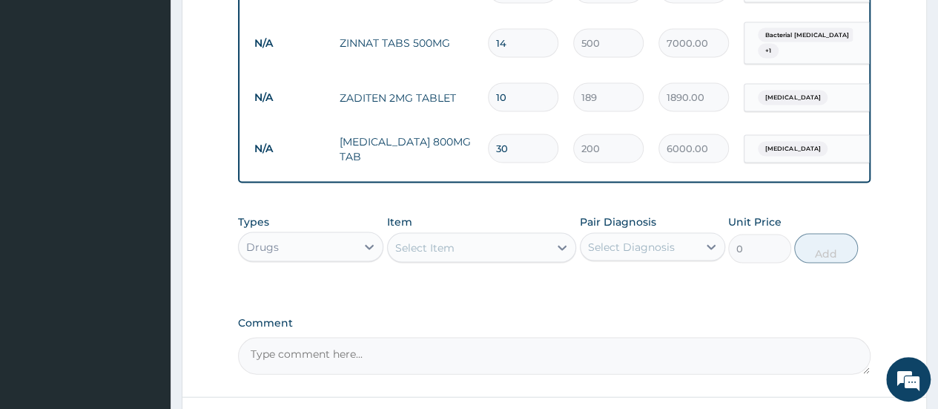
type input "30"
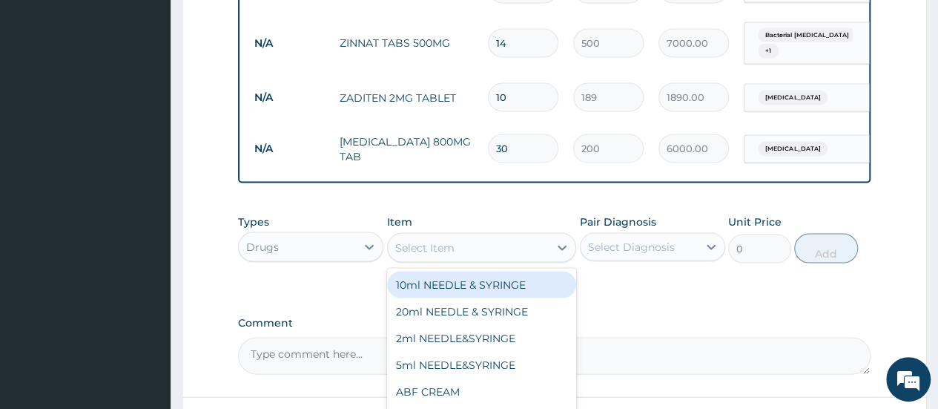
drag, startPoint x: 549, startPoint y: 253, endPoint x: 544, endPoint y: 242, distance: 12.0
click at [544, 242] on div "Select Item" at bounding box center [469, 248] width 162 height 24
type input "CREA"
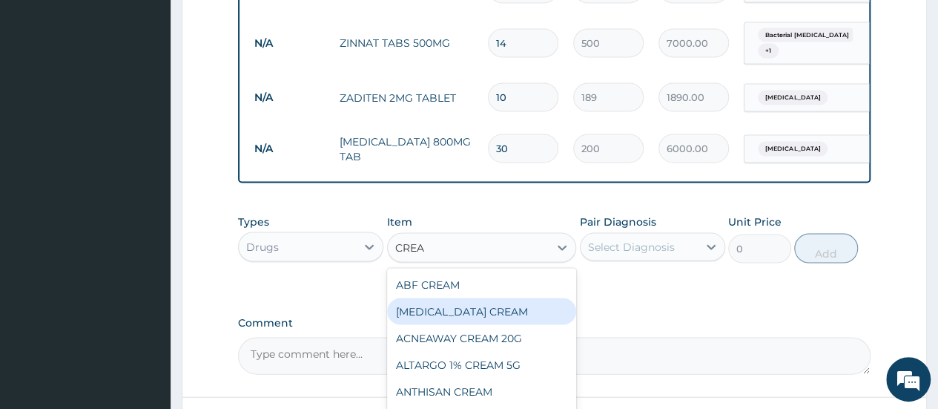
click at [493, 305] on div "ACICLOVIR CREAM" at bounding box center [482, 311] width 190 height 27
type input "1500"
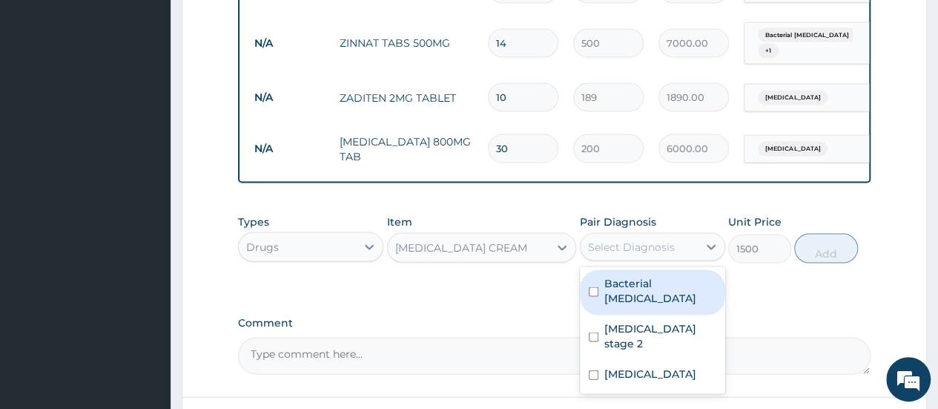
click at [650, 245] on div "Select Diagnosis" at bounding box center [631, 246] width 87 height 15
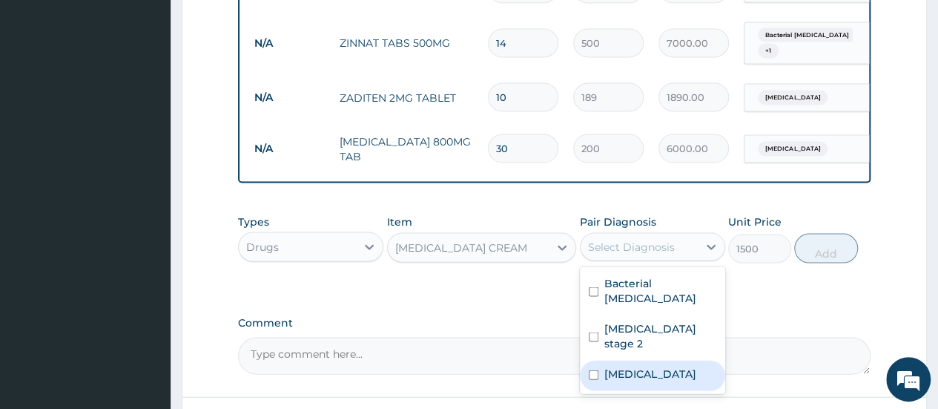
click at [592, 370] on input "checkbox" at bounding box center [594, 375] width 10 height 10
checkbox input "true"
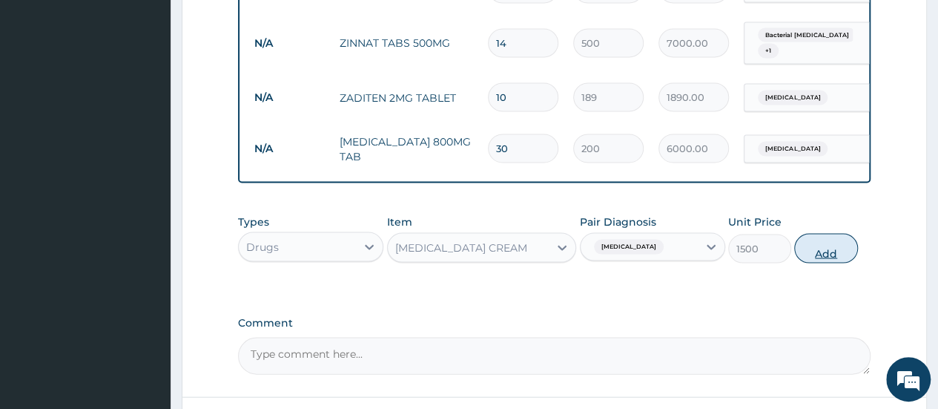
click at [827, 239] on button "Add" at bounding box center [825, 249] width 63 height 30
type input "0"
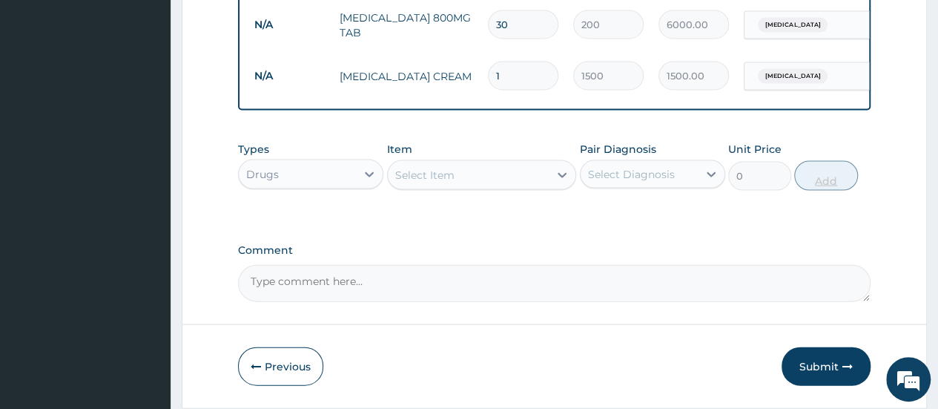
scroll to position [1575, 0]
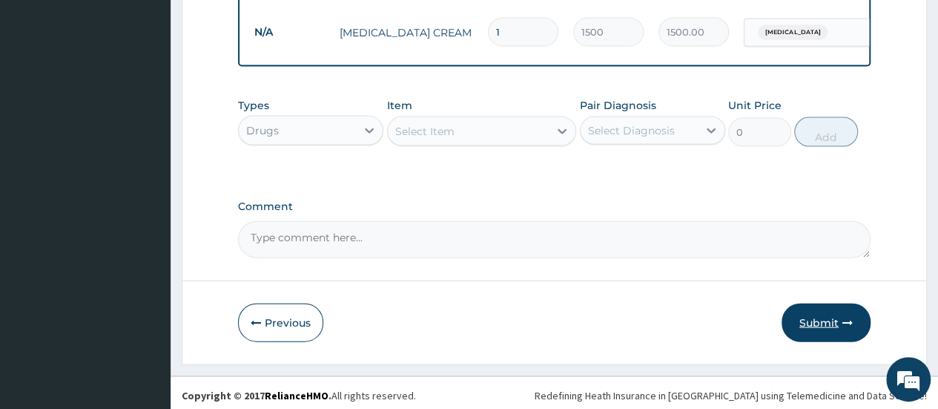
click at [827, 313] on button "Submit" at bounding box center [825, 322] width 89 height 39
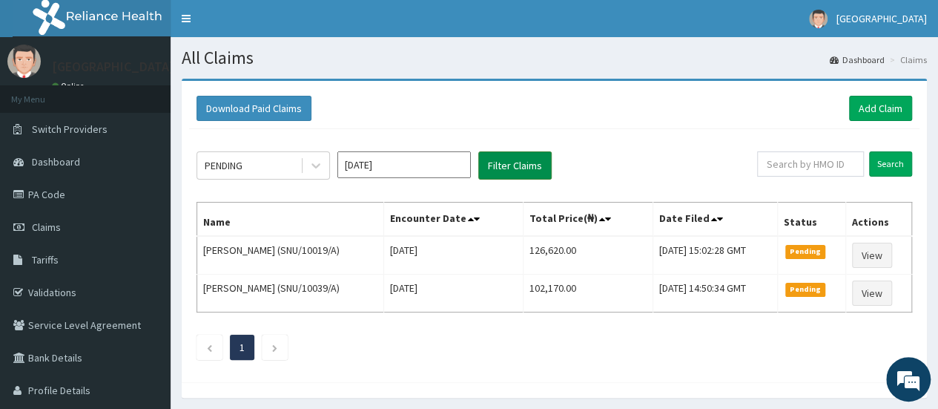
click at [506, 167] on button "Filter Claims" at bounding box center [514, 165] width 73 height 28
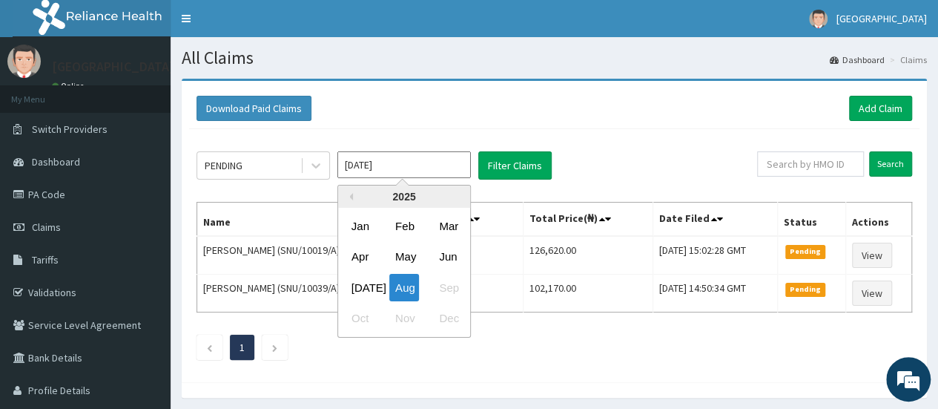
click at [454, 163] on input "[DATE]" at bounding box center [403, 164] width 133 height 27
click at [357, 277] on div "[DATE]" at bounding box center [360, 287] width 30 height 27
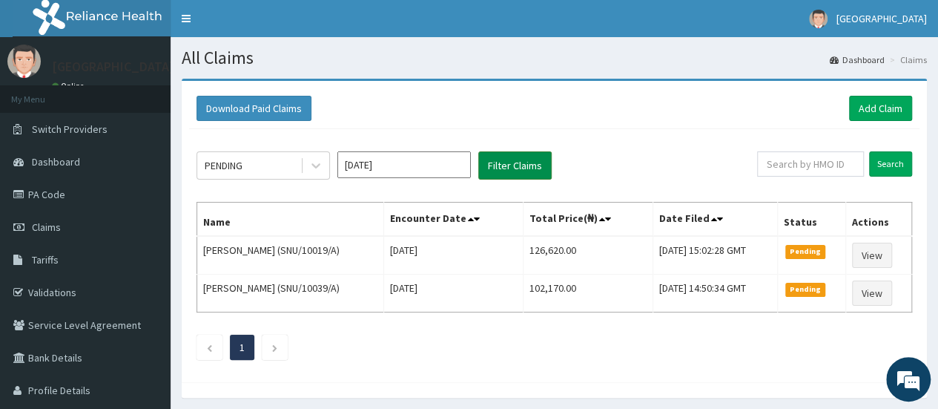
click at [502, 167] on button "Filter Claims" at bounding box center [514, 165] width 73 height 28
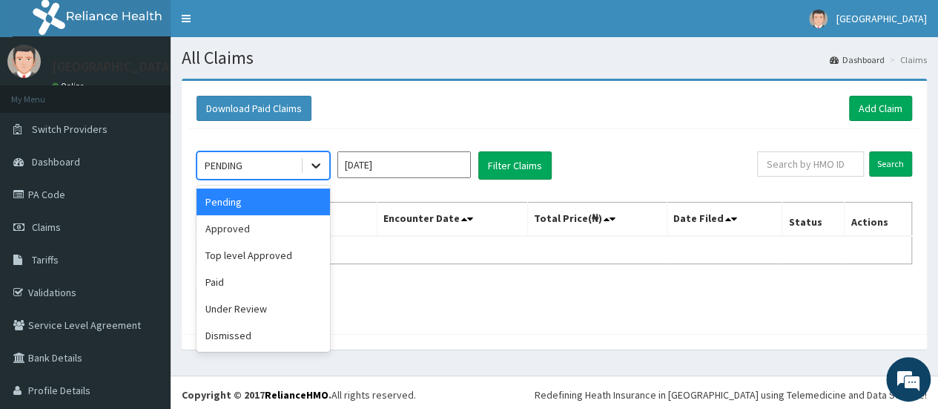
click at [317, 163] on icon at bounding box center [315, 165] width 15 height 15
click at [259, 228] on div "Approved" at bounding box center [262, 228] width 133 height 27
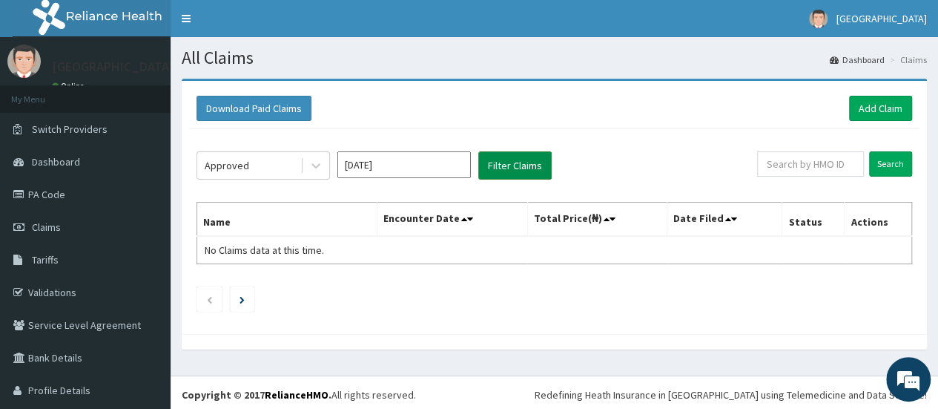
click at [498, 165] on button "Filter Claims" at bounding box center [514, 165] width 73 height 28
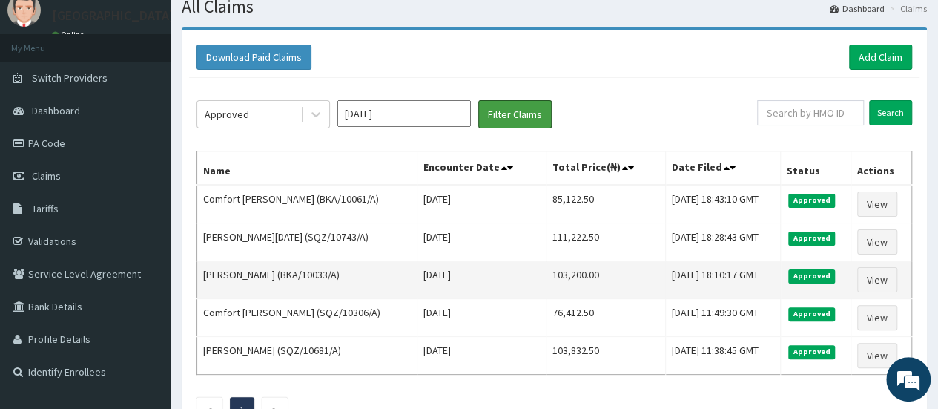
scroll to position [49, 0]
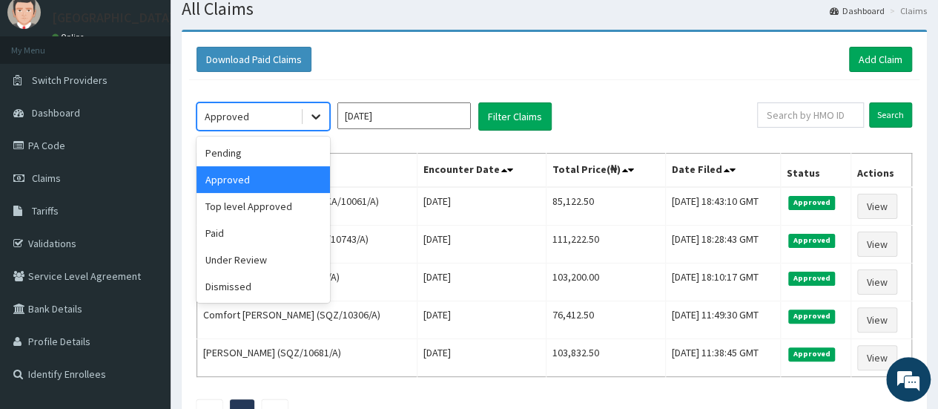
click at [318, 118] on icon at bounding box center [315, 116] width 15 height 15
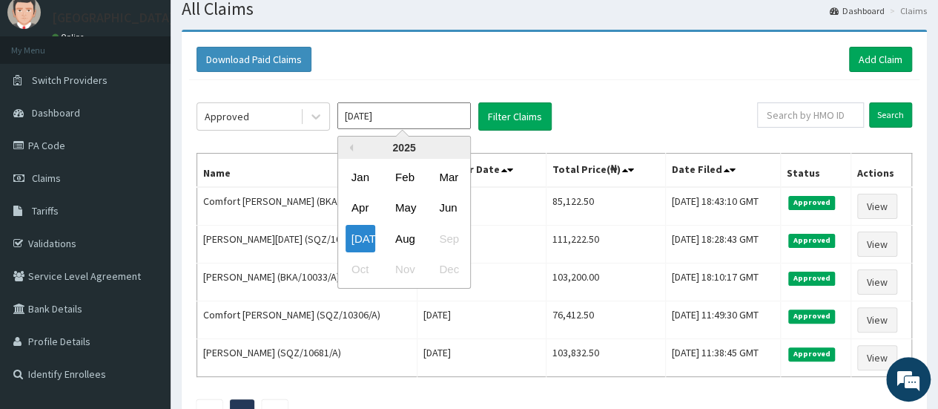
click at [390, 116] on input "[DATE]" at bounding box center [403, 115] width 133 height 27
click at [455, 207] on div "Jun" at bounding box center [448, 207] width 30 height 27
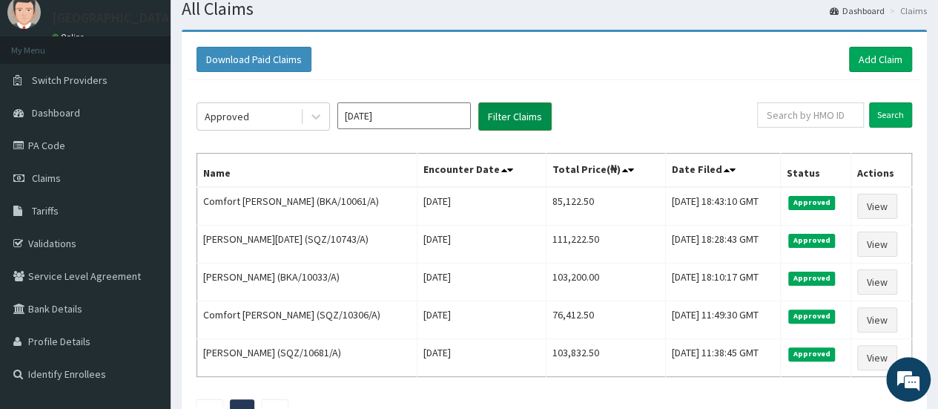
click at [523, 119] on button "Filter Claims" at bounding box center [514, 116] width 73 height 28
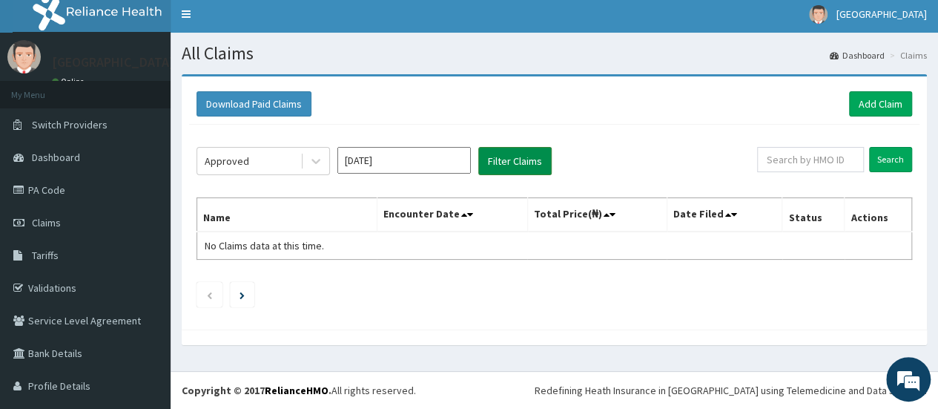
scroll to position [3, 0]
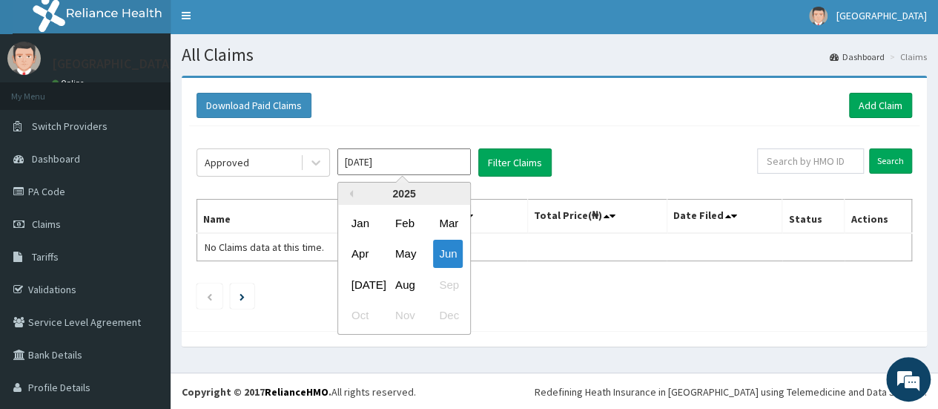
click at [397, 158] on input "[DATE]" at bounding box center [403, 161] width 133 height 27
click at [399, 279] on div "Aug" at bounding box center [404, 284] width 30 height 27
type input "[DATE]"
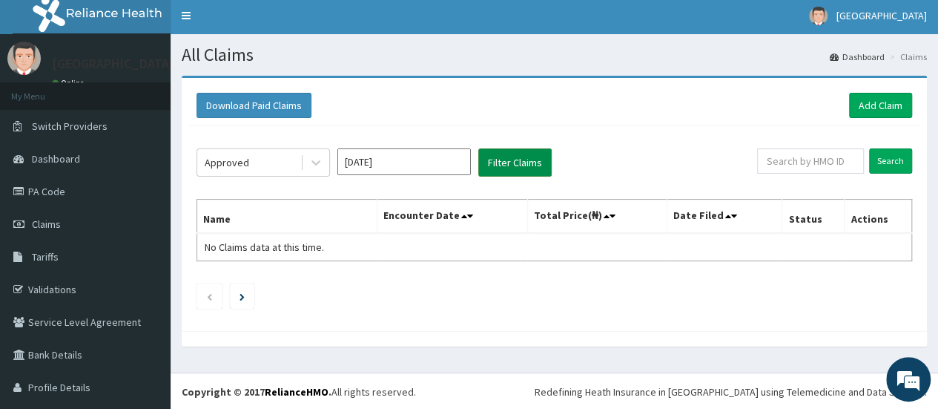
click at [510, 165] on button "Filter Claims" at bounding box center [514, 162] width 73 height 28
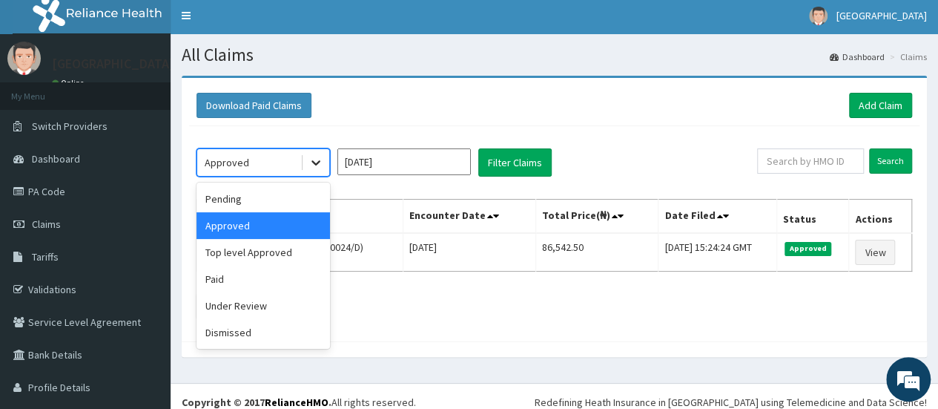
click at [316, 166] on icon at bounding box center [315, 162] width 15 height 15
click at [276, 199] on div "Pending" at bounding box center [262, 198] width 133 height 27
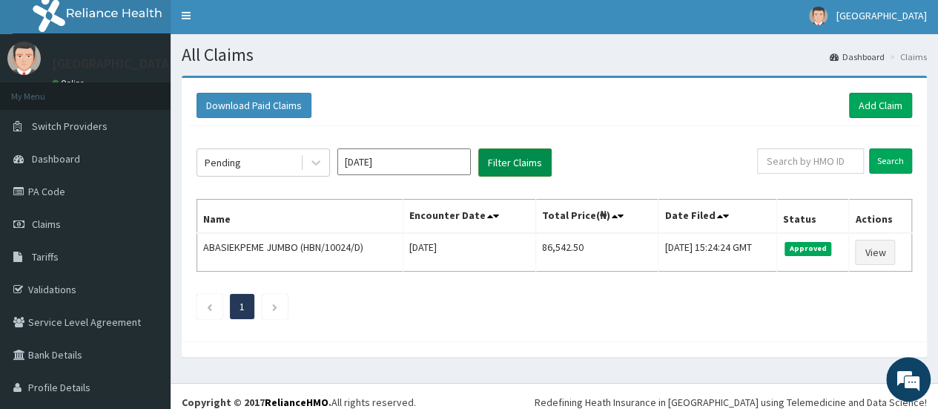
click at [510, 160] on button "Filter Claims" at bounding box center [514, 162] width 73 height 28
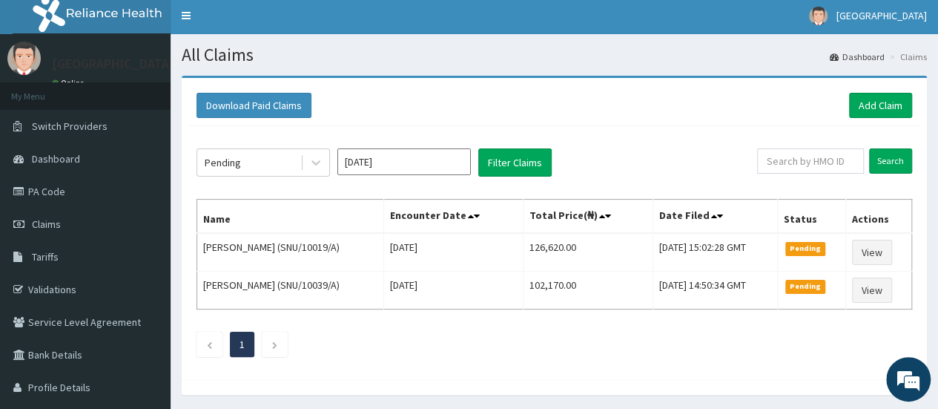
click at [574, 90] on div "Download Paid Claims Add Claim" at bounding box center [554, 105] width 730 height 41
click at [41, 187] on link "PA Code" at bounding box center [85, 191] width 171 height 33
